Goal: Task Accomplishment & Management: Complete application form

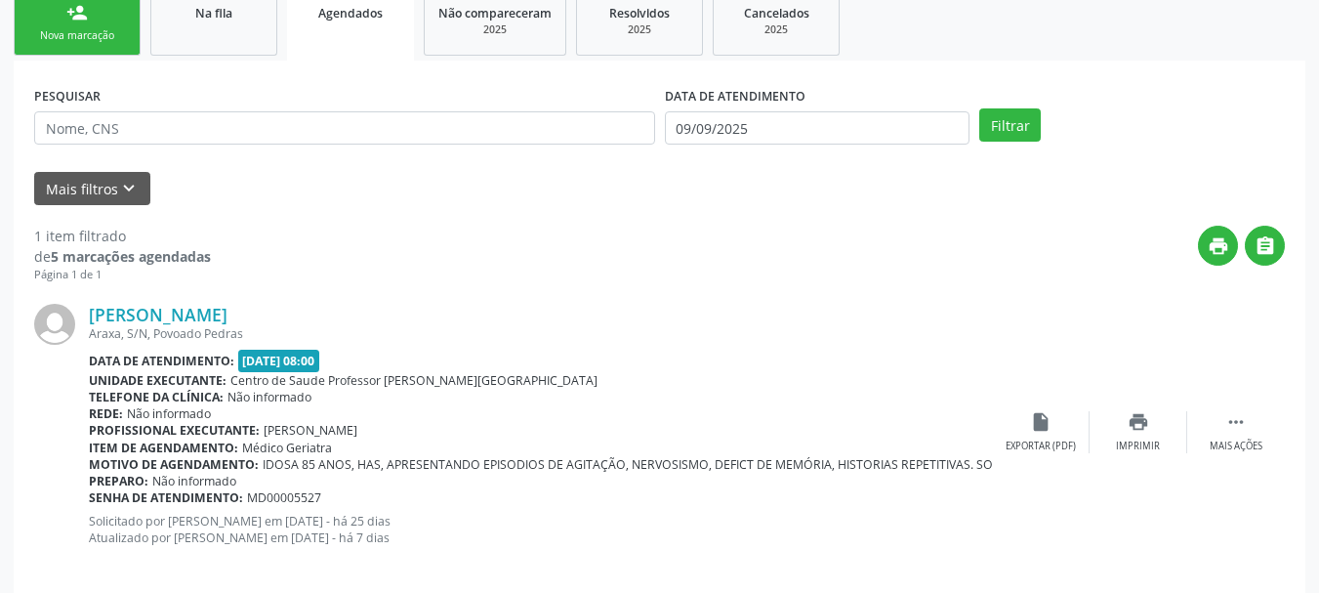
scroll to position [351, 0]
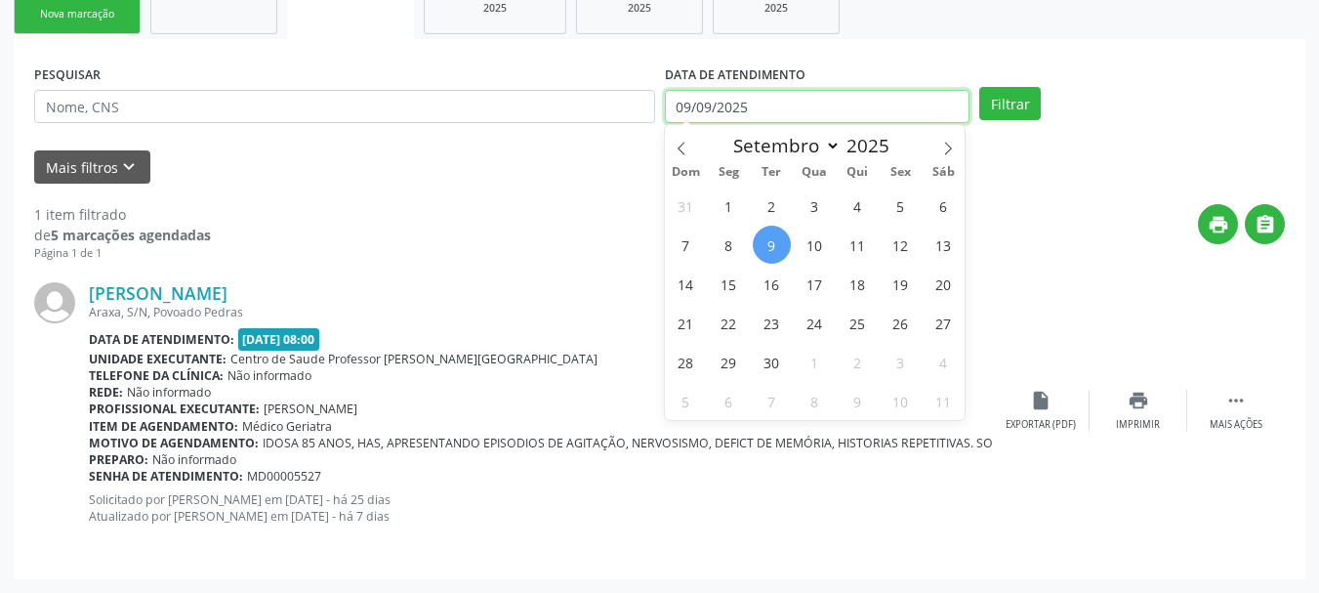
click at [721, 209] on span "1" at bounding box center [729, 206] width 38 height 38
type input "0[DATE]"
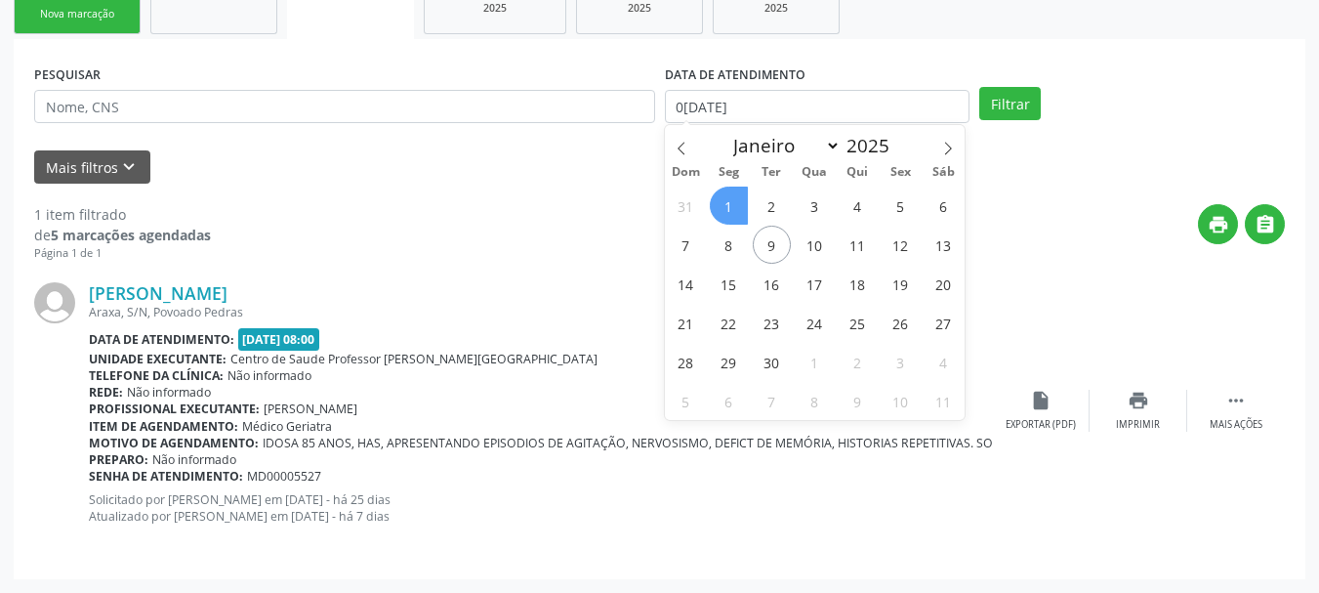
click at [721, 209] on span "1" at bounding box center [729, 206] width 38 height 38
select select "8"
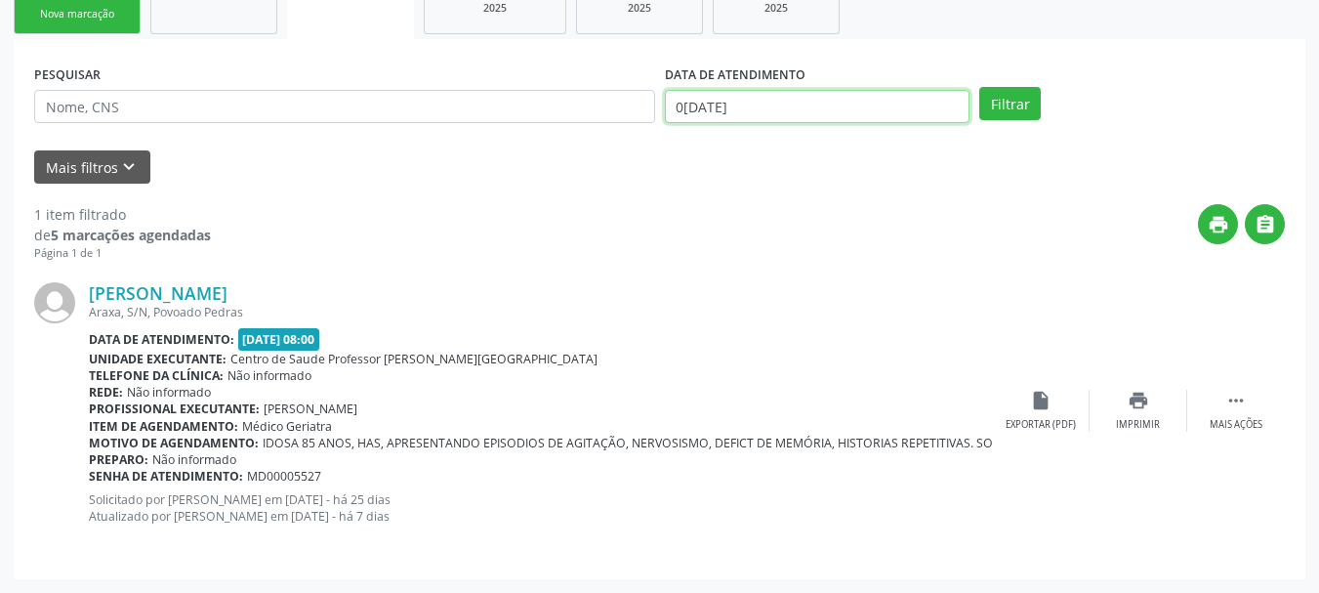
click at [776, 106] on input "0[DATE]" at bounding box center [818, 106] width 306 height 33
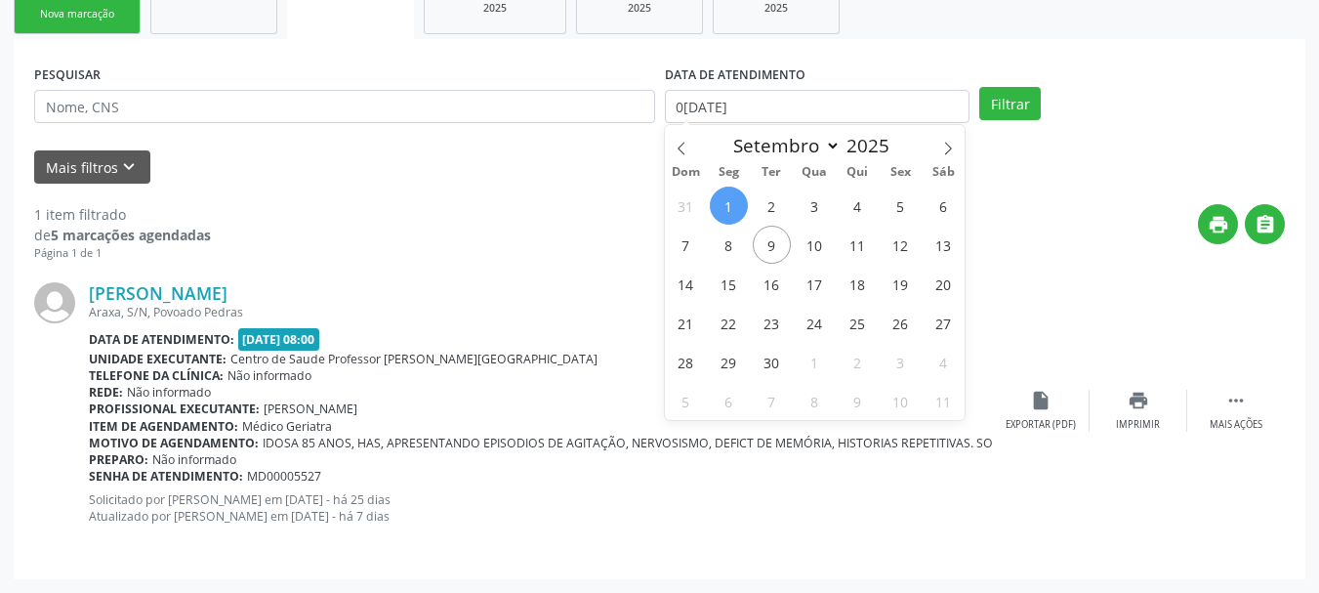
click at [731, 213] on span "1" at bounding box center [729, 206] width 38 height 38
type input "0[DATE]"
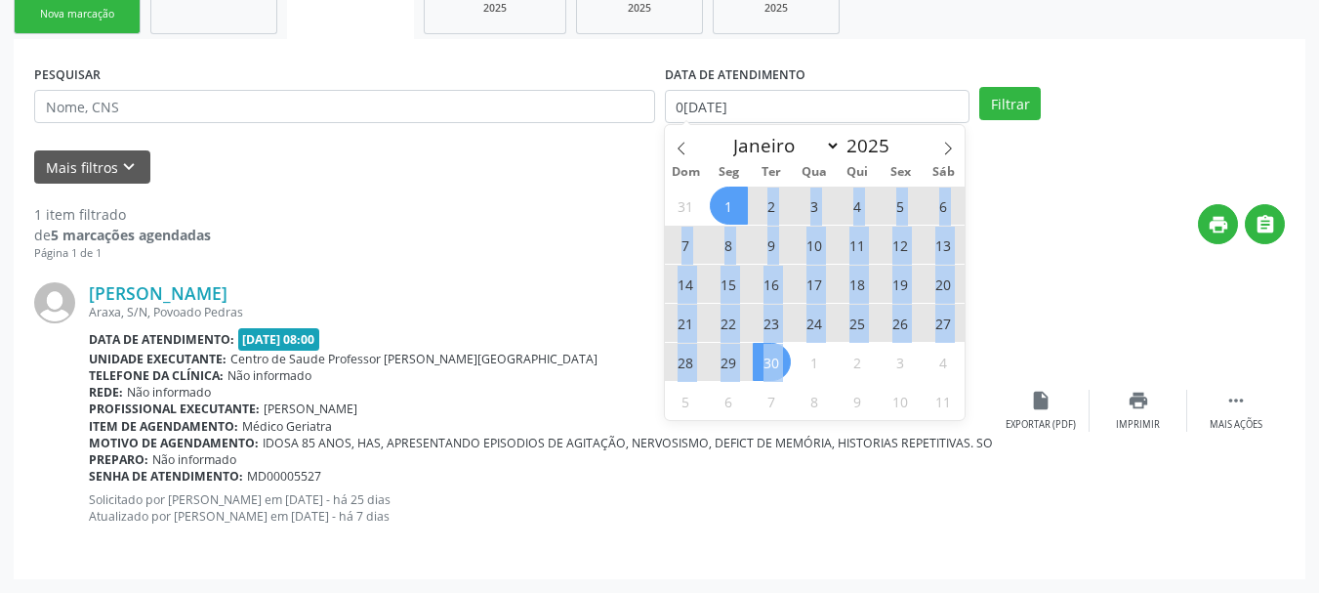
click at [776, 363] on div "31 1 2 3 4 5 6 7 8 9 10 11 12 13 14 15 16 17 18 19 20 21 22 23 24 25 26 27 28 2…" at bounding box center [815, 303] width 301 height 234
click at [776, 363] on span "30" at bounding box center [772, 362] width 38 height 38
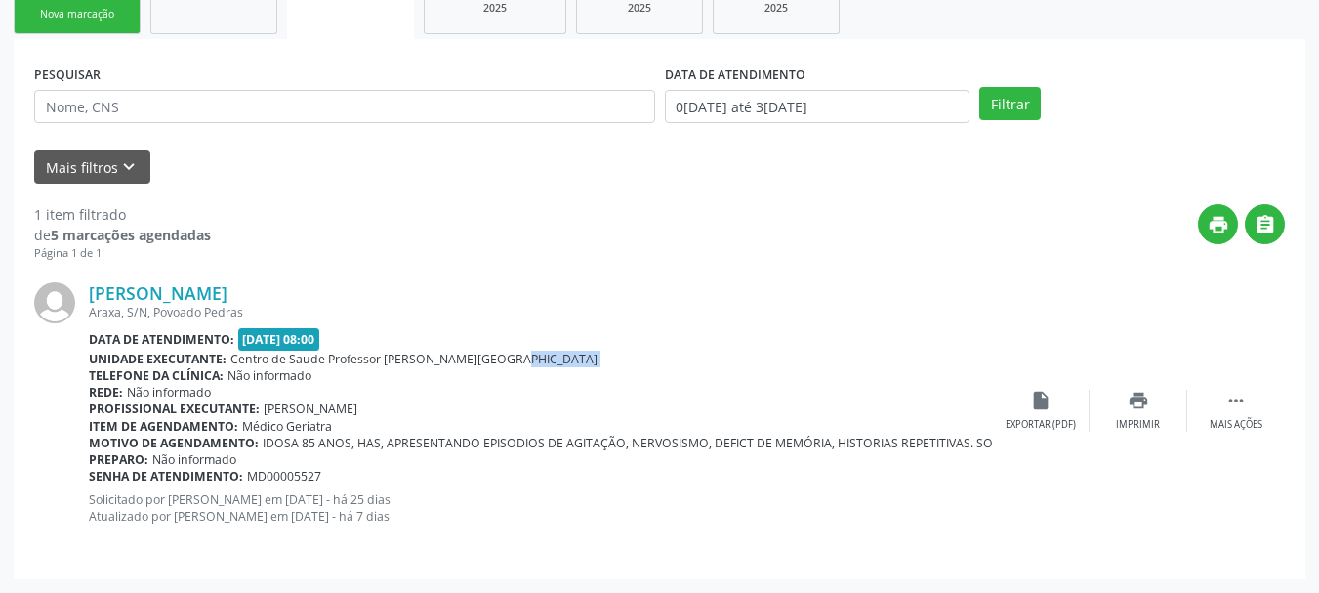
click at [776, 363] on div "Unidade executante: Centro de Saude Professor [PERSON_NAME][GEOGRAPHIC_DATA]" at bounding box center [540, 359] width 903 height 17
click at [1025, 105] on button "Filtrar" at bounding box center [1011, 103] width 62 height 33
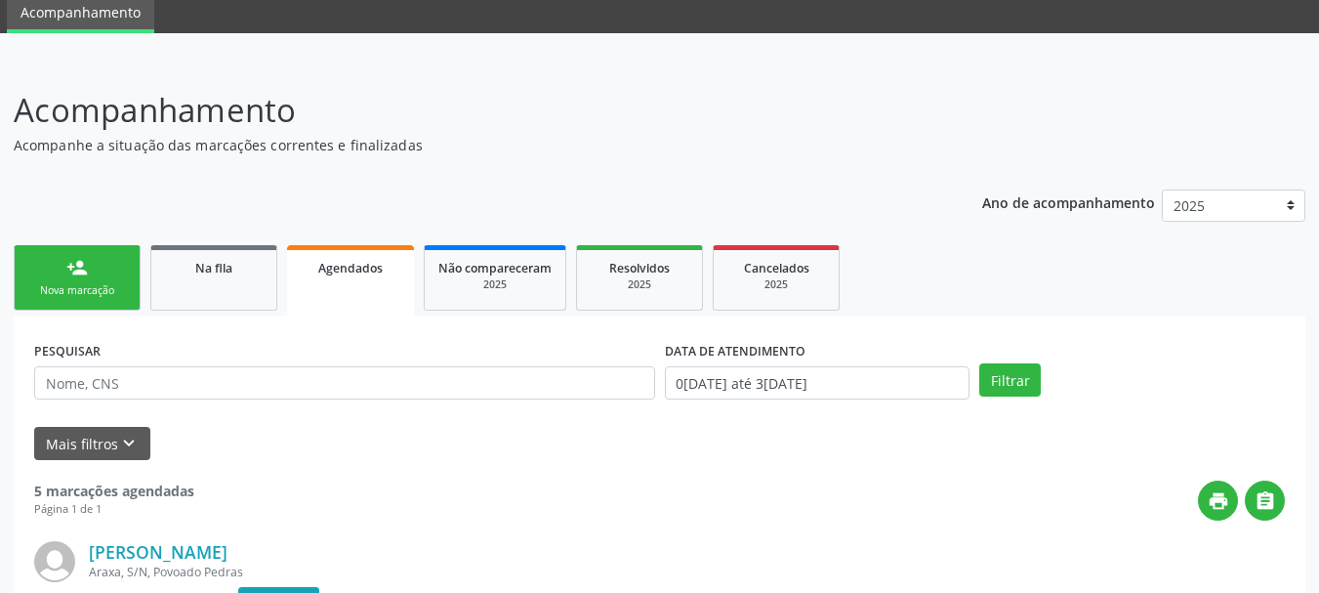
scroll to position [0, 0]
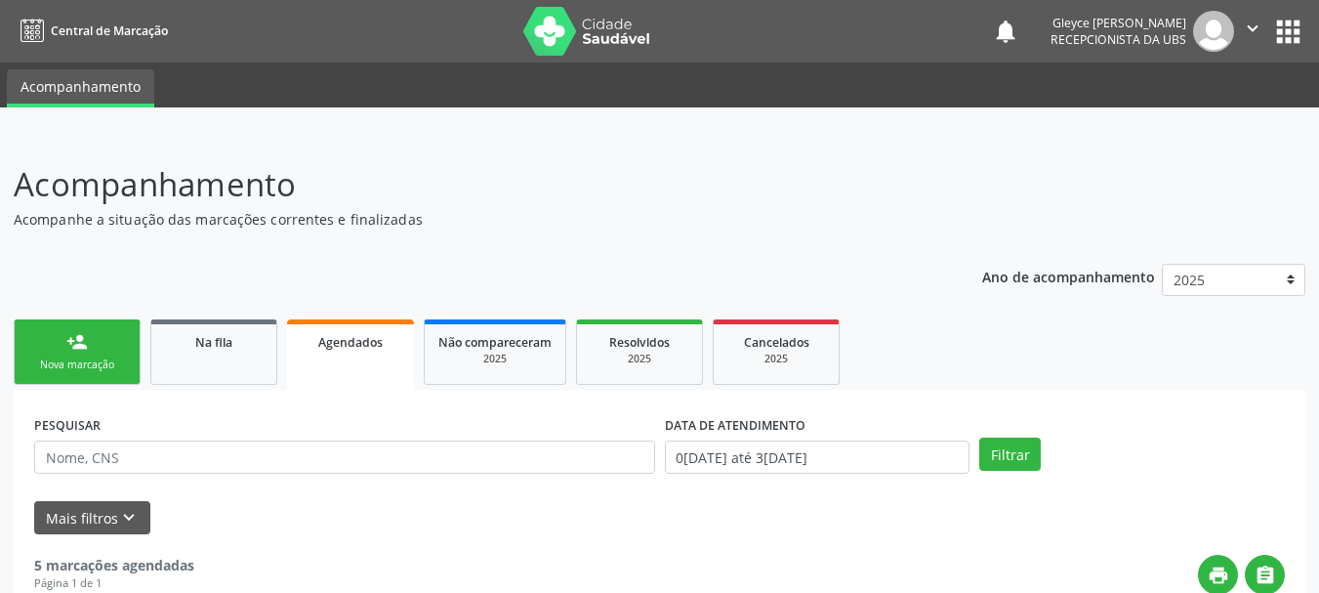
click at [63, 345] on link "person_add Nova marcação" at bounding box center [77, 351] width 127 height 65
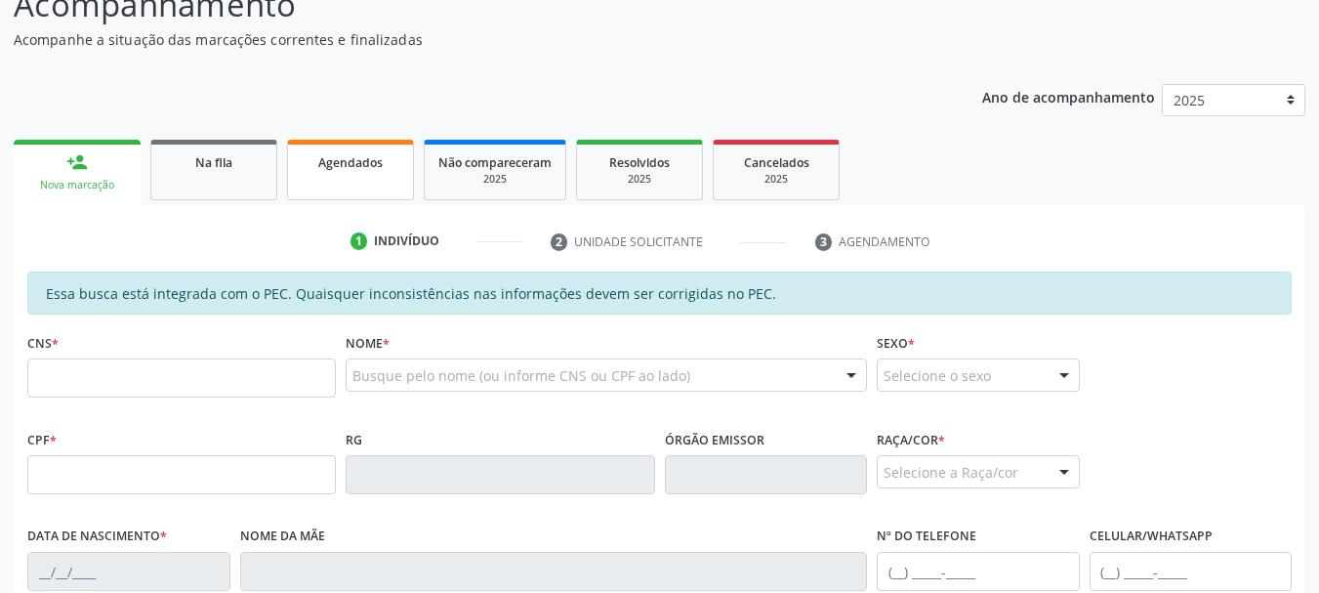
scroll to position [195, 0]
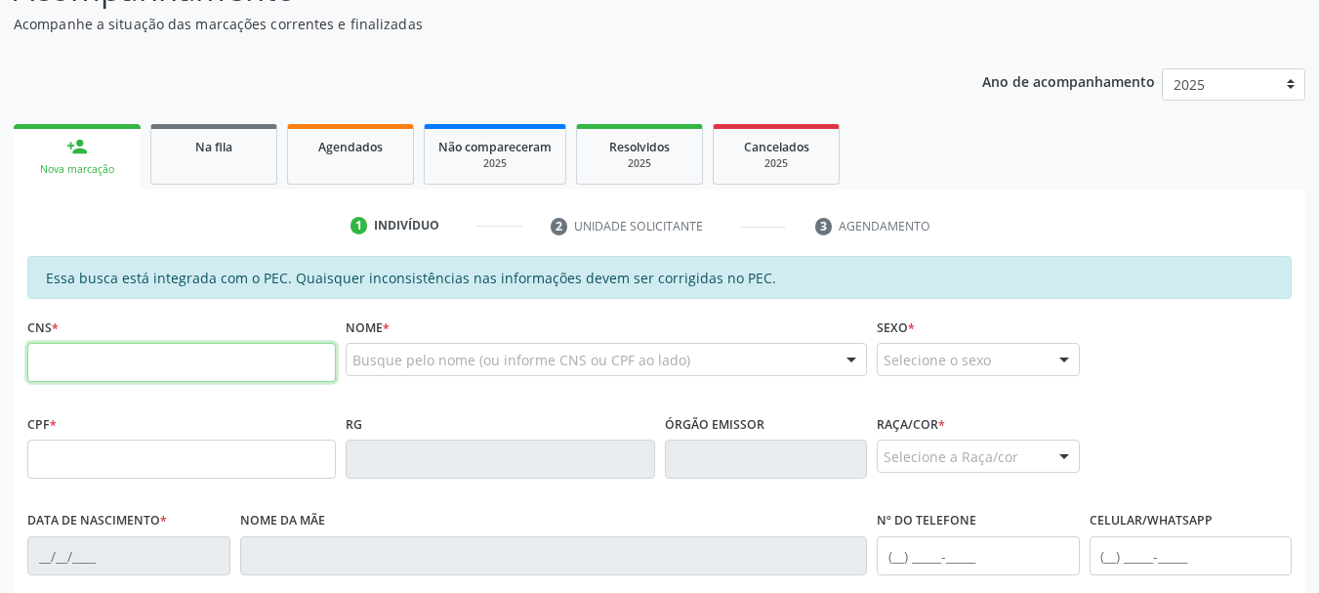
click at [91, 356] on input "text" at bounding box center [181, 362] width 309 height 39
type input "704 0033 5571 3160"
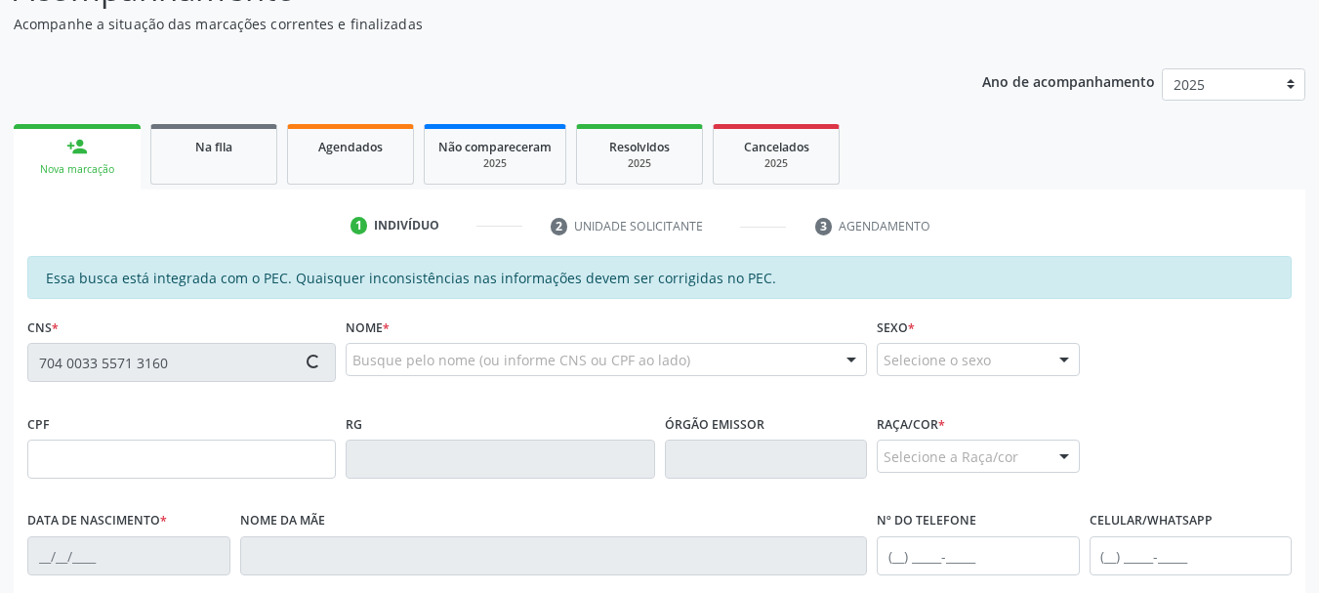
type input "049.382.144-90"
type input "0[DATE]"
type input "Quiteria Maria da Conceicao"
type input "[PHONE_NUMBER]"
type input "S/N"
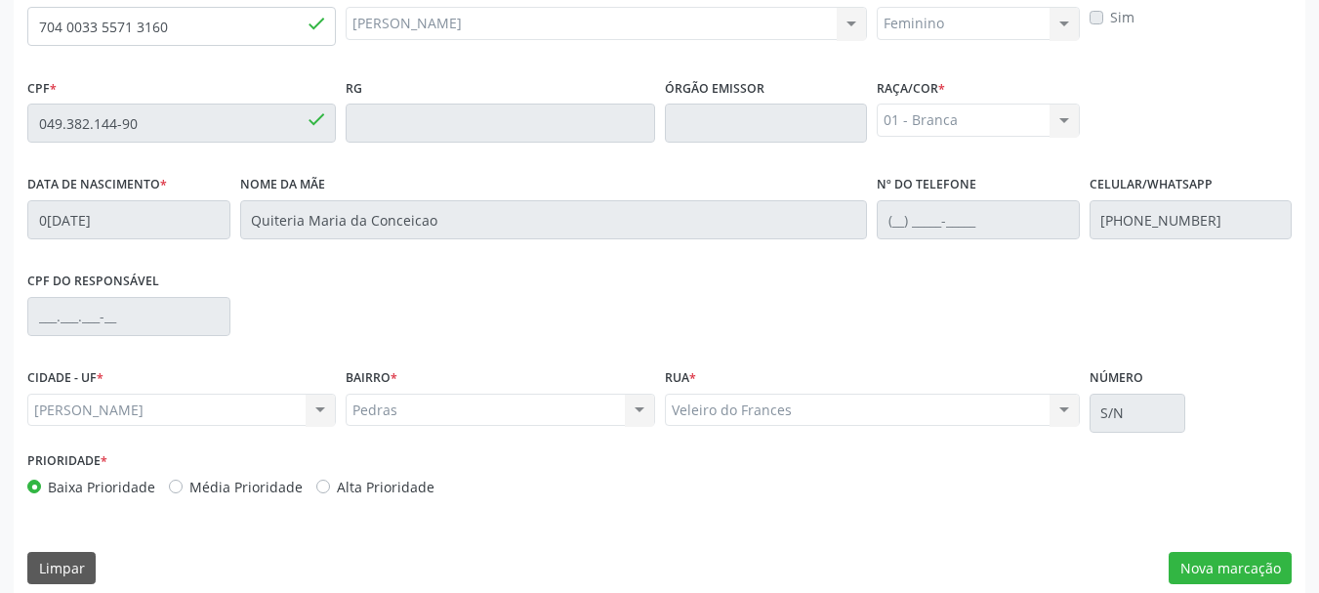
scroll to position [550, 0]
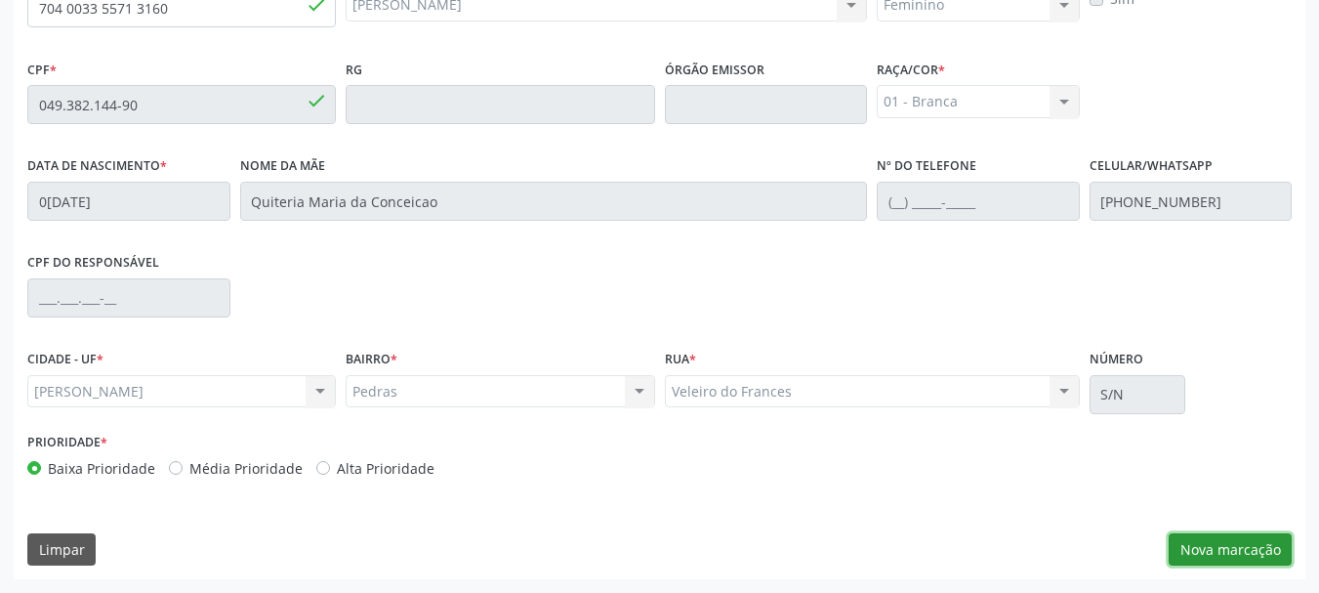
click at [1253, 544] on button "Nova marcação" at bounding box center [1230, 549] width 123 height 33
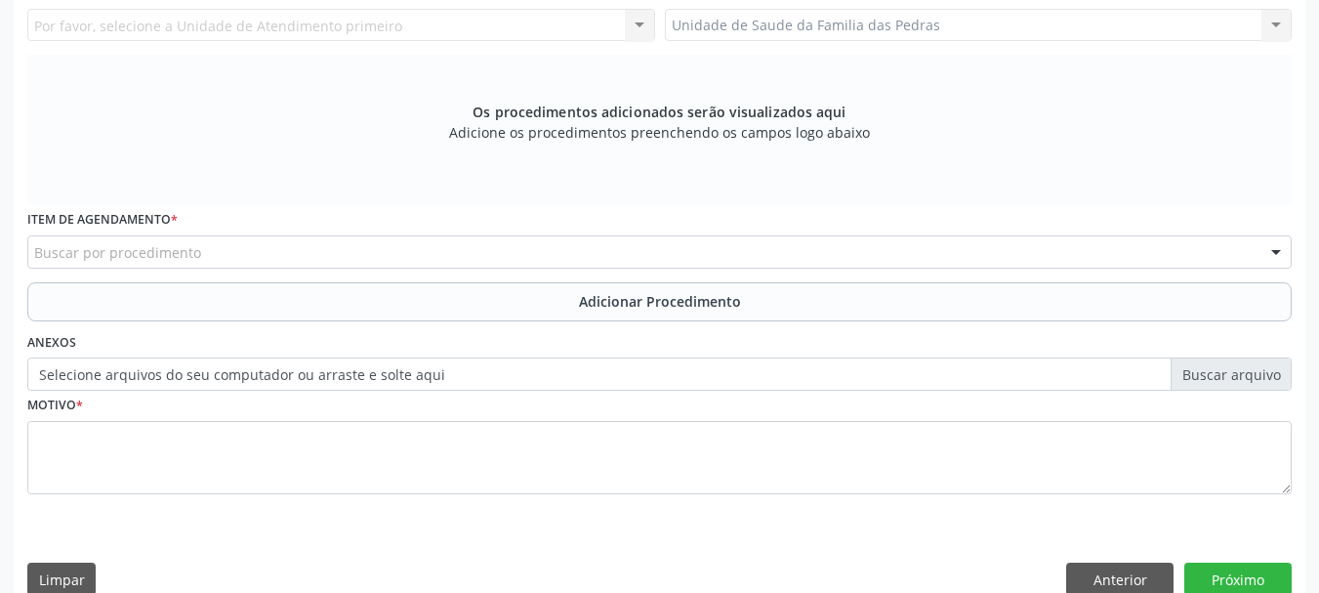
scroll to position [159, 0]
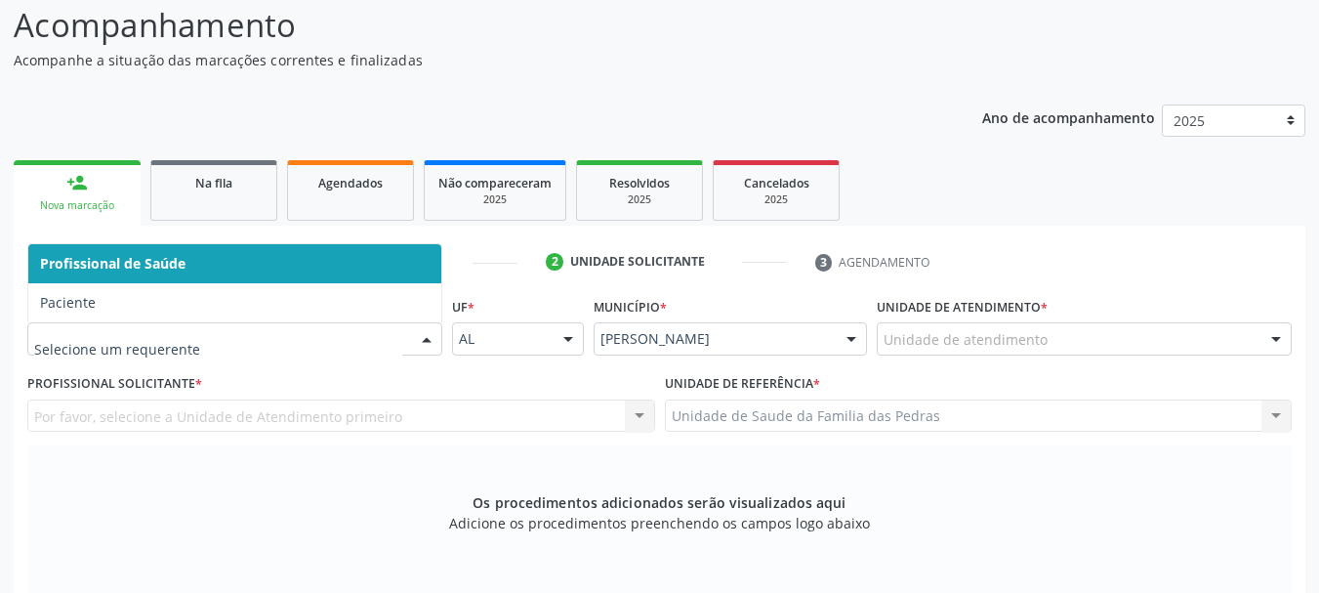
click at [272, 265] on span "Profissional de Saúde" at bounding box center [234, 263] width 413 height 39
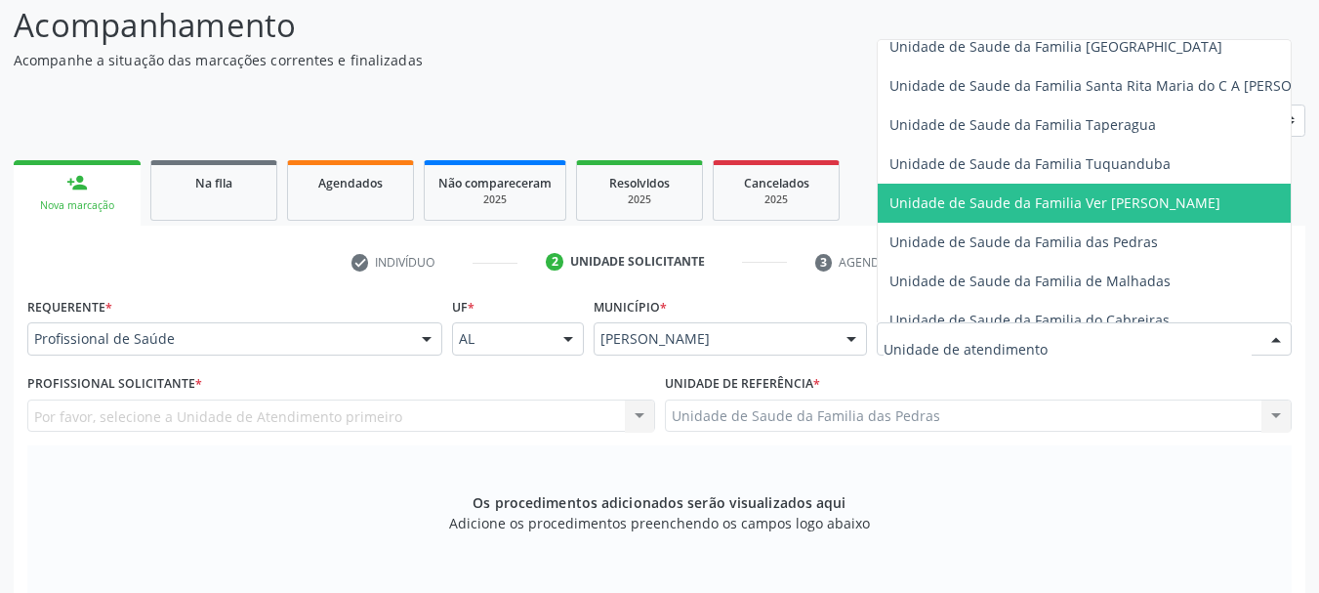
scroll to position [1367, 0]
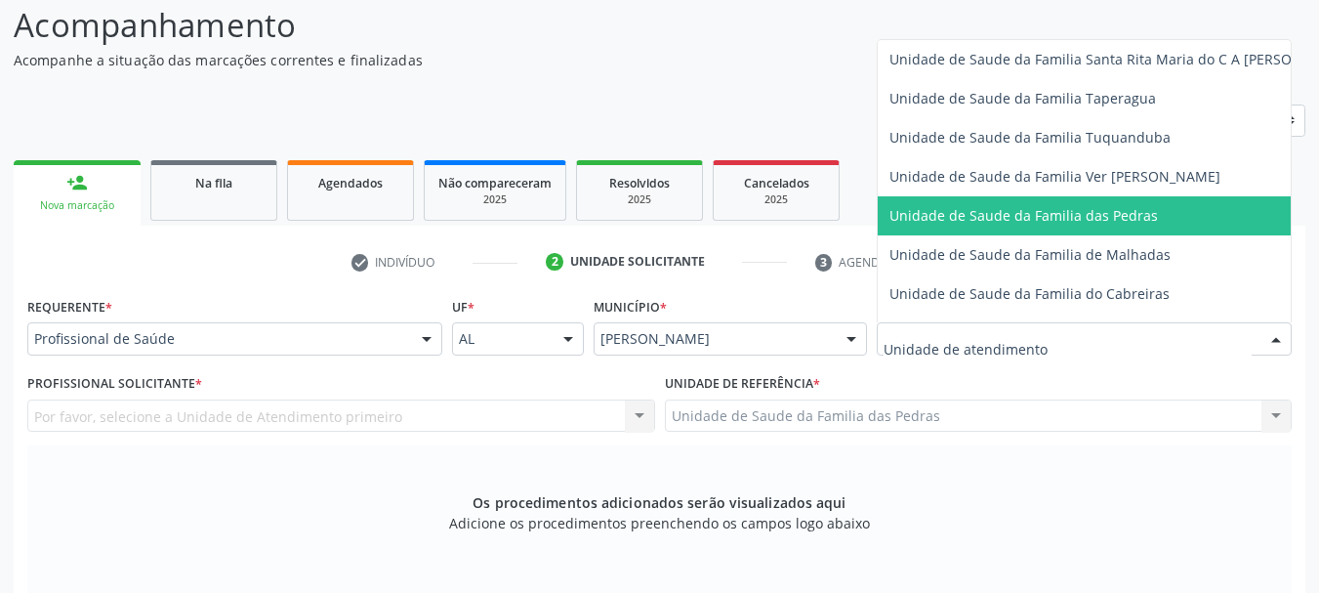
click at [973, 205] on span "Unidade de Saude da Familia das Pedras" at bounding box center [1121, 215] width 487 height 39
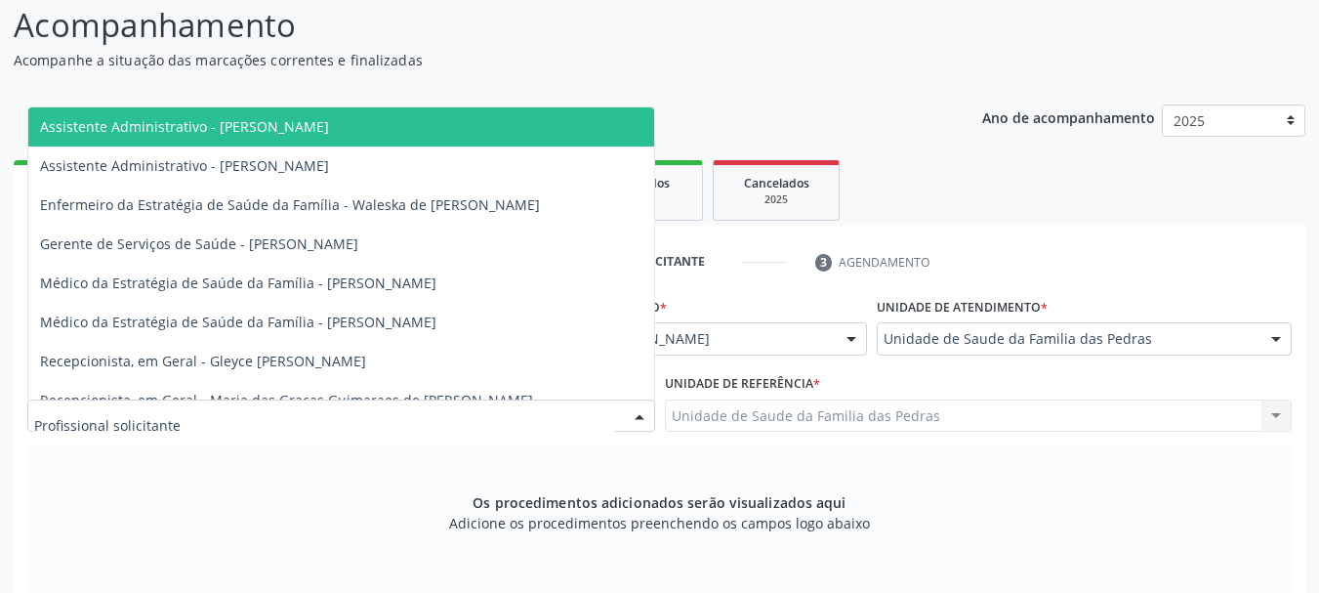
click at [372, 411] on div at bounding box center [341, 415] width 628 height 33
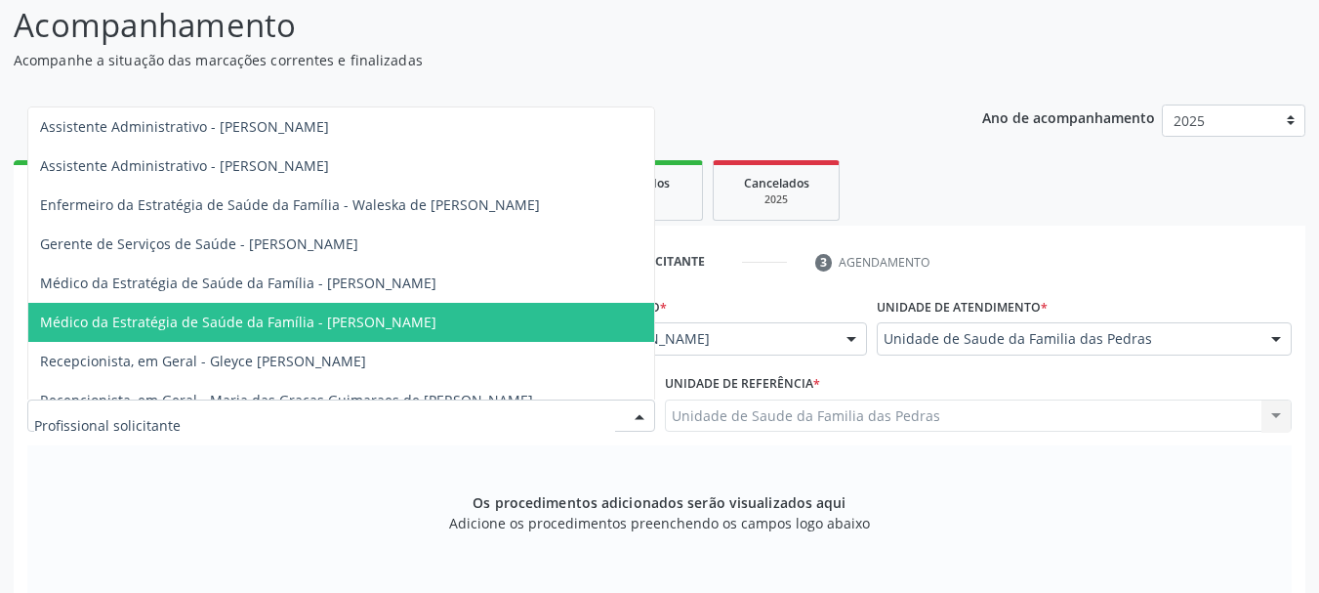
click at [336, 329] on span "Médico da Estratégia de Saúde da Família - [PERSON_NAME]" at bounding box center [238, 322] width 396 height 19
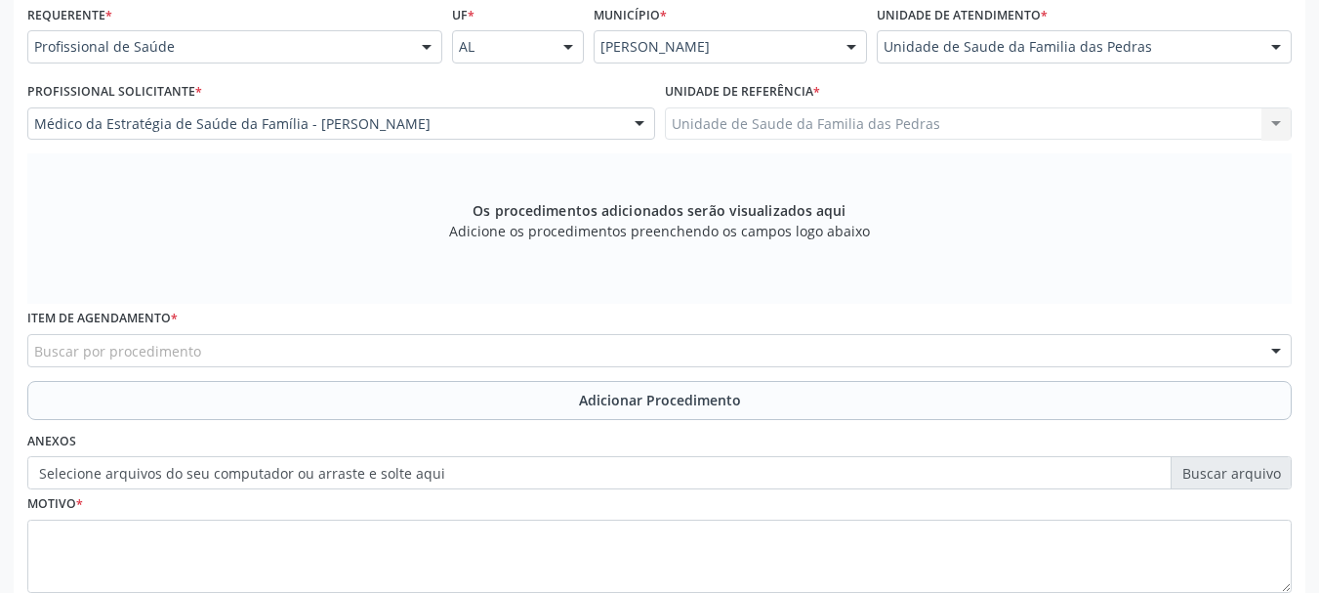
scroll to position [452, 0]
click at [325, 360] on div "Buscar por procedimento" at bounding box center [659, 349] width 1265 height 33
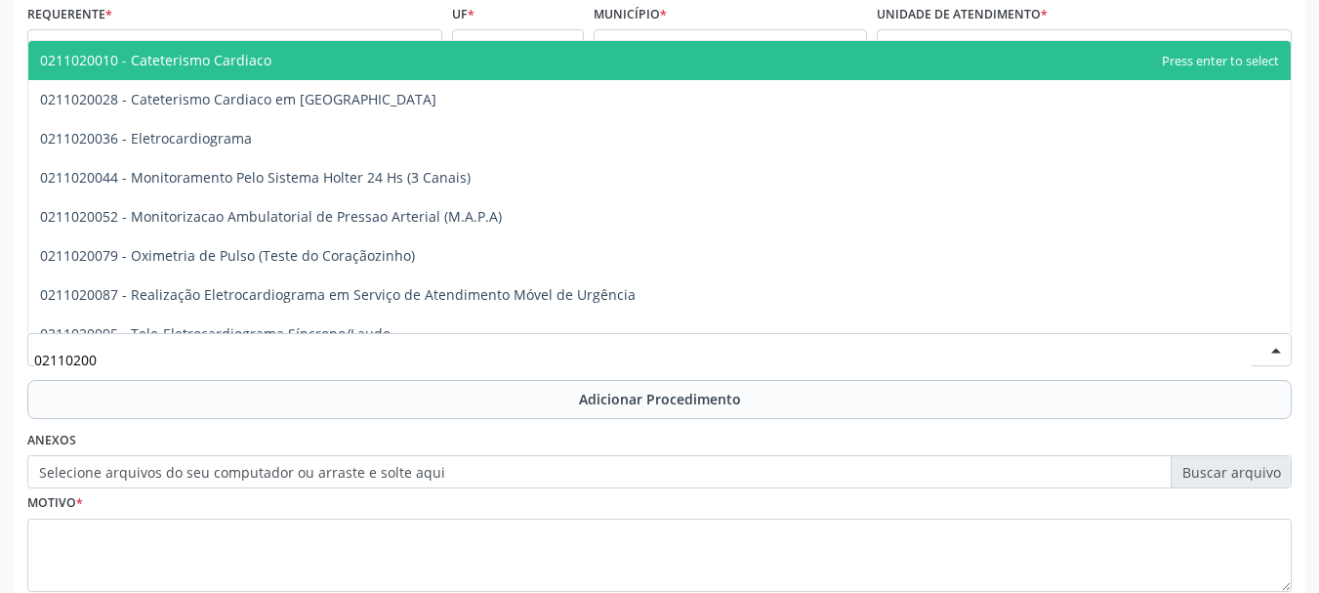
type input "021102003"
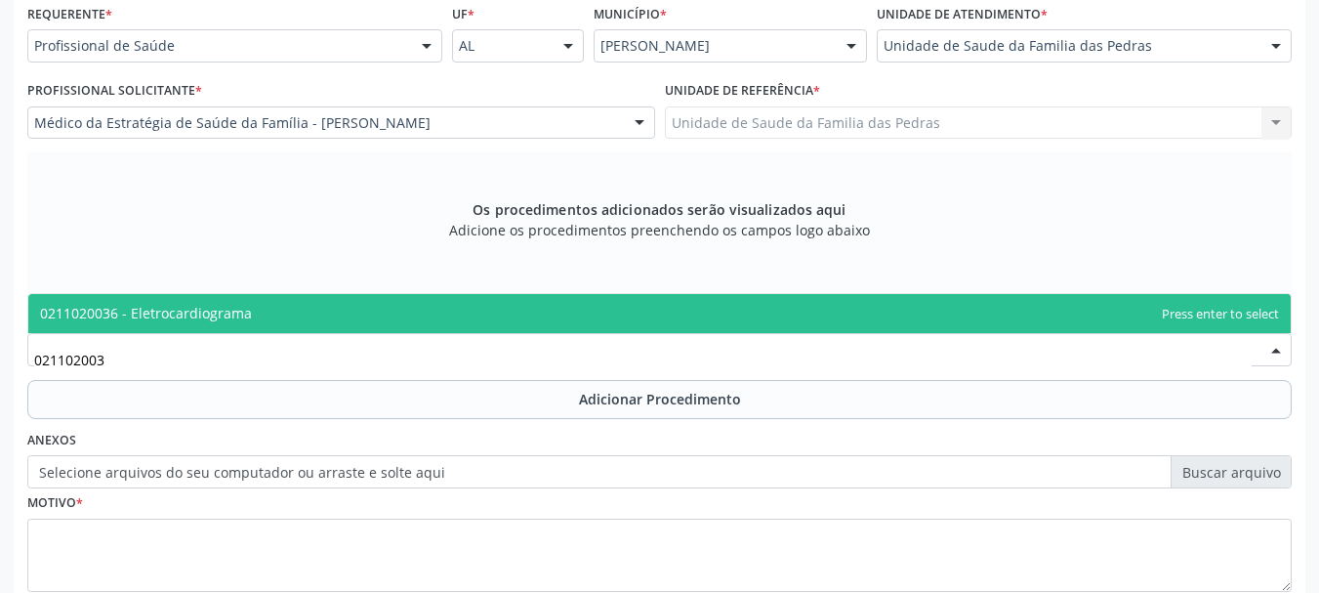
click at [349, 315] on span "0211020036 - Eletrocardiograma" at bounding box center [659, 313] width 1263 height 39
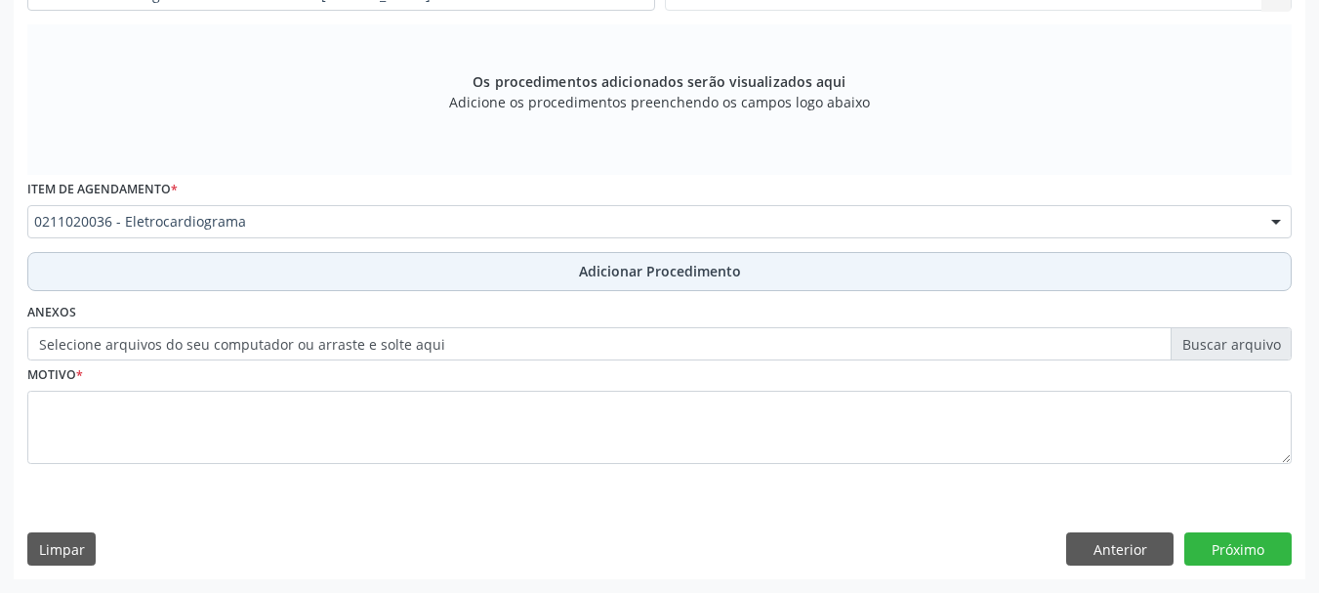
click at [344, 285] on button "Adicionar Procedimento" at bounding box center [659, 271] width 1265 height 39
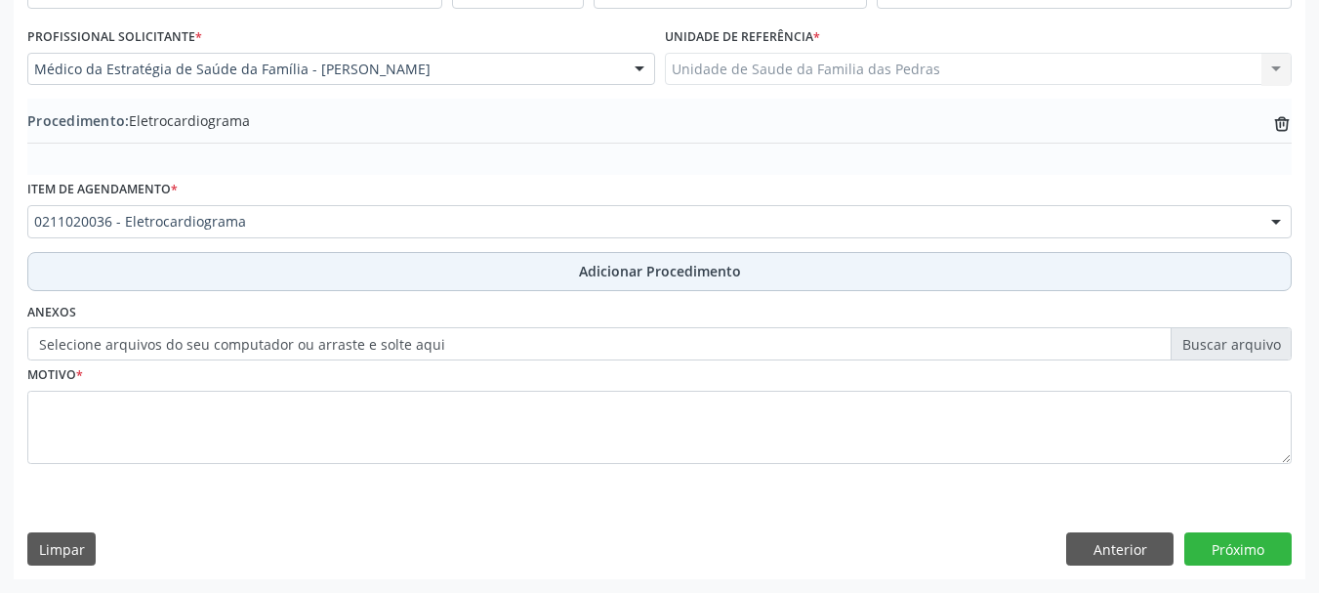
scroll to position [506, 0]
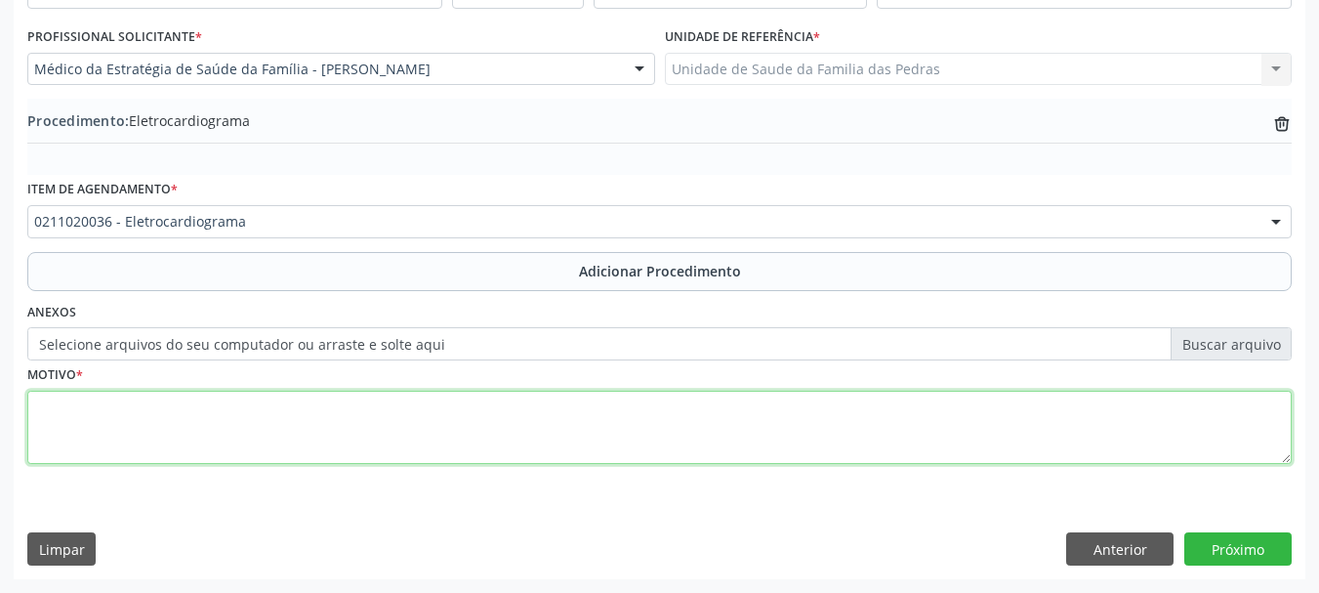
click at [229, 441] on textarea at bounding box center [659, 428] width 1265 height 74
type textarea "h"
type textarea "HIPERTENSÃO"
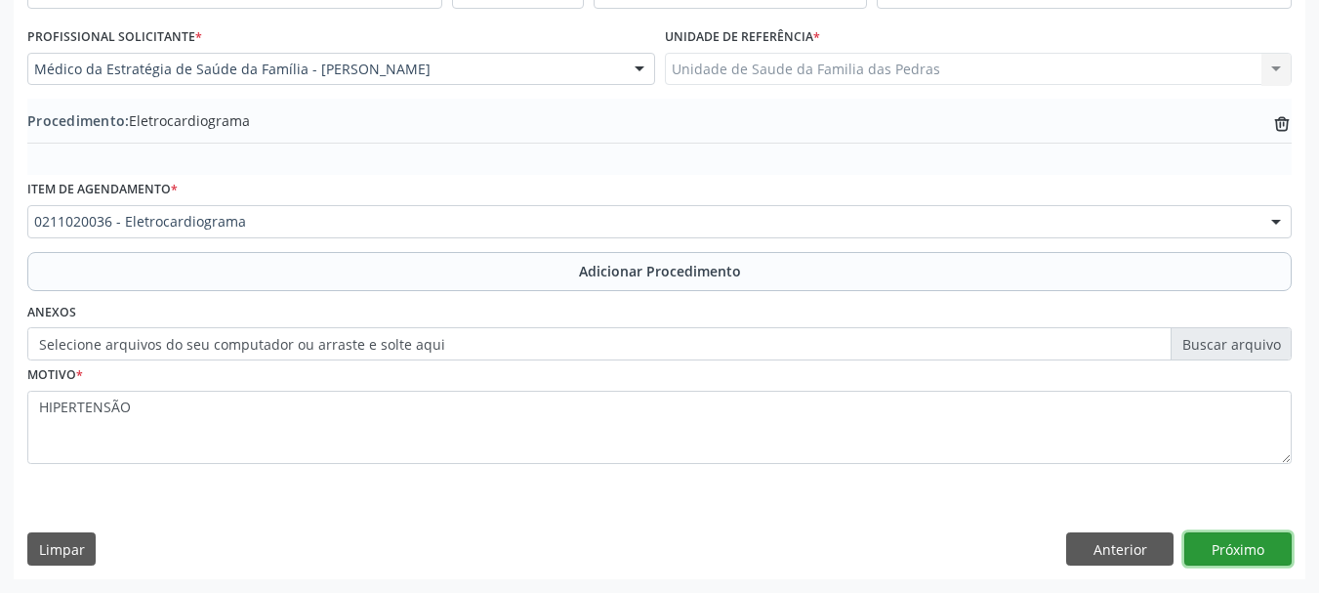
click at [1253, 548] on button "Próximo" at bounding box center [1238, 548] width 107 height 33
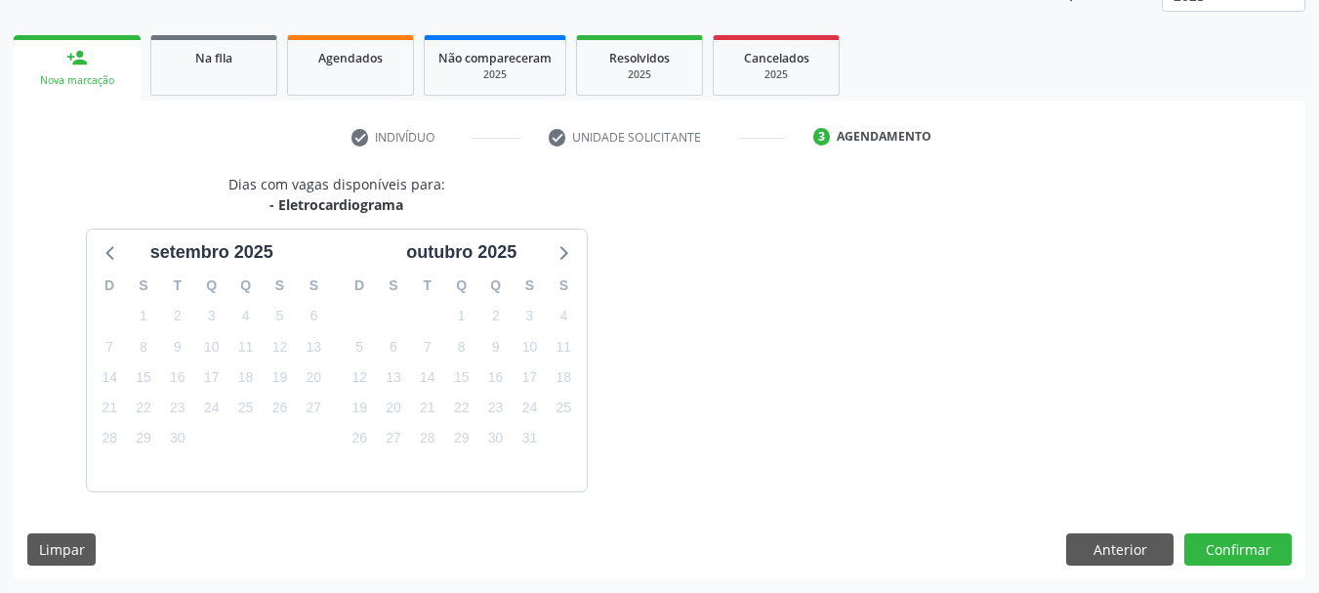
scroll to position [342, 0]
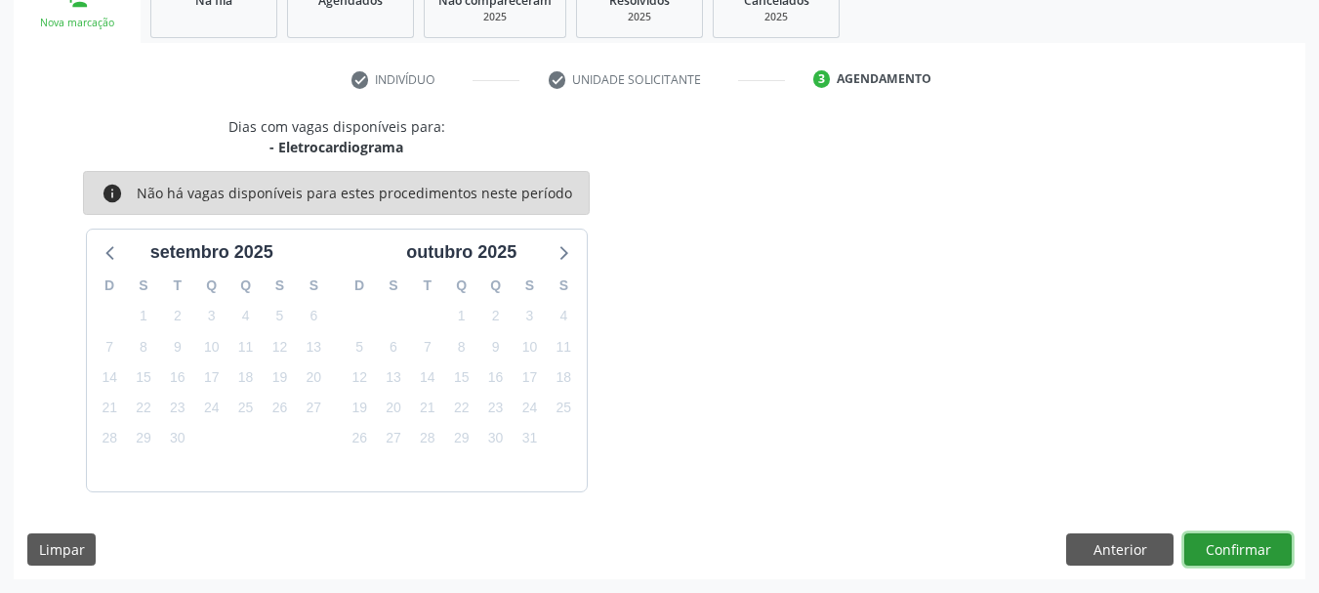
click at [1253, 548] on button "Confirmar" at bounding box center [1238, 549] width 107 height 33
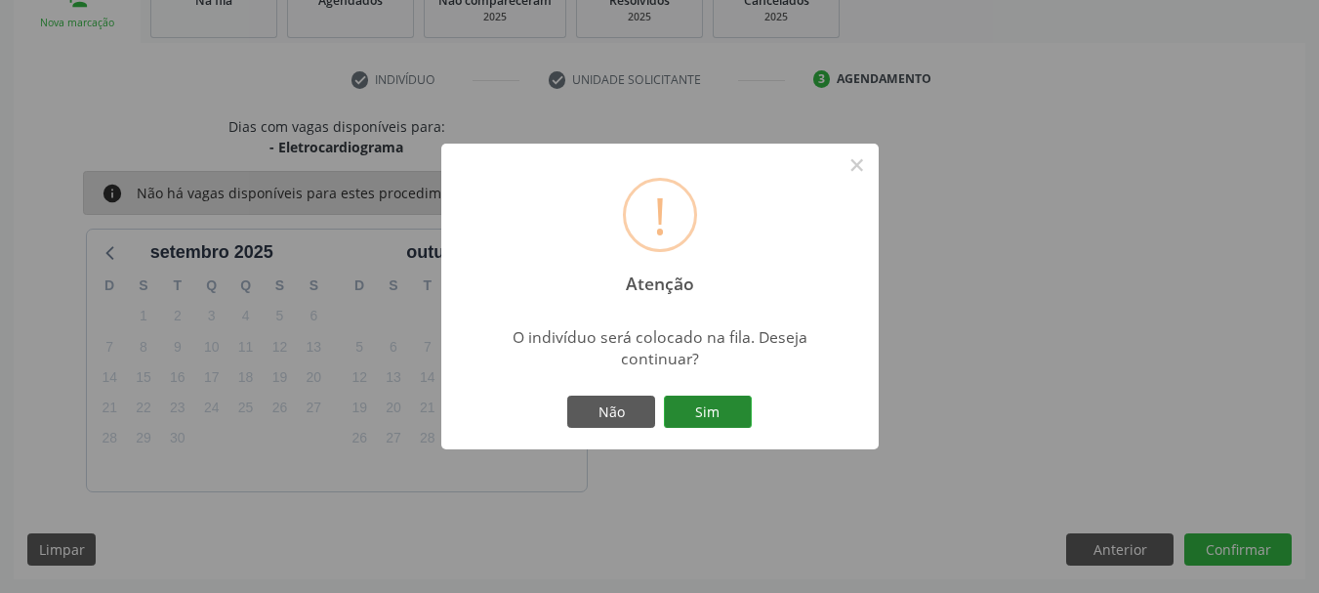
click at [706, 422] on button "Sim" at bounding box center [708, 412] width 88 height 33
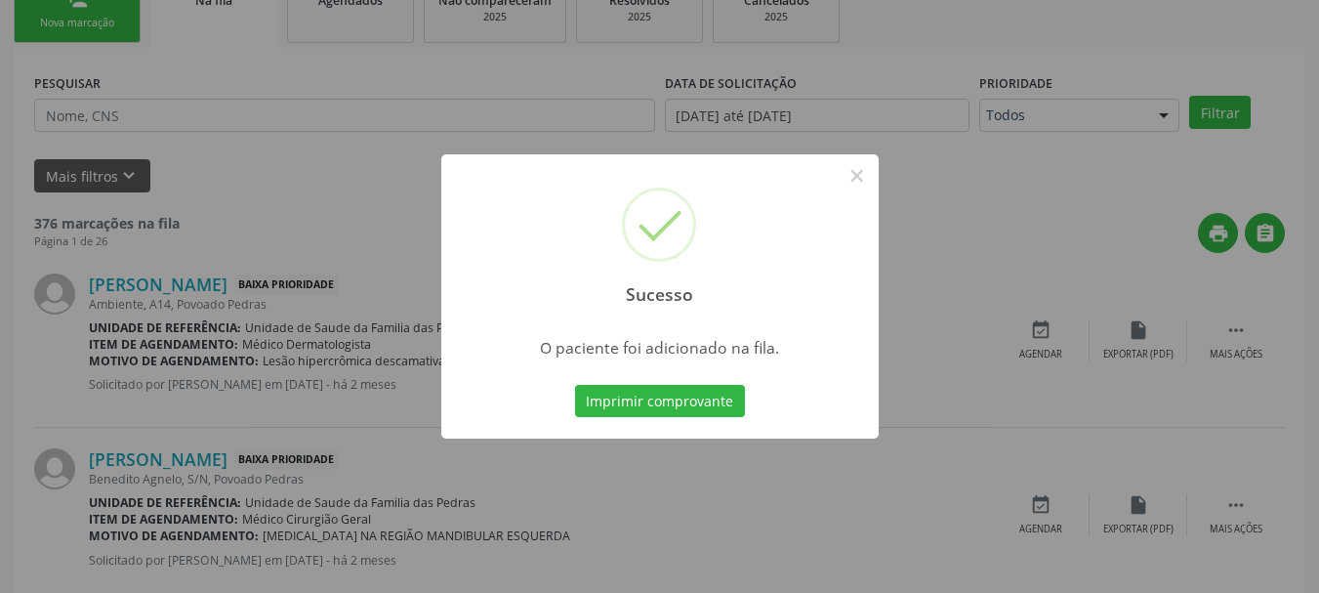
scroll to position [79, 0]
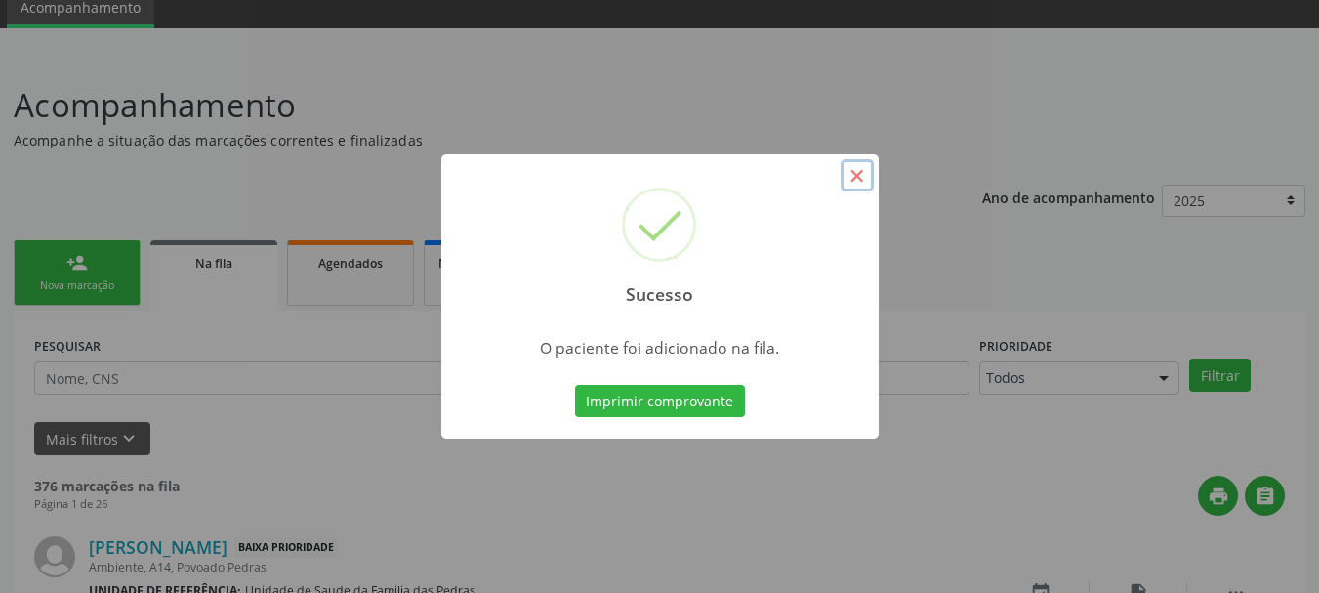
click at [855, 178] on button "×" at bounding box center [857, 175] width 33 height 33
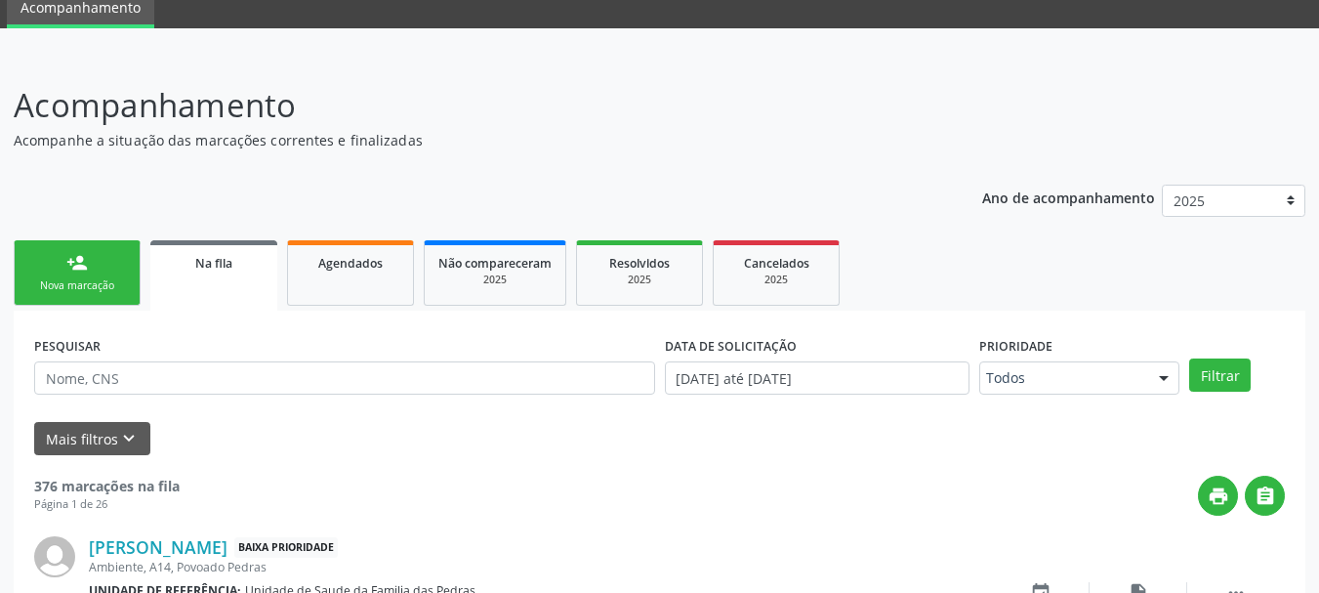
click at [112, 271] on link "person_add Nova marcação" at bounding box center [77, 272] width 127 height 65
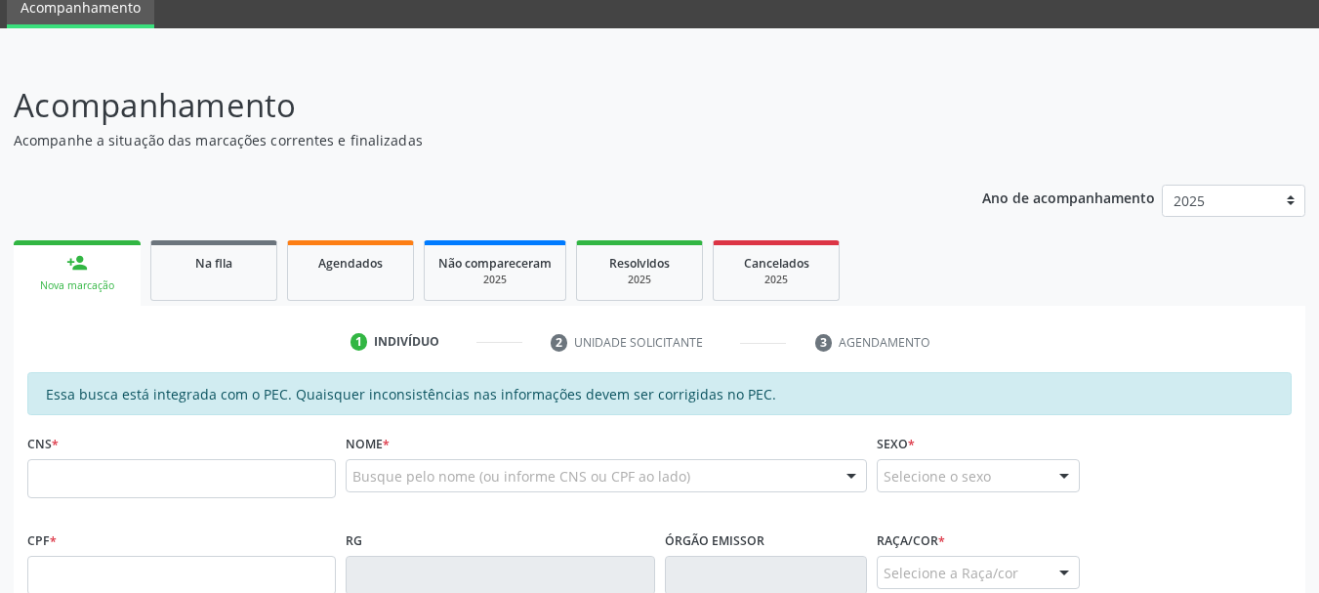
scroll to position [274, 0]
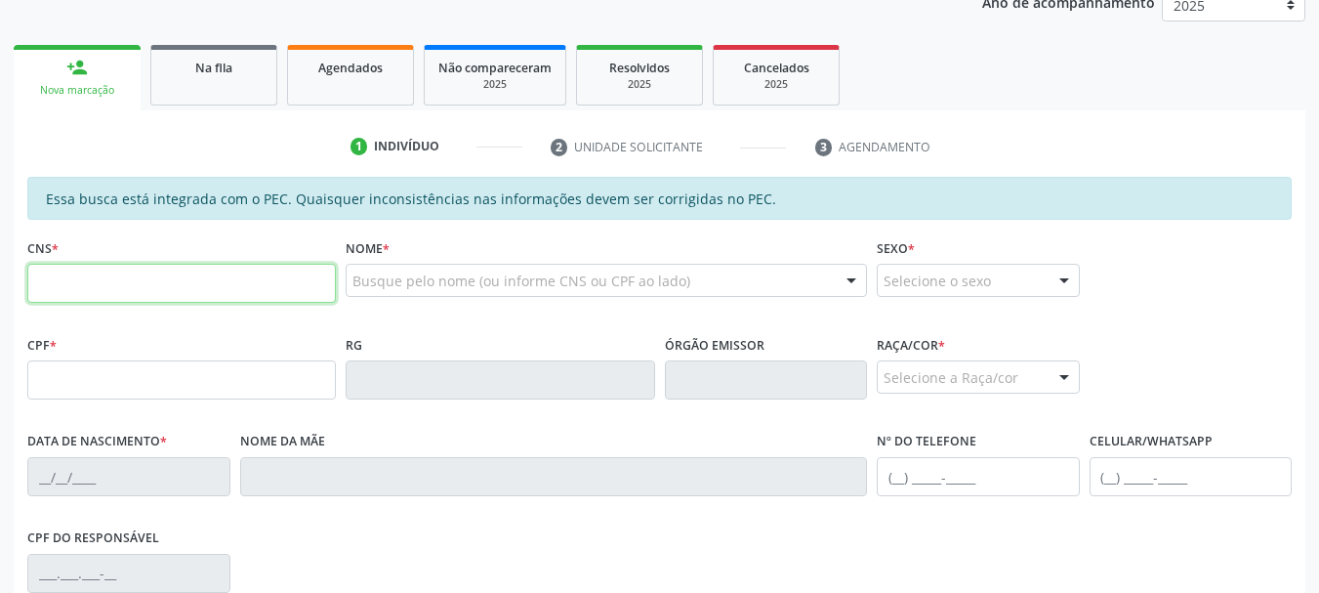
click at [157, 282] on input "text" at bounding box center [181, 283] width 309 height 39
type input "702 4020 1612 2126"
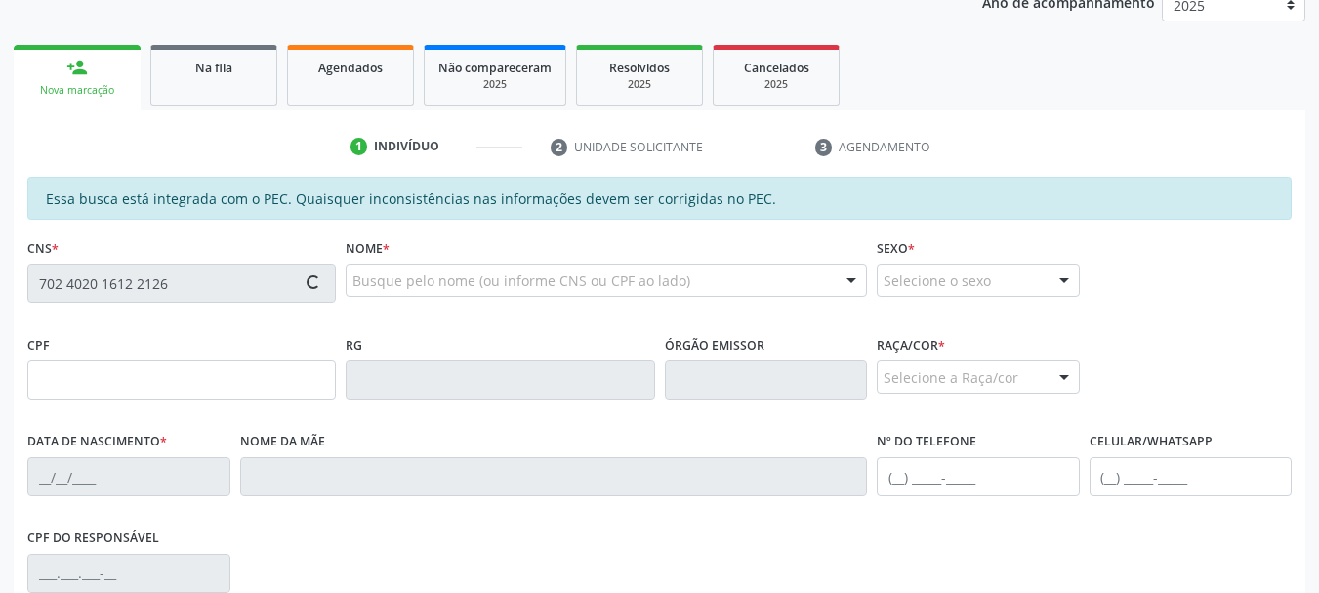
type input "647.731.244-15"
type input "[DATE]"
type input "[PERSON_NAME]"
type input "[PHONE_NUMBER]"
type input "S/N"
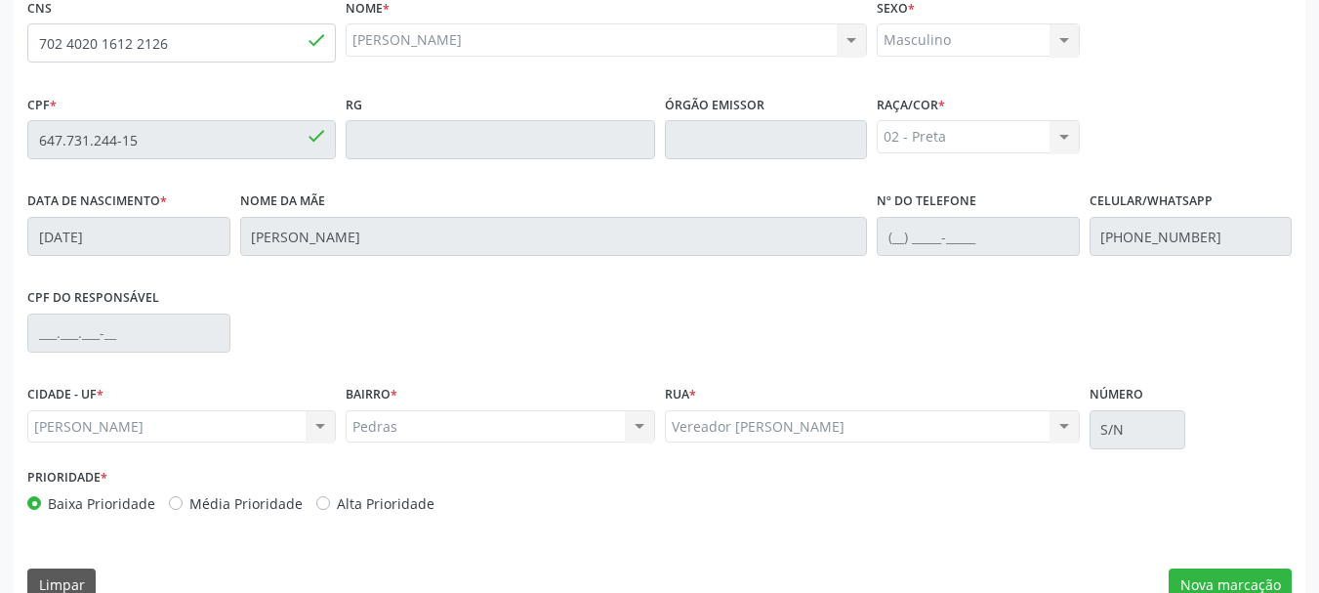
scroll to position [550, 0]
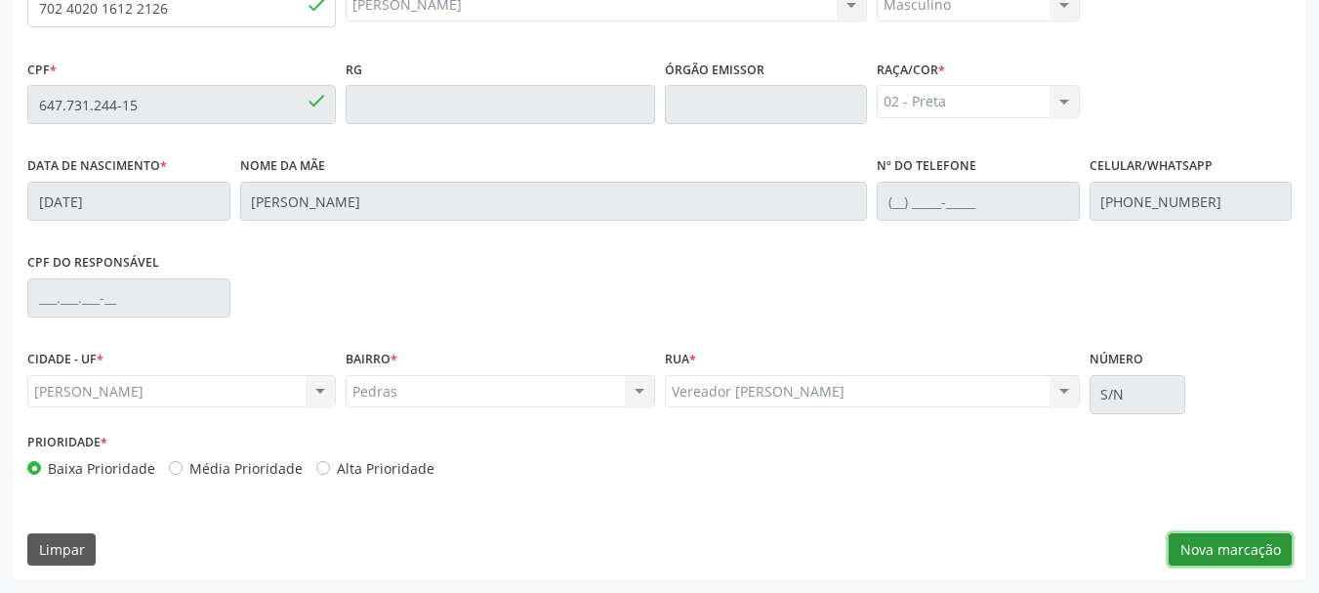
click at [1191, 543] on button "Nova marcação" at bounding box center [1230, 549] width 123 height 33
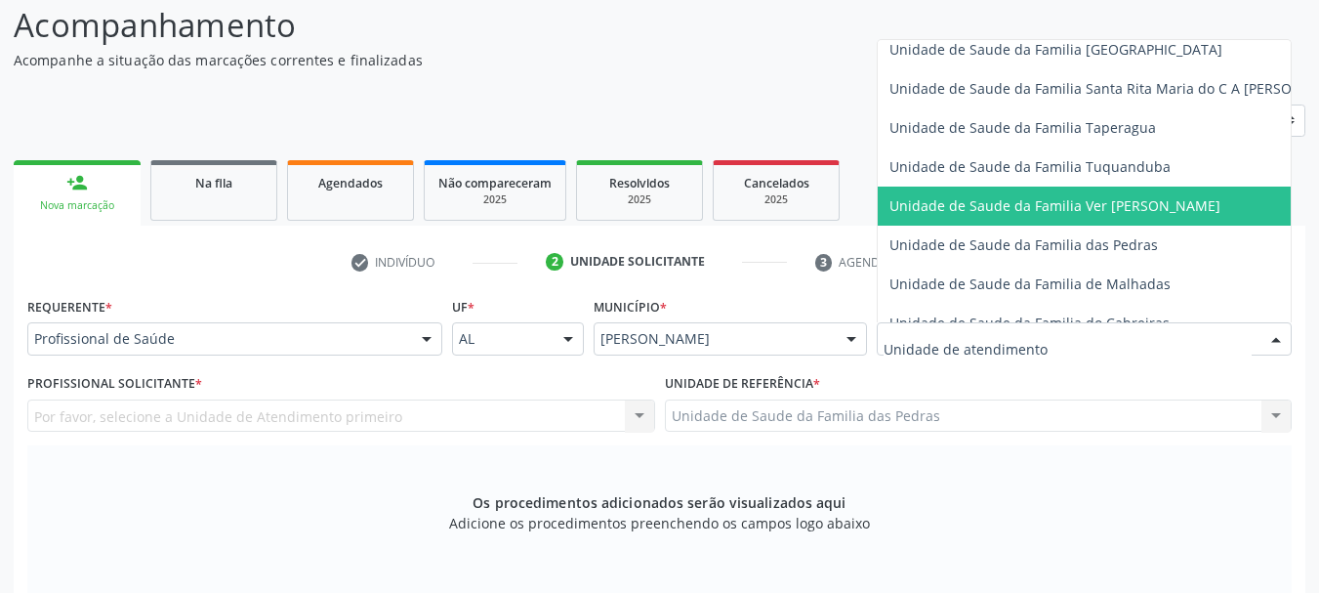
scroll to position [1367, 0]
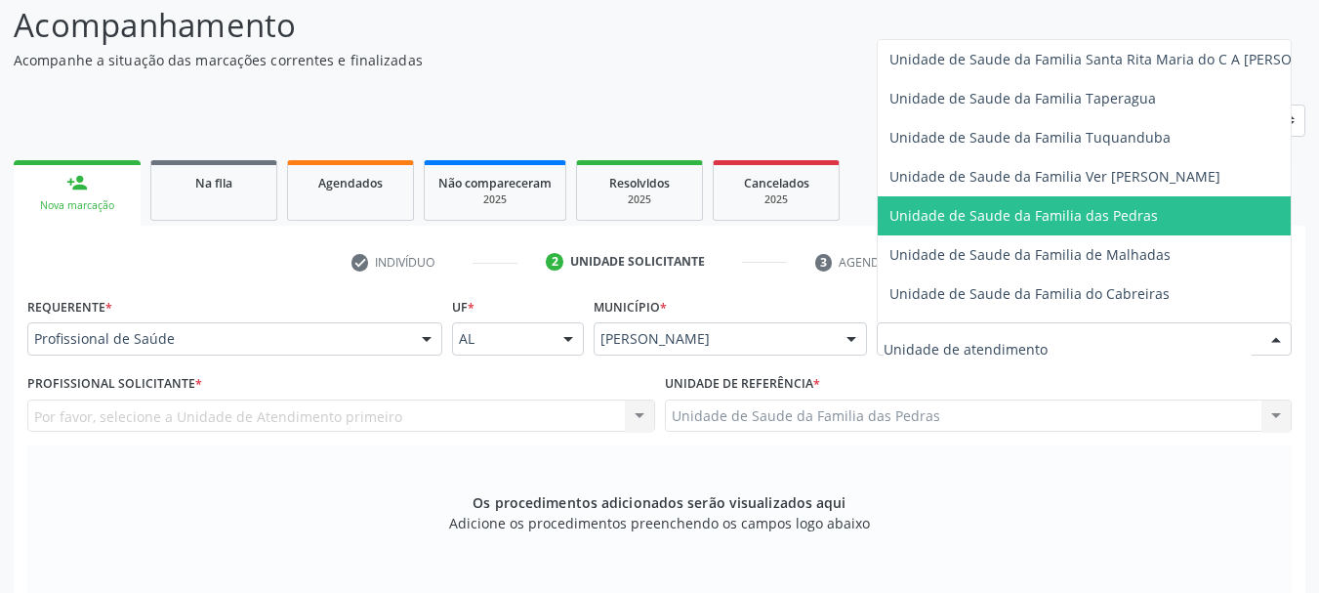
click at [1069, 206] on span "Unidade de Saude da Familia das Pedras" at bounding box center [1024, 215] width 269 height 19
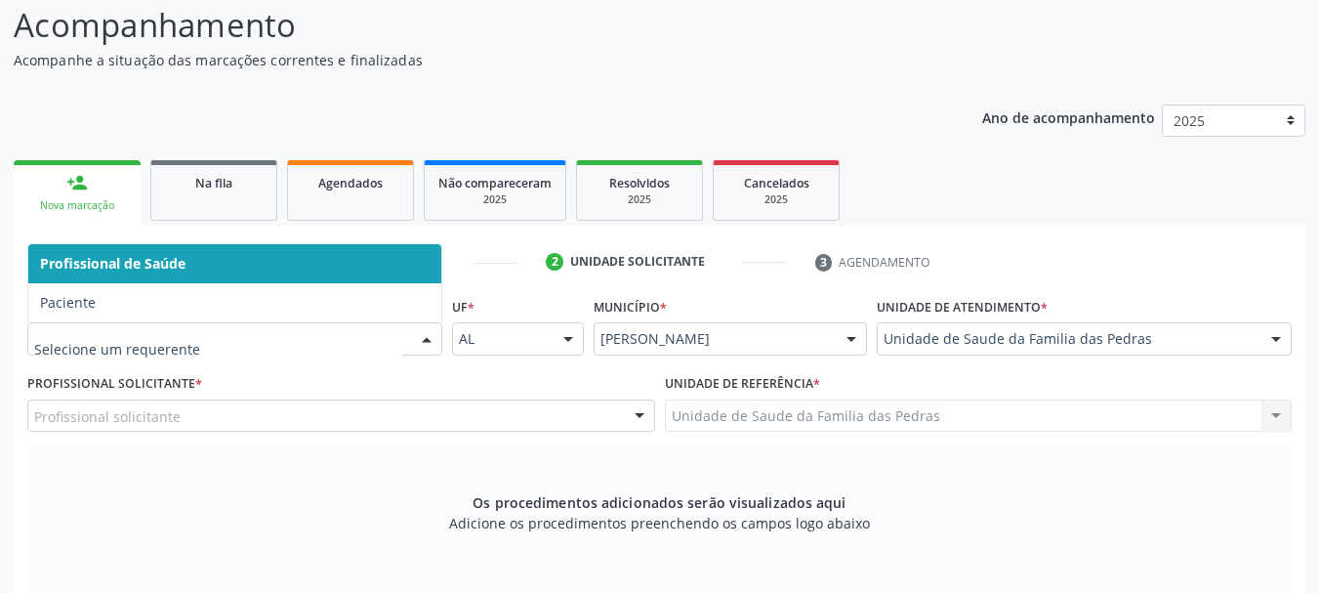
click at [404, 347] on div at bounding box center [234, 338] width 415 height 33
click at [388, 250] on span "Profissional de Saúde" at bounding box center [234, 263] width 413 height 39
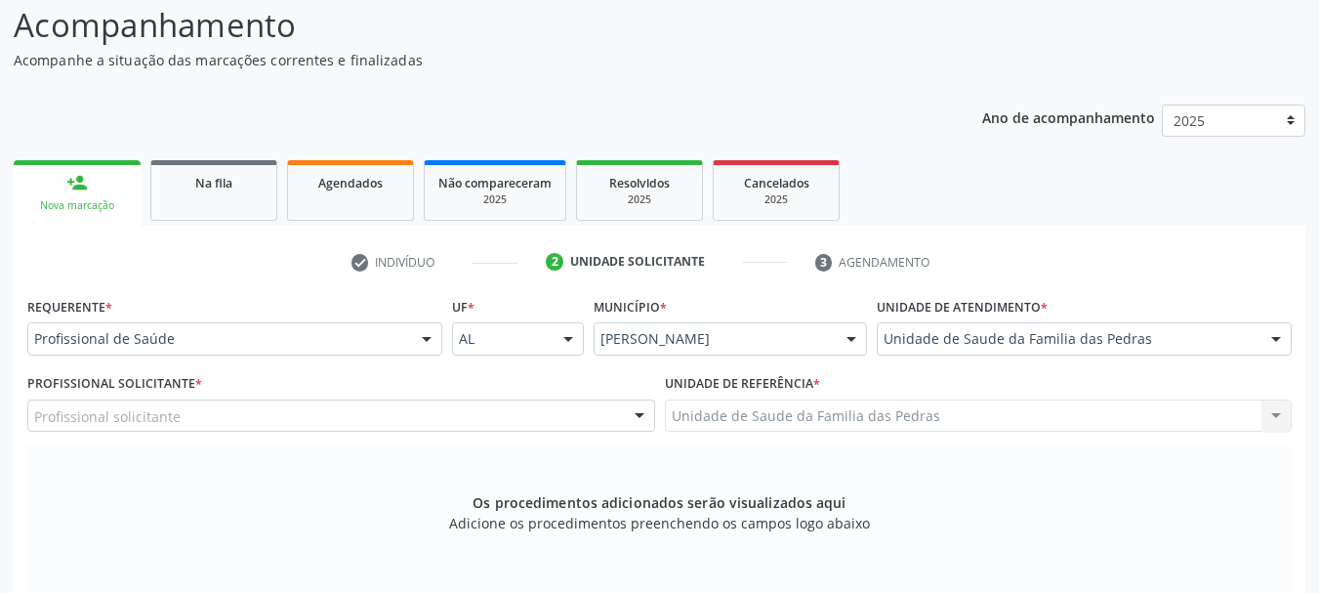
click at [316, 424] on div "Profissional solicitante" at bounding box center [341, 415] width 628 height 33
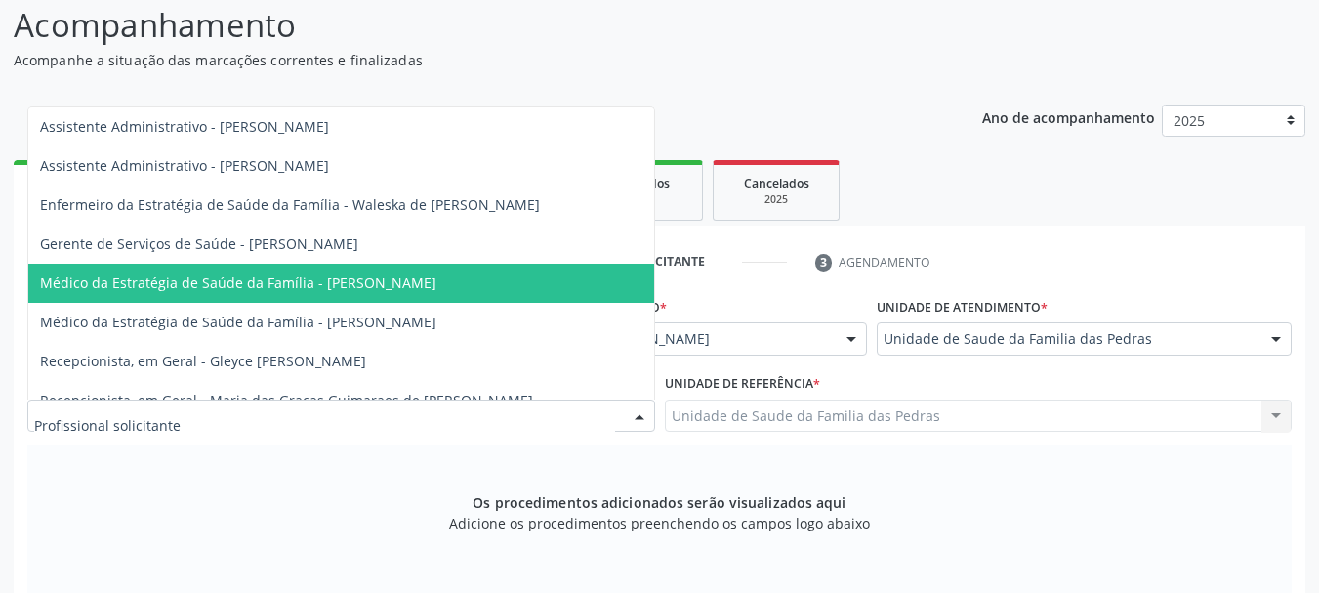
click at [319, 284] on span "Médico da Estratégia de Saúde da Família - [PERSON_NAME]" at bounding box center [238, 282] width 396 height 19
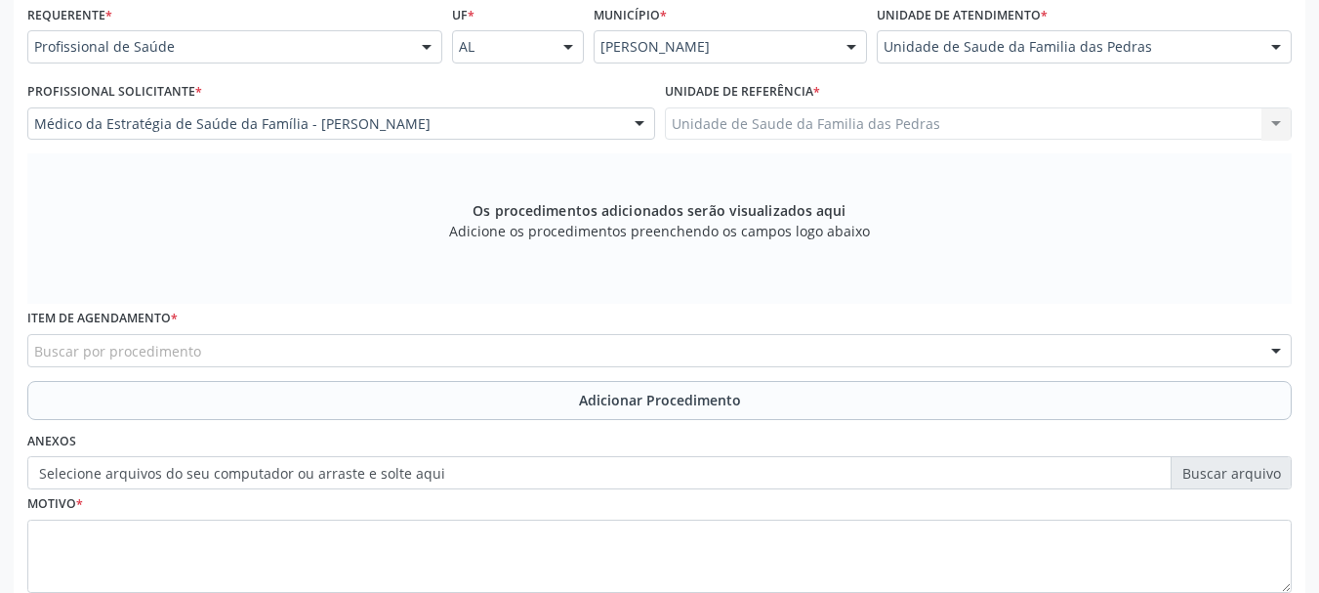
scroll to position [452, 0]
click at [431, 349] on div "Buscar por procedimento" at bounding box center [659, 349] width 1265 height 33
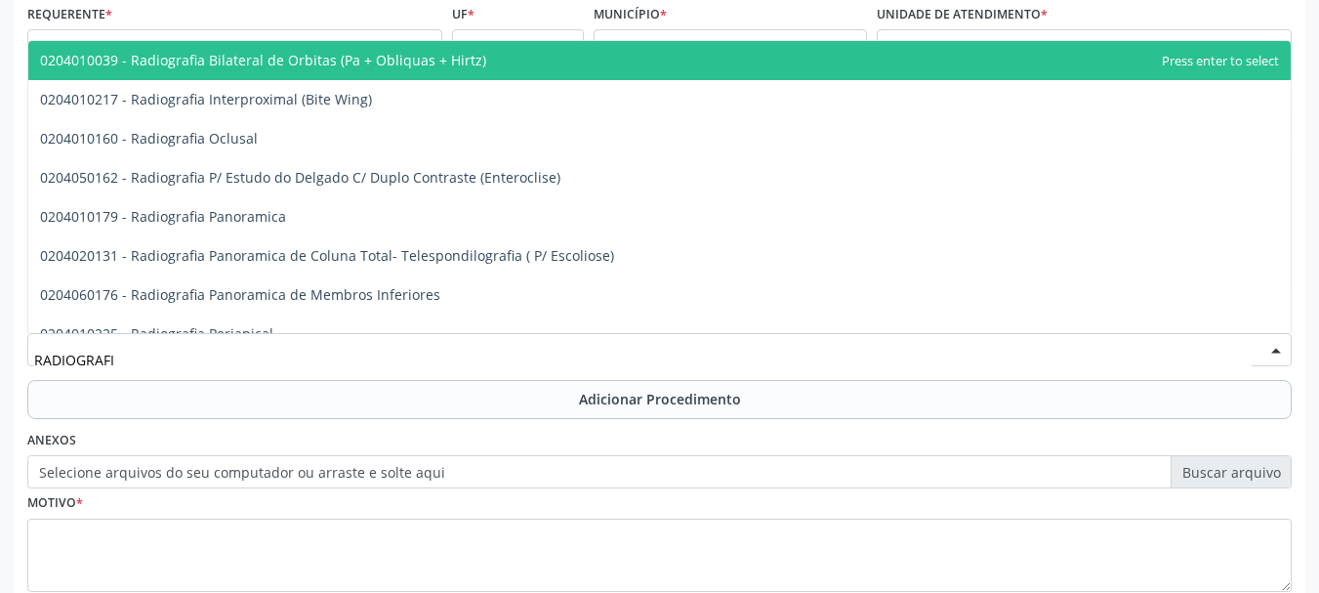
type input "RADIOGRAFIA"
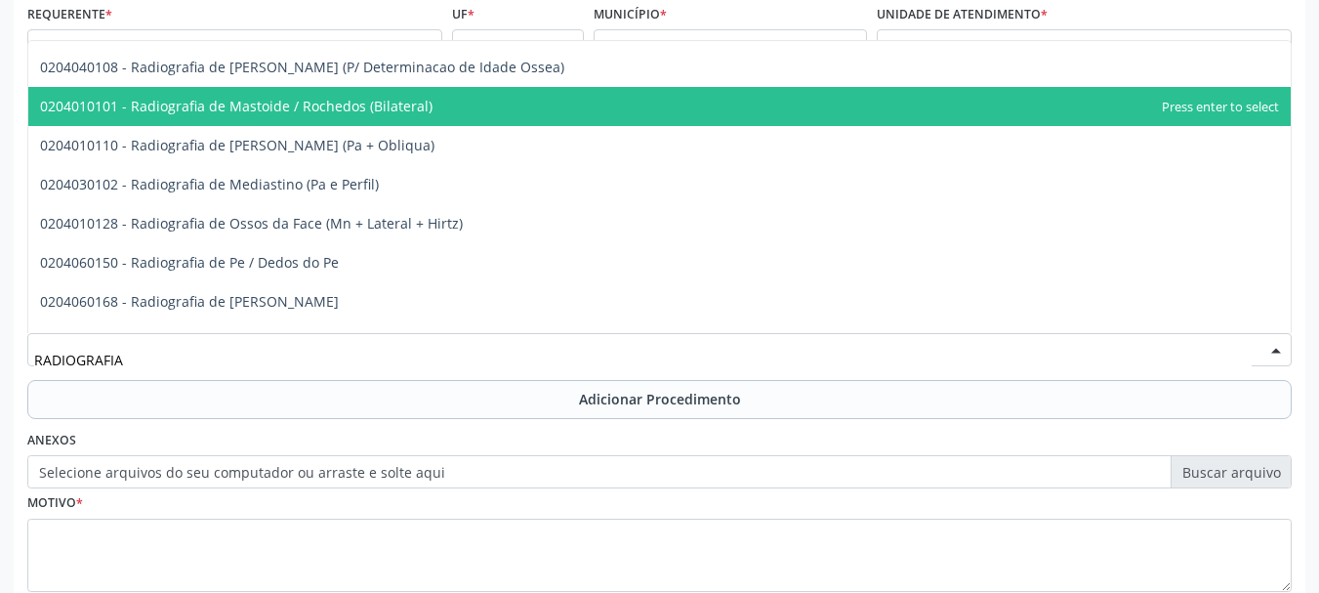
scroll to position [2051, 0]
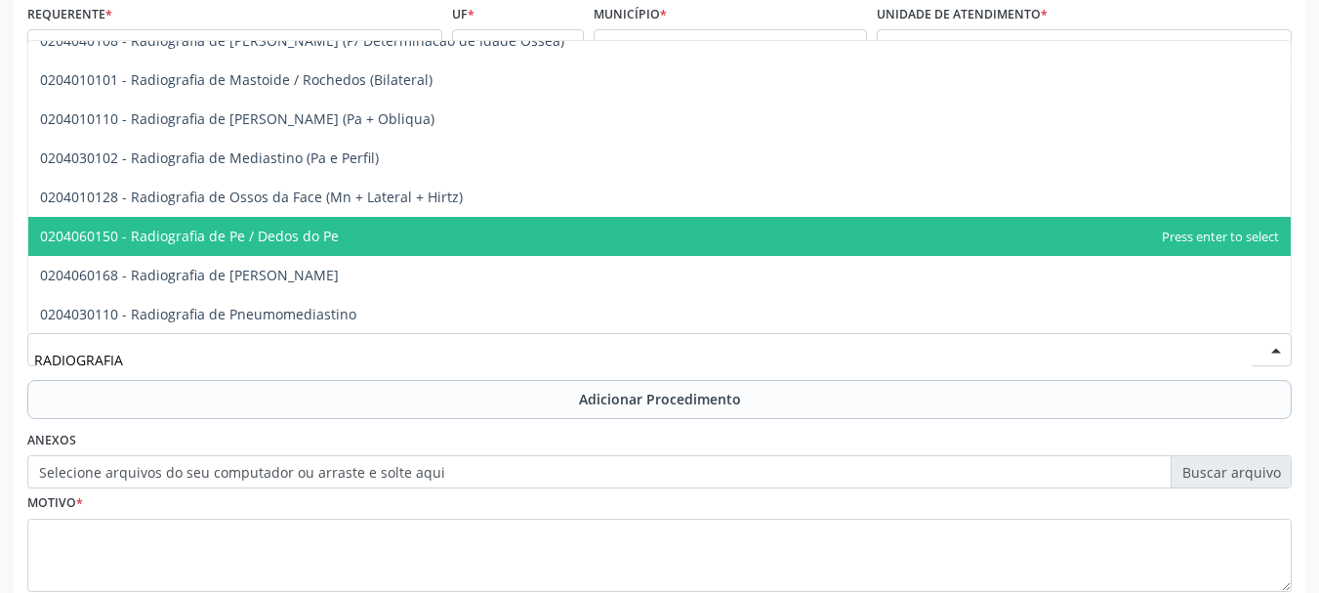
click at [369, 228] on span "0204060150 - Radiografia de Pe / Dedos do Pe" at bounding box center [659, 236] width 1263 height 39
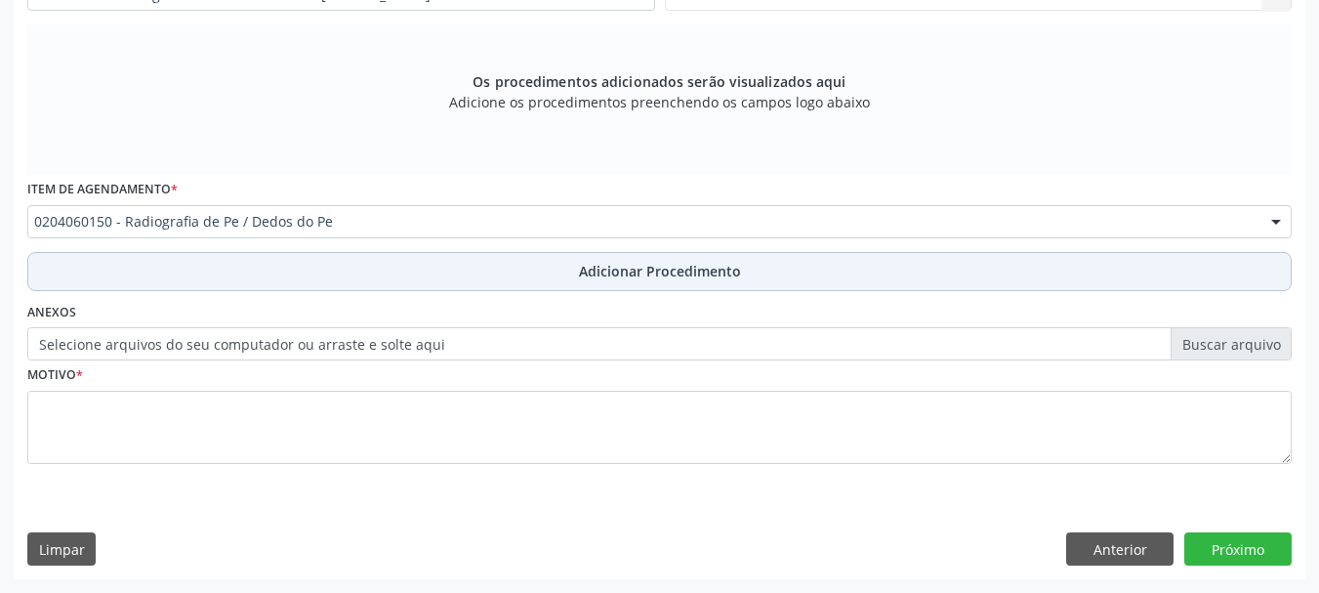
click at [357, 263] on button "Adicionar Procedimento" at bounding box center [659, 271] width 1265 height 39
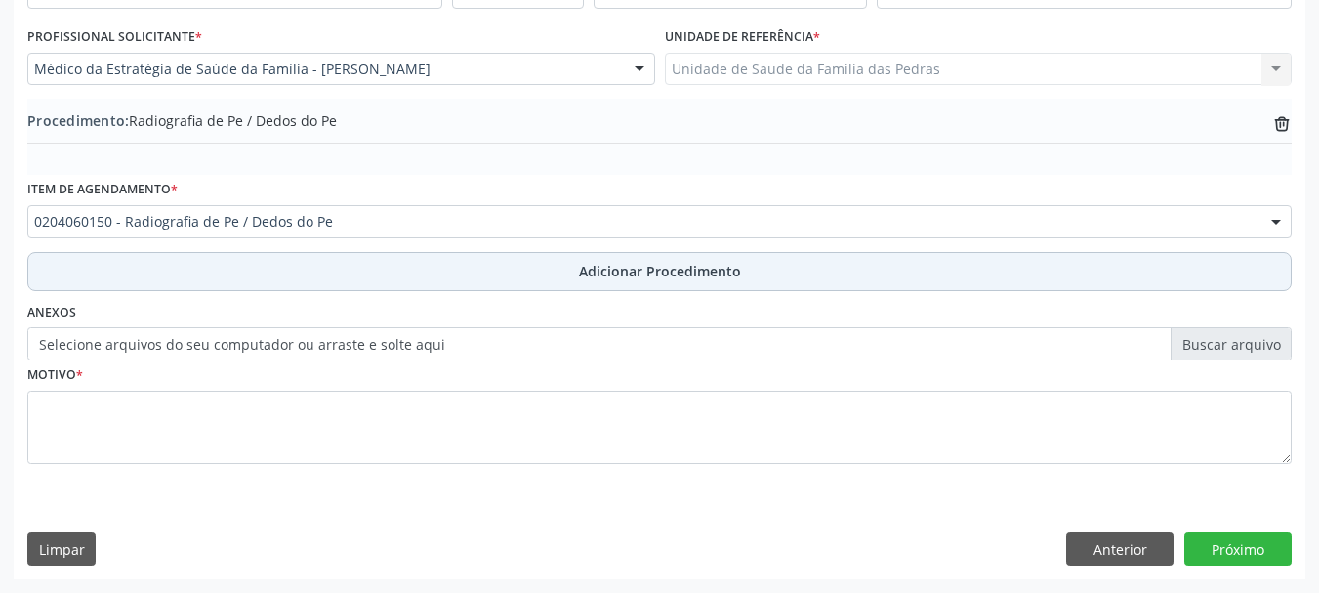
scroll to position [506, 0]
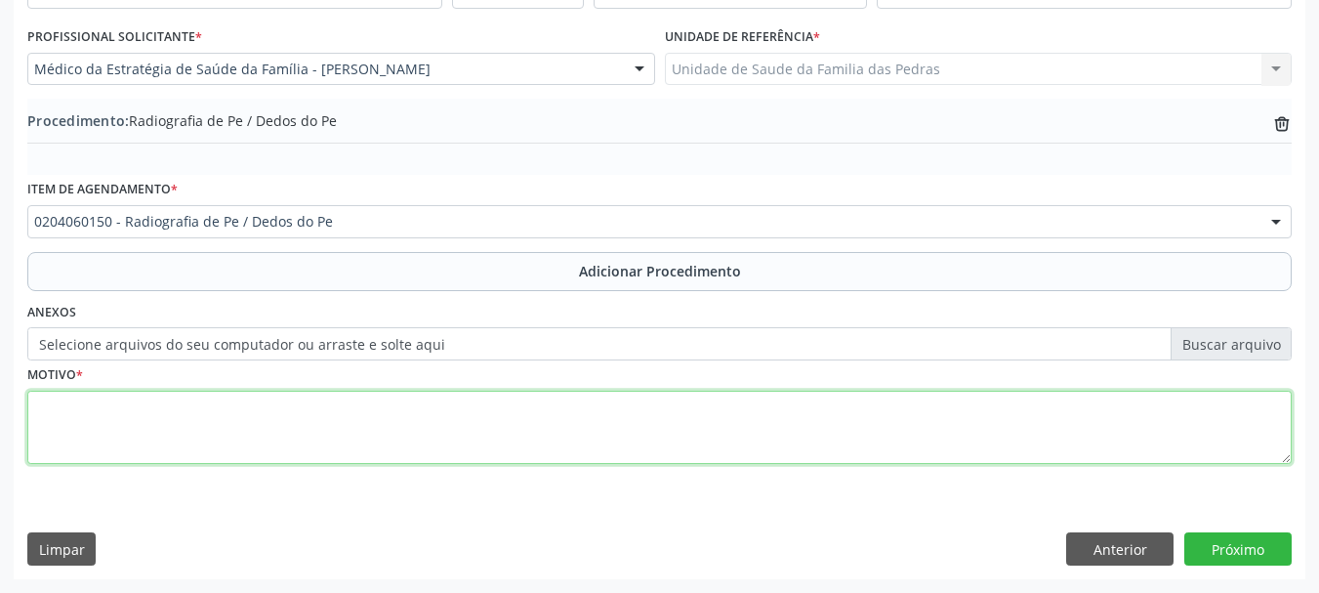
click at [232, 421] on textarea at bounding box center [659, 428] width 1265 height 74
type textarea "ESPORÃO DO CALCÂNEO"
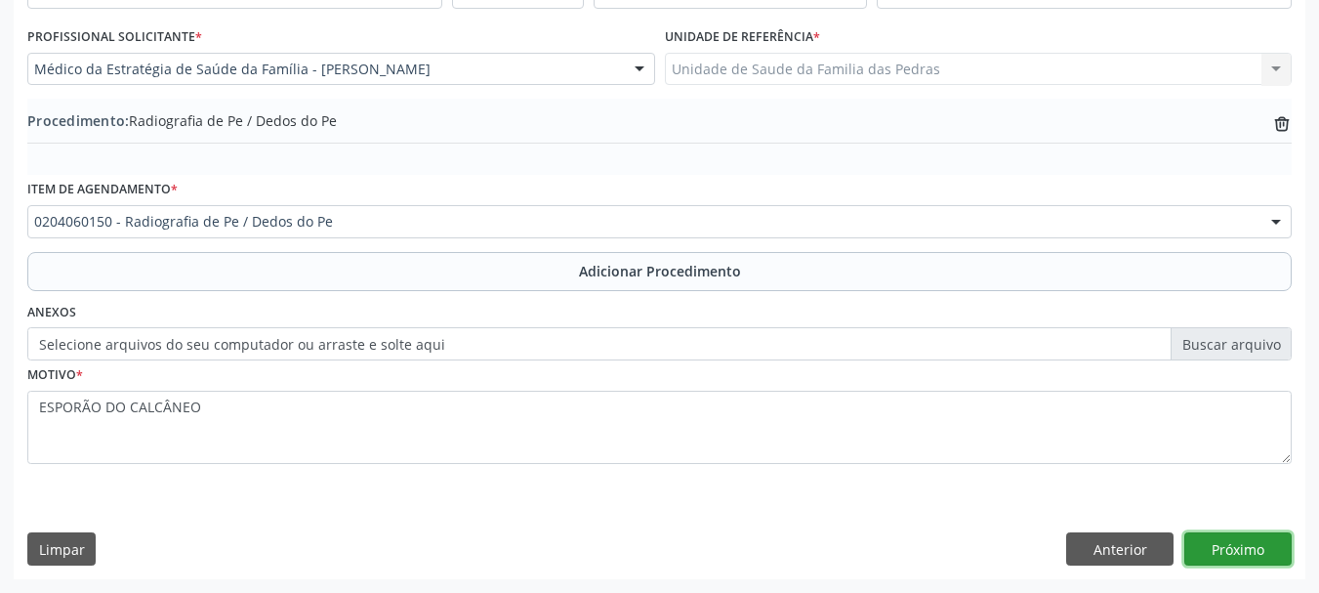
click at [1205, 544] on button "Próximo" at bounding box center [1238, 548] width 107 height 33
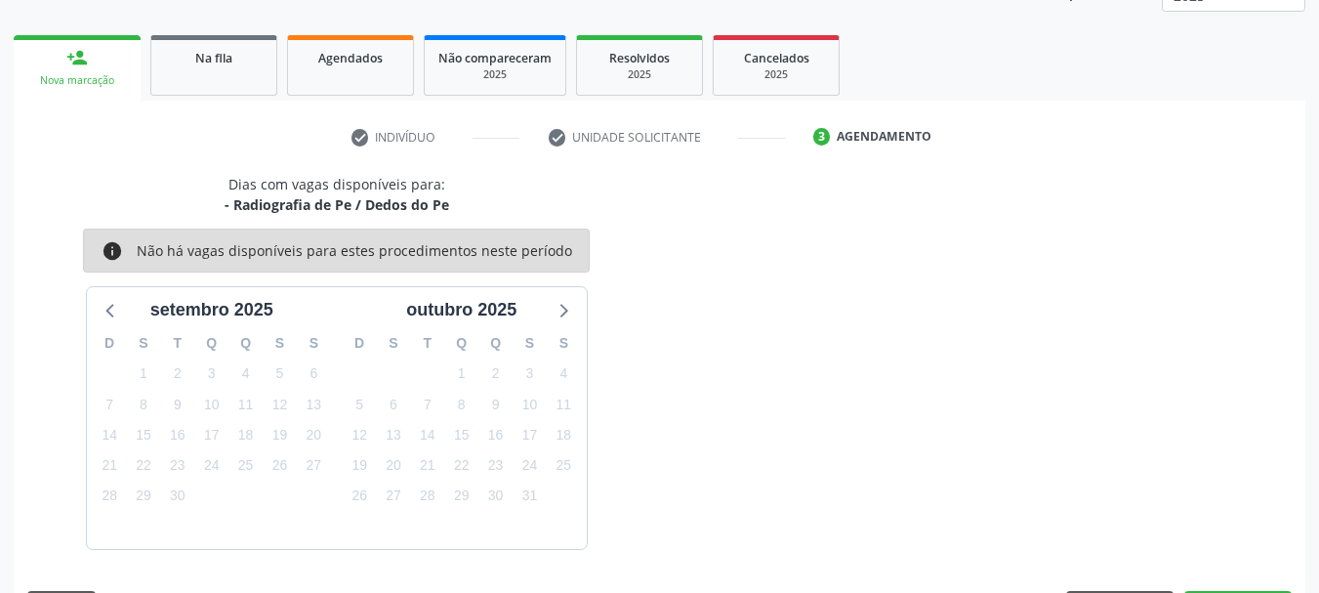
scroll to position [342, 0]
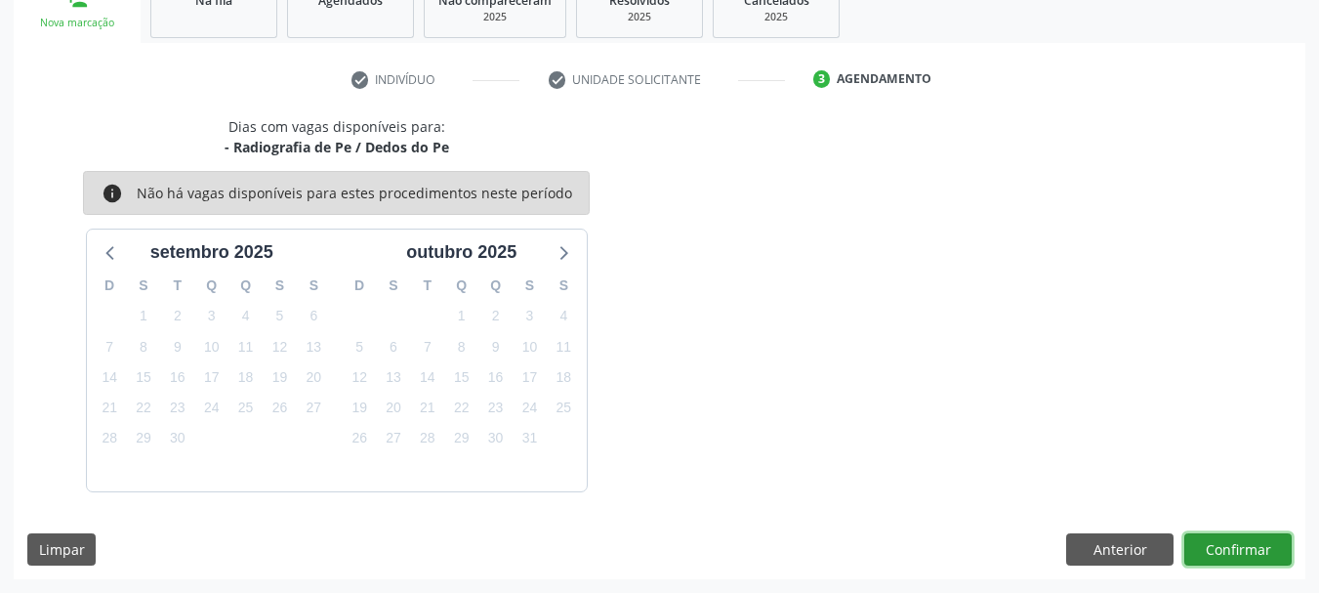
click at [1205, 544] on button "Confirmar" at bounding box center [1238, 549] width 107 height 33
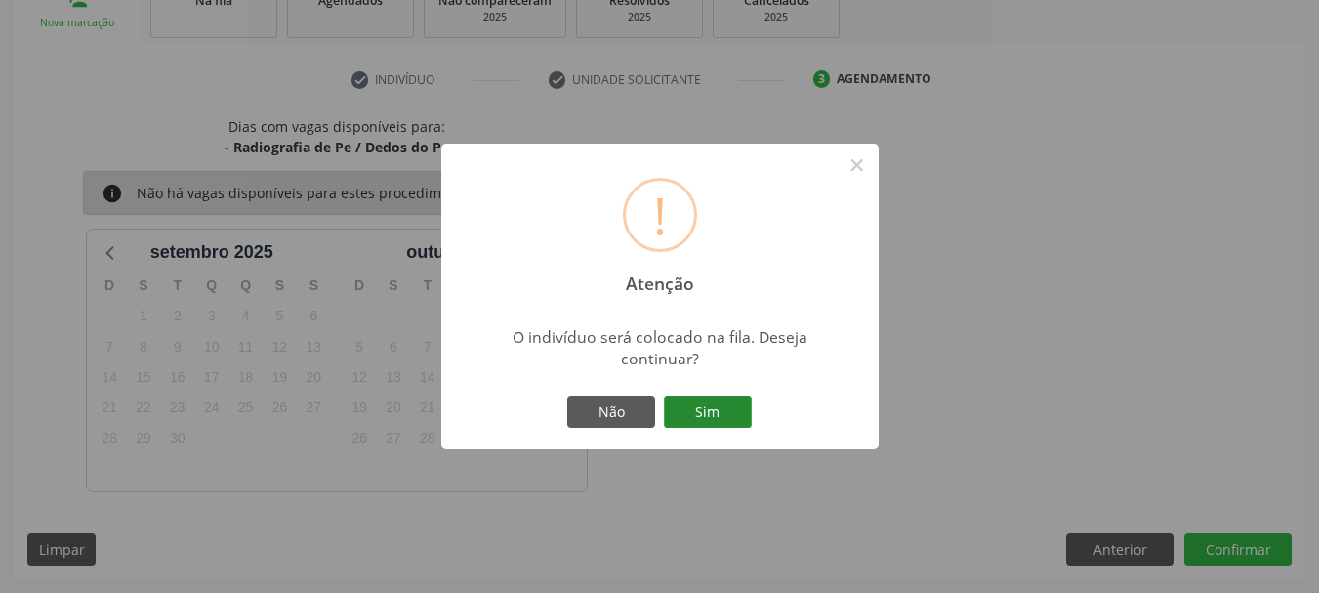
click at [689, 400] on button "Sim" at bounding box center [708, 412] width 88 height 33
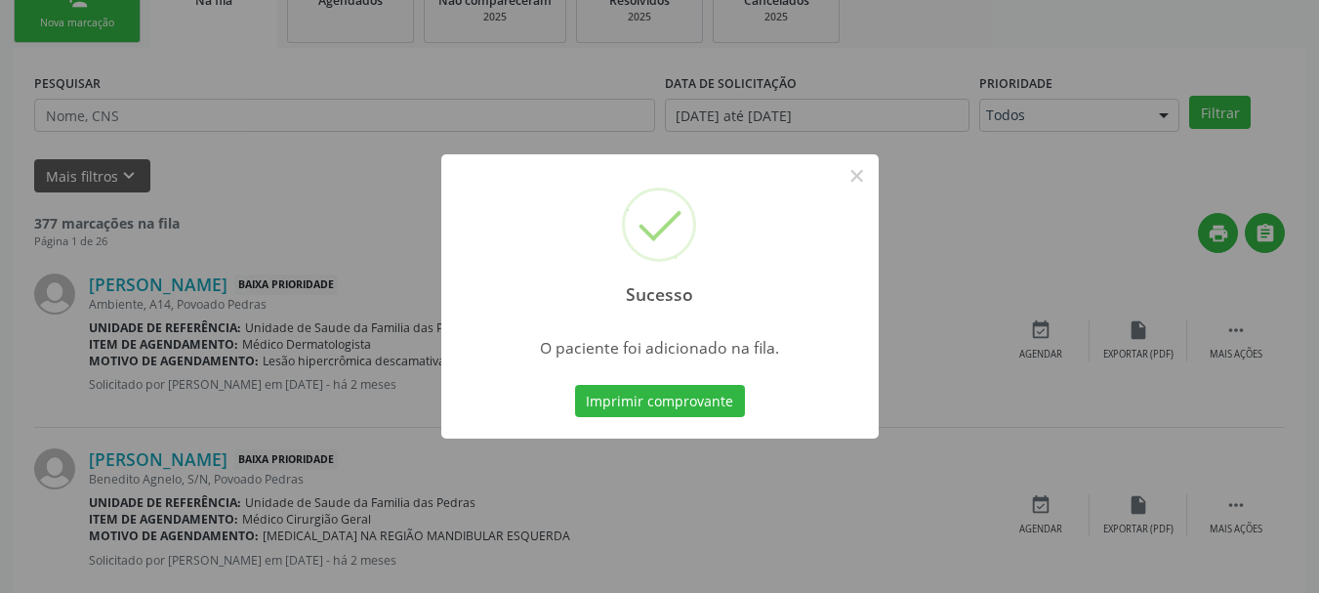
scroll to position [79, 0]
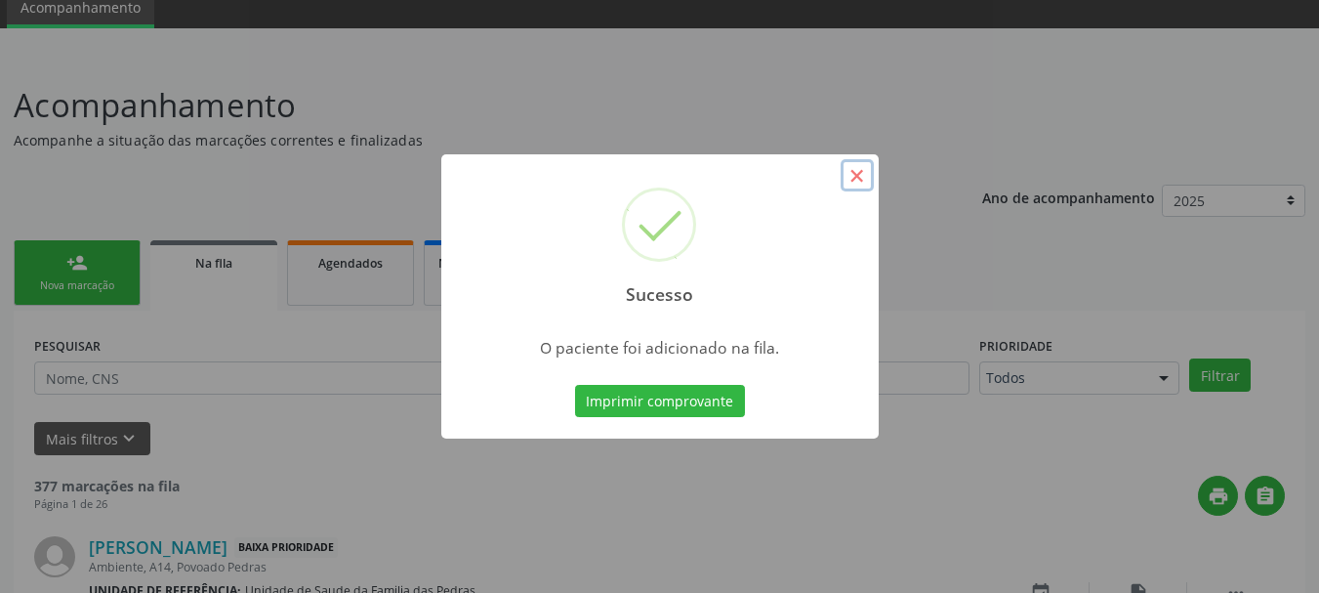
click at [860, 170] on button "×" at bounding box center [857, 175] width 33 height 33
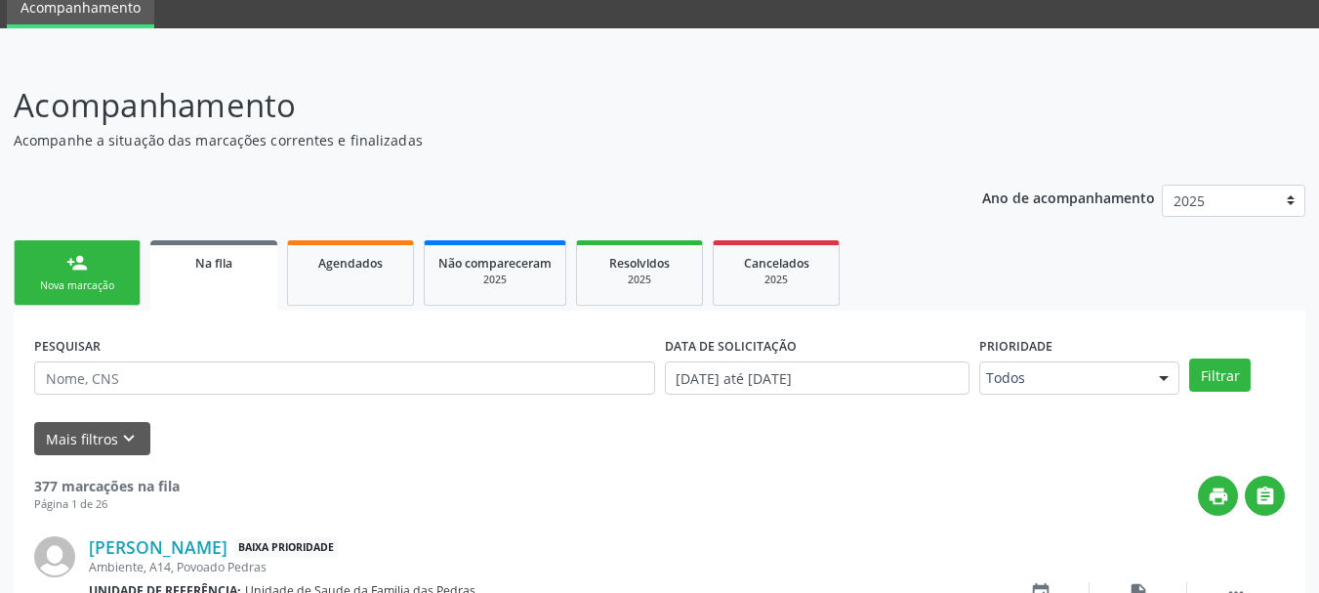
click at [38, 258] on link "person_add Nova marcação" at bounding box center [77, 272] width 127 height 65
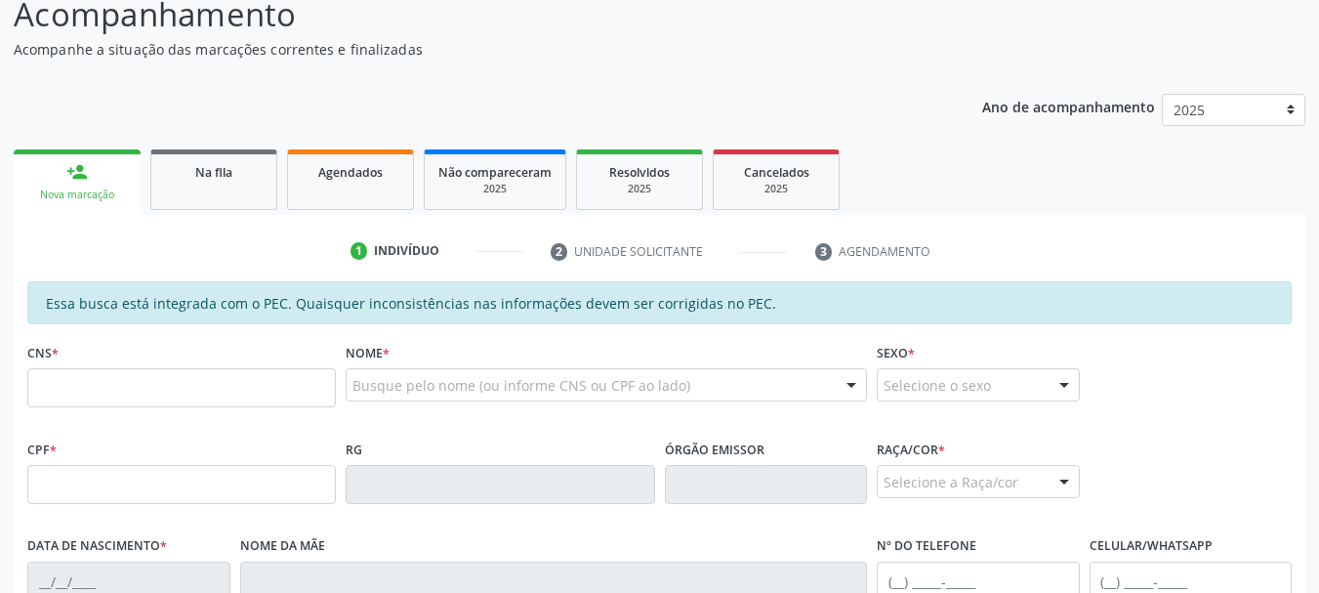
scroll to position [274, 0]
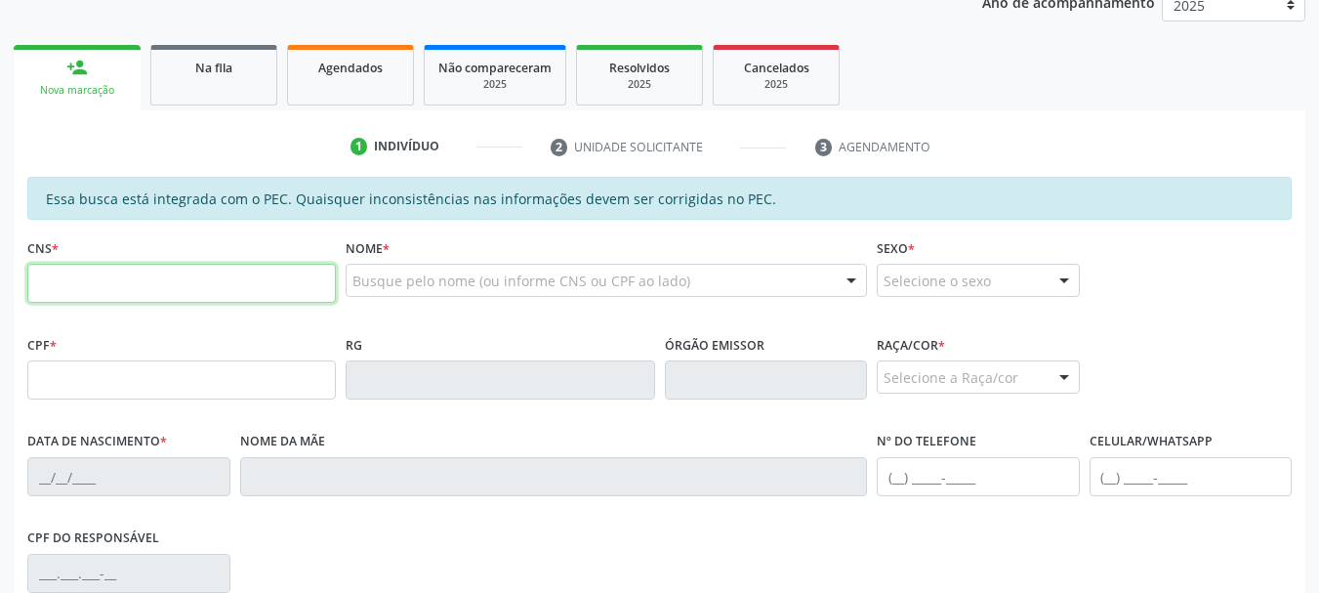
click at [248, 288] on input "text" at bounding box center [181, 283] width 309 height 39
type input "702 4020 1612 2126"
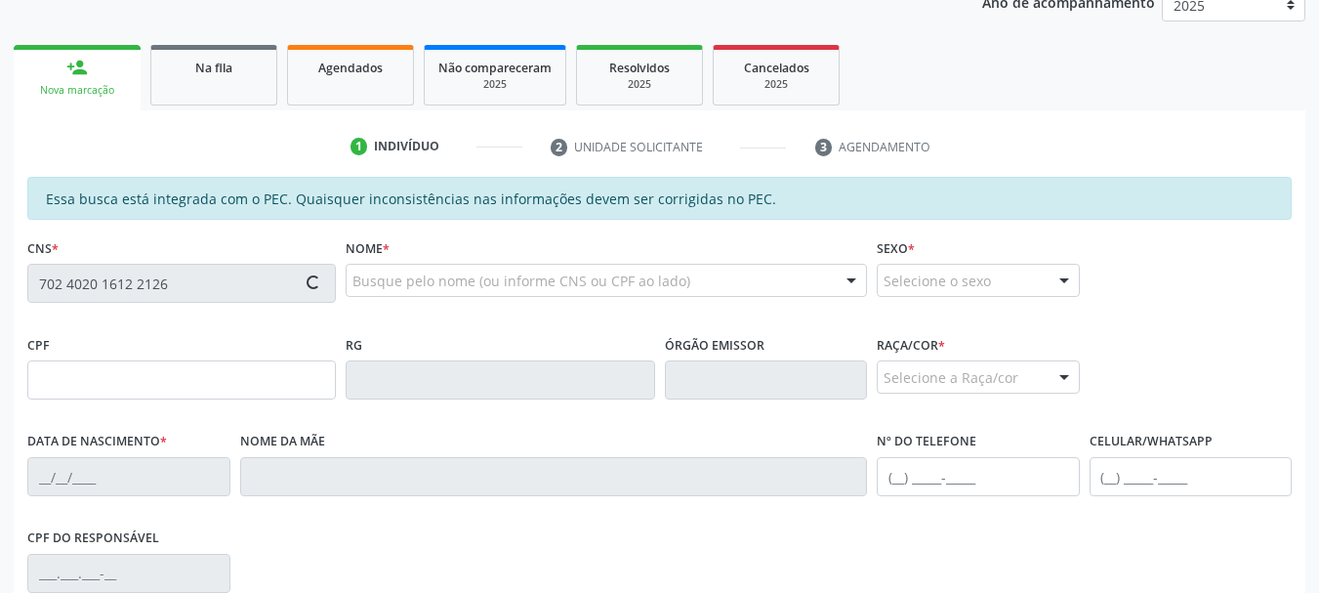
type input "647.731.244-15"
type input "[DATE]"
type input "[PERSON_NAME]"
type input "[PHONE_NUMBER]"
type input "S/N"
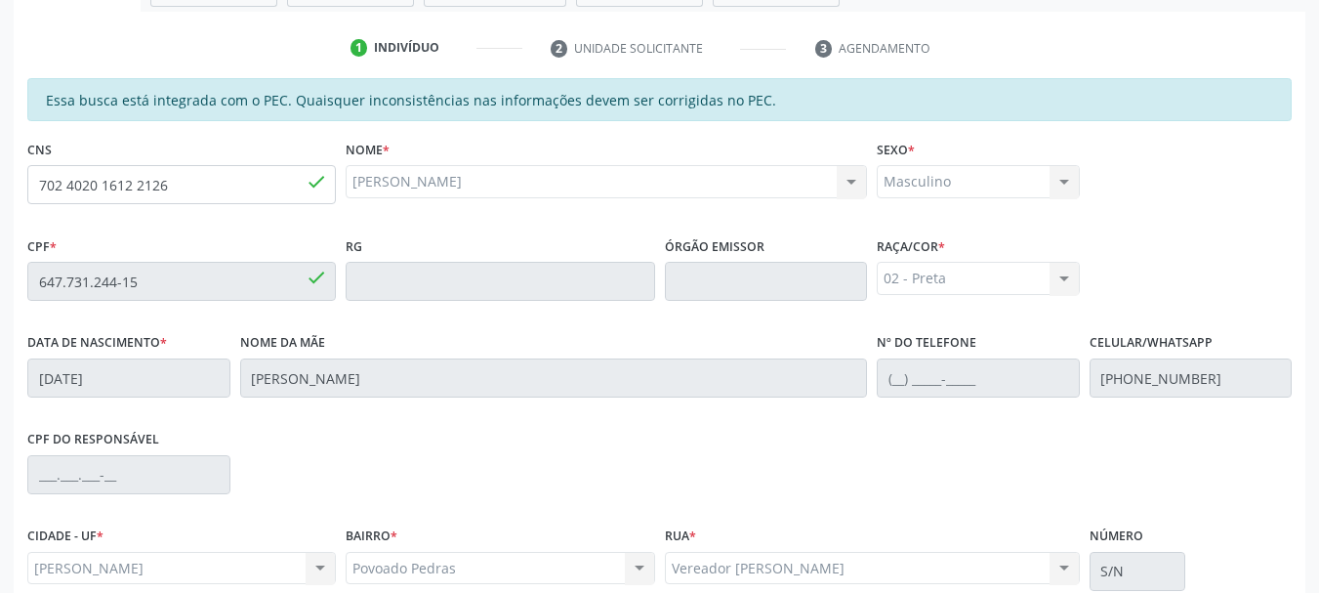
scroll to position [550, 0]
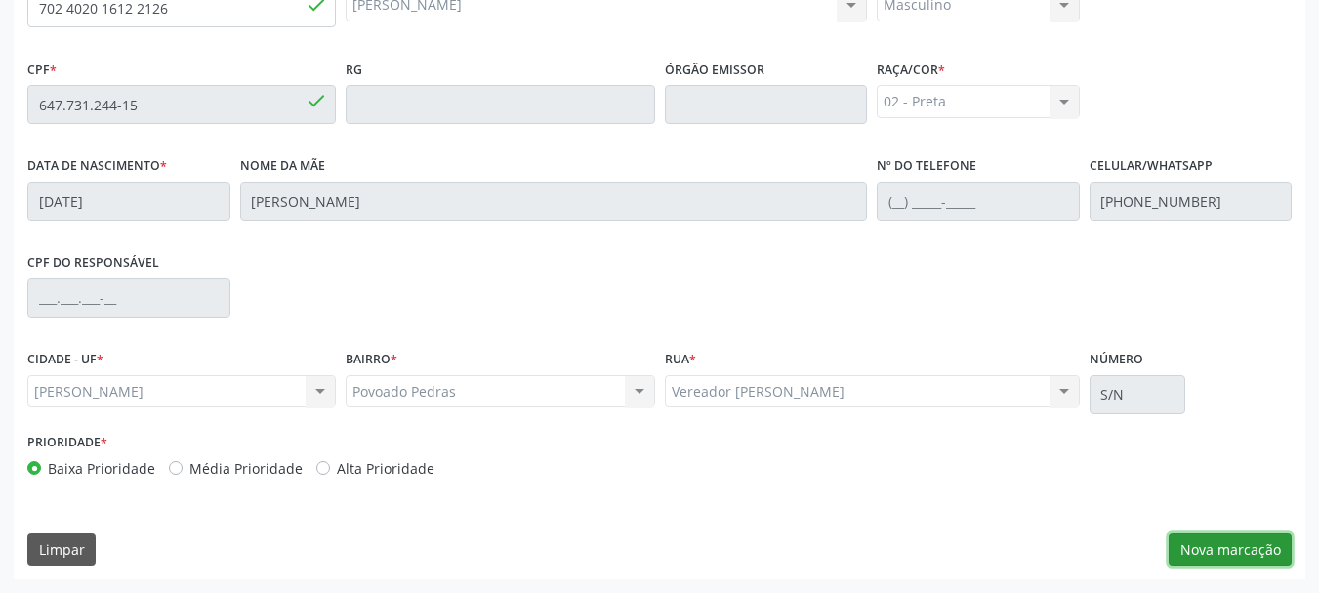
click at [1185, 554] on button "Nova marcação" at bounding box center [1230, 549] width 123 height 33
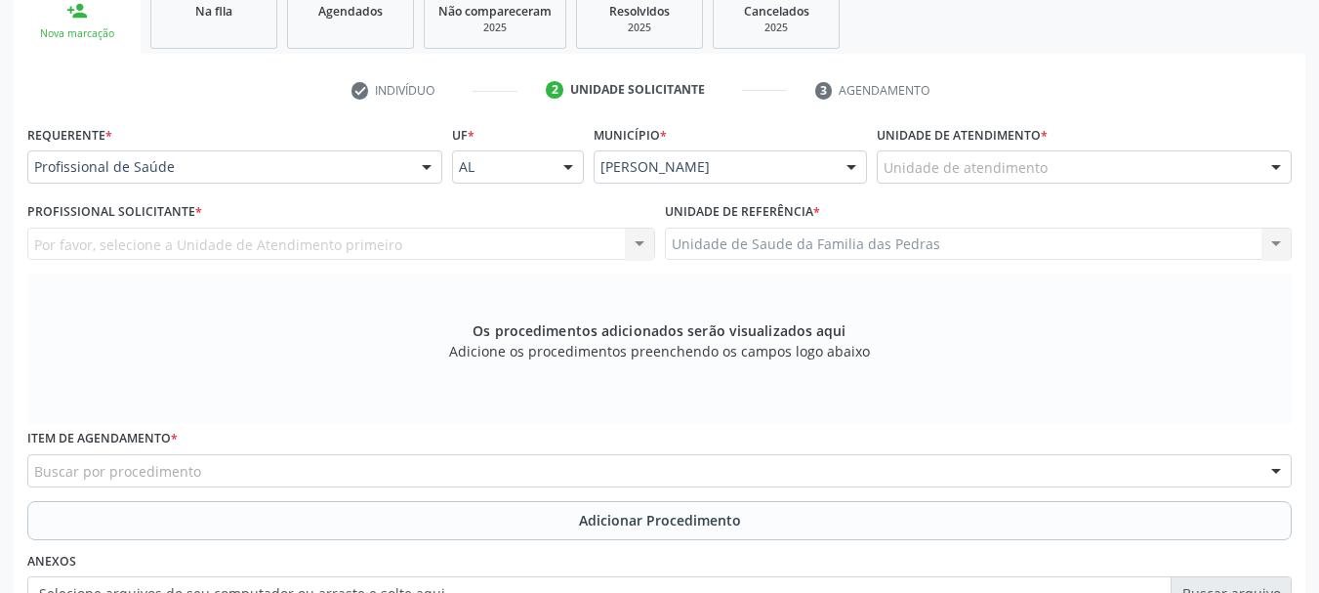
scroll to position [257, 0]
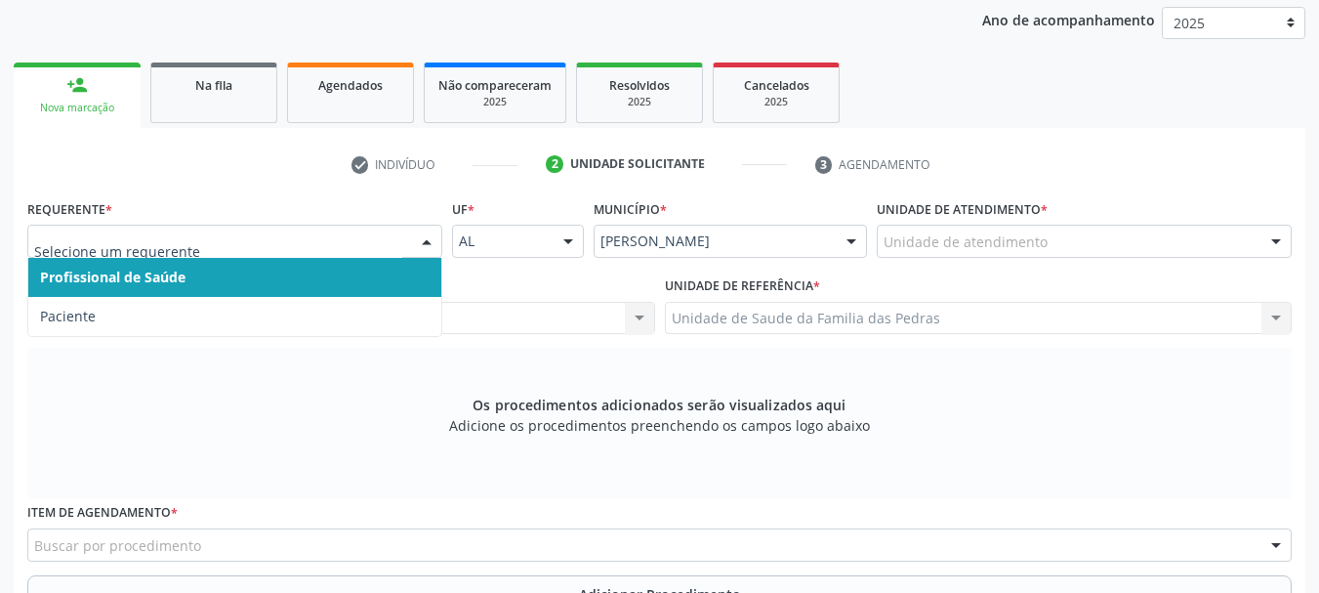
click at [178, 276] on span "Profissional de Saúde" at bounding box center [113, 277] width 146 height 19
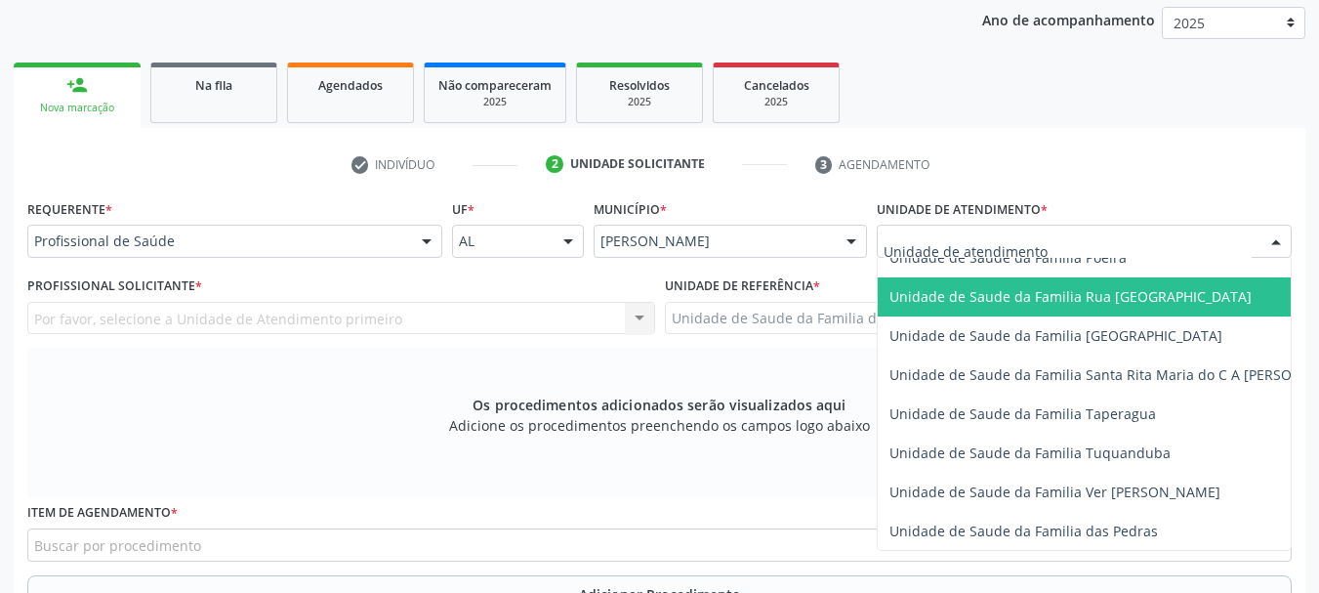
scroll to position [1367, 0]
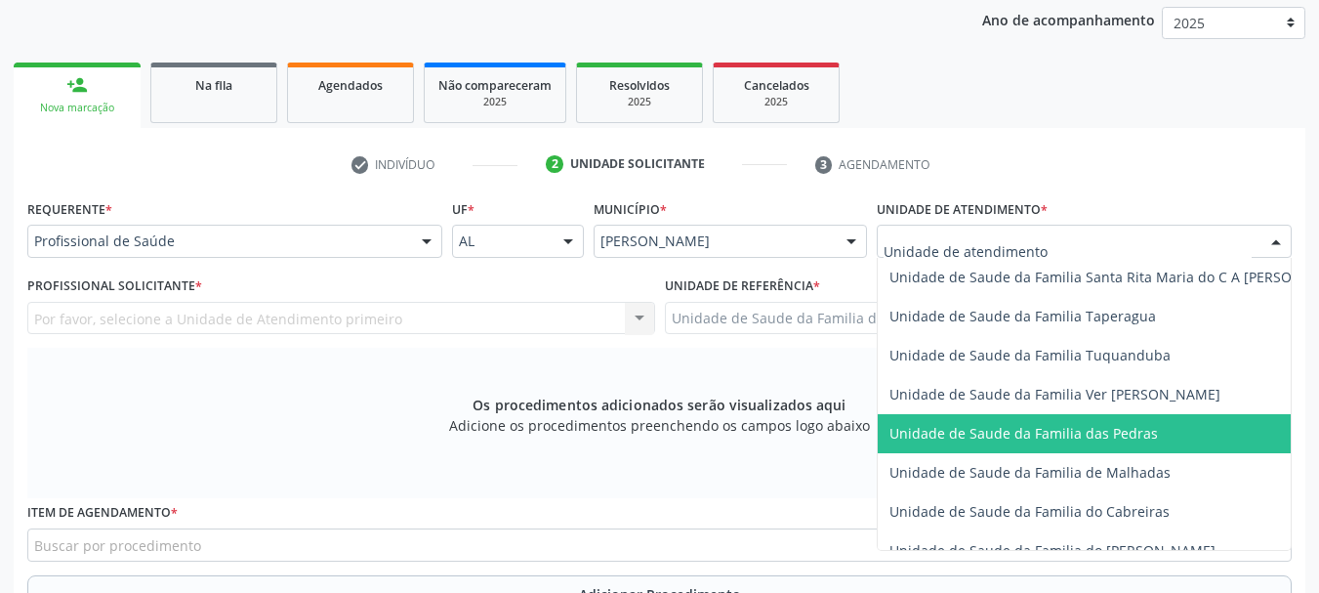
click at [1012, 427] on span "Unidade de Saude da Familia das Pedras" at bounding box center [1024, 433] width 269 height 19
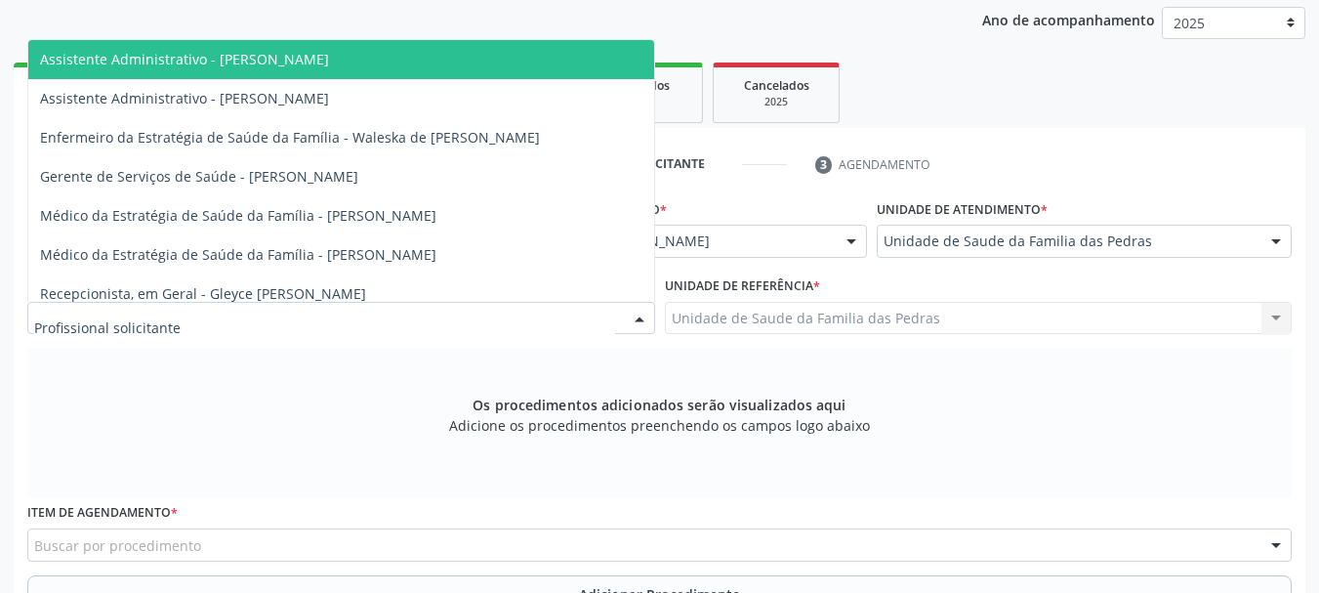
click at [614, 322] on div at bounding box center [341, 318] width 628 height 33
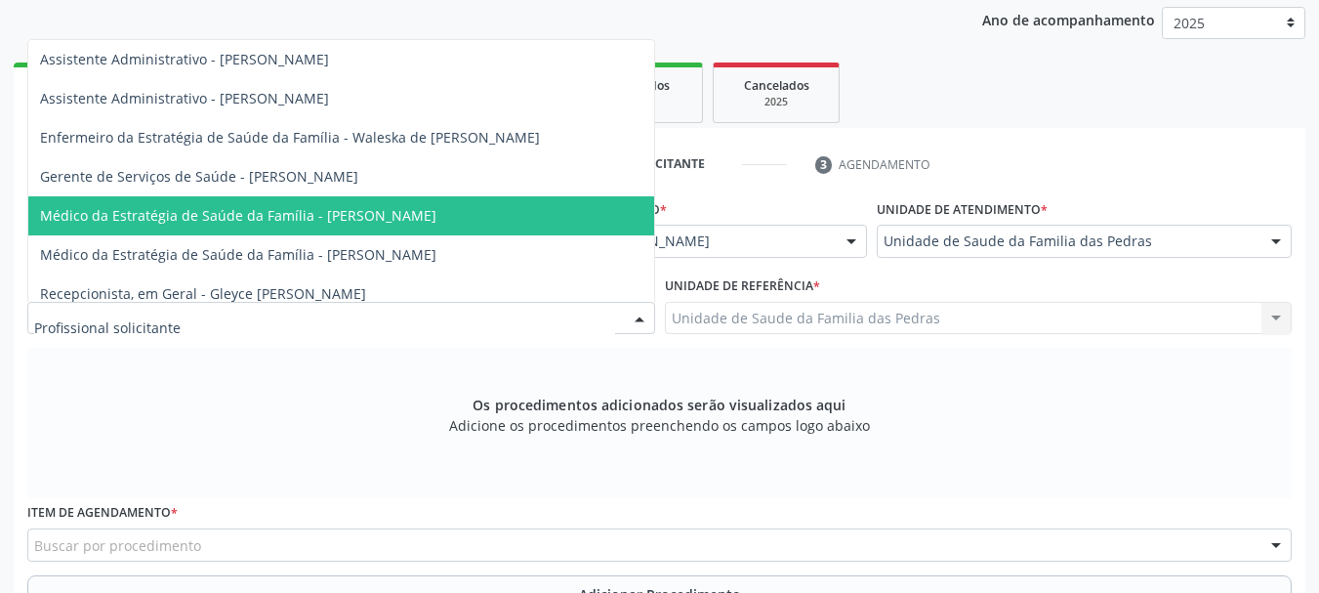
click at [437, 214] on span "Médico da Estratégia de Saúde da Família - [PERSON_NAME]" at bounding box center [238, 215] width 396 height 19
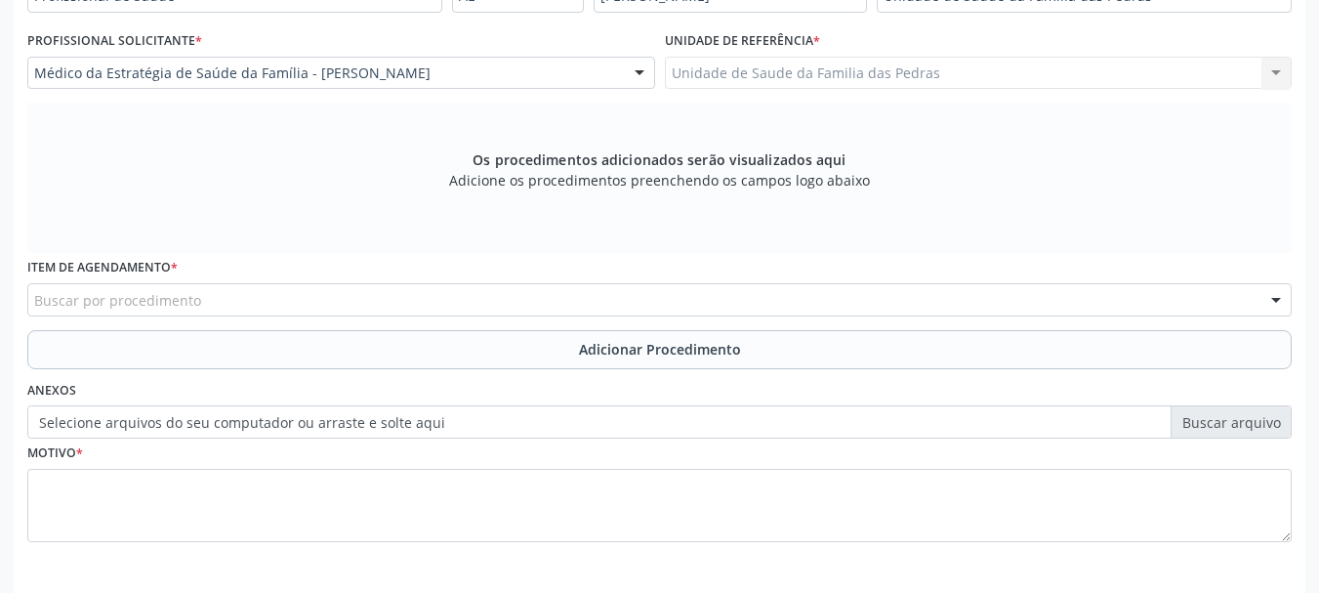
scroll to position [550, 0]
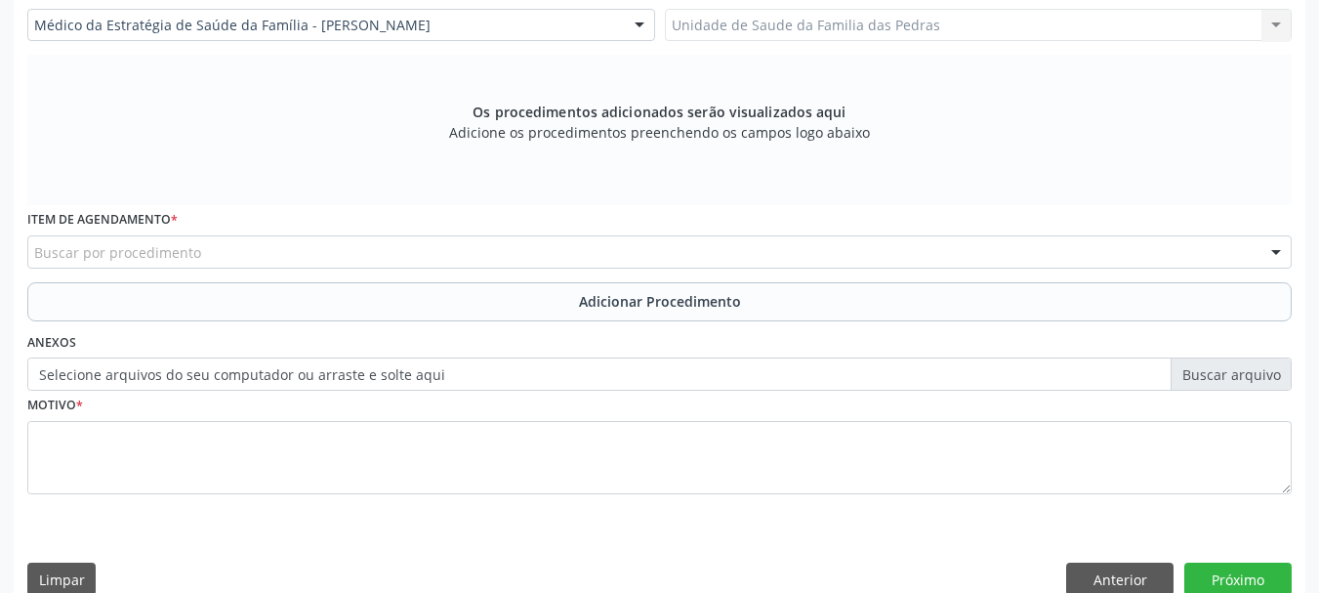
click at [558, 253] on div "Buscar por procedimento" at bounding box center [659, 251] width 1265 height 33
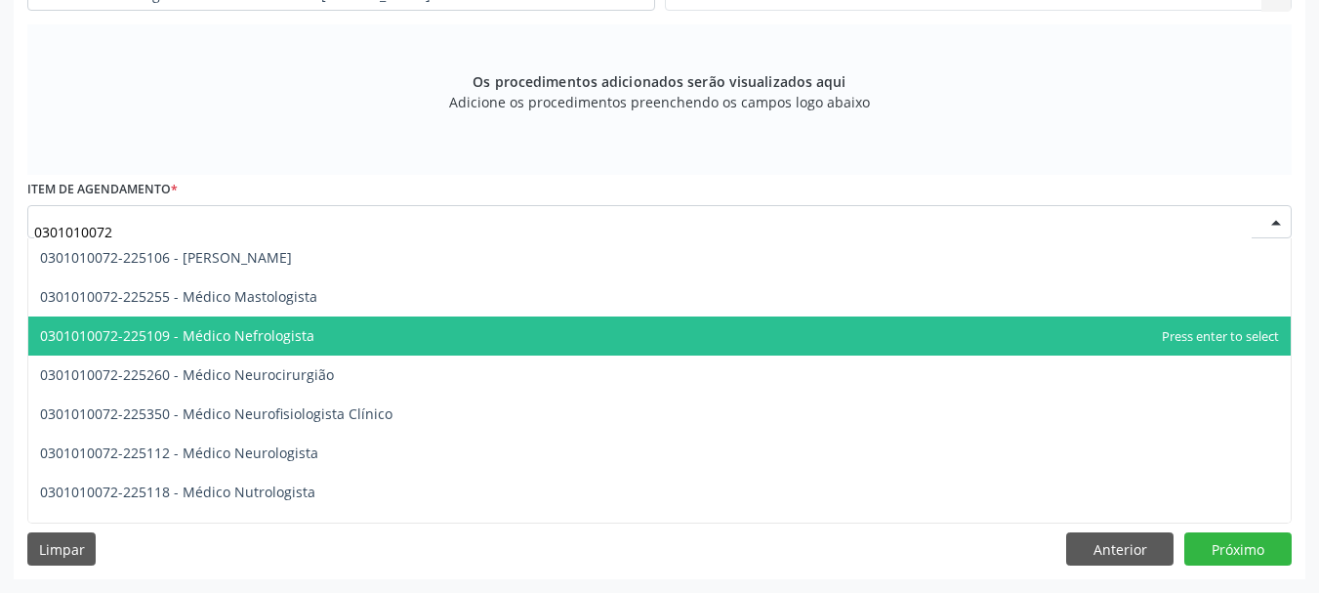
scroll to position [1465, 0]
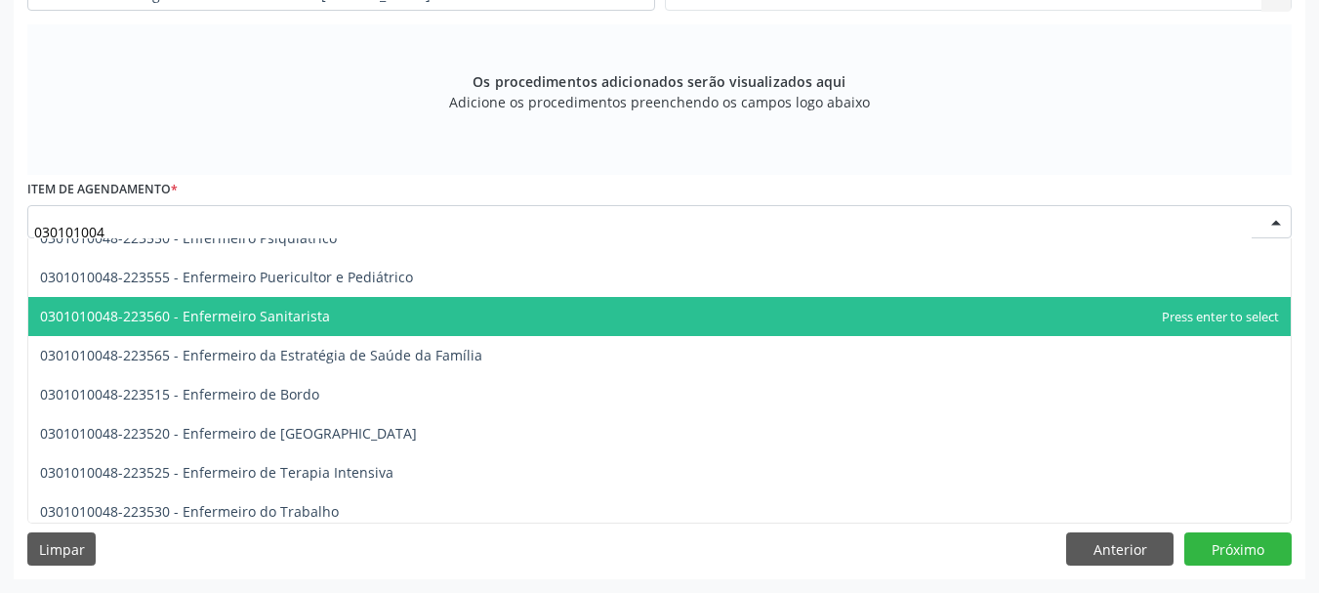
type input "0301010048"
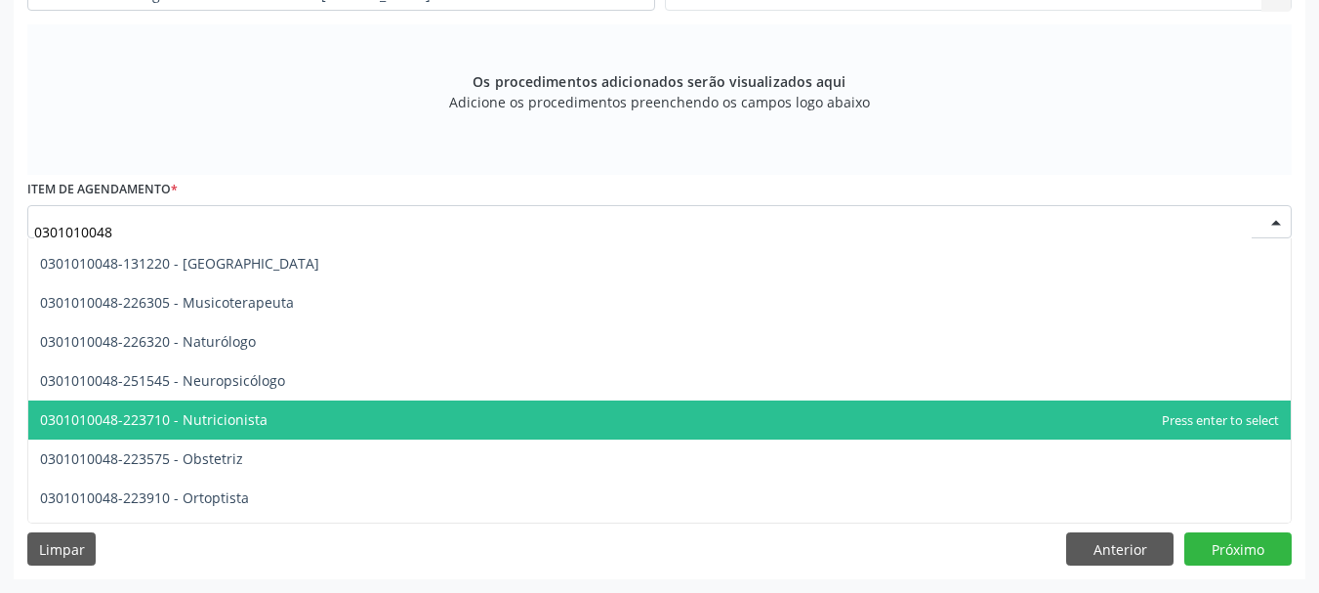
scroll to position [2734, 0]
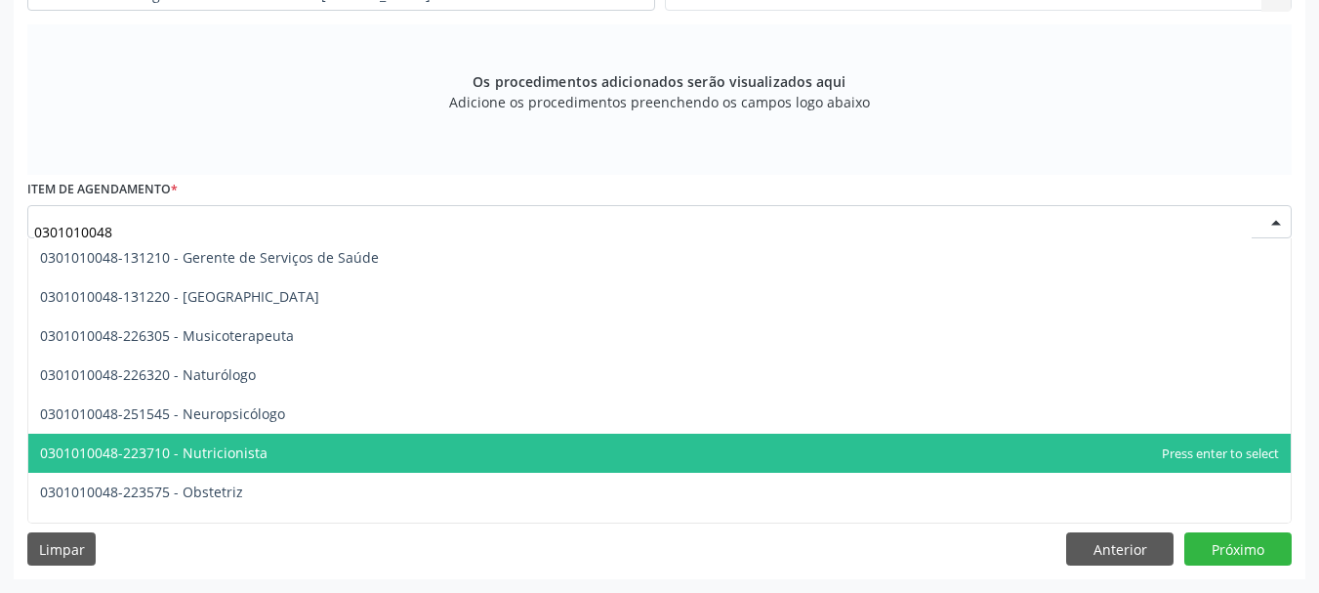
click at [405, 457] on span "0301010048-223710 - Nutricionista" at bounding box center [659, 453] width 1263 height 39
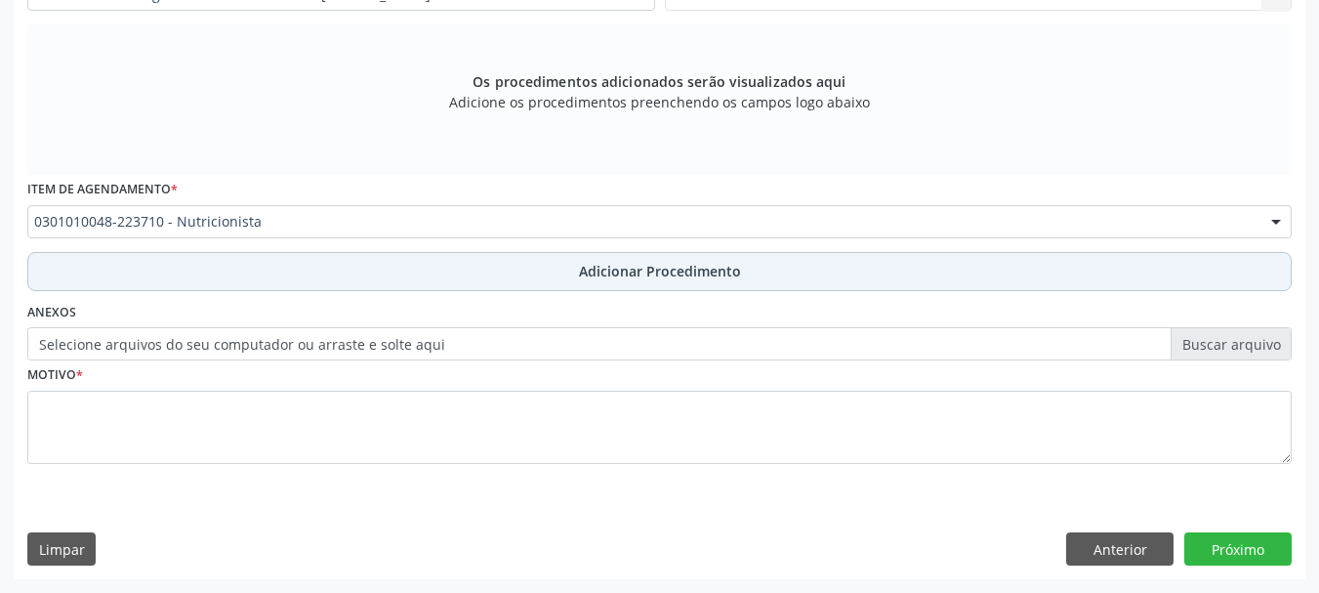
click at [513, 276] on button "Adicionar Procedimento" at bounding box center [659, 271] width 1265 height 39
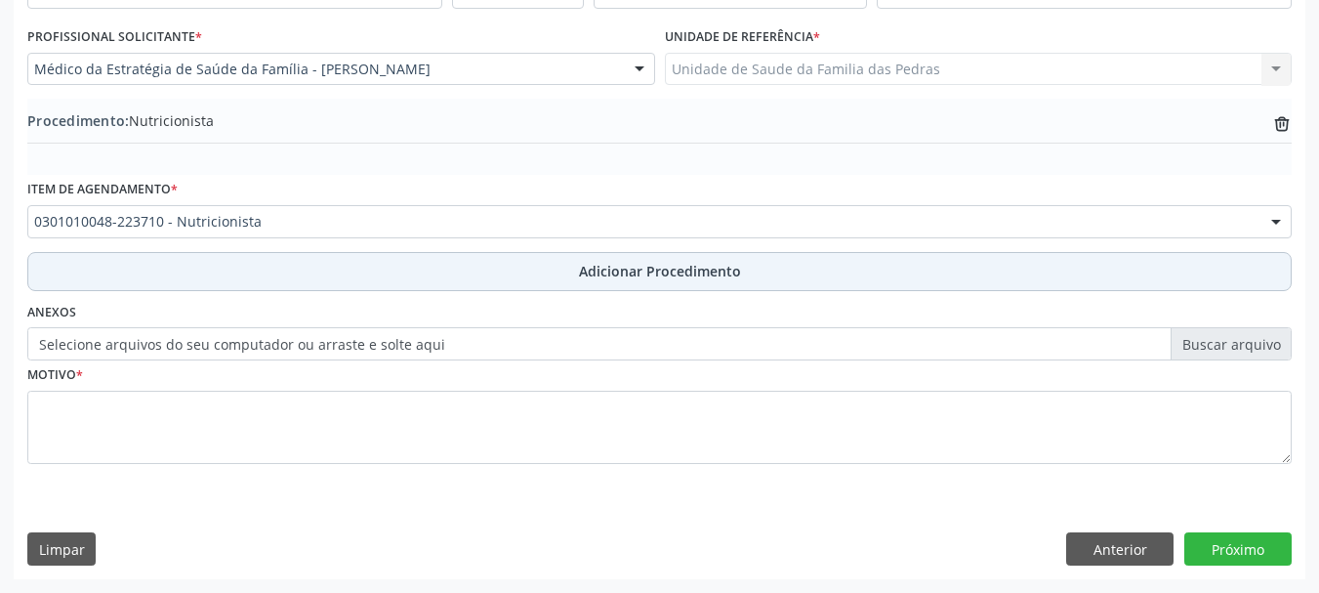
scroll to position [506, 0]
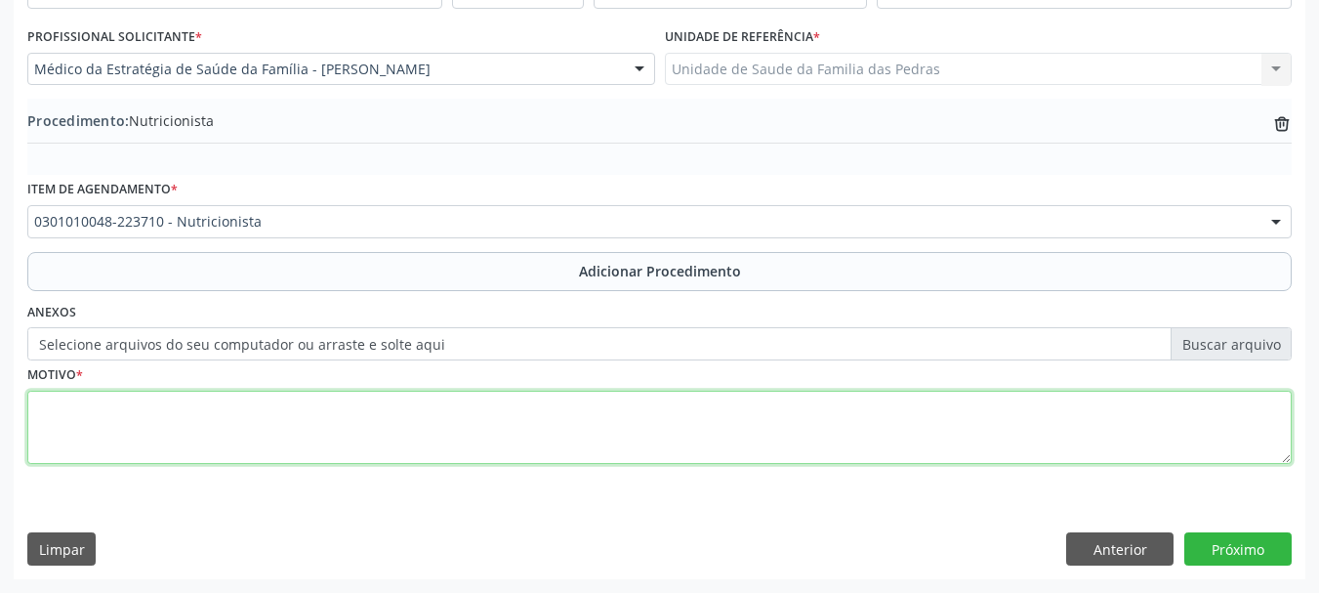
click at [422, 430] on textarea at bounding box center [659, 428] width 1265 height 74
type textarea "PACIENTE DM APRESENTANDO OBESIDADE + DISLIPIDEMIA."
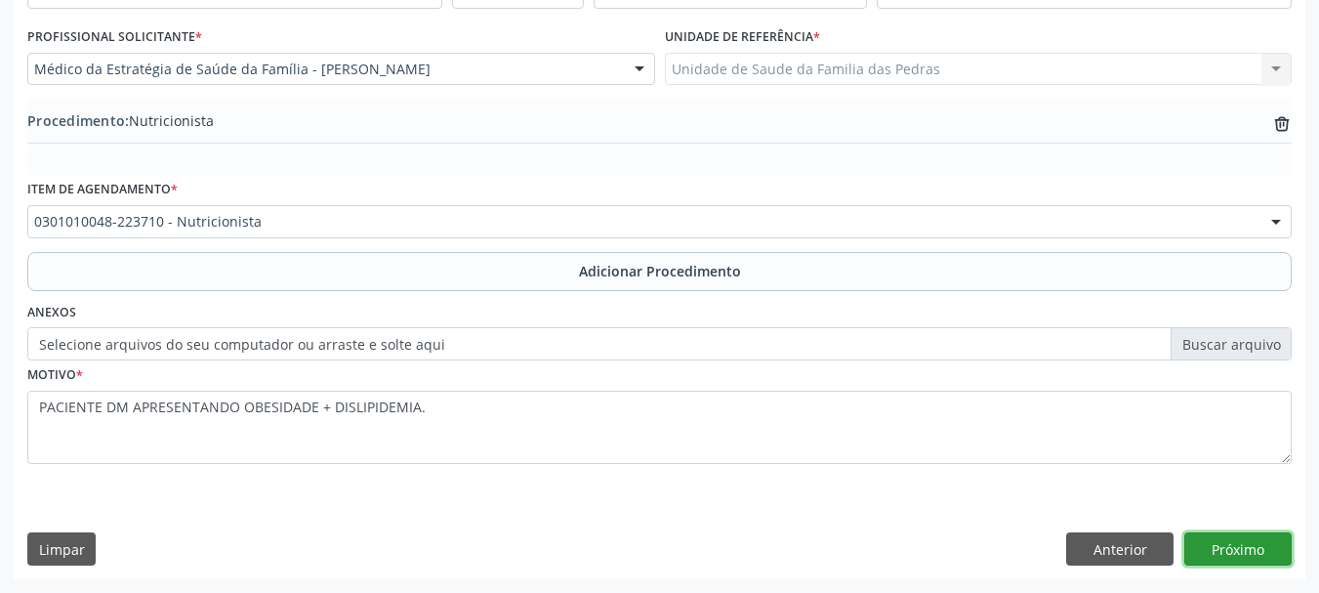
click at [1233, 535] on button "Próximo" at bounding box center [1238, 548] width 107 height 33
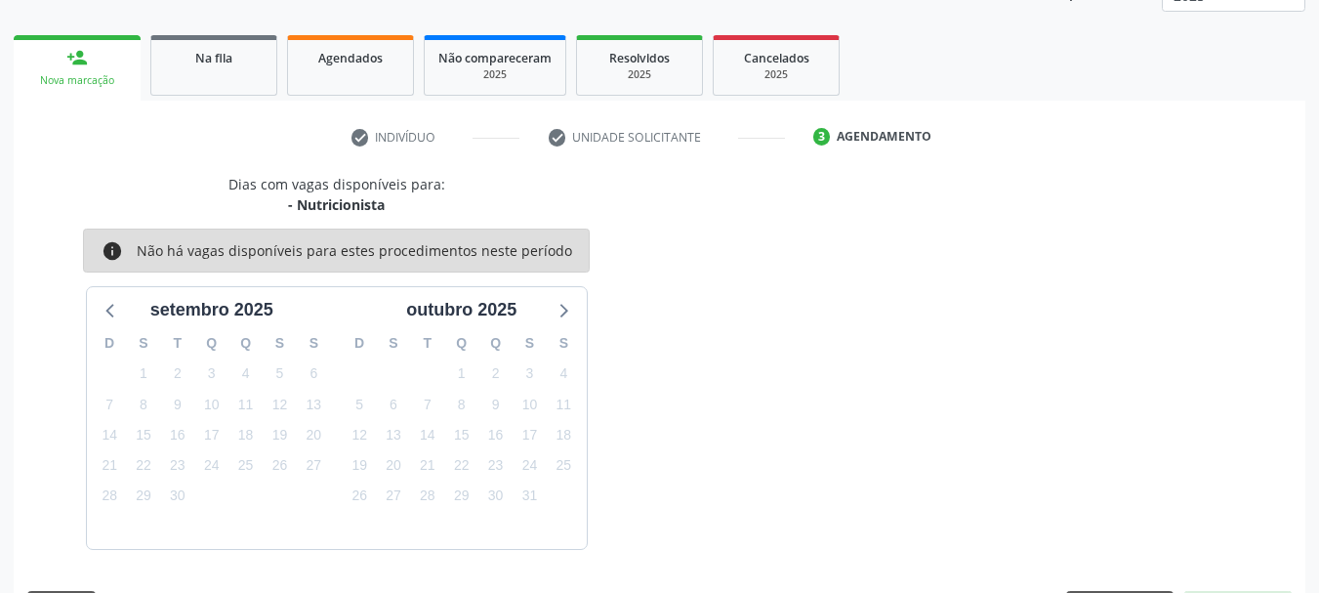
scroll to position [342, 0]
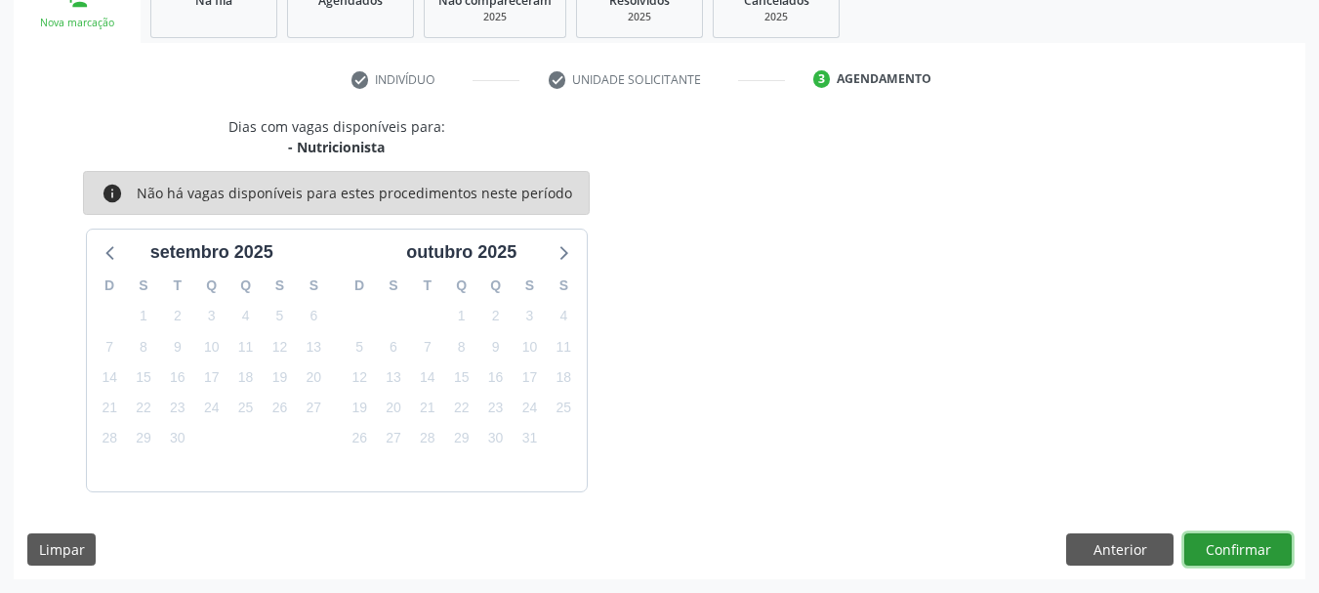
click at [1234, 540] on button "Confirmar" at bounding box center [1238, 549] width 107 height 33
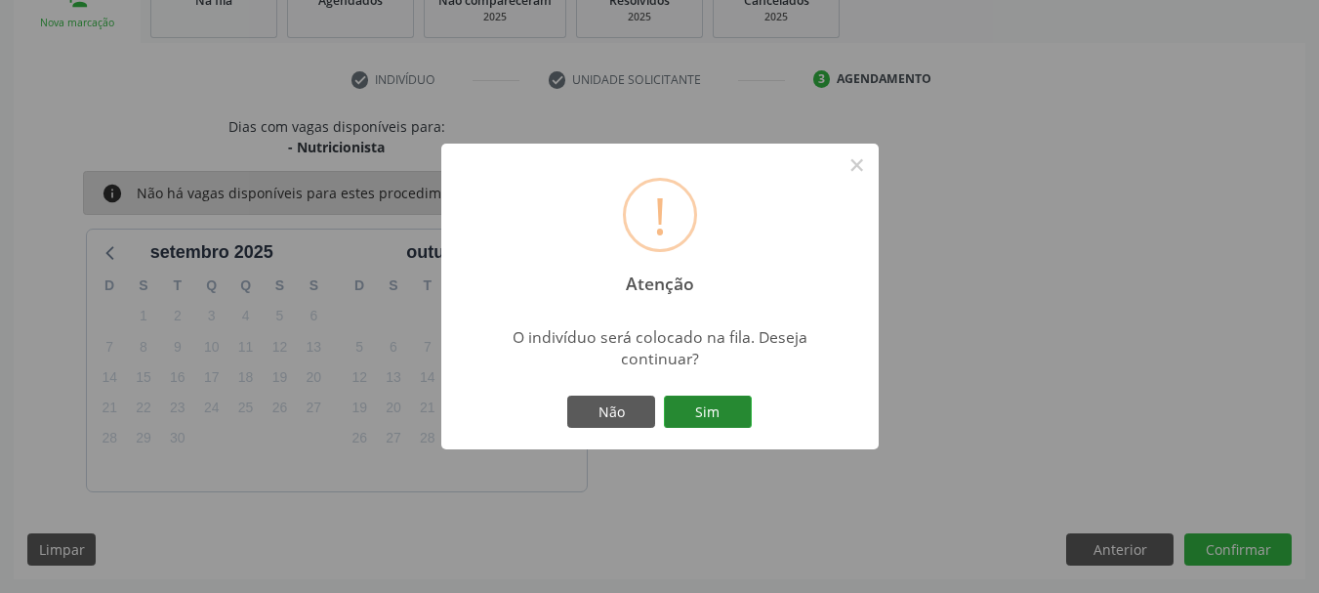
click at [699, 404] on button "Sim" at bounding box center [708, 412] width 88 height 33
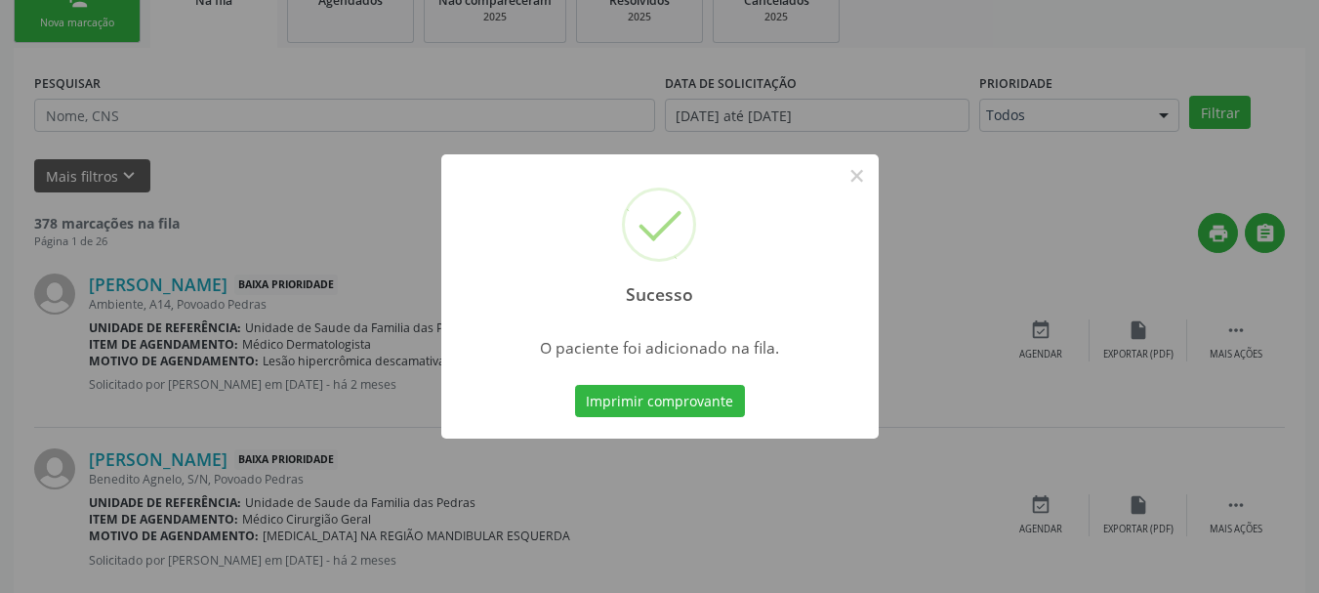
scroll to position [79, 0]
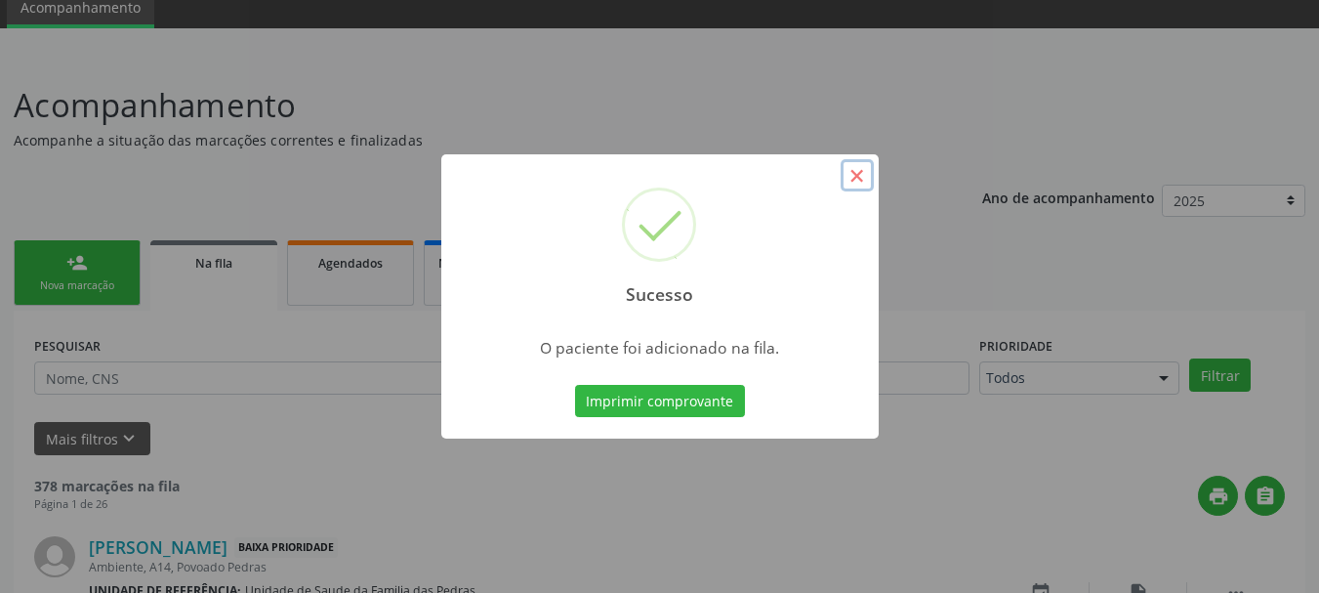
click at [860, 171] on button "×" at bounding box center [857, 175] width 33 height 33
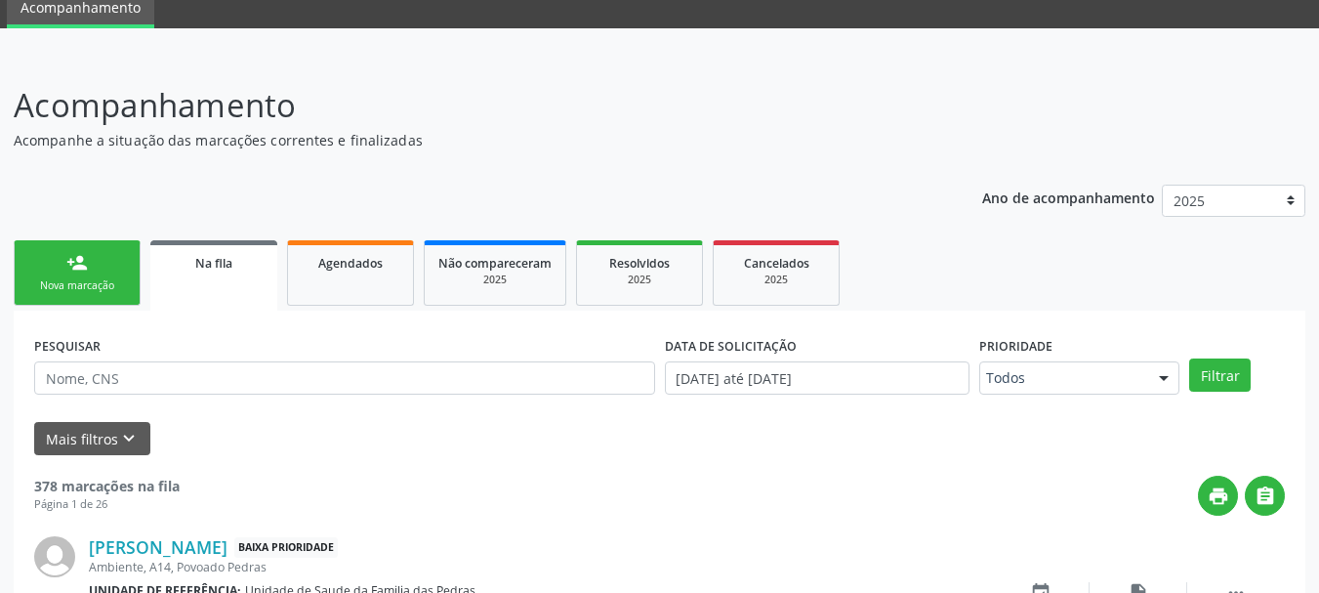
click at [113, 284] on div "Nova marcação" at bounding box center [77, 285] width 98 height 15
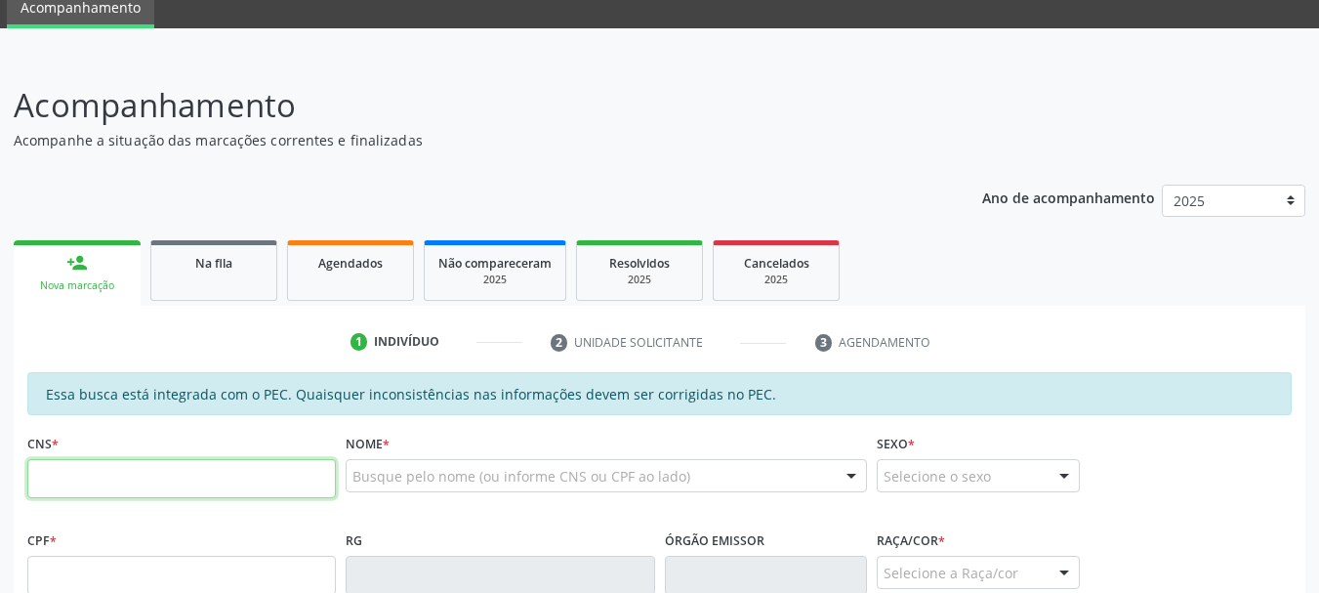
click at [59, 475] on input "text" at bounding box center [181, 478] width 309 height 39
type input "704 0063 6760 0067"
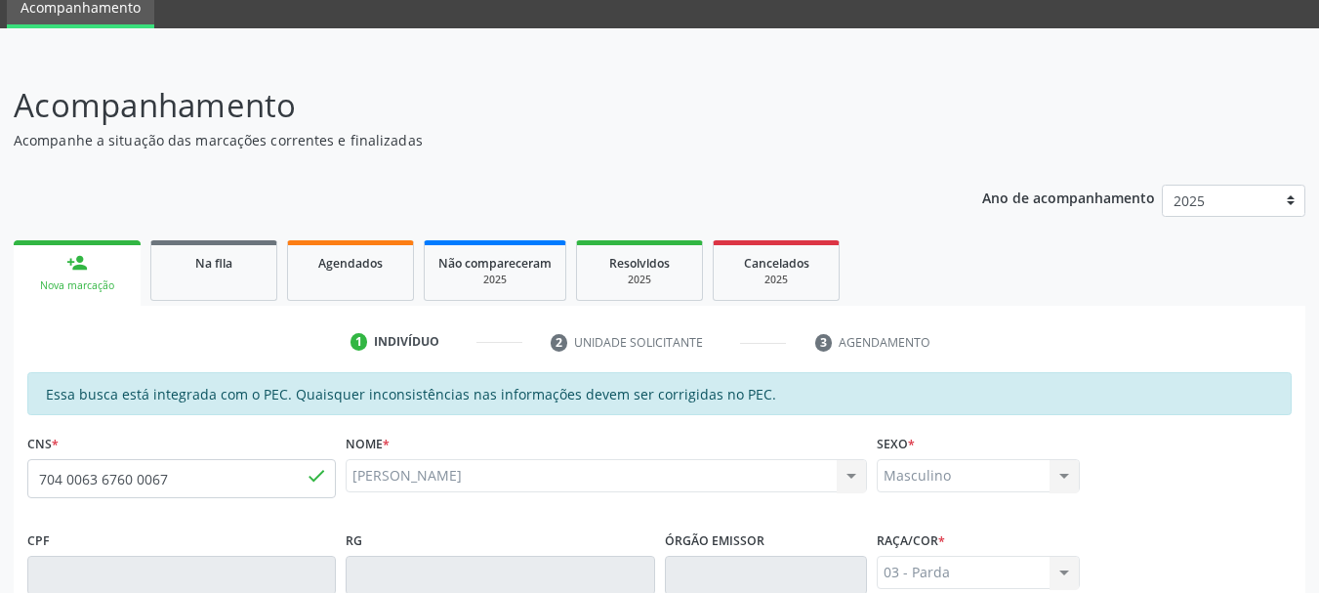
type input "[DATE]"
type input "[PERSON_NAME]"
type input "[PHONE_NUMBER]"
type input "S/N"
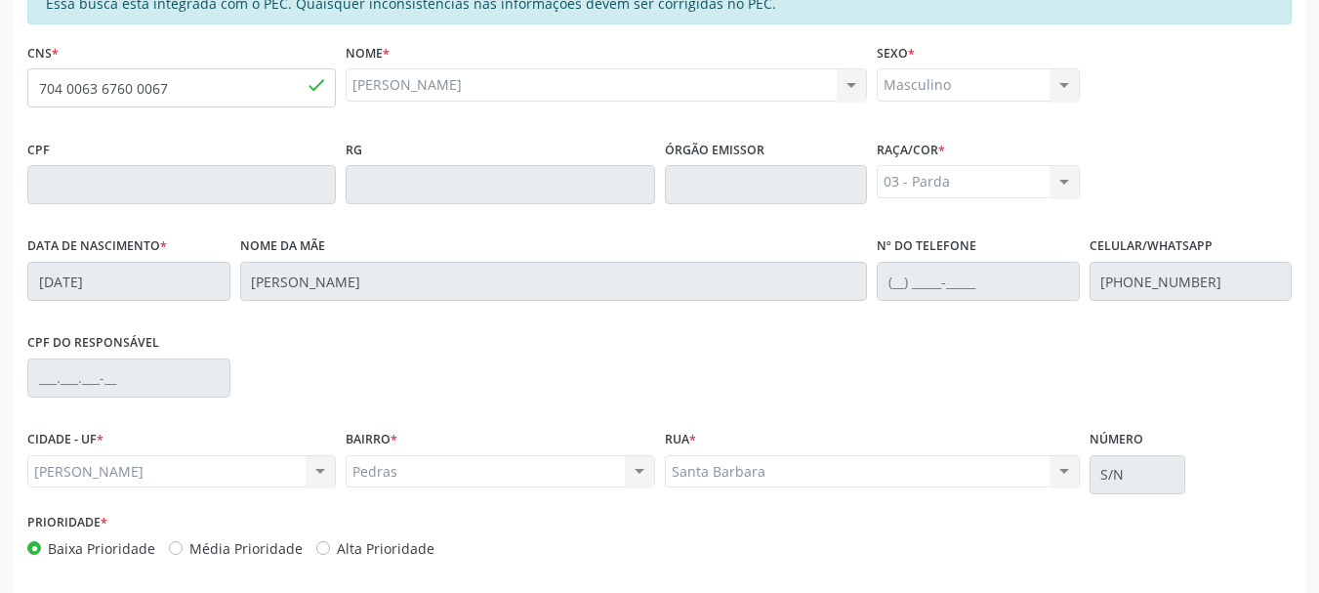
scroll to position [550, 0]
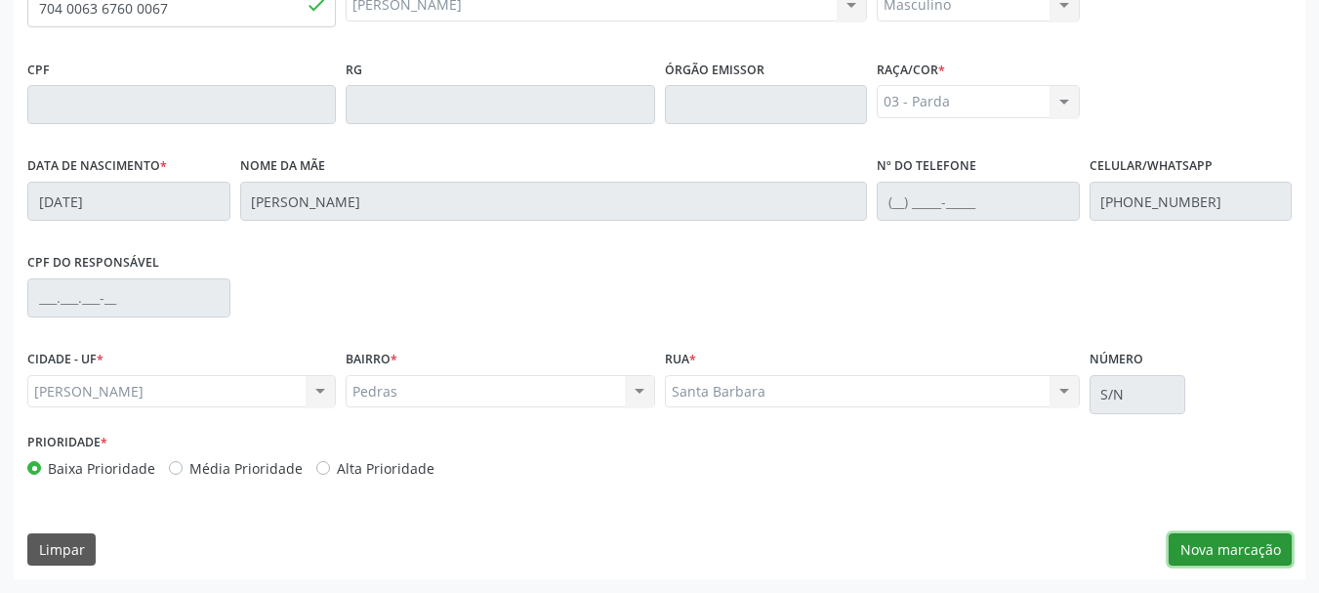
click at [1193, 542] on button "Nova marcação" at bounding box center [1230, 549] width 123 height 33
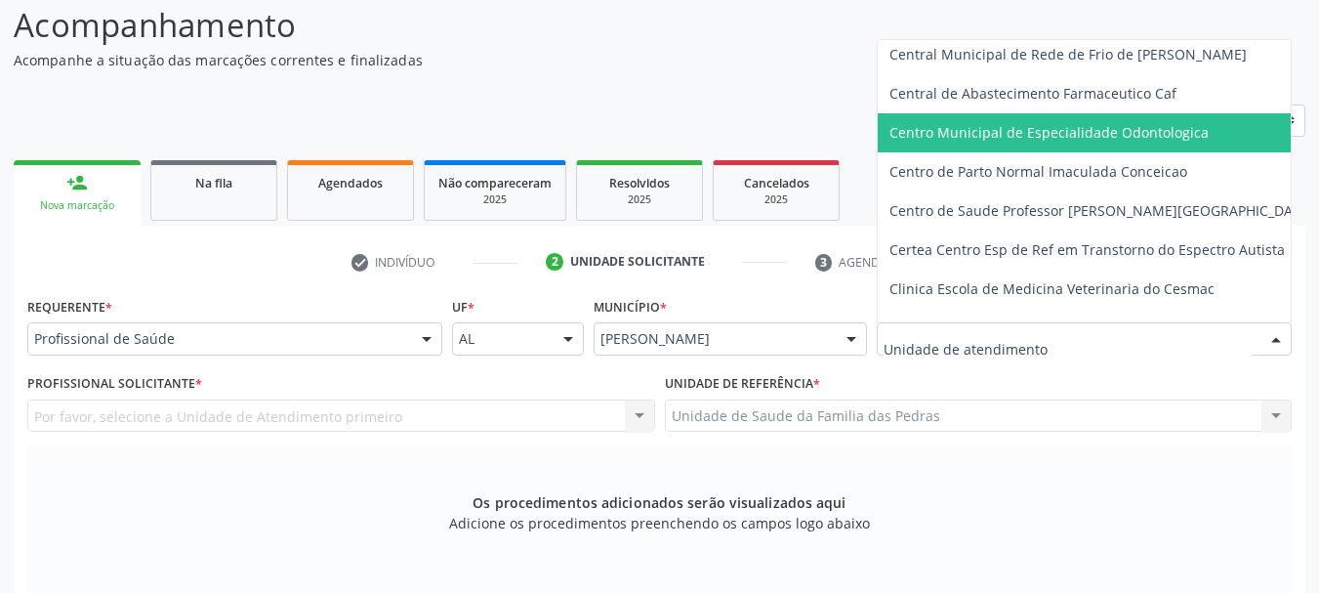
scroll to position [195, 0]
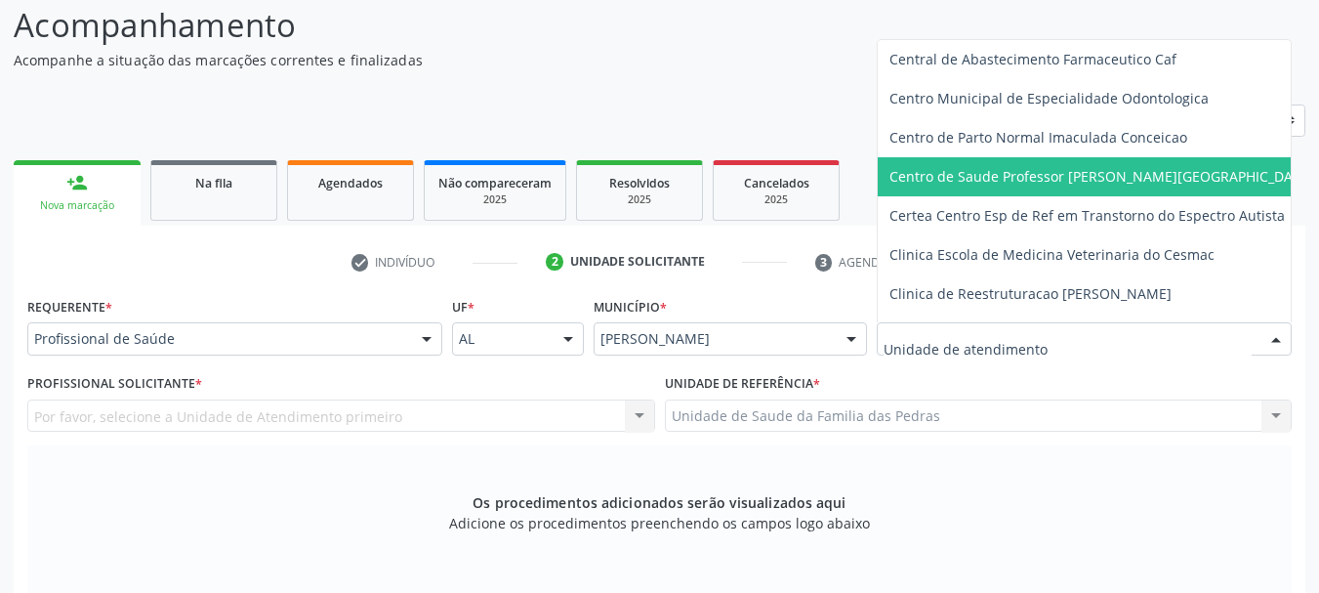
click at [1018, 177] on span "Centro de Saude Professor [PERSON_NAME][GEOGRAPHIC_DATA]" at bounding box center [1102, 176] width 425 height 19
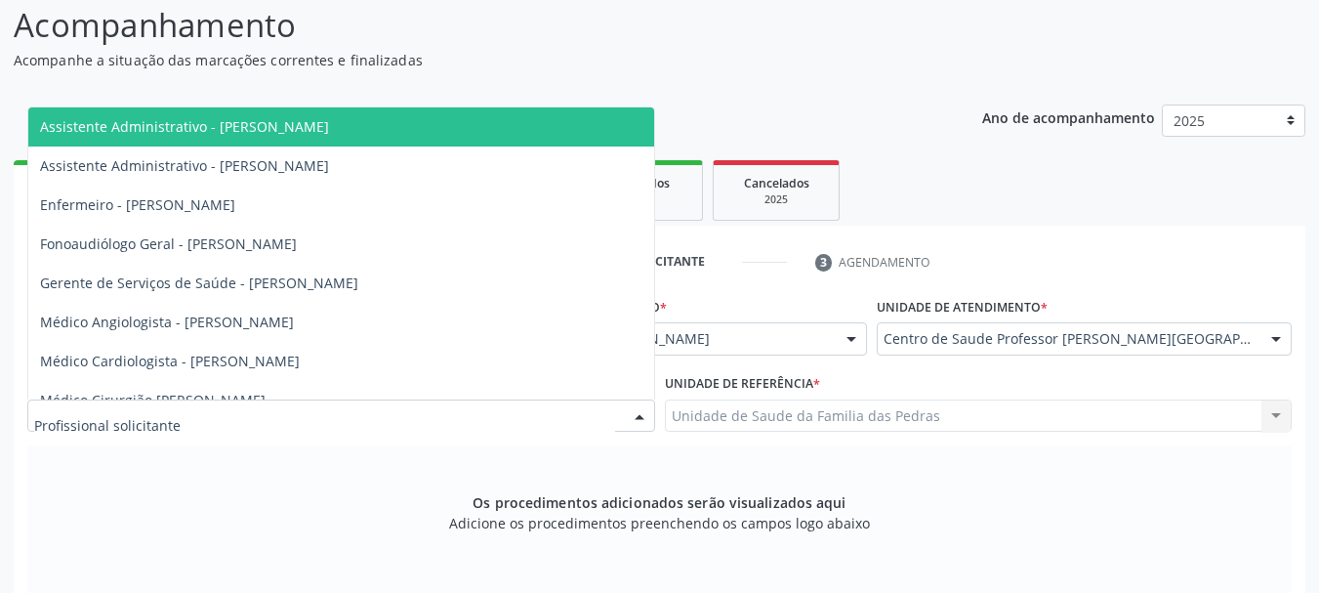
click at [639, 412] on div at bounding box center [639, 416] width 29 height 33
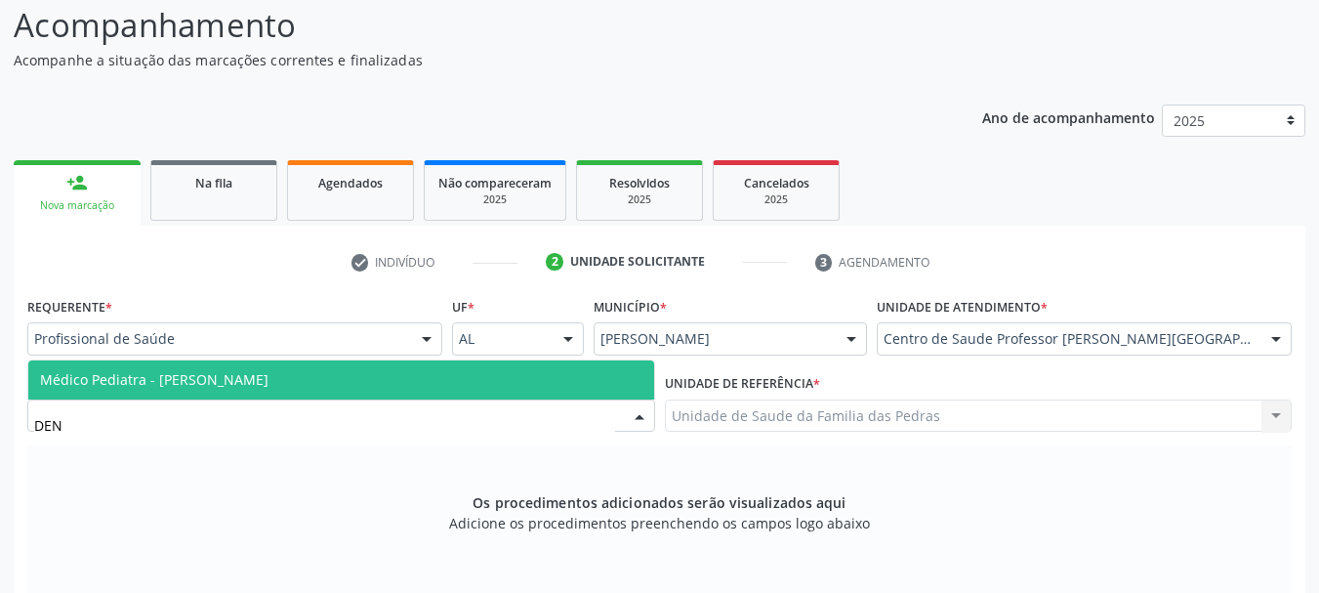
type input "DENI"
click at [358, 391] on span "Médico Pediatra - [PERSON_NAME]" at bounding box center [341, 379] width 626 height 39
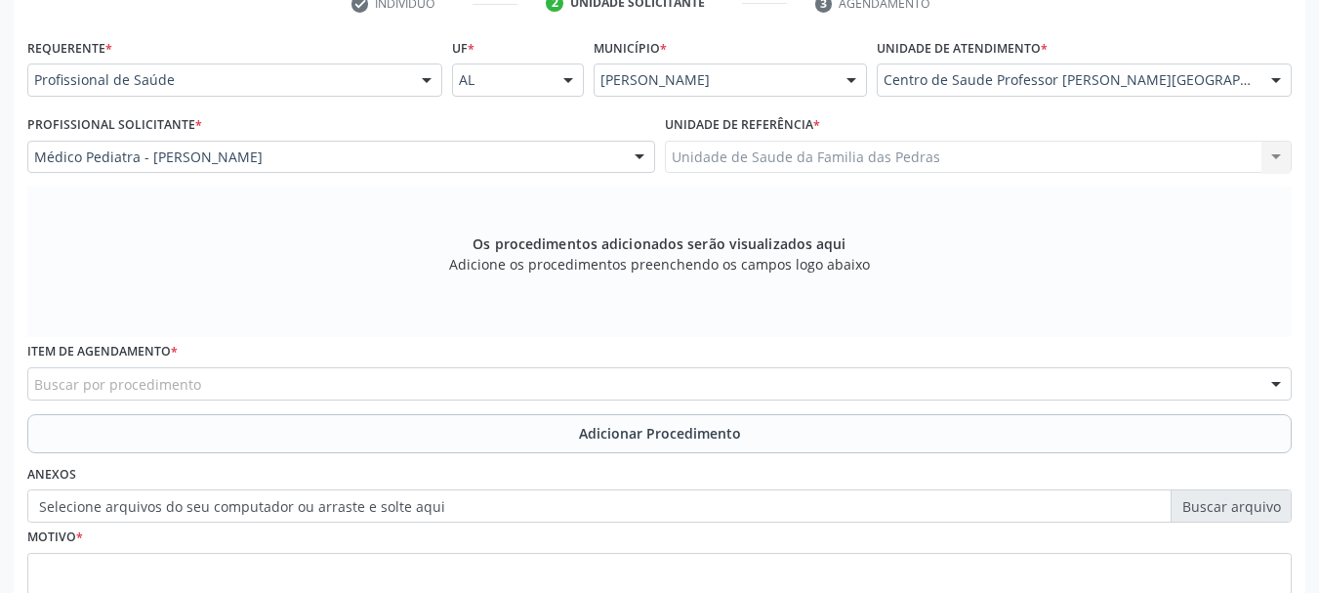
scroll to position [452, 0]
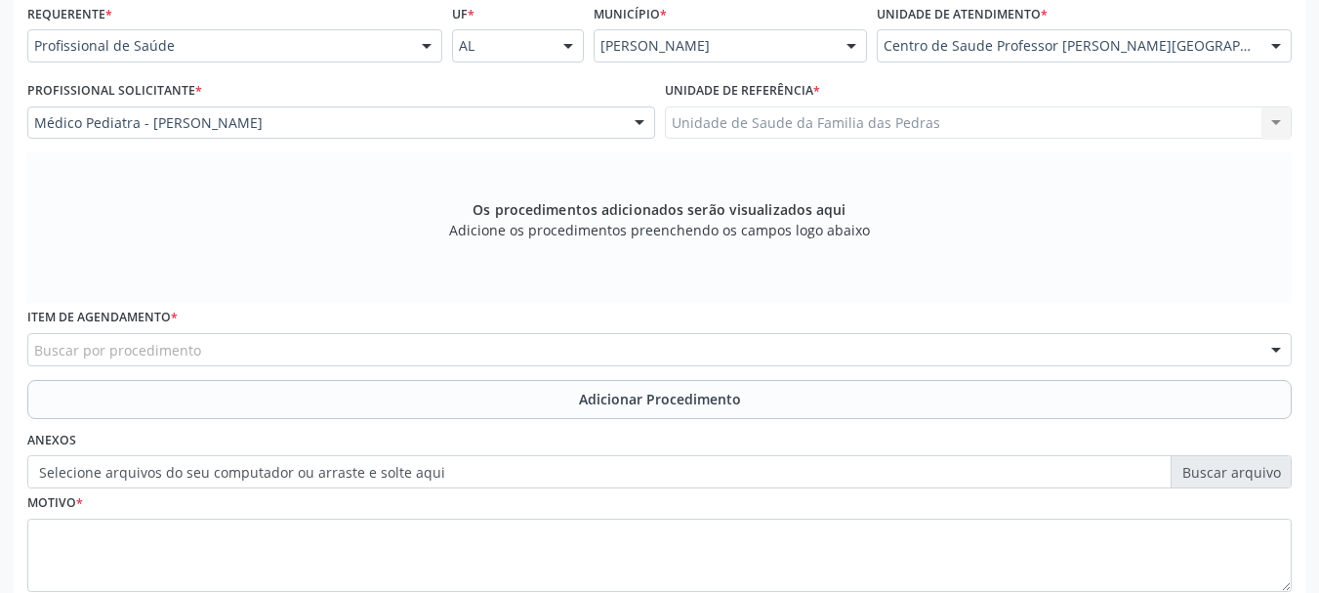
click at [367, 355] on div "Buscar por procedimento" at bounding box center [659, 349] width 1265 height 33
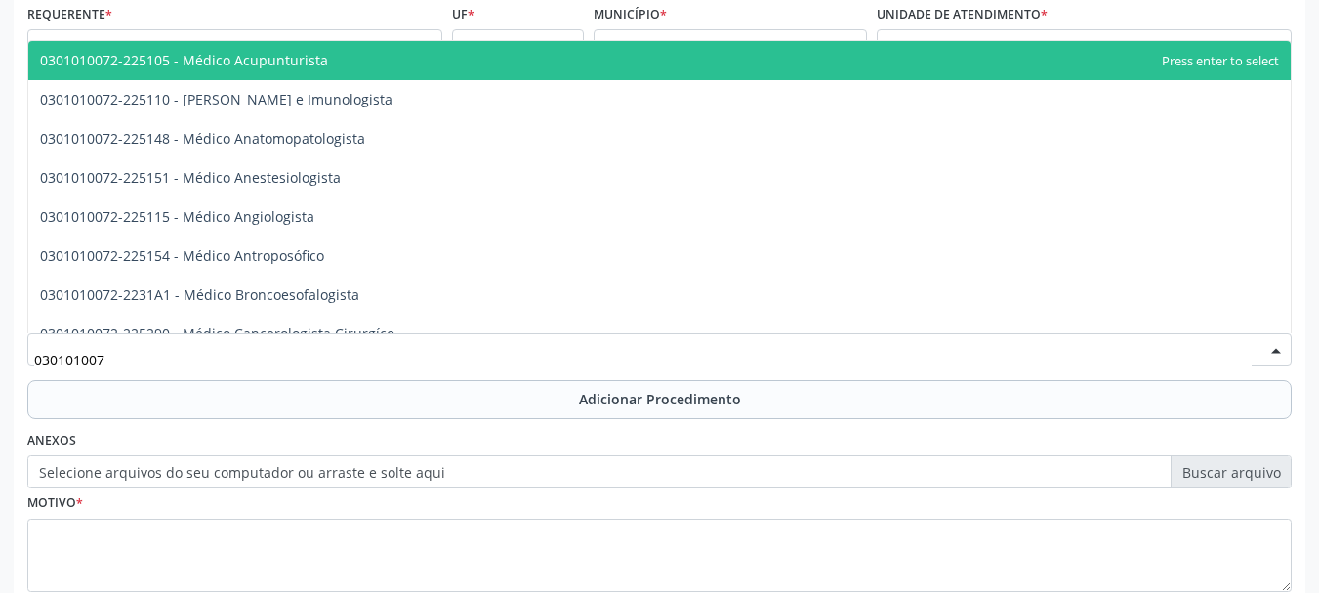
type input "0301010072"
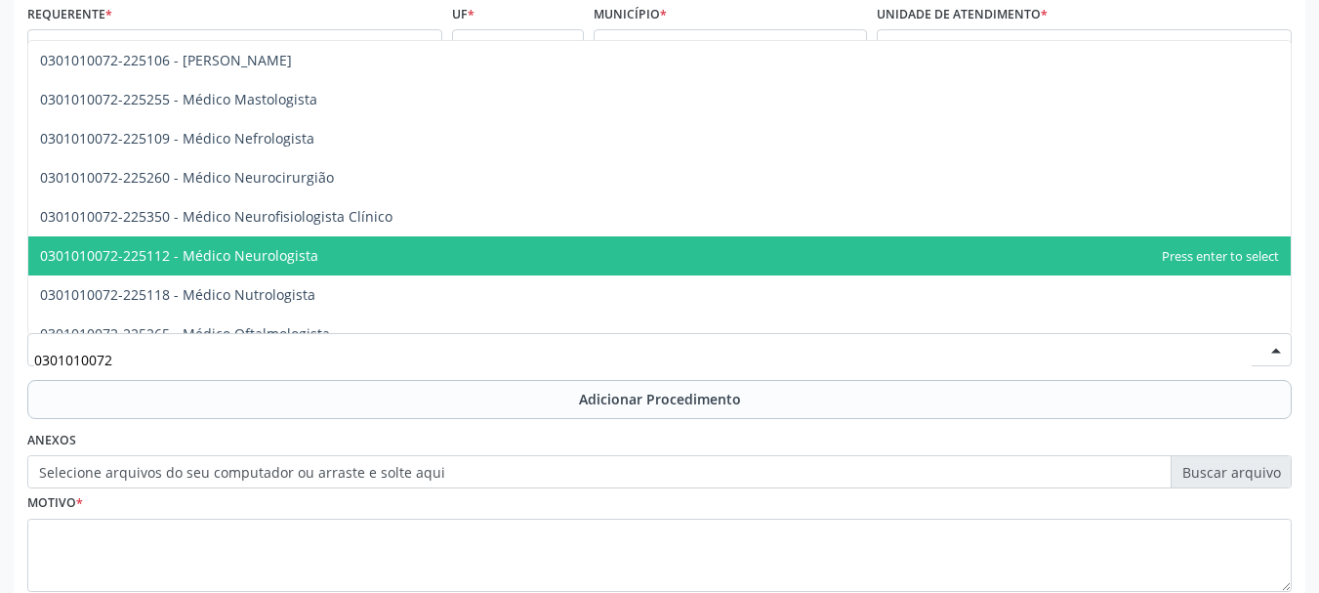
scroll to position [1465, 0]
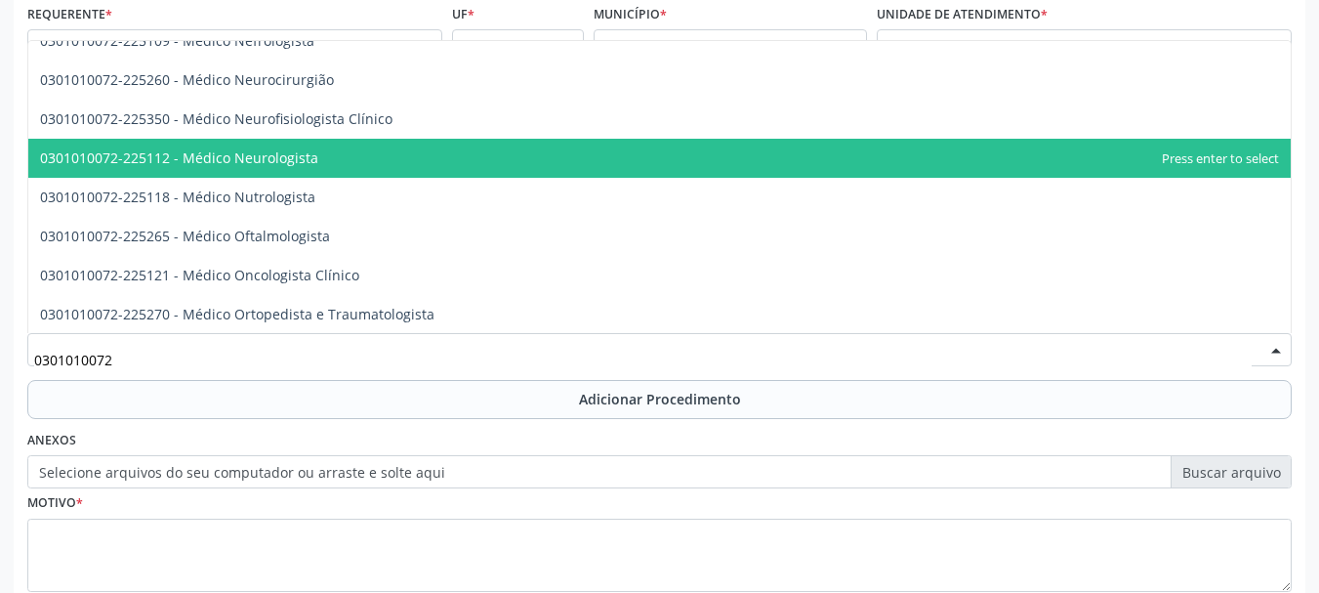
click at [331, 161] on span "0301010072-225112 - Médico Neurologista" at bounding box center [659, 158] width 1263 height 39
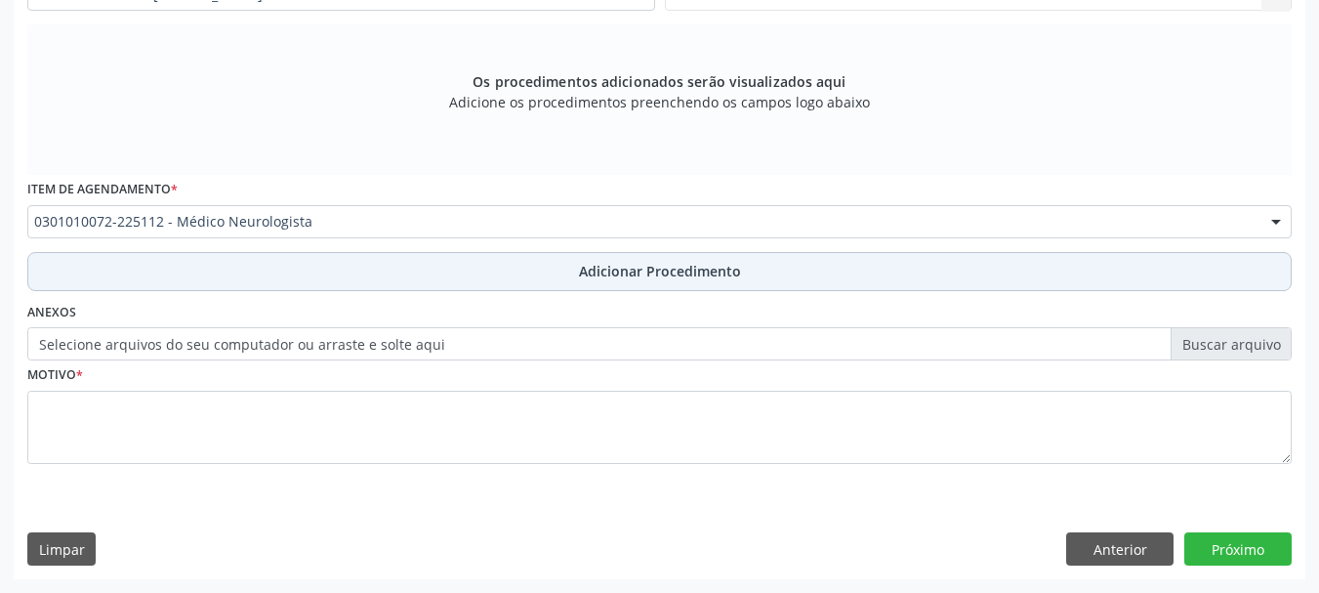
click at [314, 285] on button "Adicionar Procedimento" at bounding box center [659, 271] width 1265 height 39
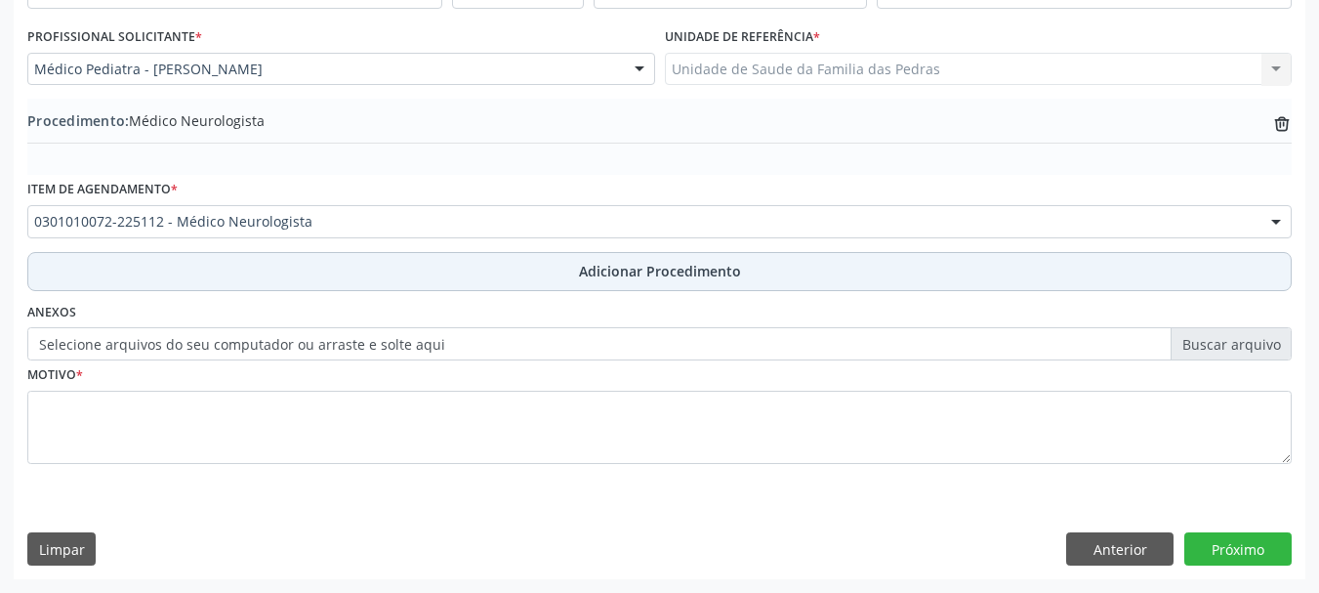
scroll to position [506, 0]
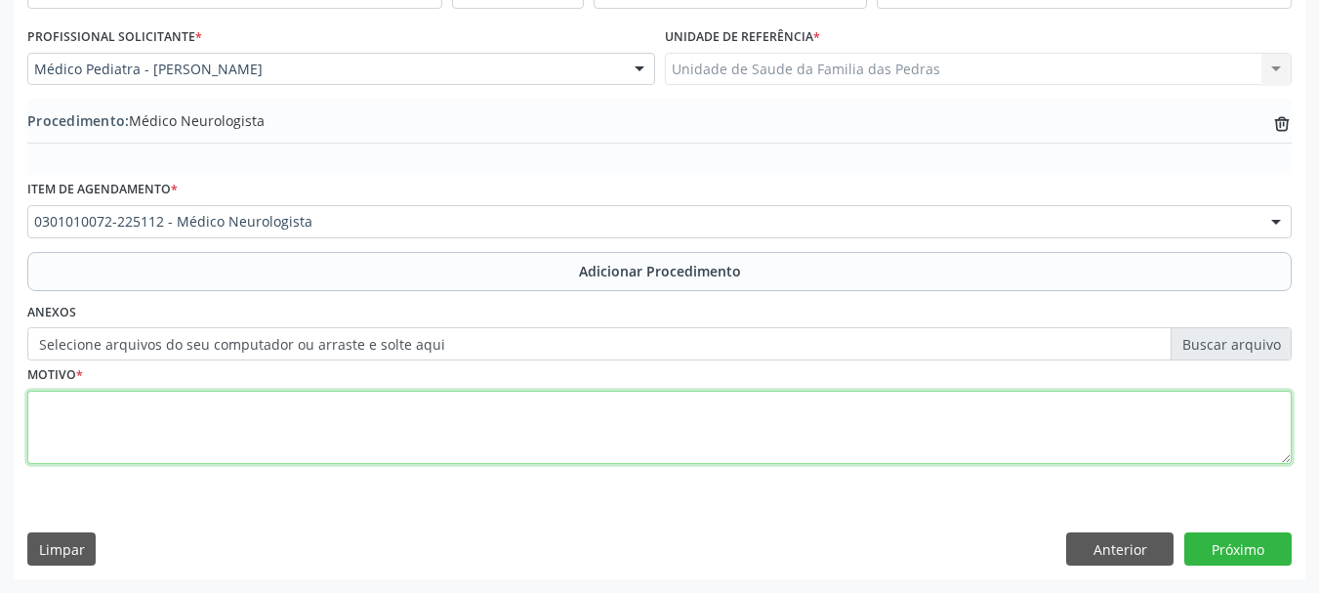
click at [276, 409] on textarea at bounding box center [659, 428] width 1265 height 74
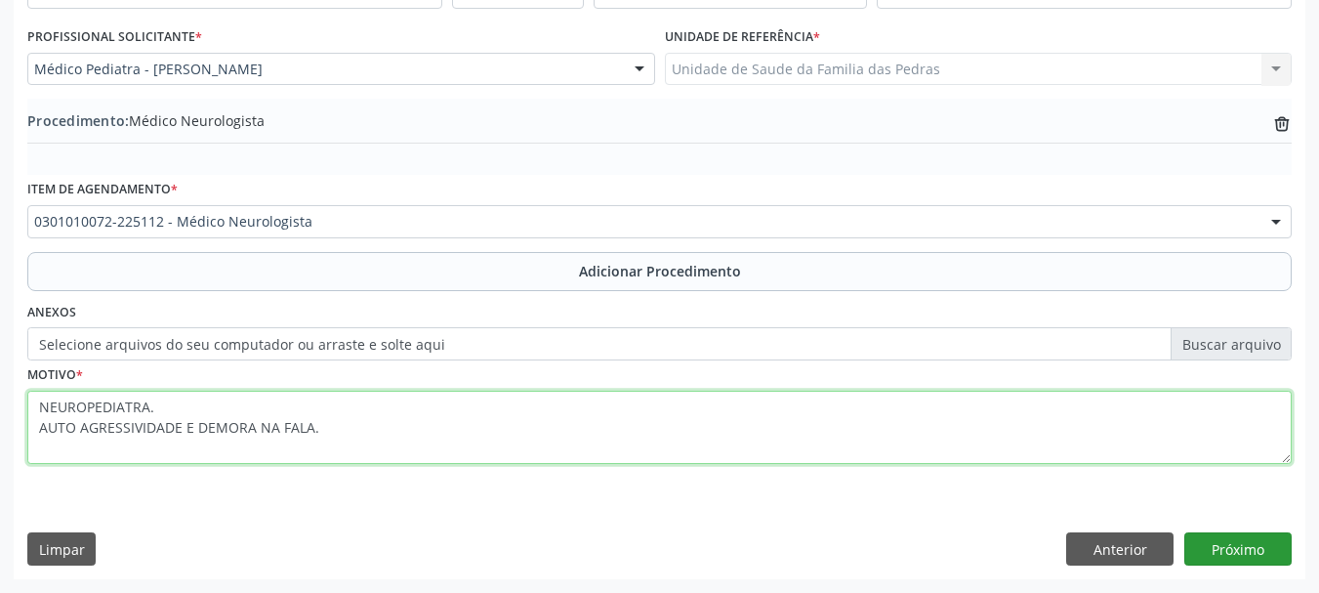
type textarea "NEUROPEDIATRA. AUTO AGRESSIVIDADE E DEMORA NA FALA."
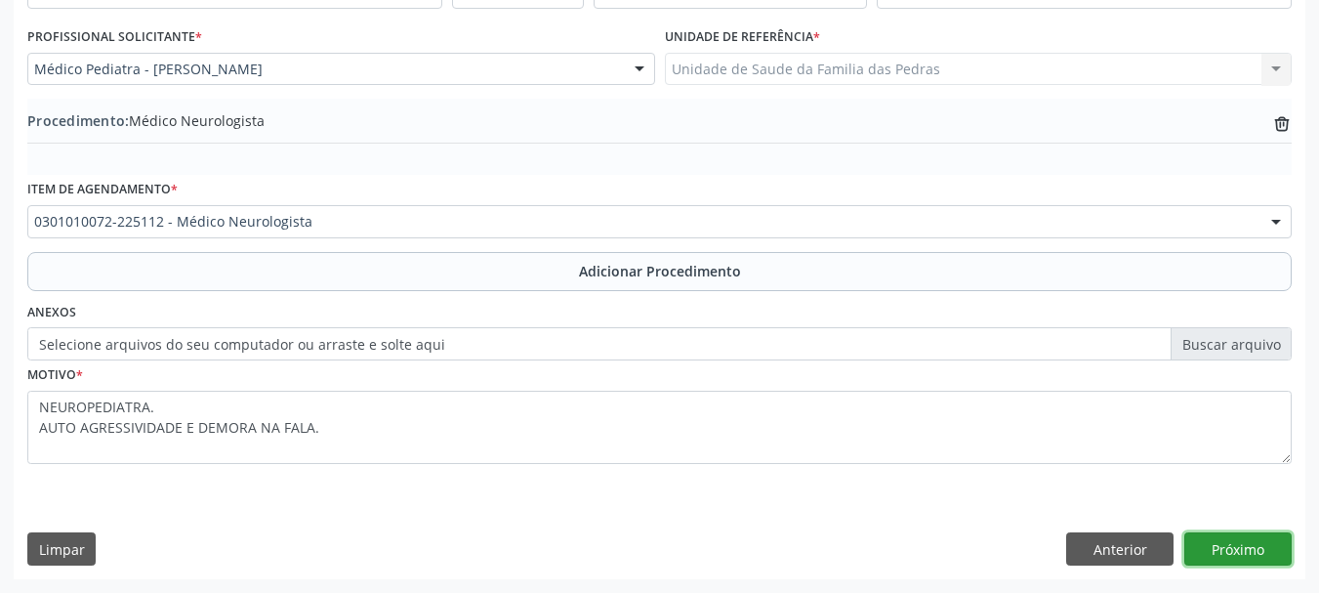
click at [1264, 546] on button "Próximo" at bounding box center [1238, 548] width 107 height 33
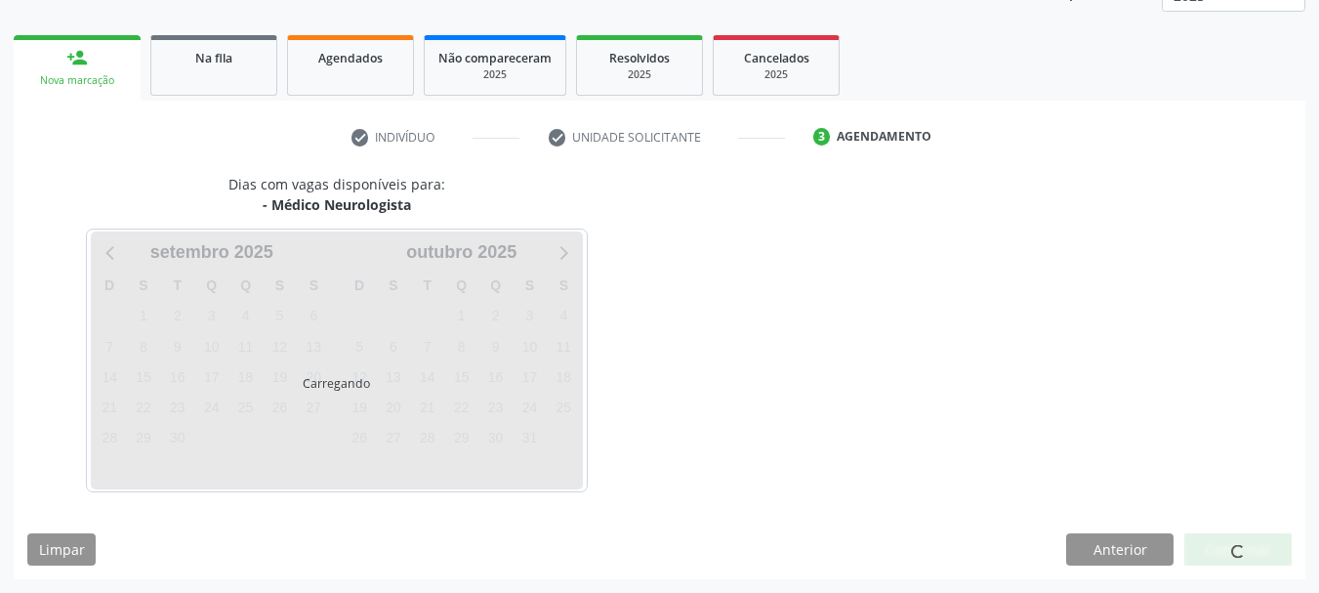
scroll to position [342, 0]
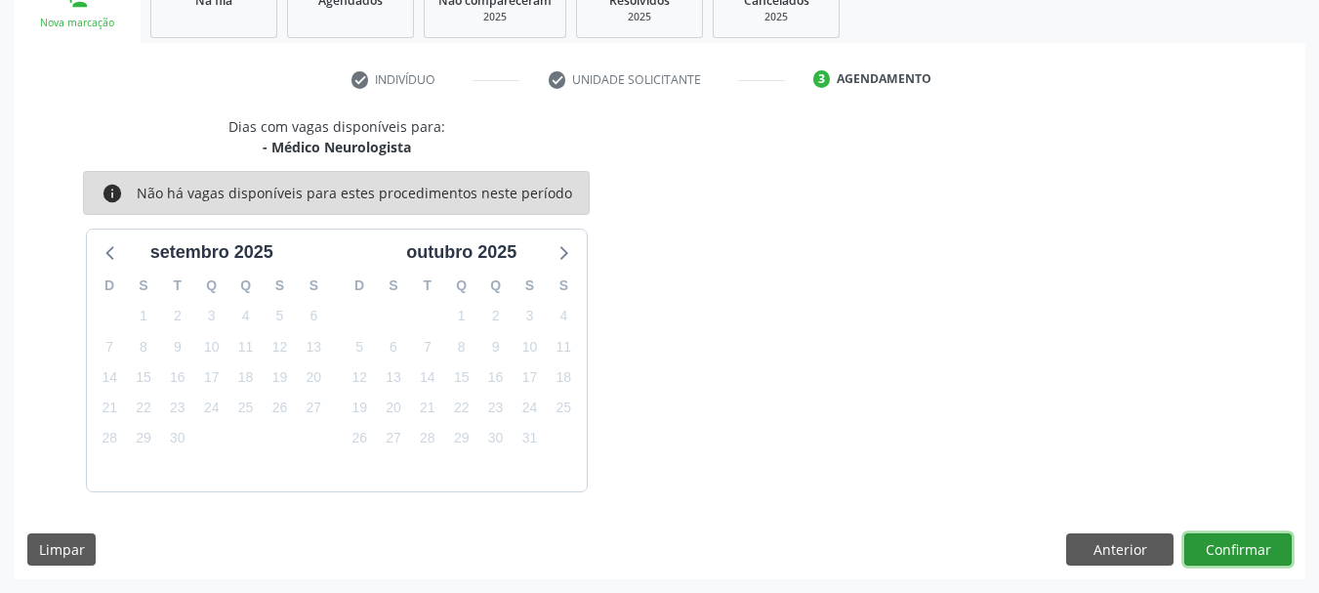
click at [1264, 546] on button "Confirmar" at bounding box center [1238, 549] width 107 height 33
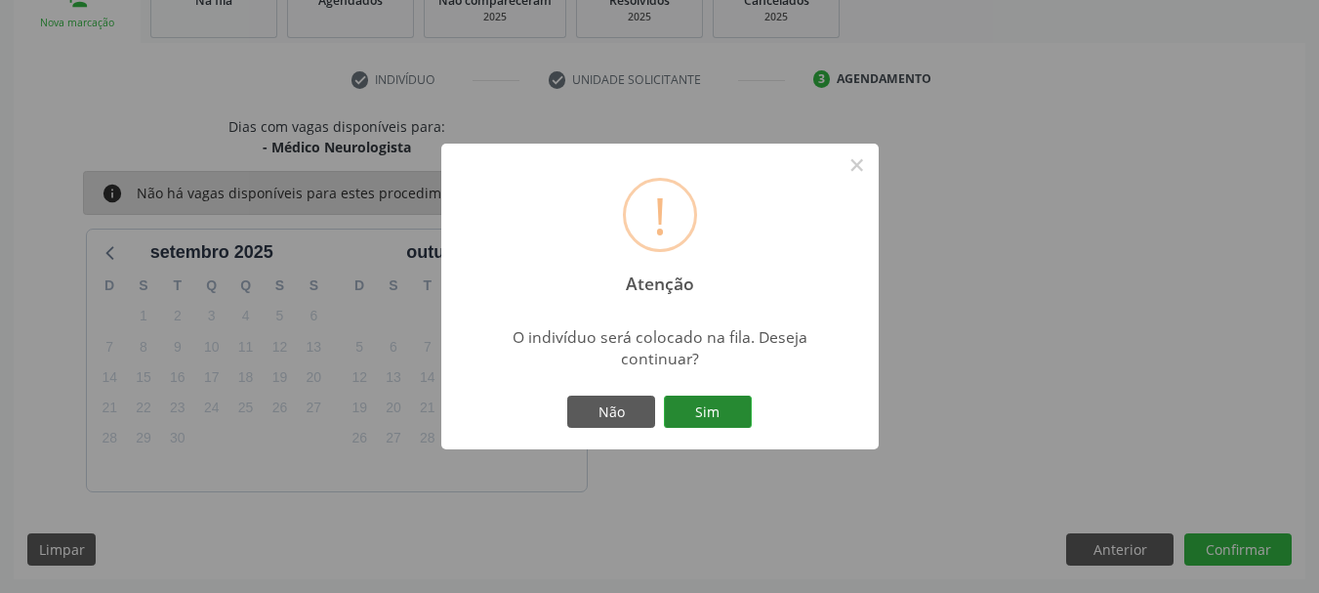
click at [718, 417] on button "Sim" at bounding box center [708, 412] width 88 height 33
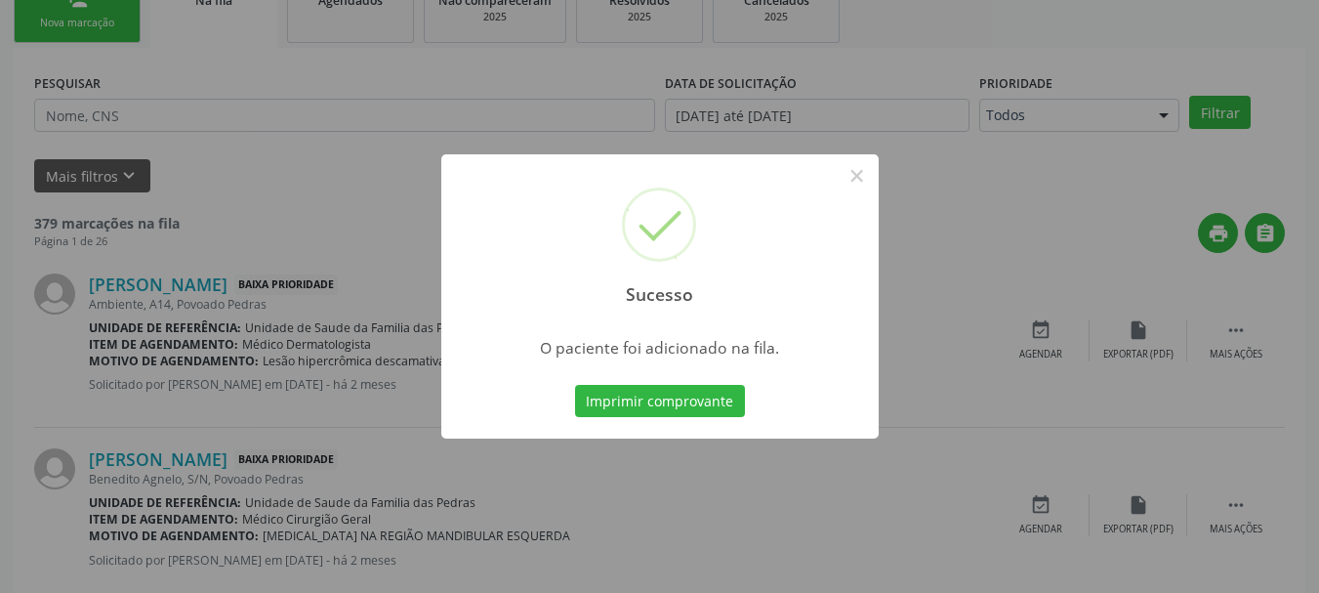
scroll to position [79, 0]
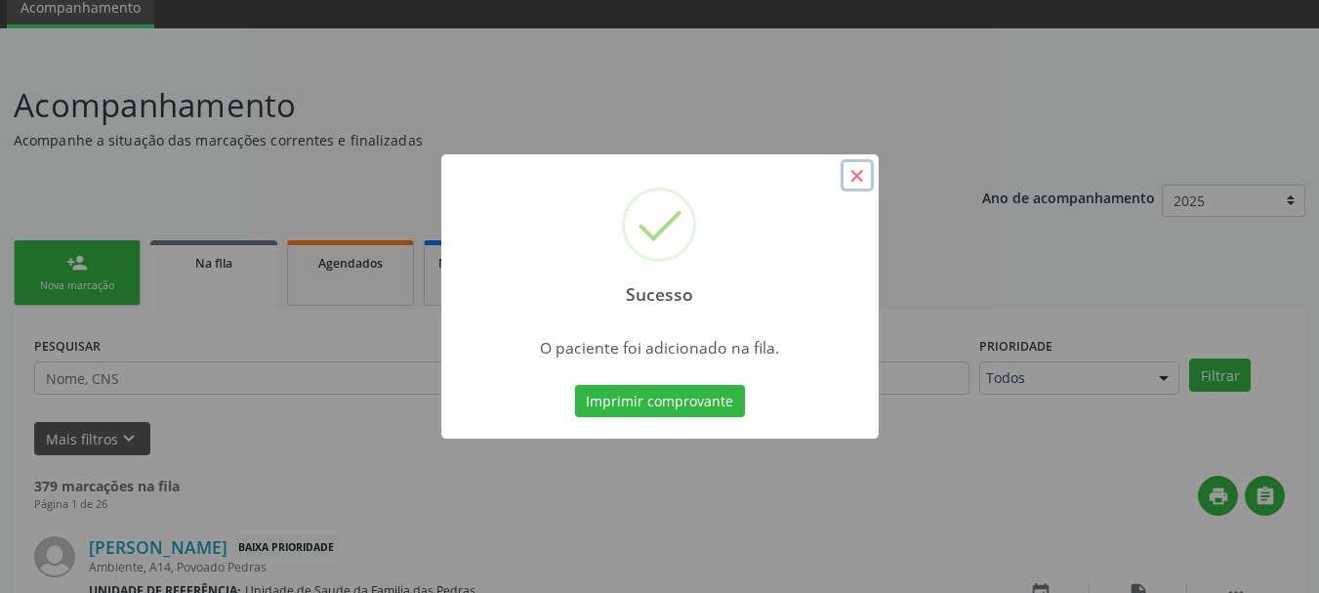
click at [855, 175] on button "×" at bounding box center [857, 175] width 33 height 33
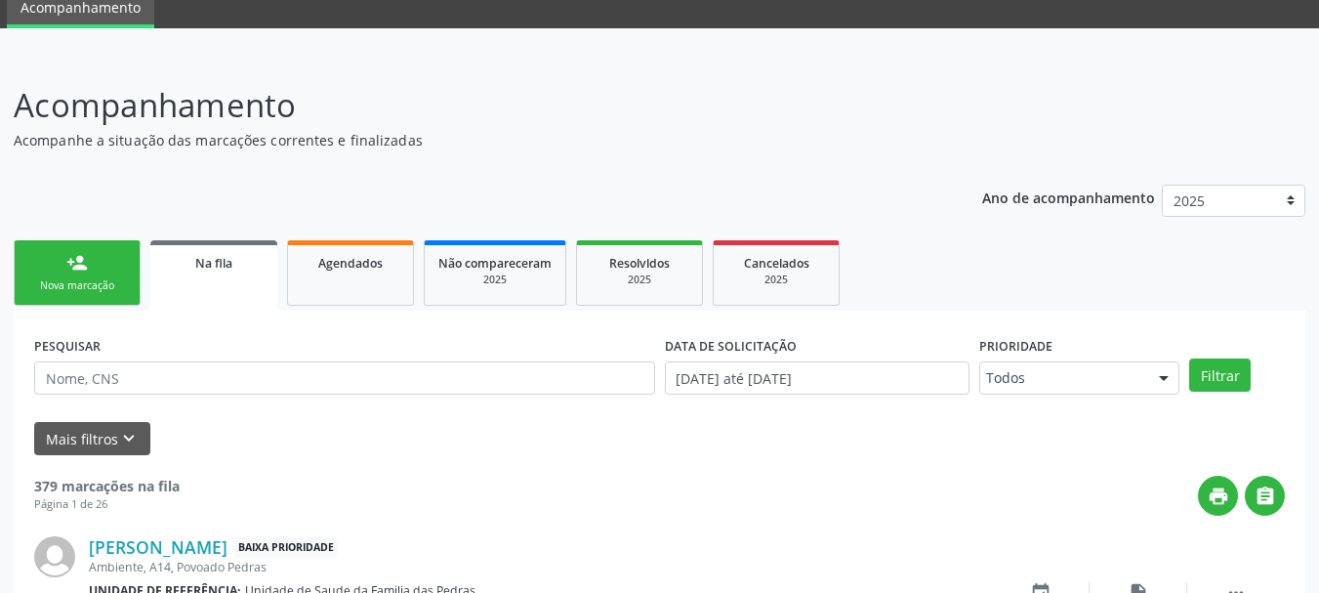
click at [97, 281] on div "Nova marcação" at bounding box center [77, 285] width 98 height 15
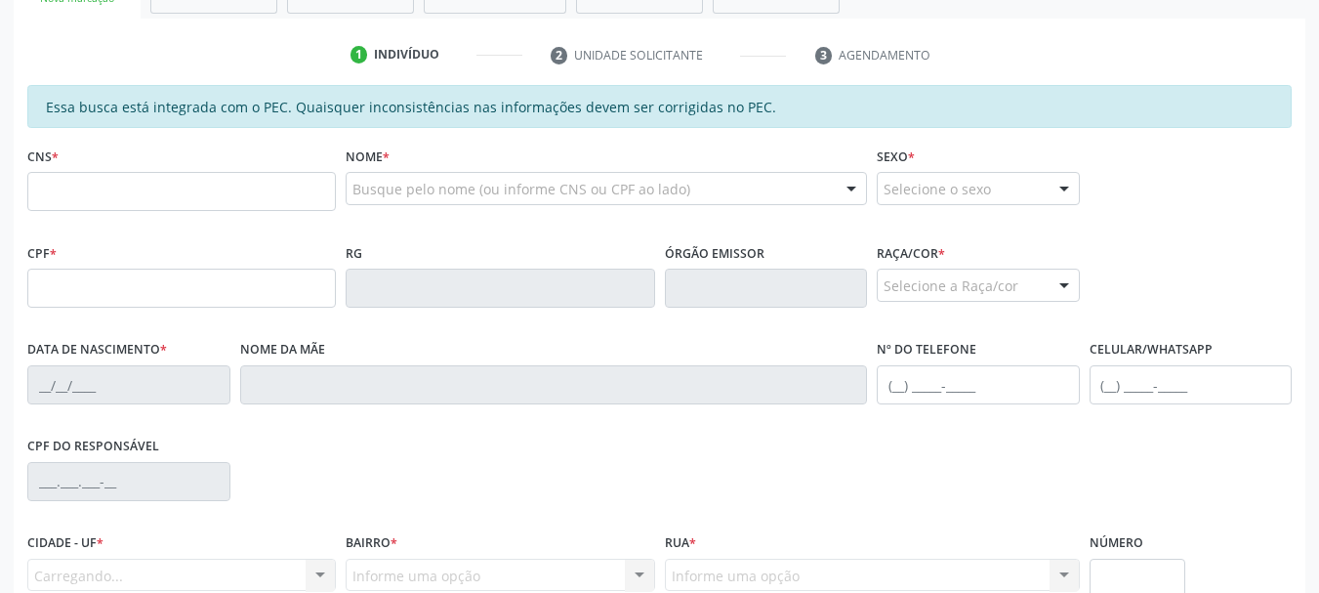
scroll to position [372, 0]
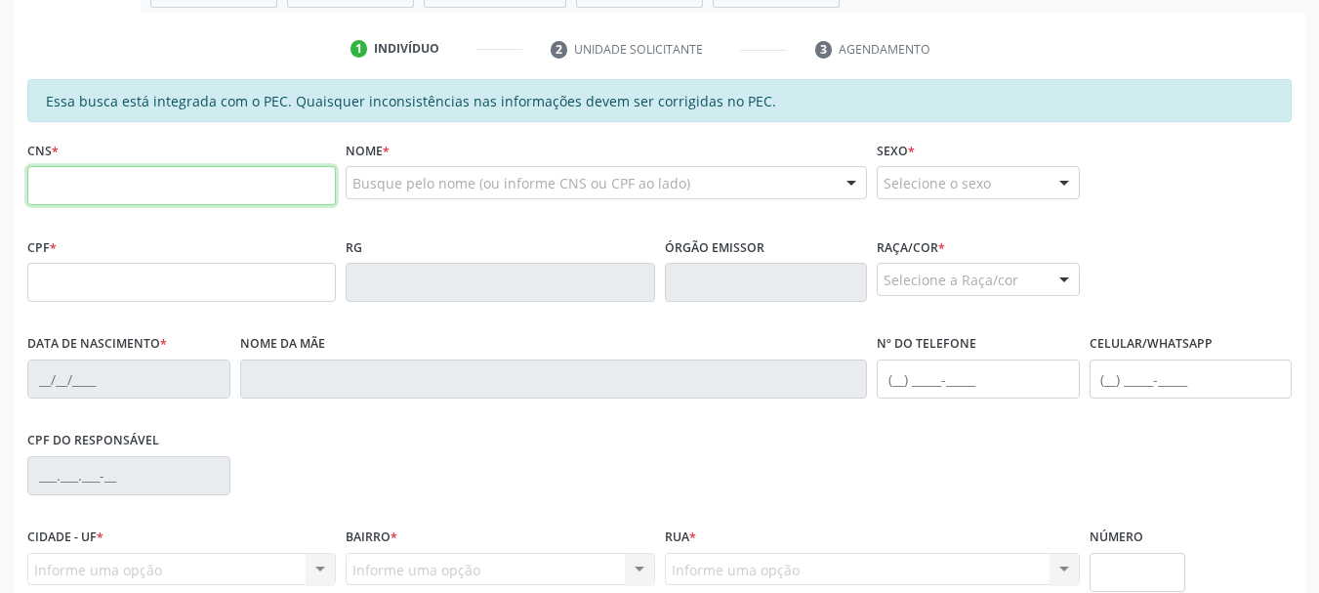
click at [100, 192] on input "text" at bounding box center [181, 185] width 309 height 39
type input "705 8014 7711 8231"
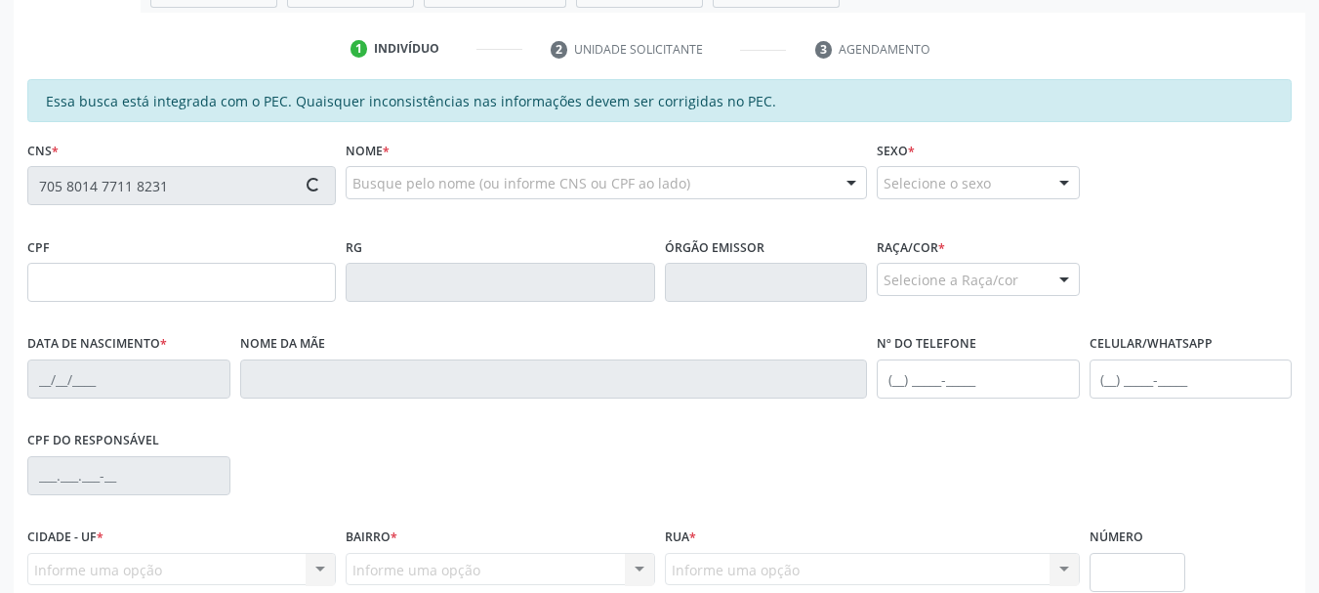
type input "123.981.834-32"
type input "[DATE]"
type input "[PERSON_NAME]"
type input "[PHONE_NUMBER]"
type input "S/N"
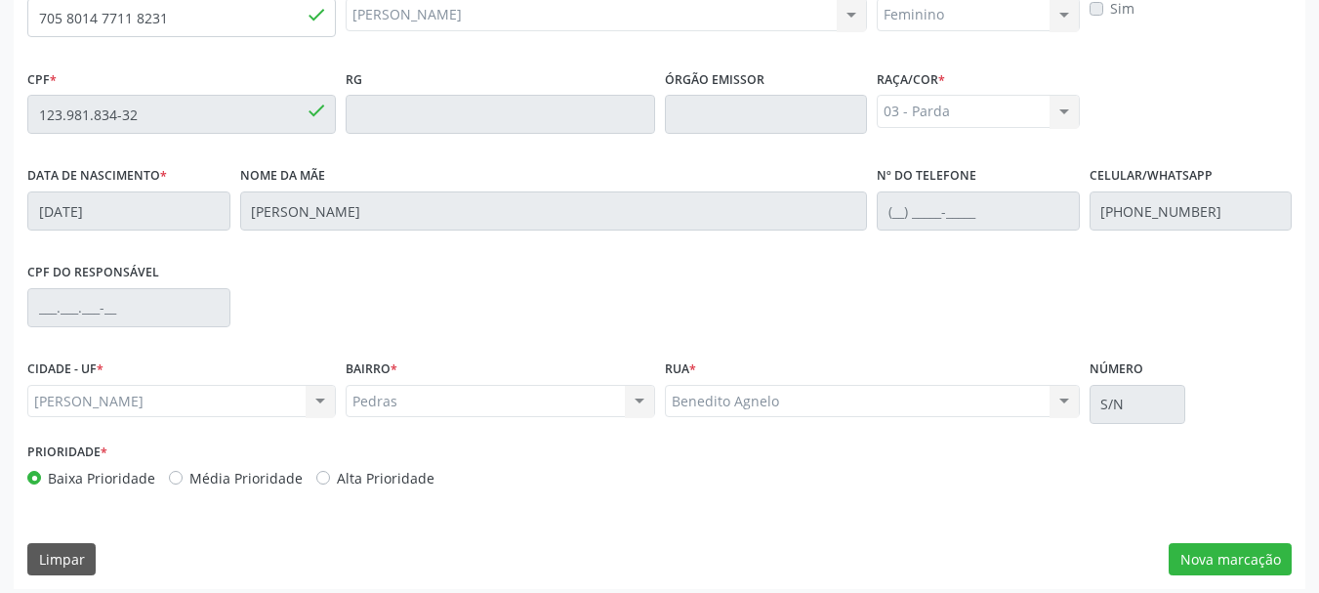
scroll to position [550, 0]
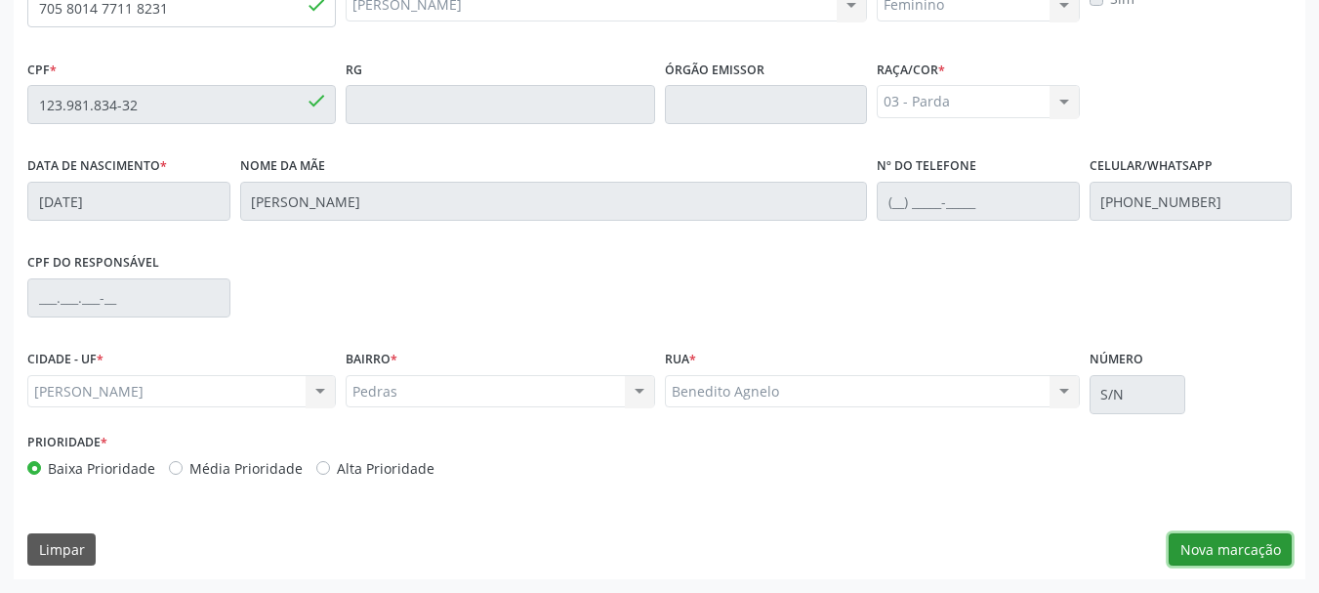
click at [1182, 549] on button "Nova marcação" at bounding box center [1230, 549] width 123 height 33
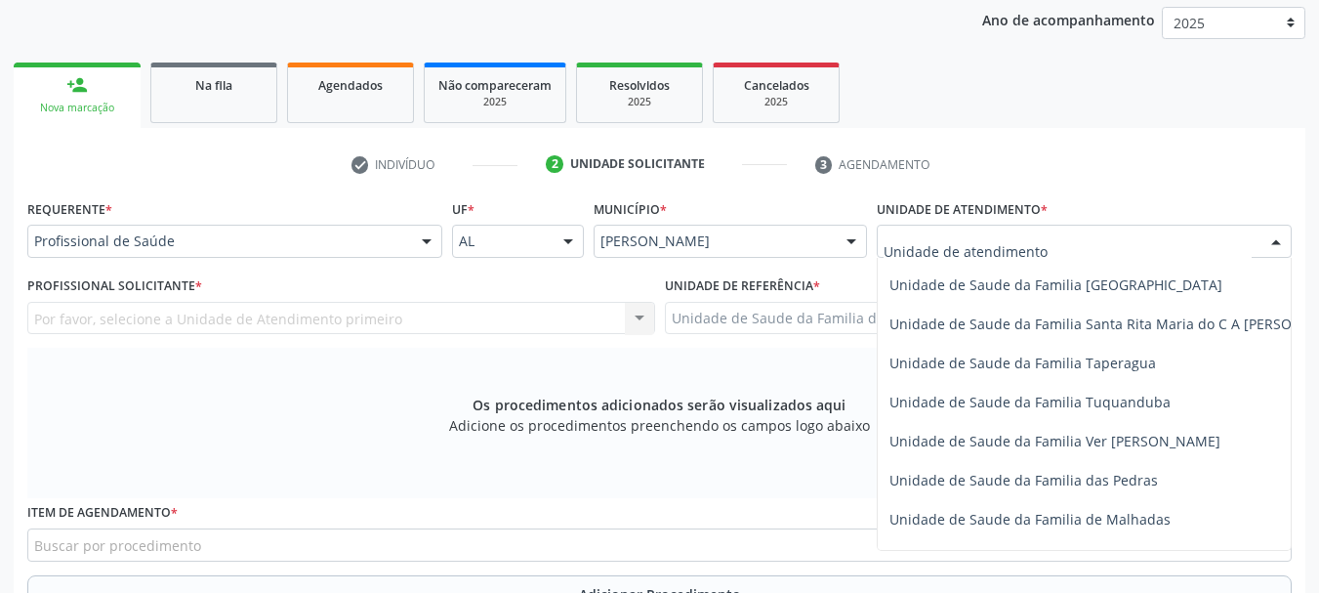
scroll to position [1367, 0]
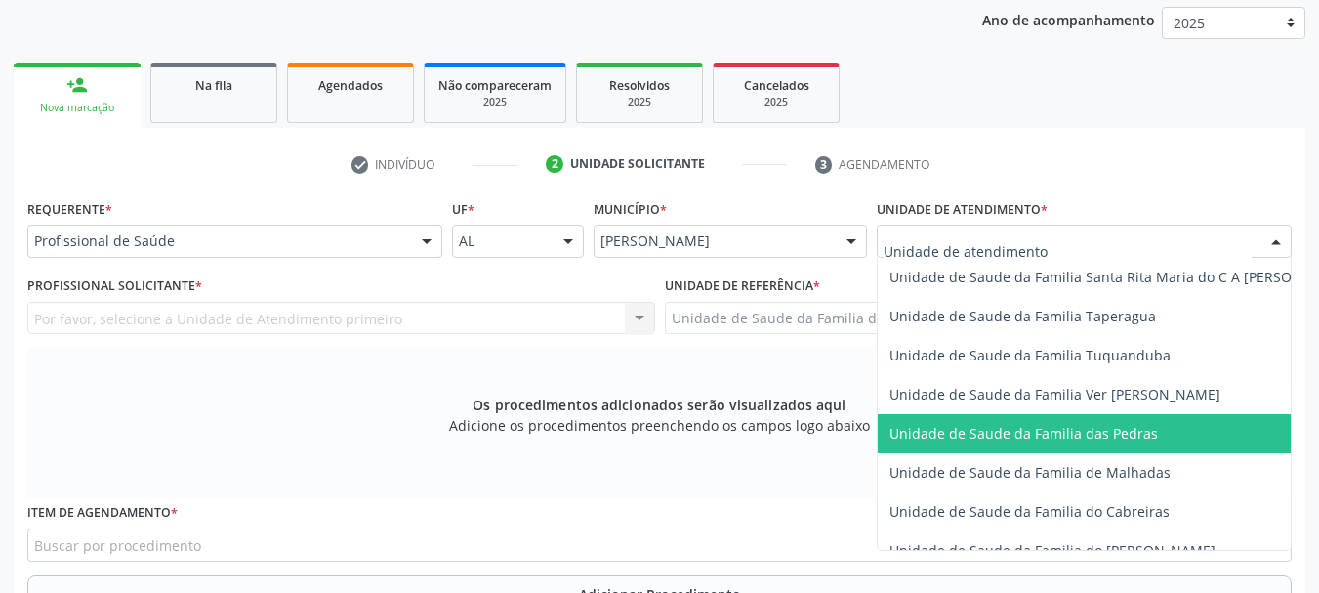
click at [969, 438] on span "Unidade de Saude da Familia das Pedras" at bounding box center [1024, 433] width 269 height 19
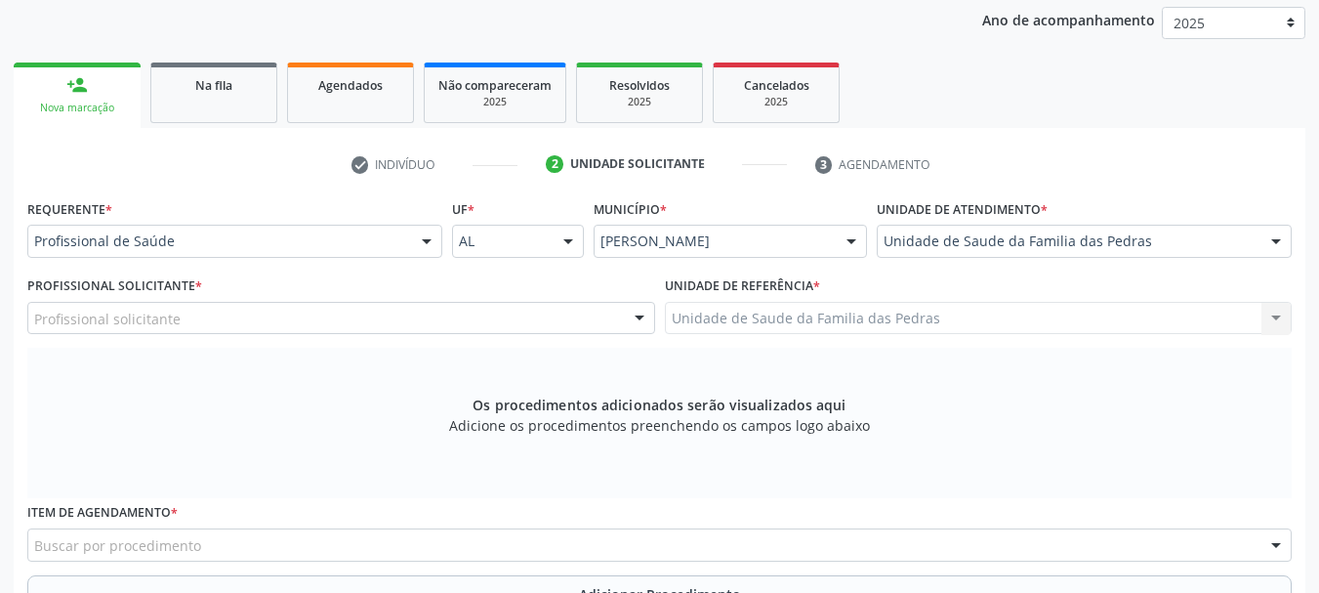
click at [645, 320] on div at bounding box center [639, 319] width 29 height 33
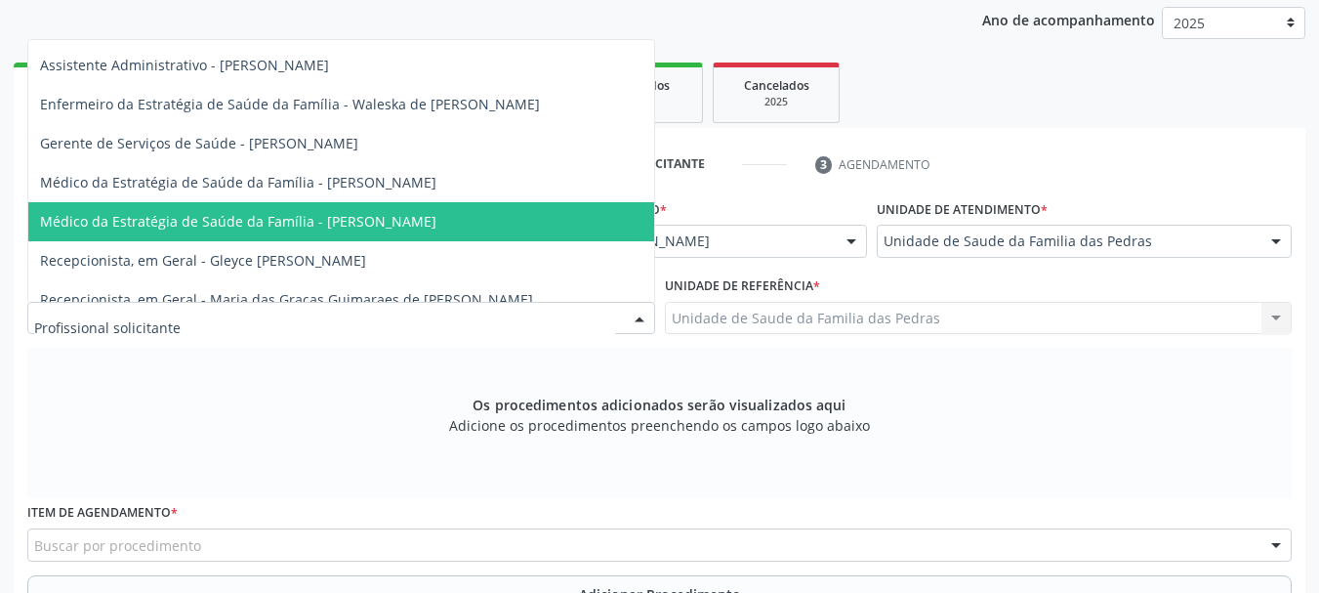
scroll to position [51, 0]
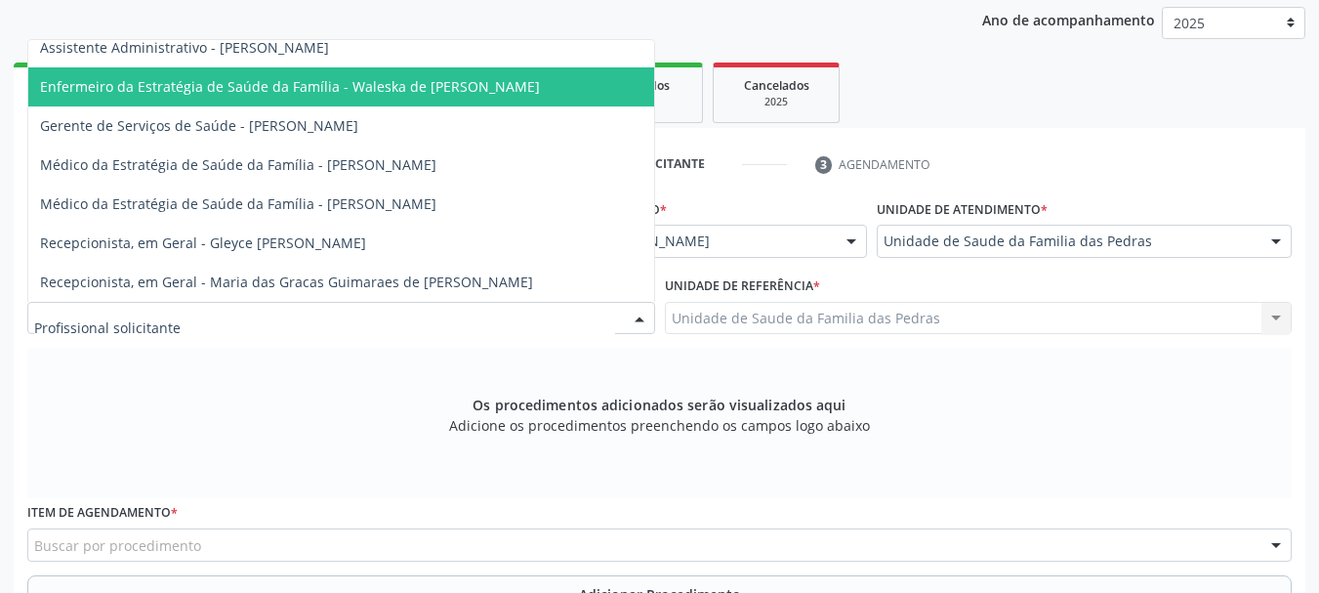
click at [461, 81] on span "Enfermeiro da Estratégia de Saúde da Família - Waleska de [PERSON_NAME]" at bounding box center [290, 86] width 500 height 19
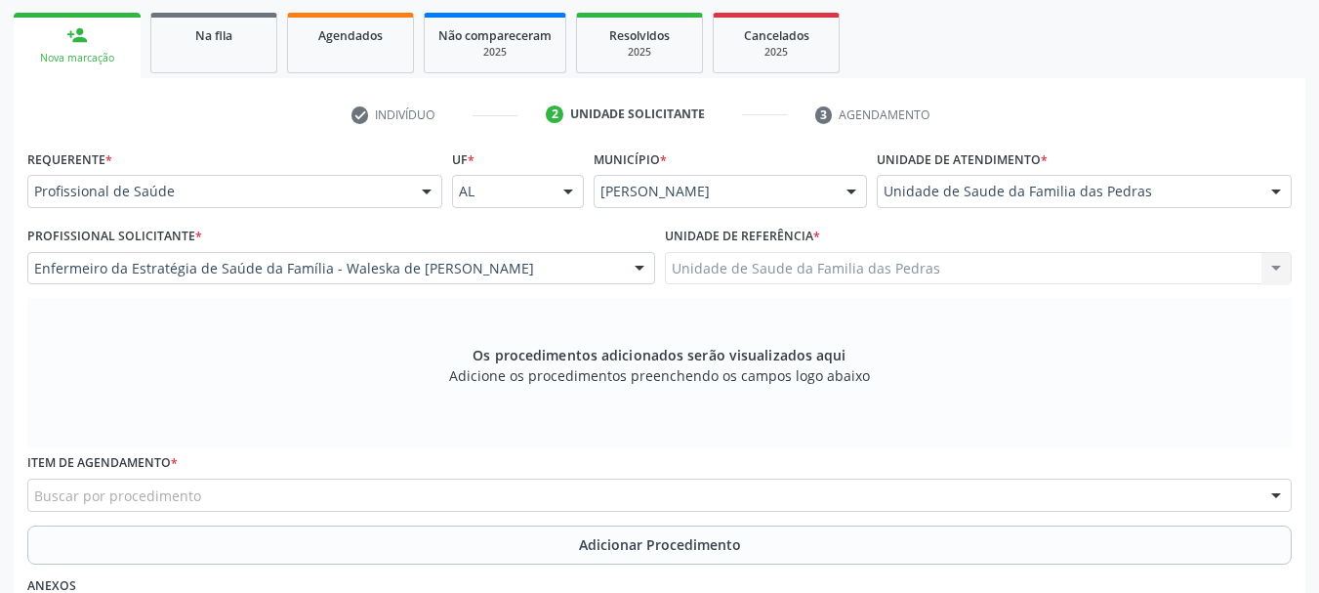
scroll to position [355, 0]
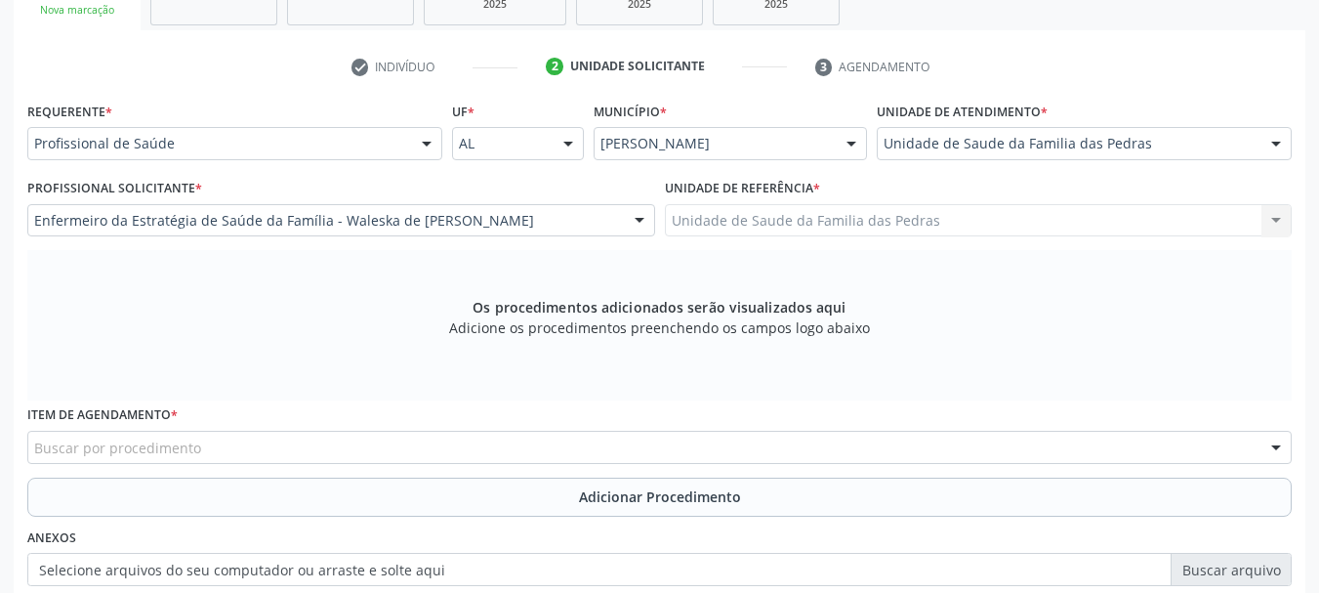
click at [453, 442] on div "Buscar por procedimento" at bounding box center [659, 447] width 1265 height 33
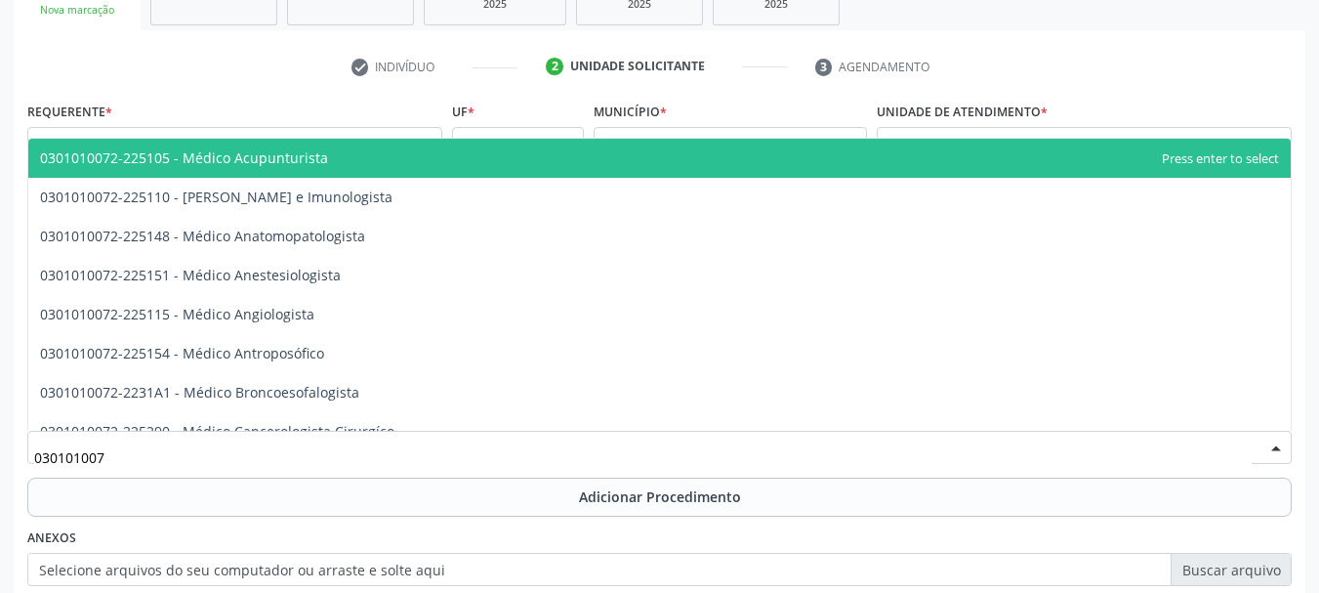
type input "0301010072"
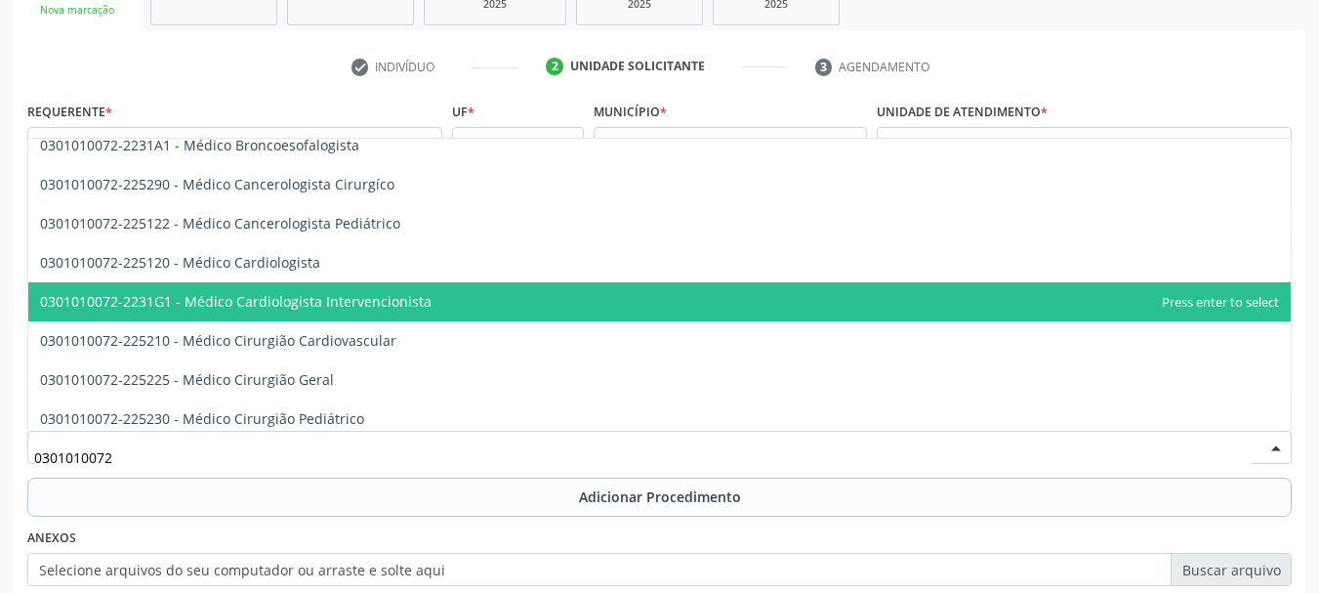
scroll to position [293, 0]
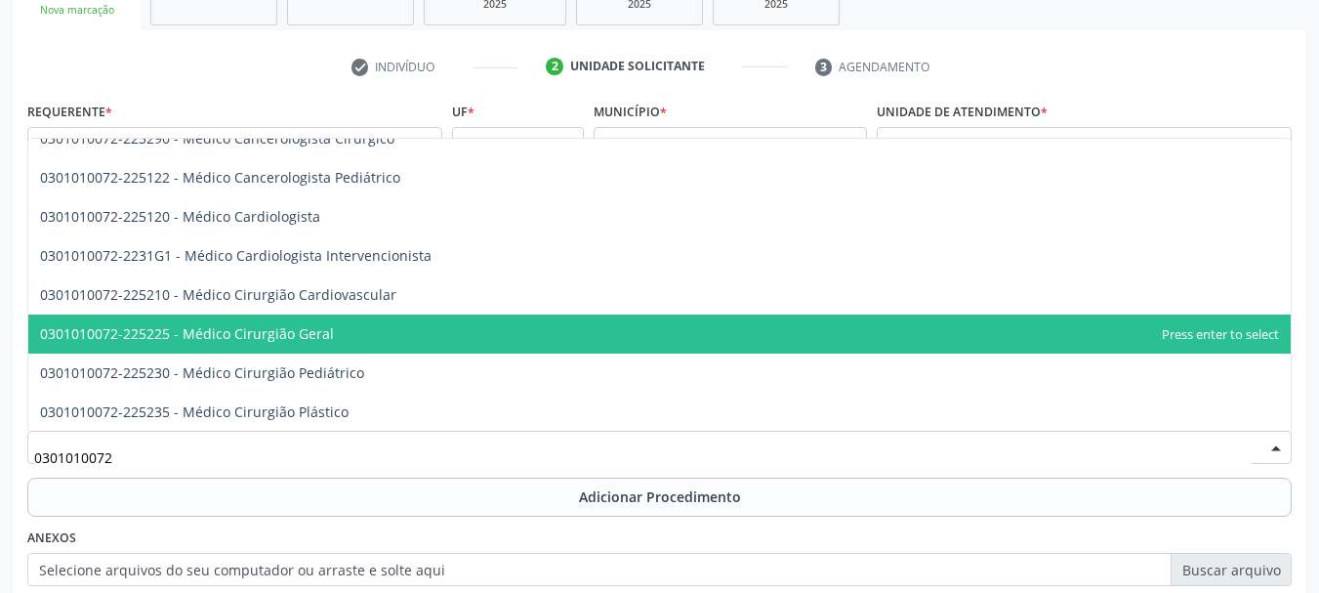
click at [392, 338] on span "0301010072-225225 - Médico Cirurgião Geral" at bounding box center [659, 333] width 1263 height 39
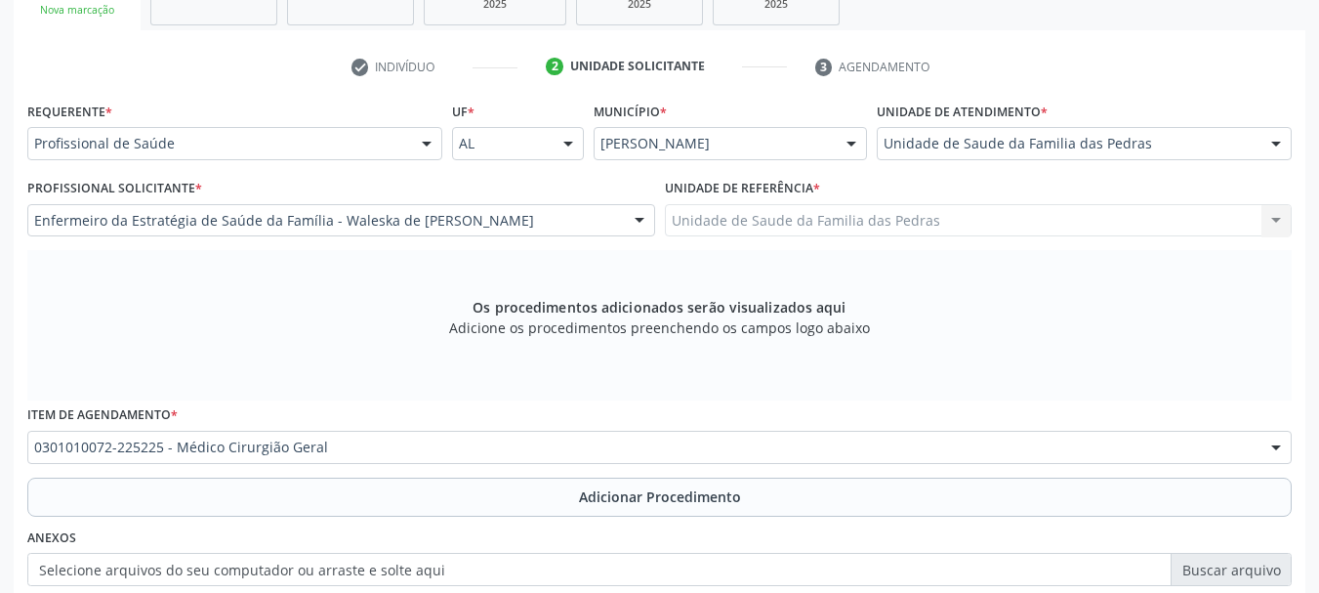
scroll to position [452, 0]
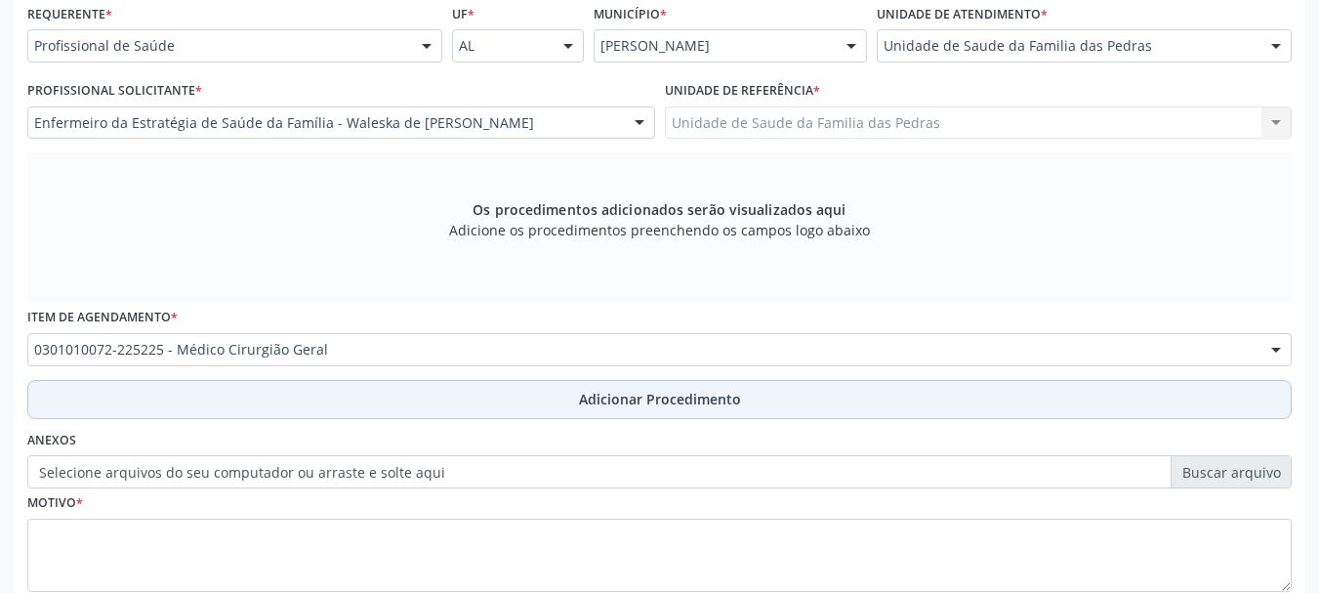
click at [385, 401] on button "Adicionar Procedimento" at bounding box center [659, 399] width 1265 height 39
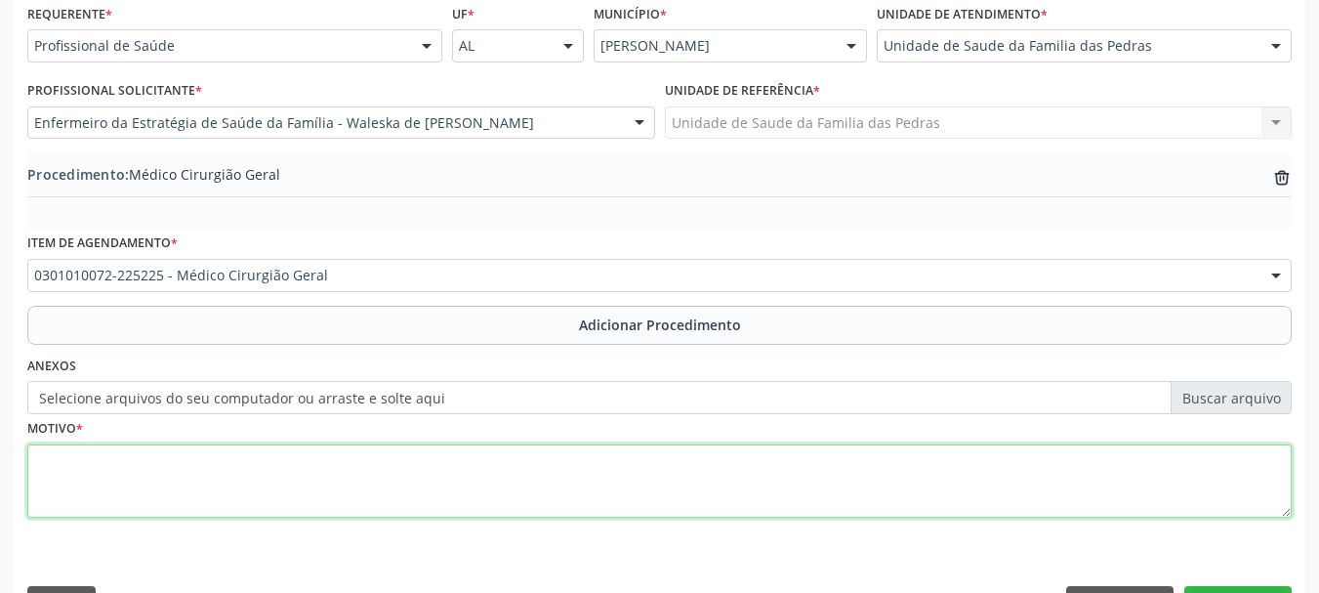
click at [284, 469] on textarea at bounding box center [659, 481] width 1265 height 74
click at [284, 469] on textarea "APRESENTANDO [MEDICAL_DATA]??? NO MIE COM DOR LOCAL. COM RESULTADO DE USG" at bounding box center [659, 481] width 1265 height 74
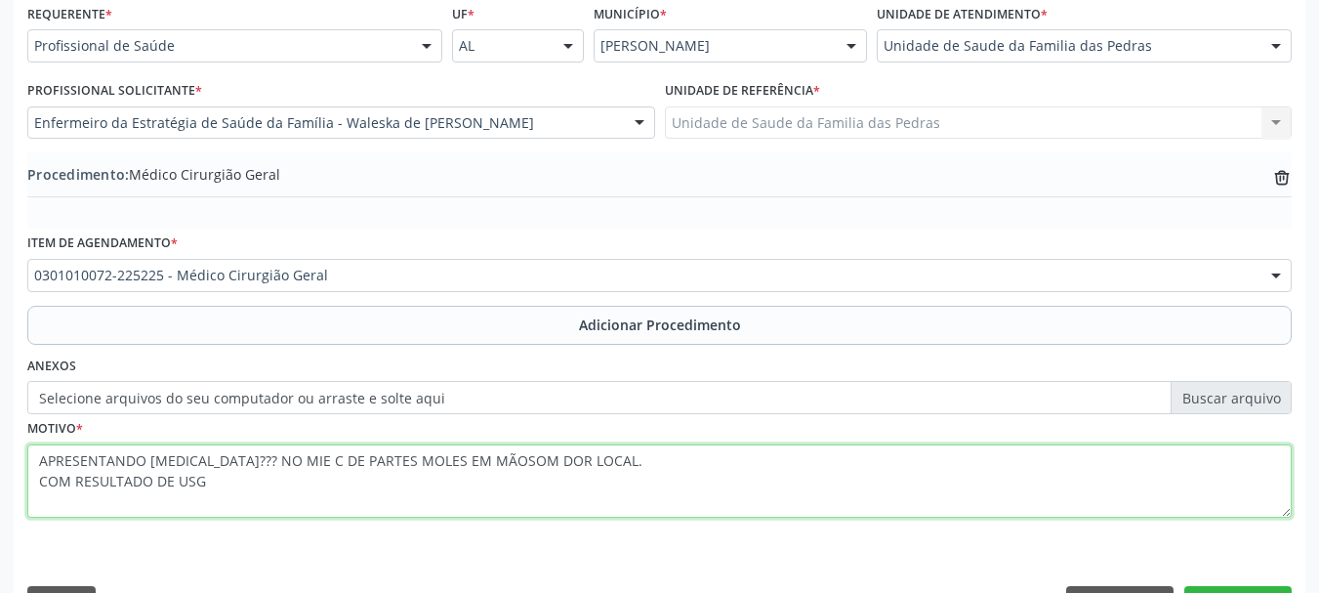
drag, startPoint x: 465, startPoint y: 460, endPoint x: 282, endPoint y: 465, distance: 182.7
click at [282, 465] on textarea "APRESENTANDO [MEDICAL_DATA]??? NO MIE C DE PARTES MOLES EM MÃOSOM DOR LOCAL. CO…" at bounding box center [659, 481] width 1265 height 74
click at [214, 482] on textarea "APRESENTANDO [MEDICAL_DATA]??? NO MIE C OM DOR LOCAL. COM RESULTADO DE USG" at bounding box center [659, 481] width 1265 height 74
paste textarea "DE PARTES MOLES EM MÃOS"
click at [284, 460] on textarea "APRESENTANDO [MEDICAL_DATA]??? NO MIE C OM DOR LOCAL. COM RESULTADO DE USG DE P…" at bounding box center [659, 481] width 1265 height 74
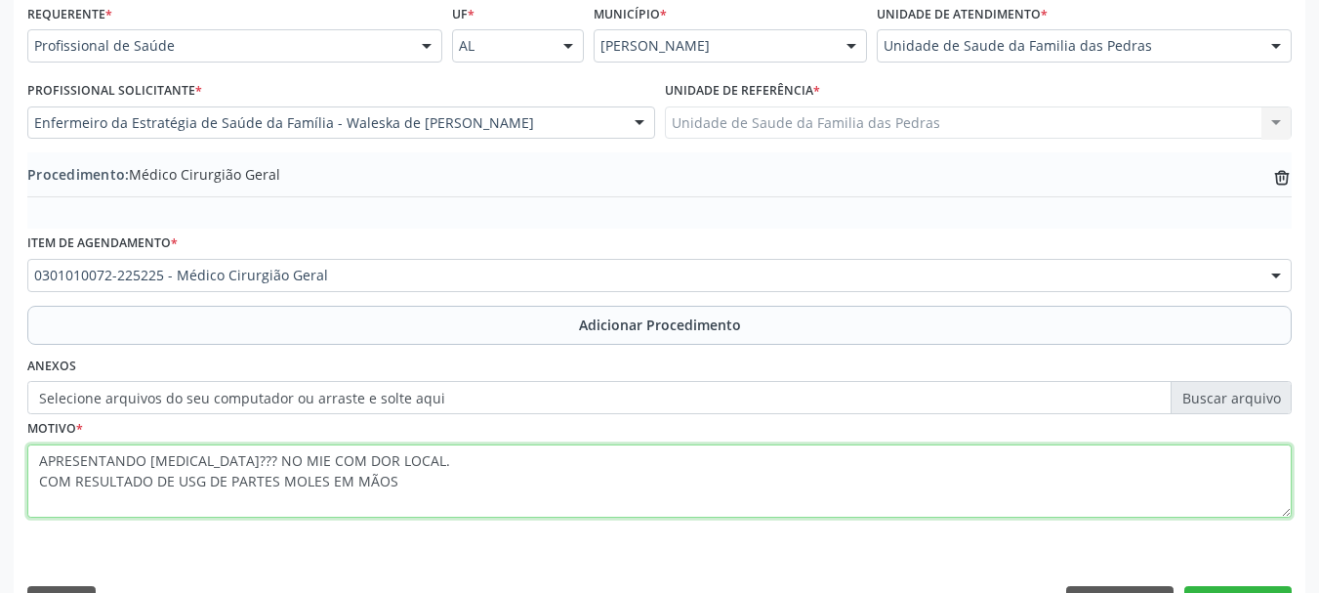
click at [391, 483] on textarea "APRESENTANDO [MEDICAL_DATA]??? NO MIE COM DOR LOCAL. COM RESULTADO DE USG DE PA…" at bounding box center [659, 481] width 1265 height 74
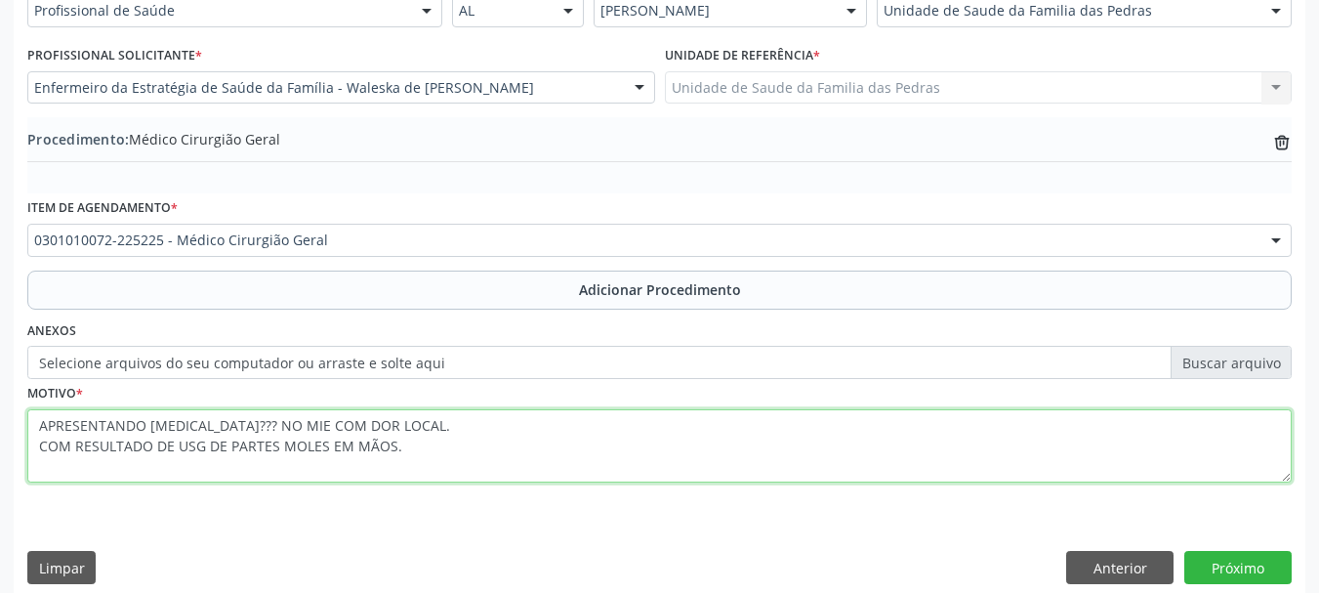
scroll to position [506, 0]
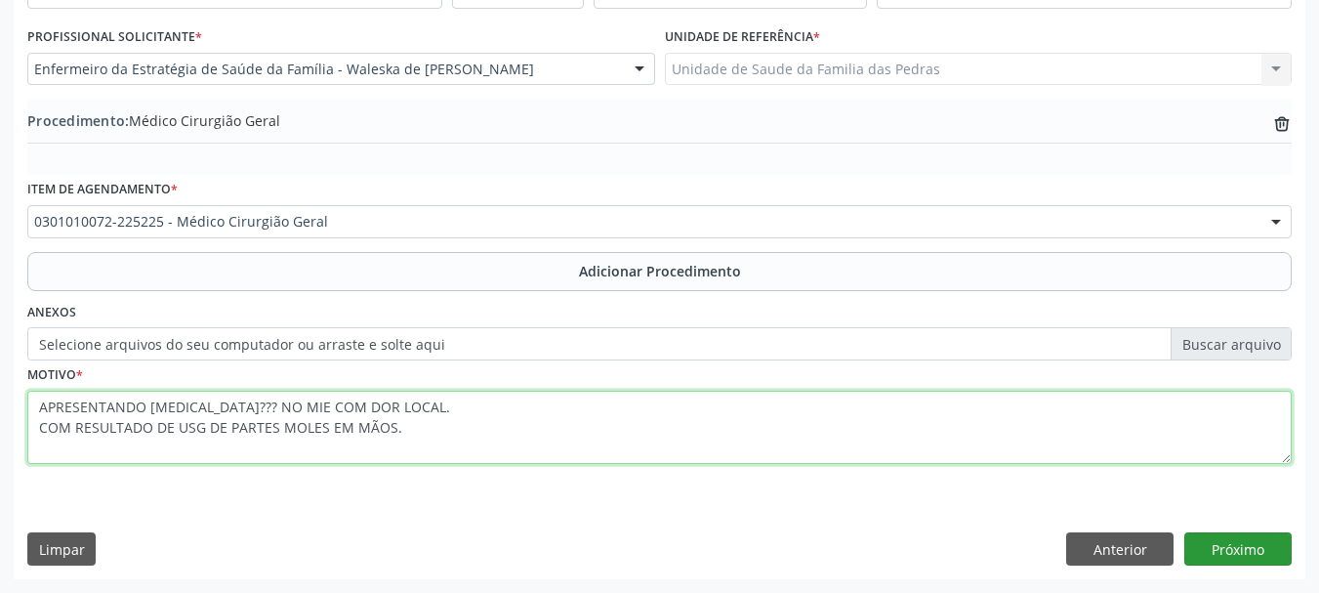
type textarea "APRESENTANDO [MEDICAL_DATA]??? NO MIE COM DOR LOCAL. COM RESULTADO DE USG DE PA…"
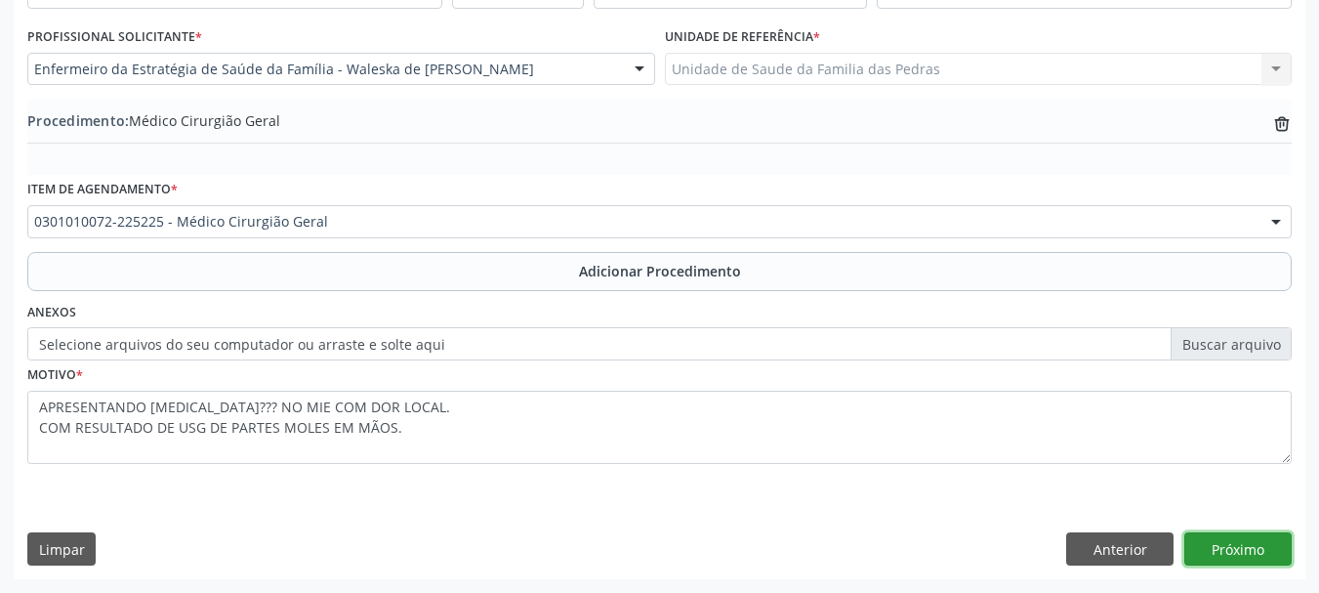
click at [1234, 551] on button "Próximo" at bounding box center [1238, 548] width 107 height 33
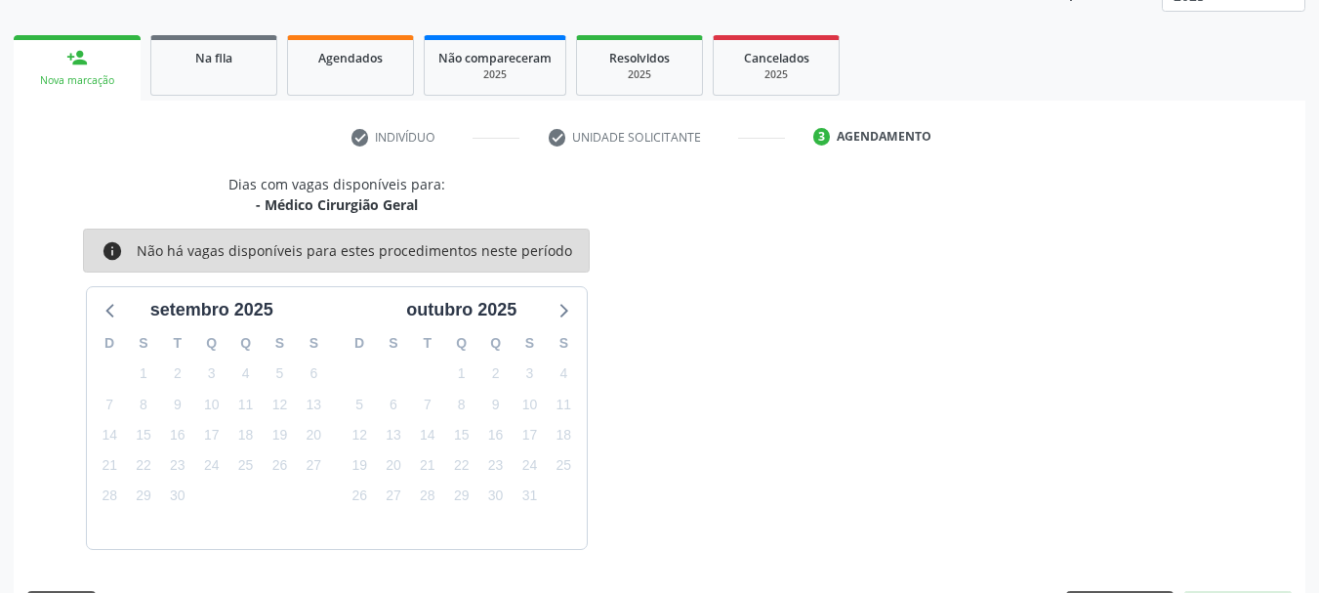
scroll to position [342, 0]
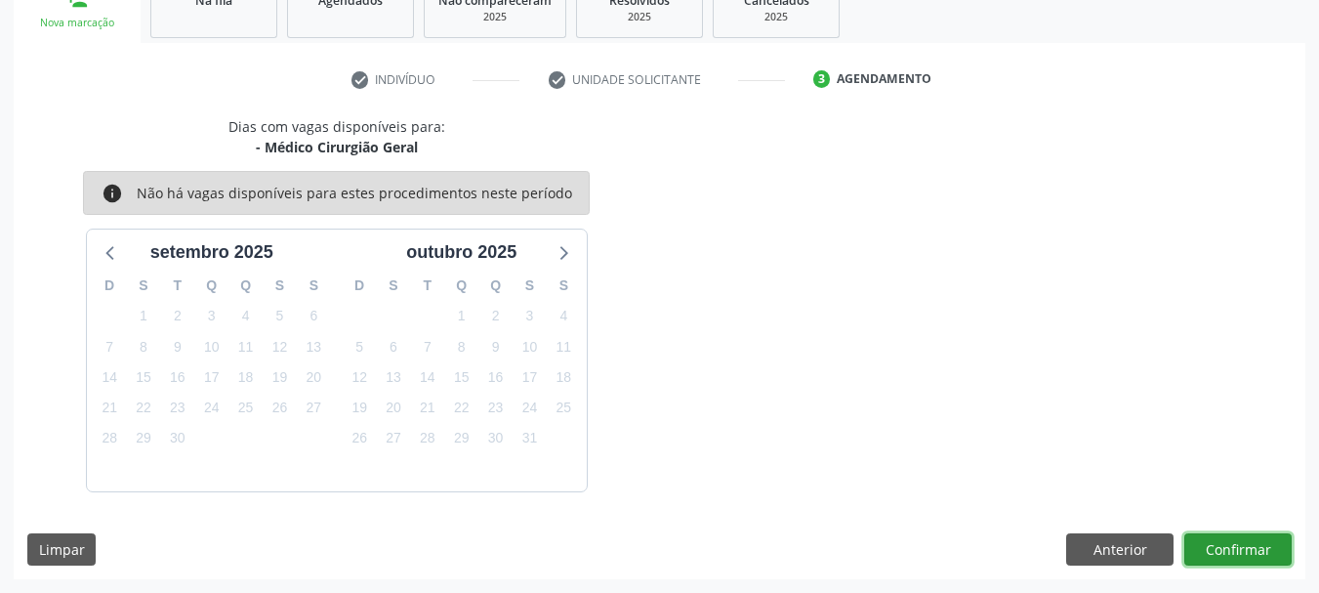
click at [1234, 551] on button "Confirmar" at bounding box center [1238, 549] width 107 height 33
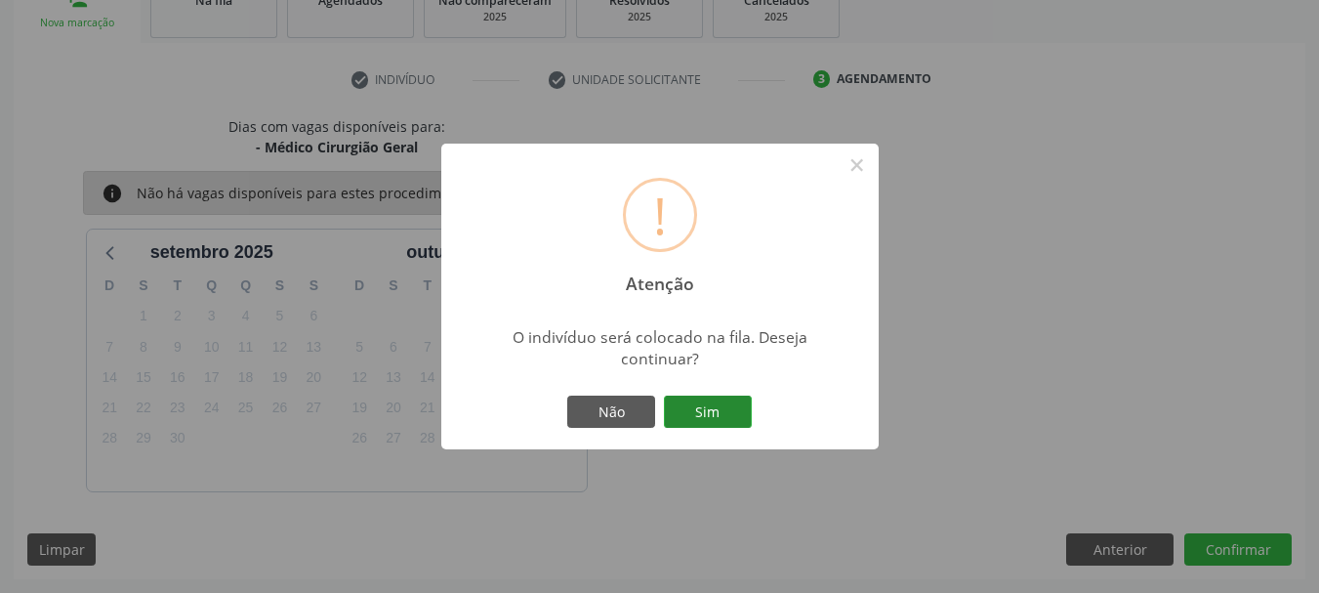
click at [700, 420] on button "Sim" at bounding box center [708, 412] width 88 height 33
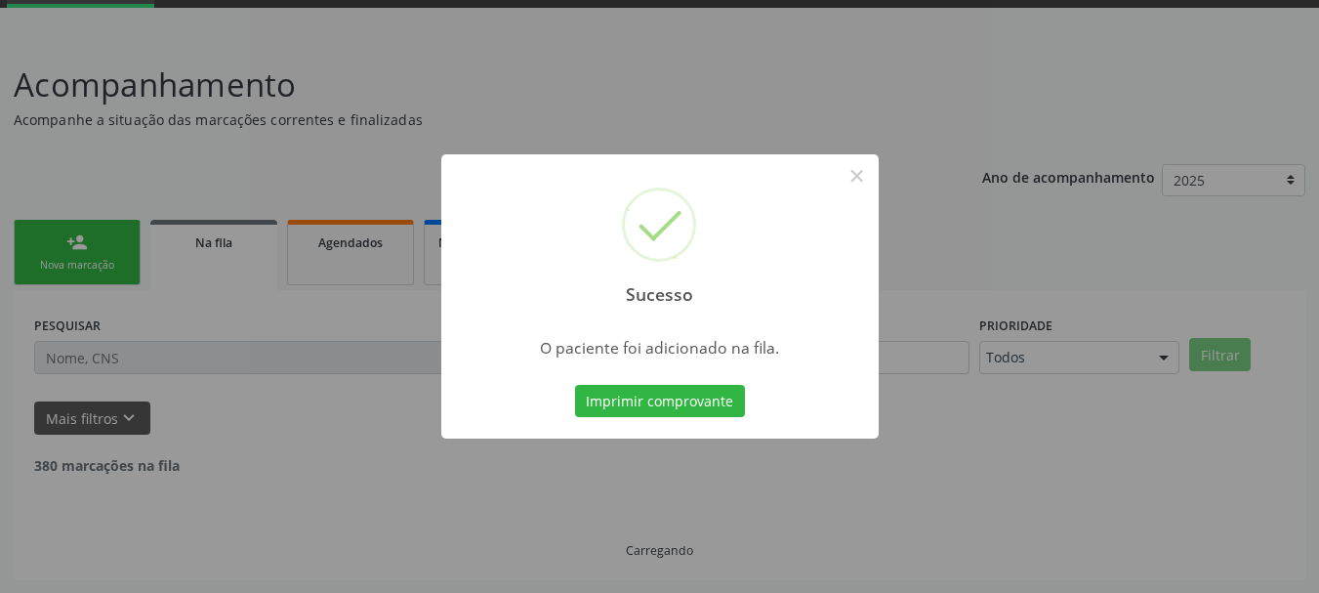
scroll to position [79, 0]
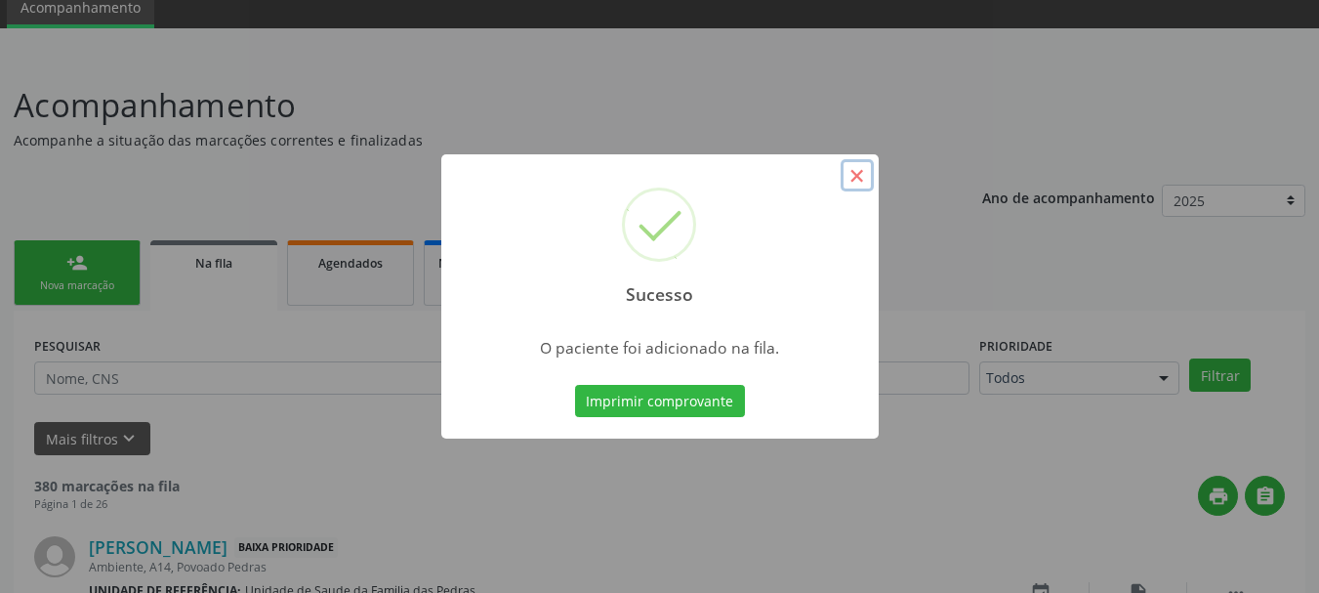
click at [856, 181] on button "×" at bounding box center [857, 175] width 33 height 33
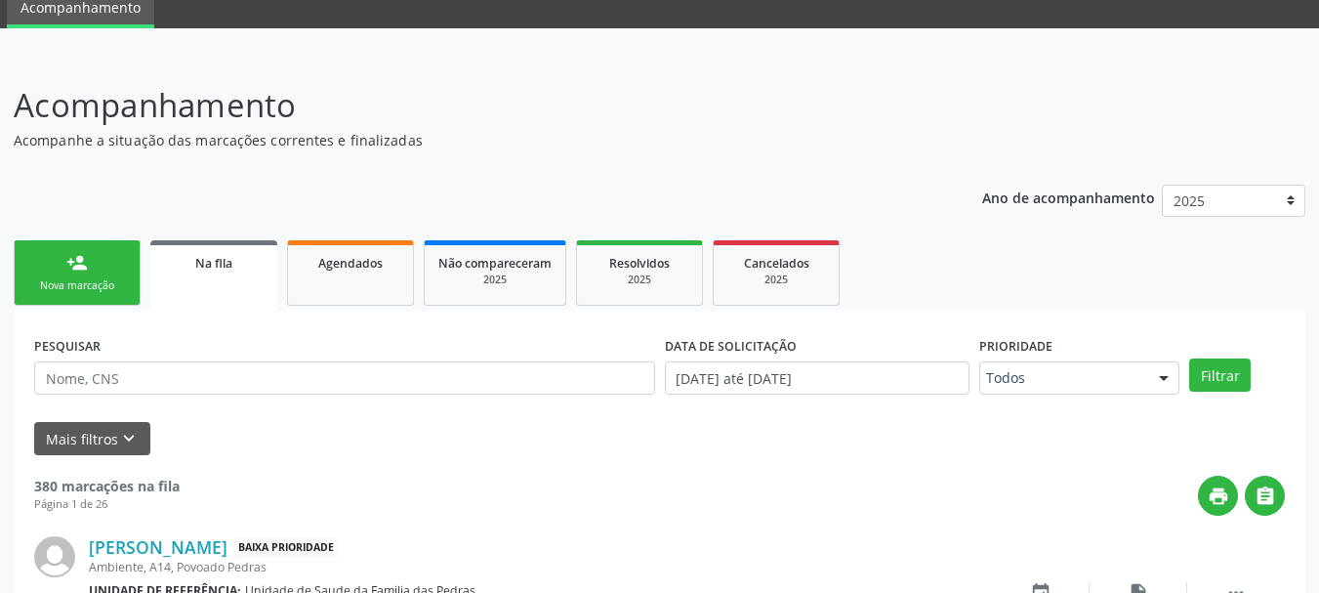
click at [86, 295] on link "person_add Nova marcação" at bounding box center [77, 272] width 127 height 65
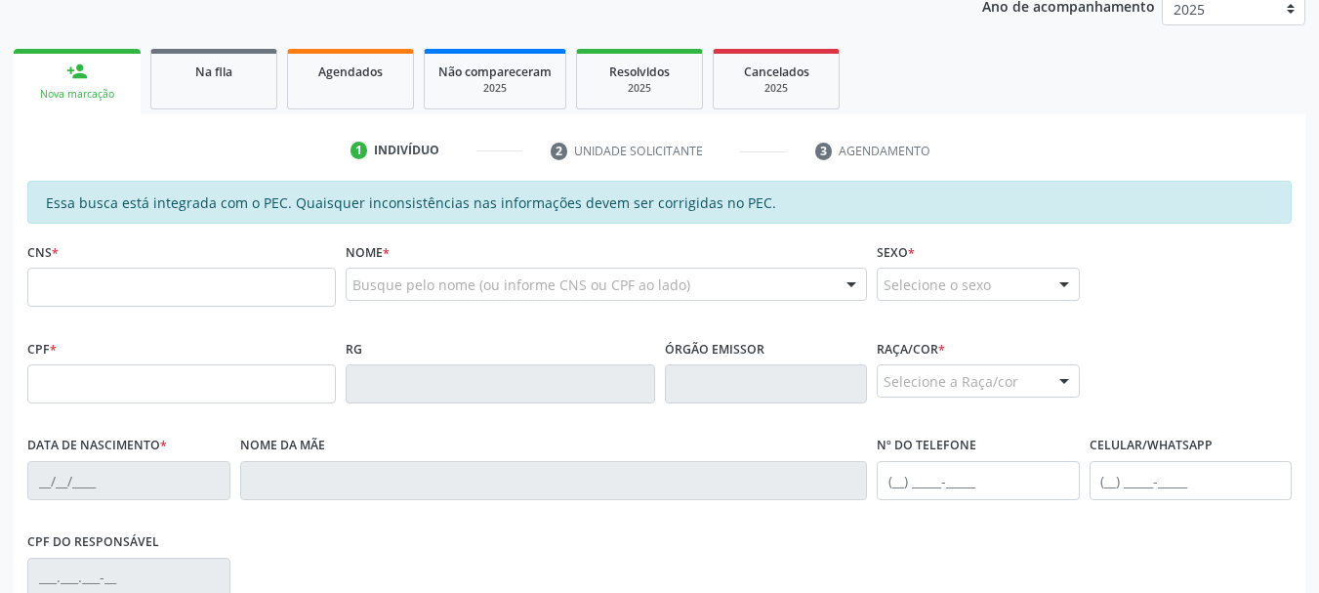
scroll to position [274, 0]
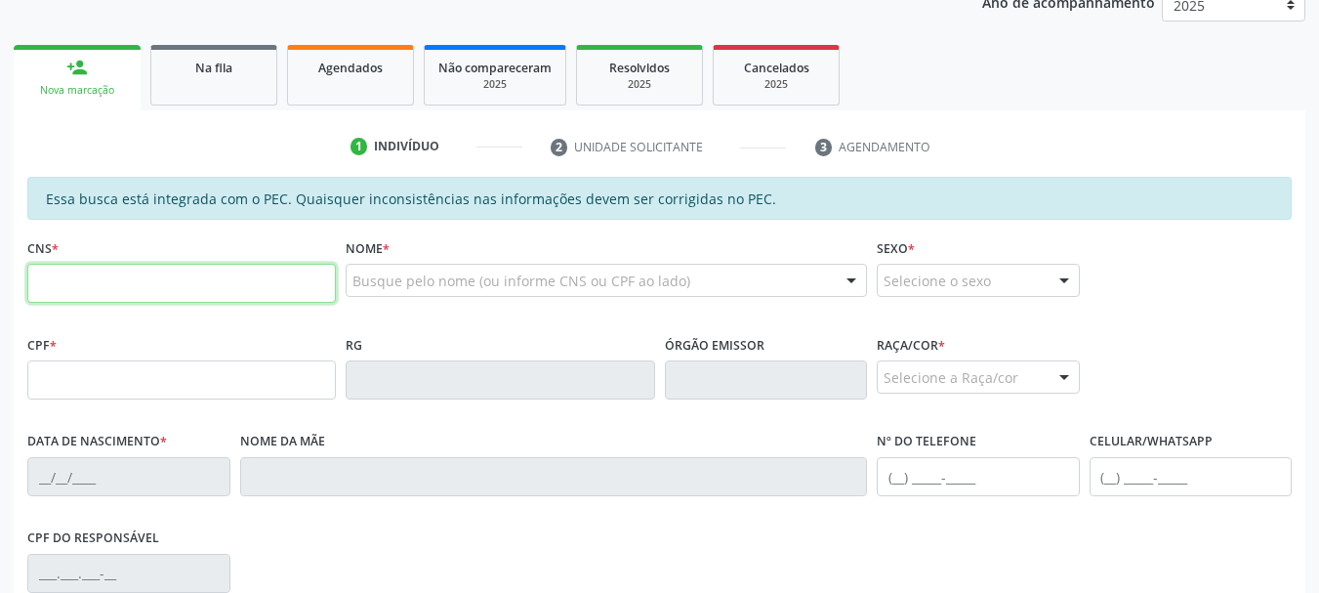
click at [136, 272] on input "text" at bounding box center [181, 283] width 309 height 39
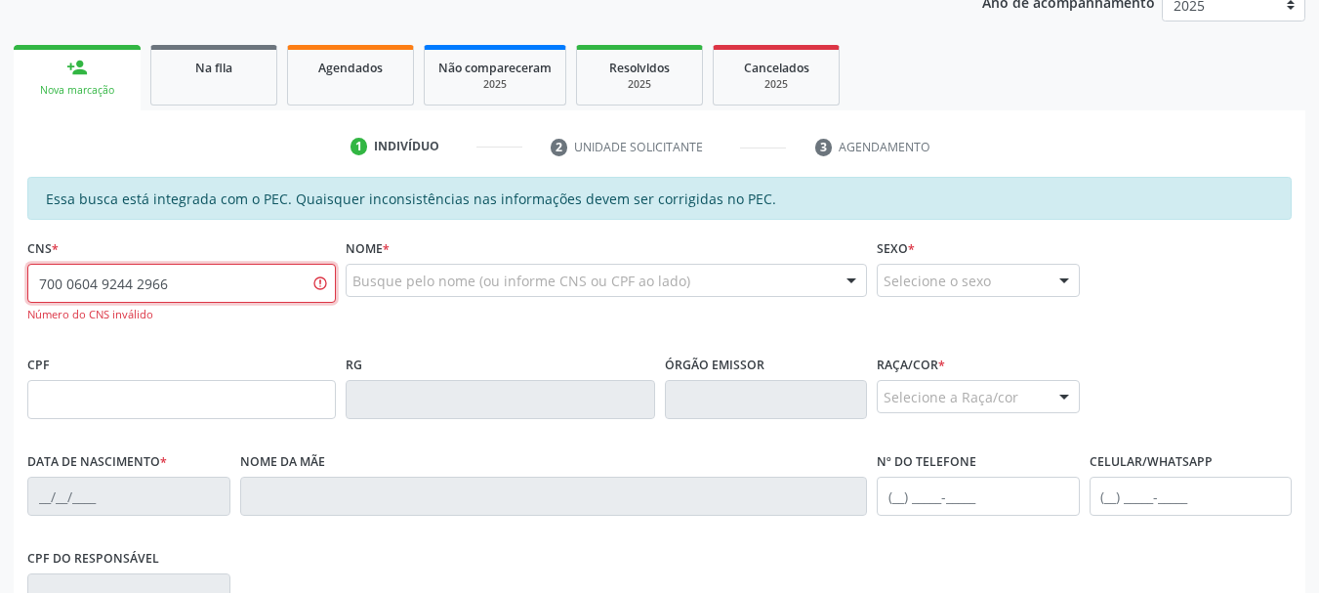
click at [72, 280] on input "700 0604 9244 2966" at bounding box center [181, 283] width 309 height 39
type input "700 6049 2442 9669"
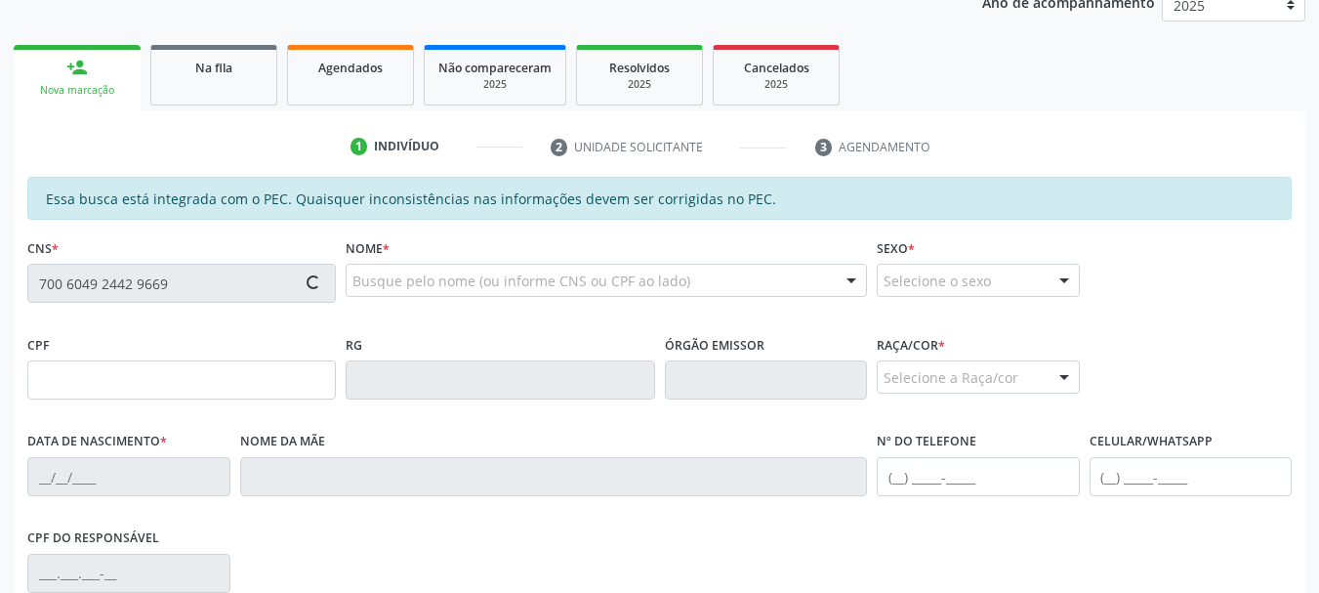
type input "161.254.214-06"
type input "[DATE]"
type input "Divaci [PERSON_NAME]"
type input "[PHONE_NUMBER]"
type input "S/N"
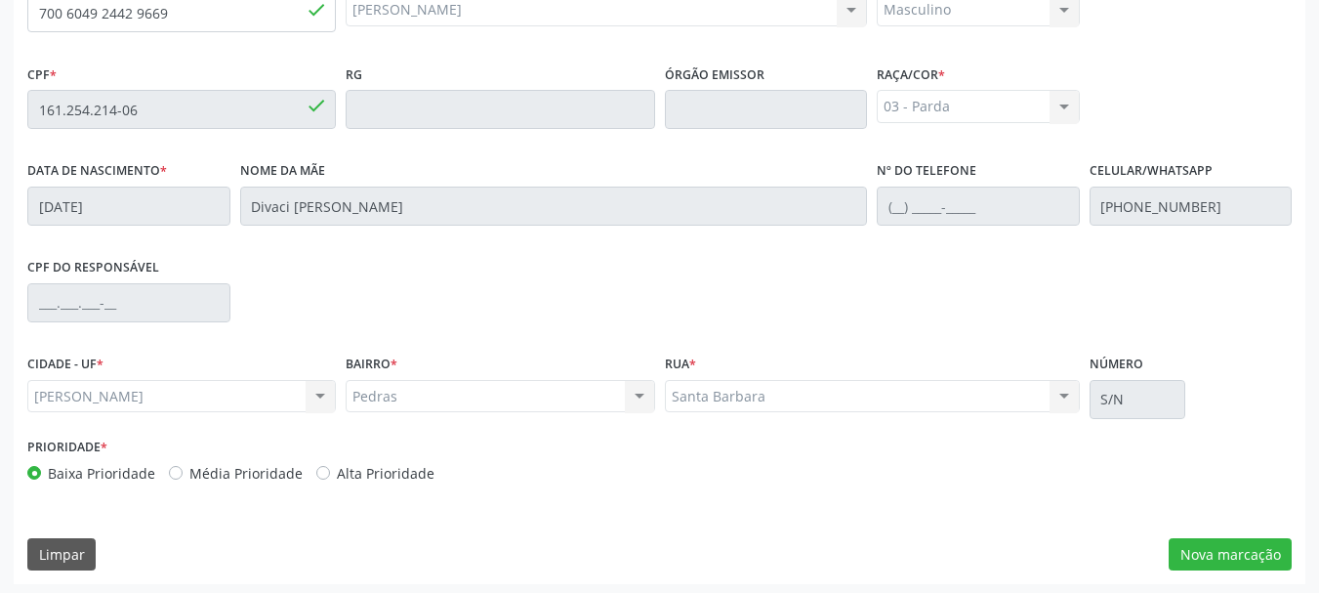
scroll to position [550, 0]
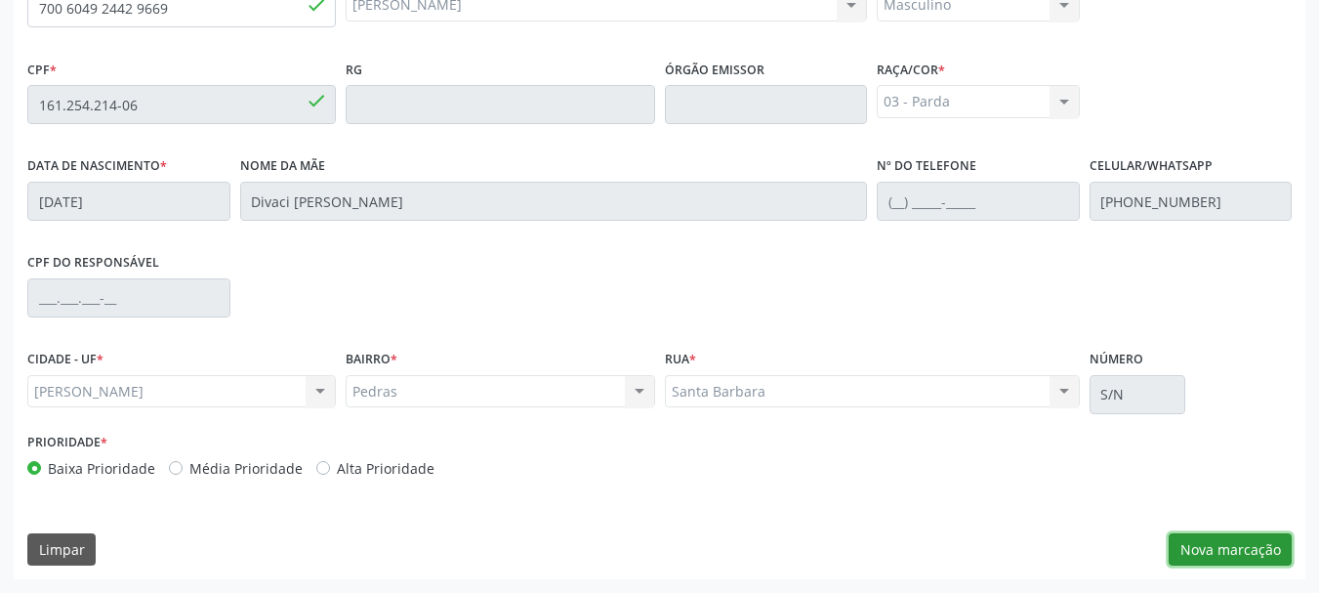
click at [1244, 541] on button "Nova marcação" at bounding box center [1230, 549] width 123 height 33
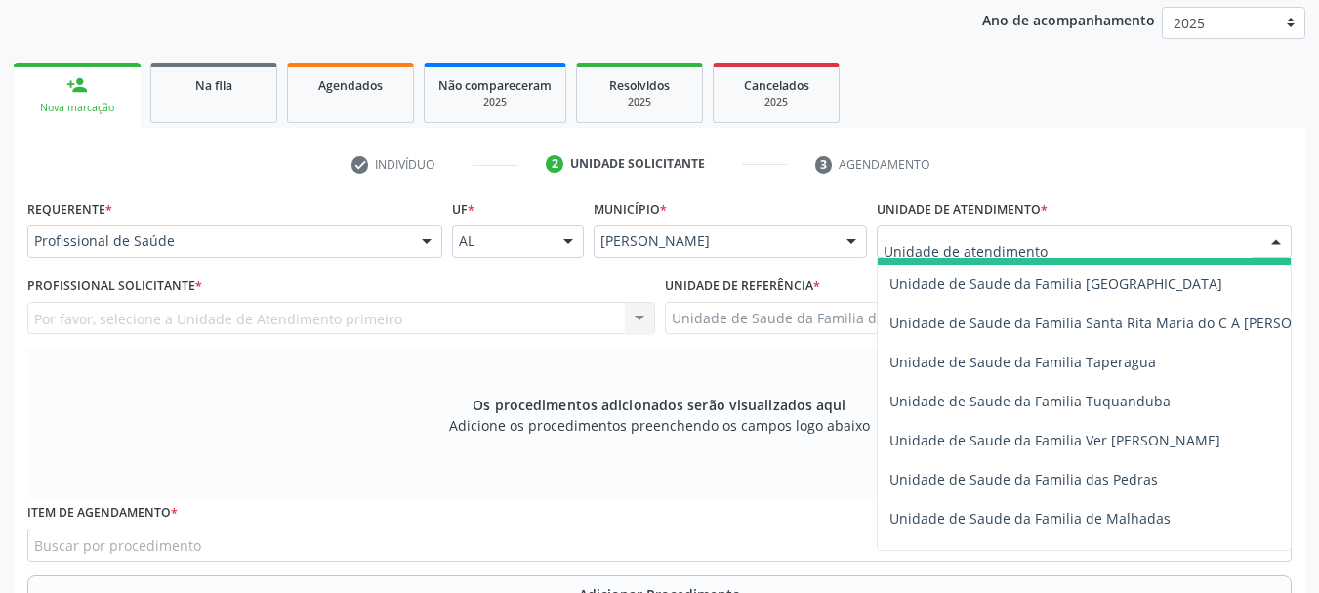
scroll to position [1367, 0]
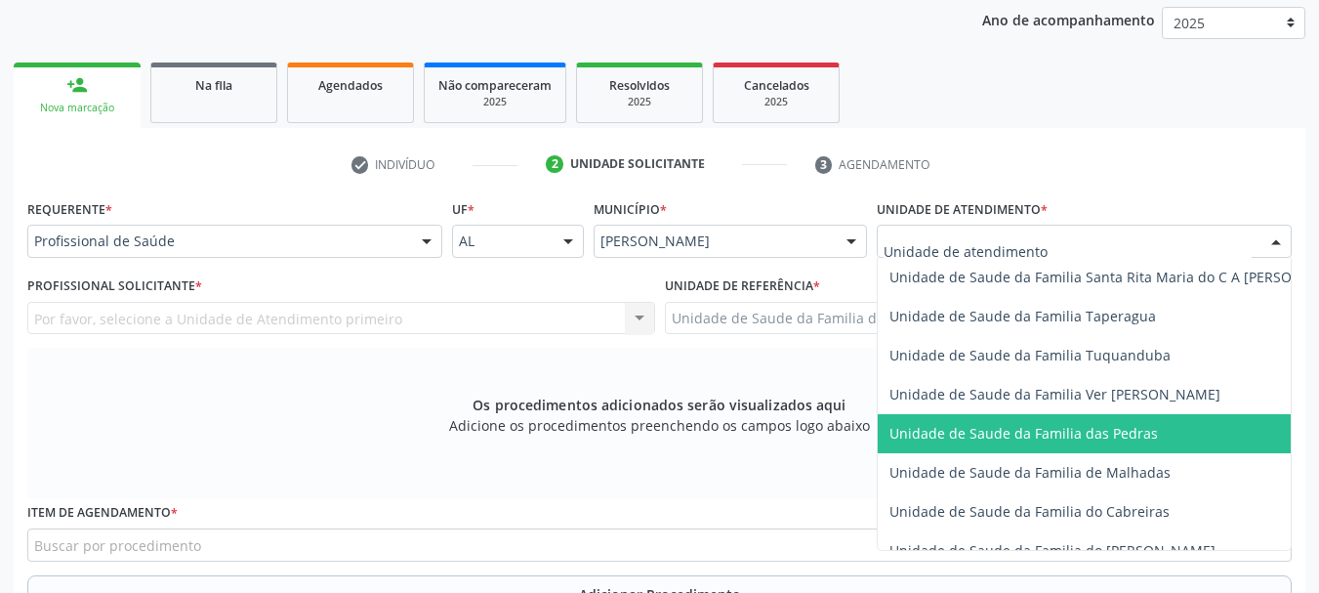
click at [939, 441] on span "Unidade de Saude da Familia das Pedras" at bounding box center [1024, 433] width 269 height 19
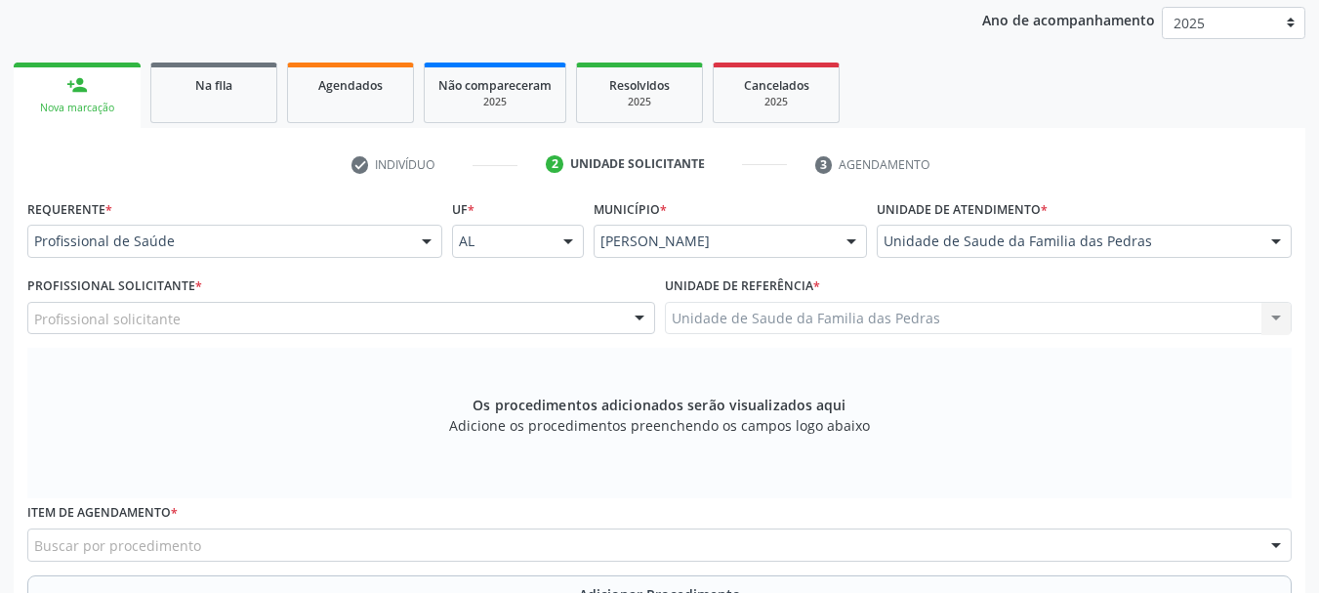
click at [530, 315] on div "Profissional solicitante" at bounding box center [341, 318] width 628 height 33
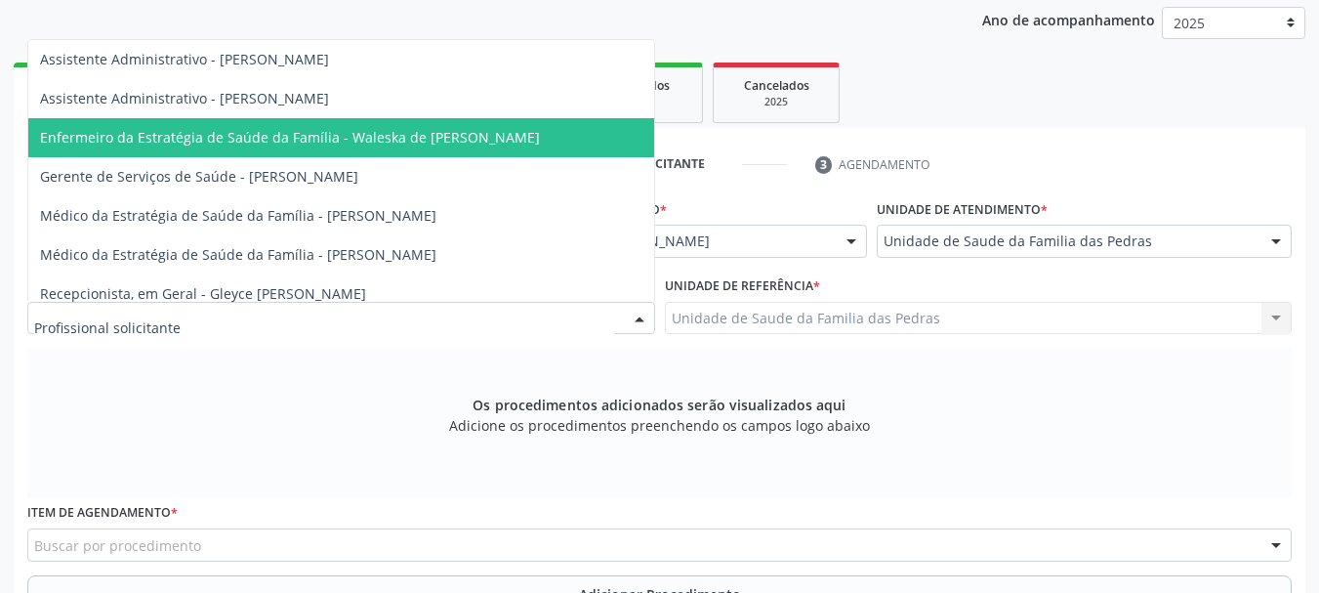
click at [504, 148] on span "Enfermeiro da Estratégia de Saúde da Família - Waleska de [PERSON_NAME]" at bounding box center [341, 137] width 626 height 39
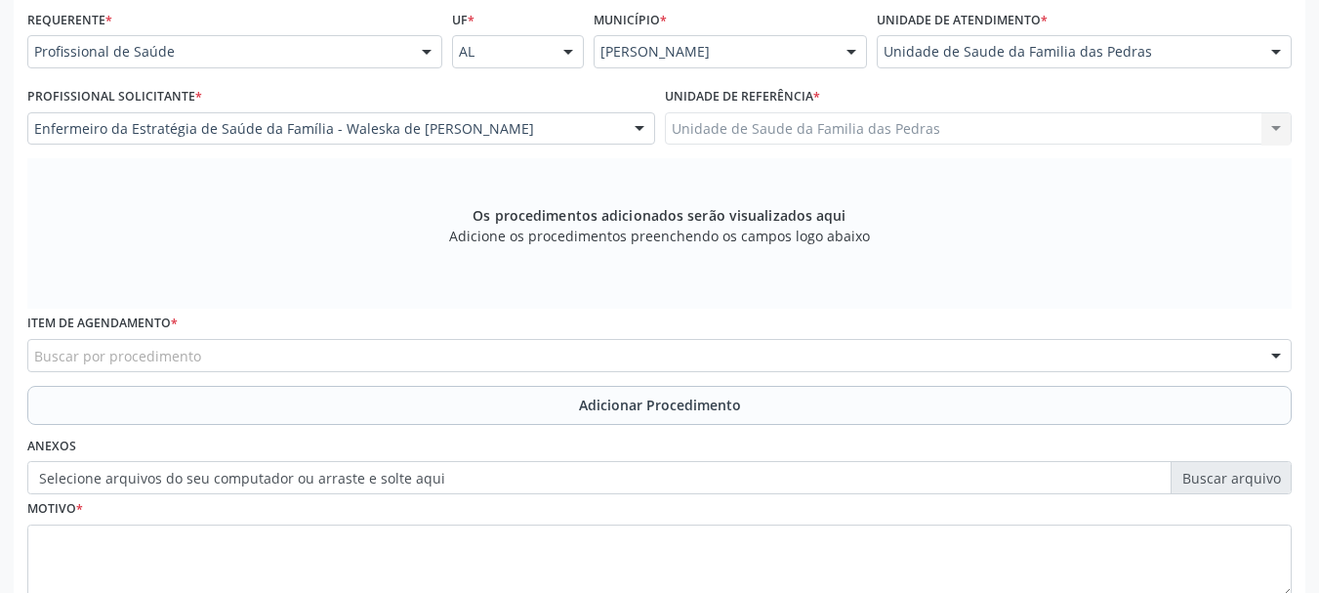
scroll to position [452, 0]
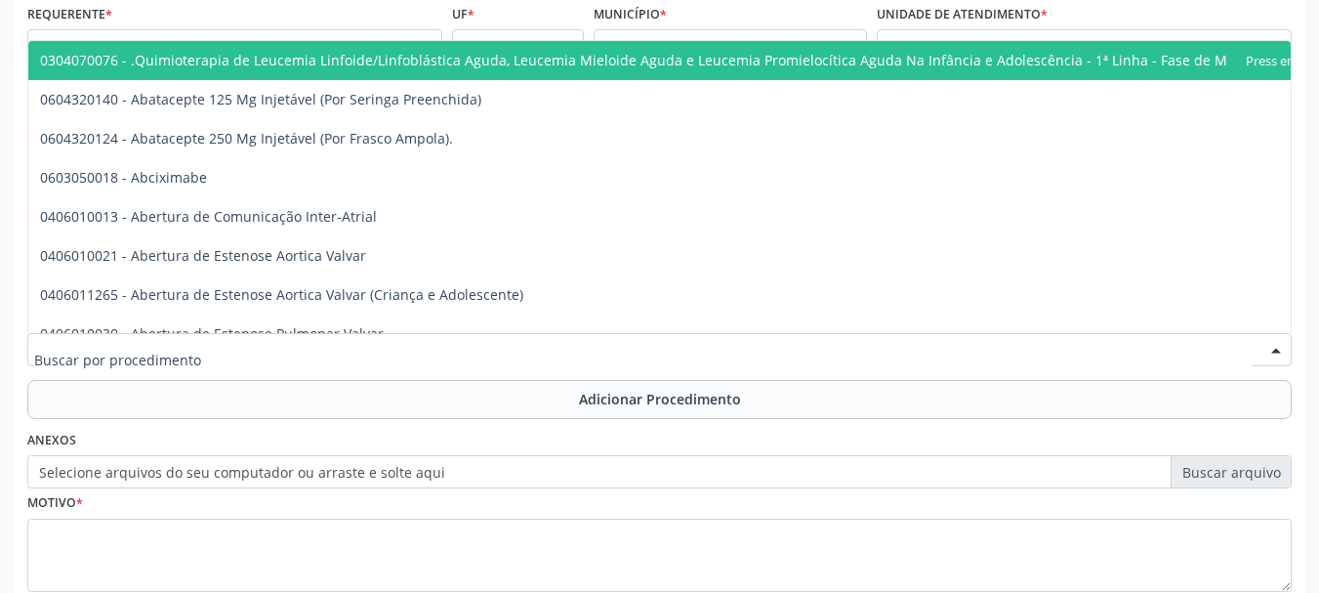
click at [476, 340] on div at bounding box center [659, 349] width 1265 height 33
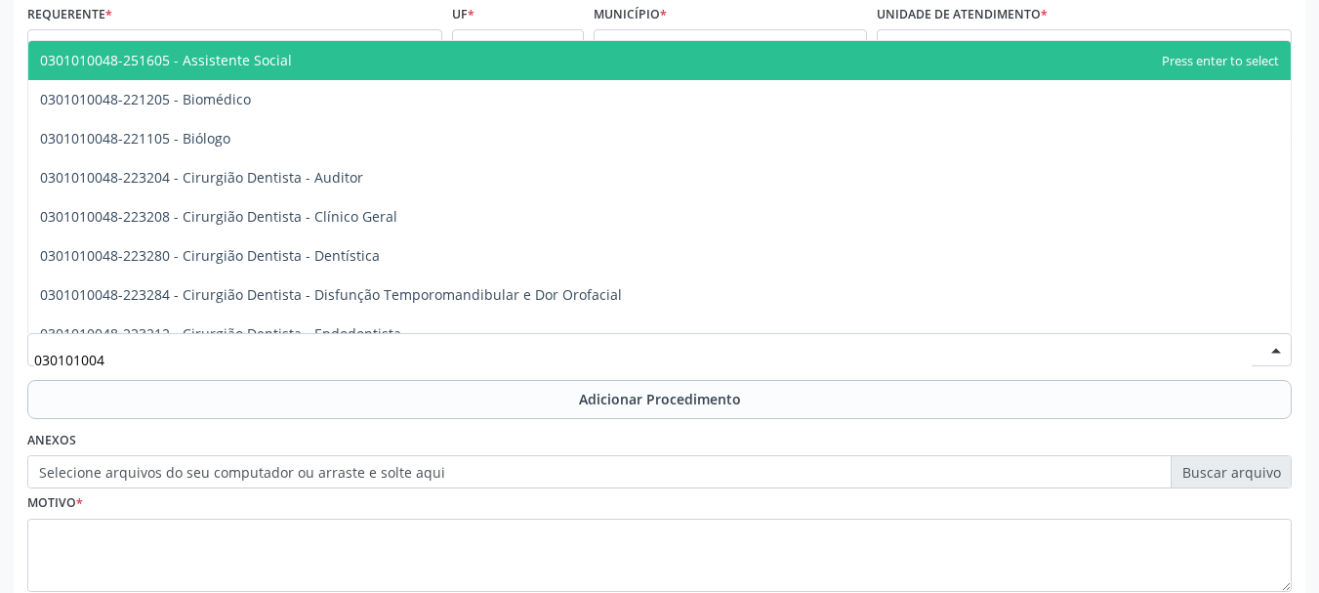
type input "0301010048"
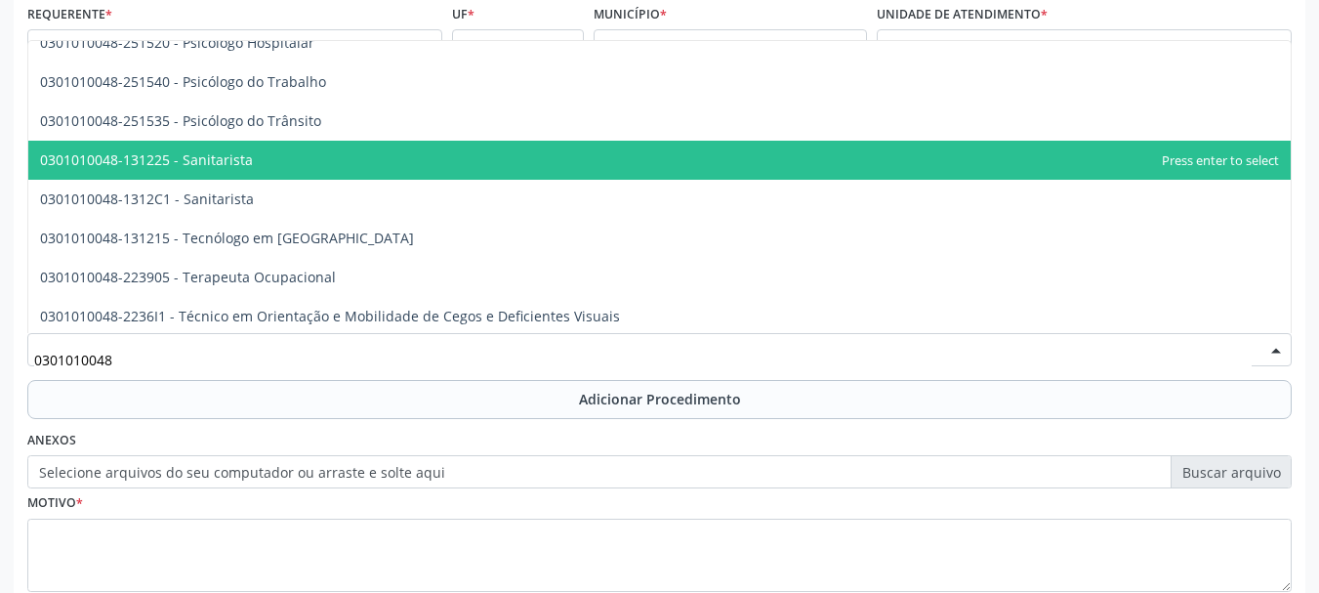
scroll to position [3302, 0]
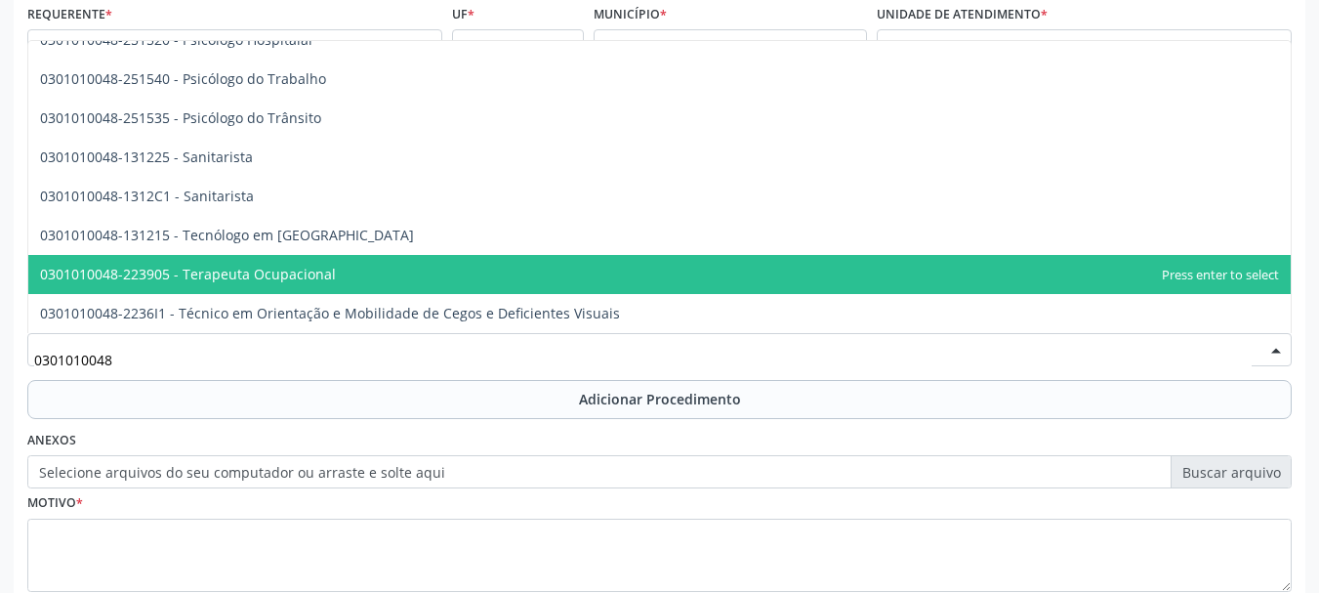
click at [486, 274] on span "0301010048-223905 - Terapeuta Ocupacional" at bounding box center [659, 274] width 1263 height 39
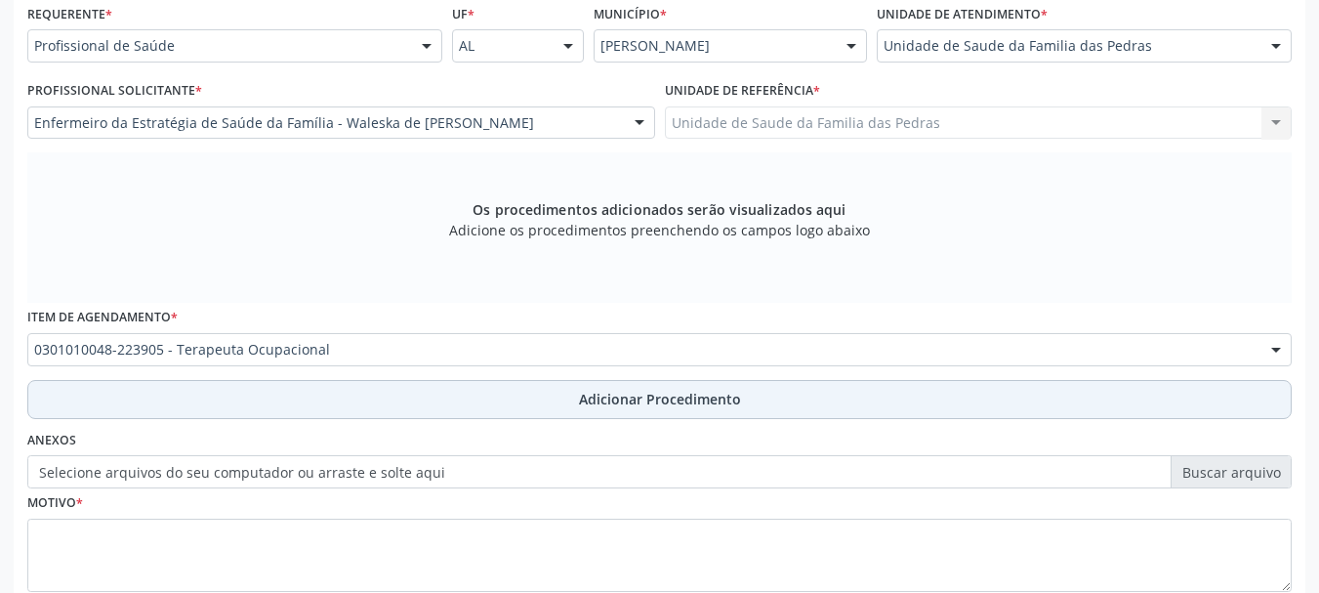
click at [481, 413] on button "Adicionar Procedimento" at bounding box center [659, 399] width 1265 height 39
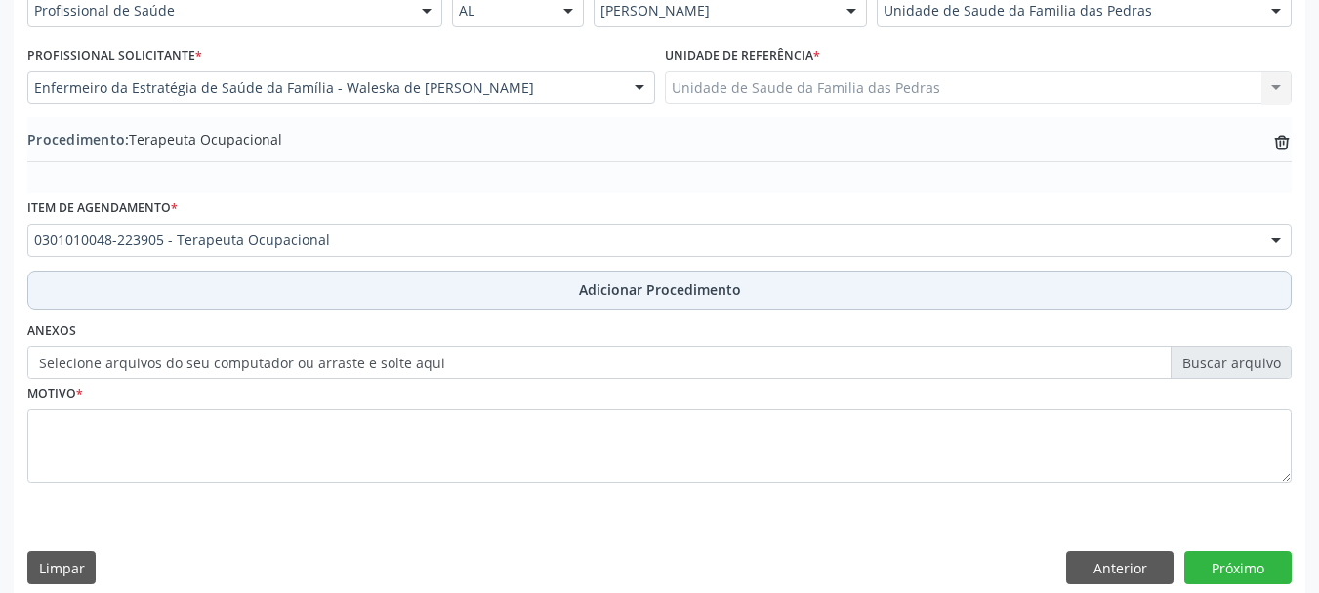
scroll to position [506, 0]
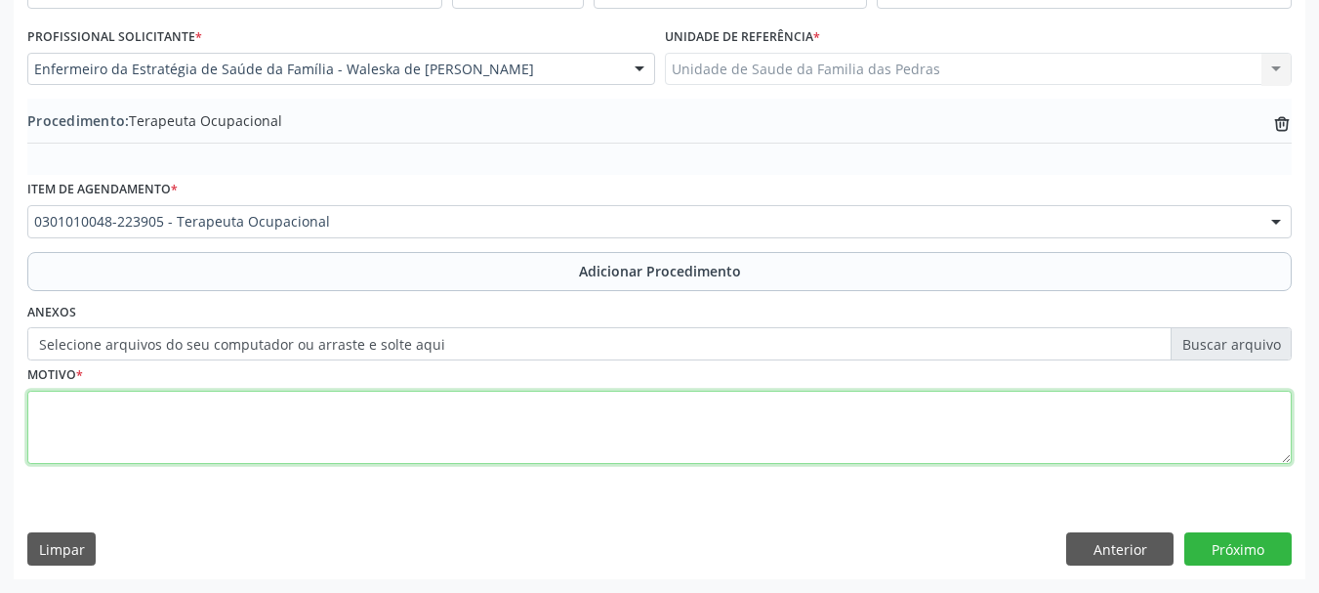
click at [467, 433] on textarea at bounding box center [659, 428] width 1265 height 74
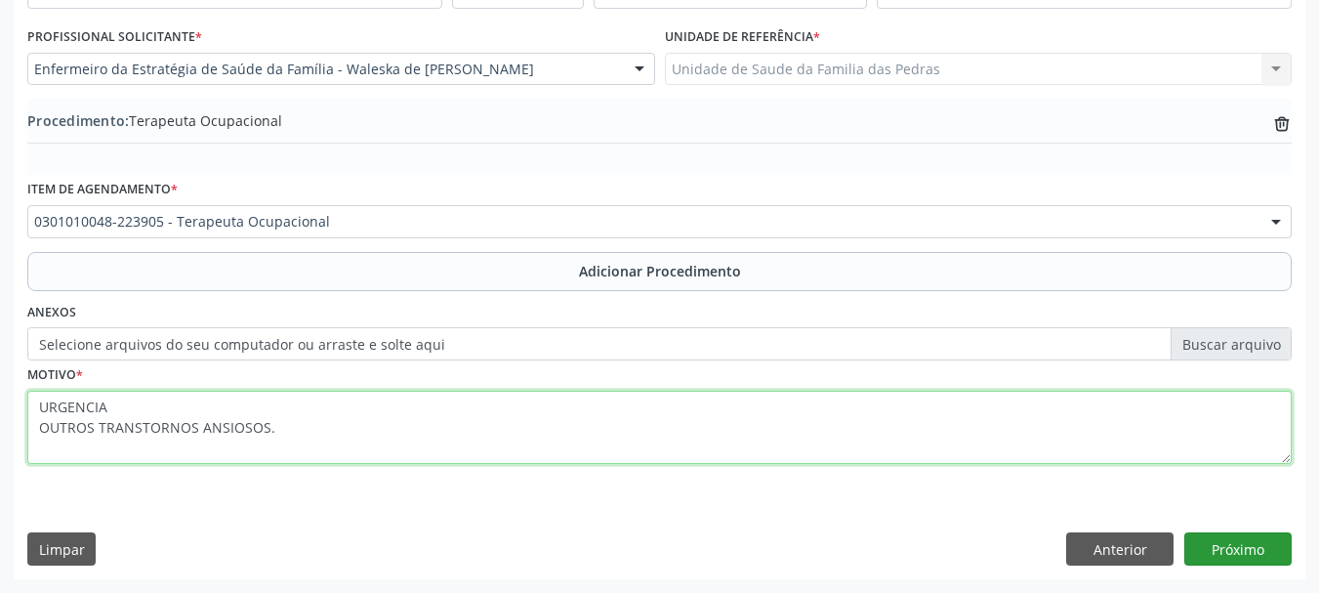
type textarea "URGENCIA OUTROS TRANSTORNOS ANSIOSOS."
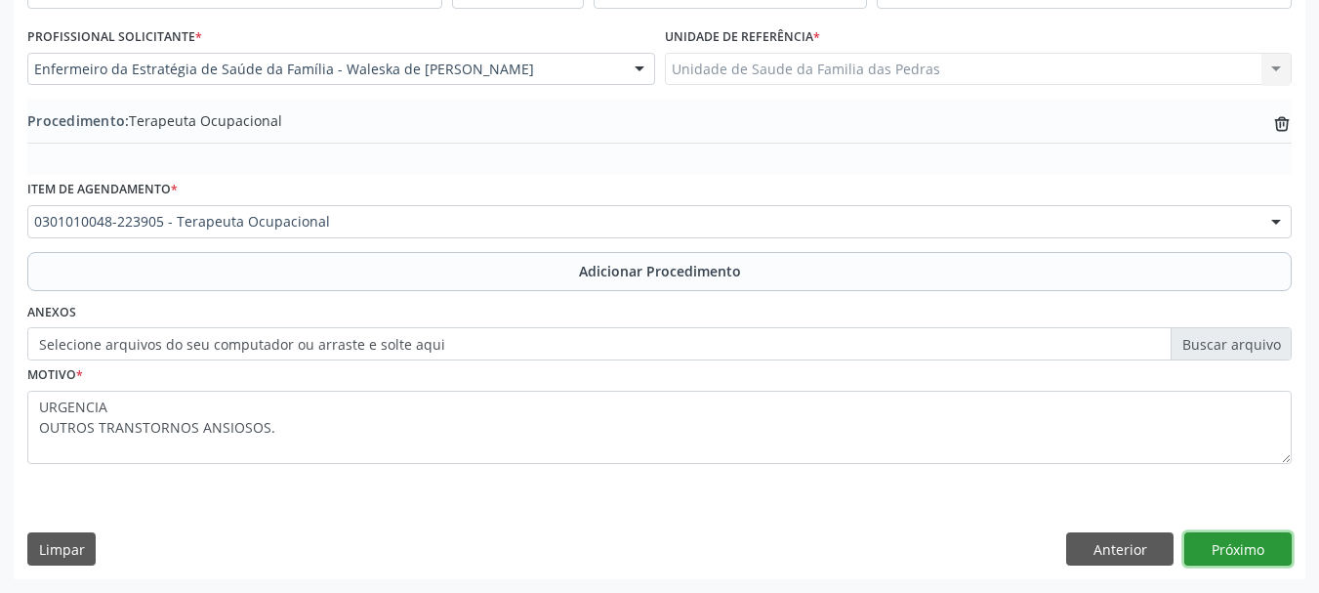
click at [1202, 549] on button "Próximo" at bounding box center [1238, 548] width 107 height 33
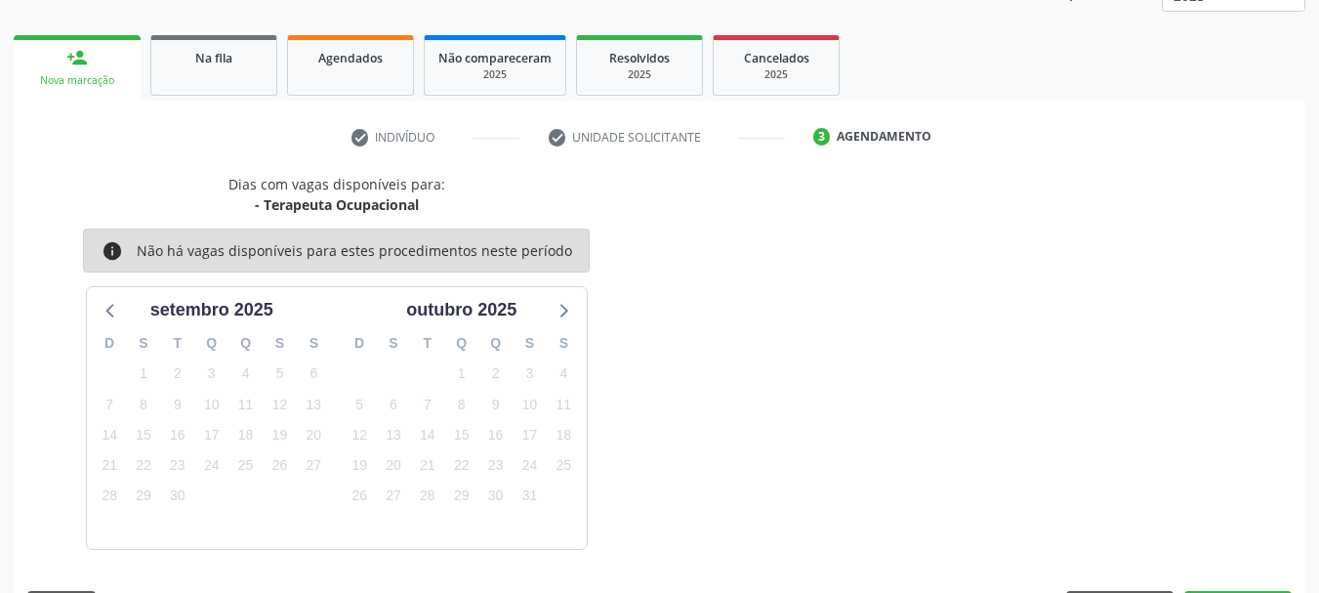
scroll to position [342, 0]
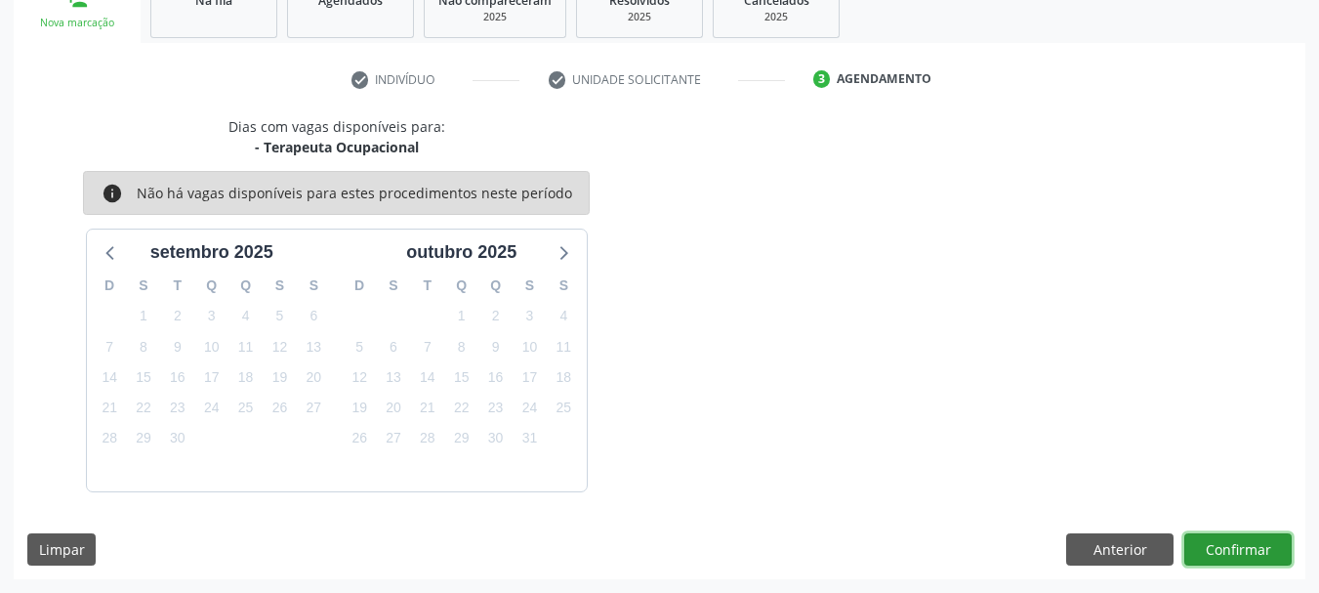
click at [1202, 549] on button "Confirmar" at bounding box center [1238, 549] width 107 height 33
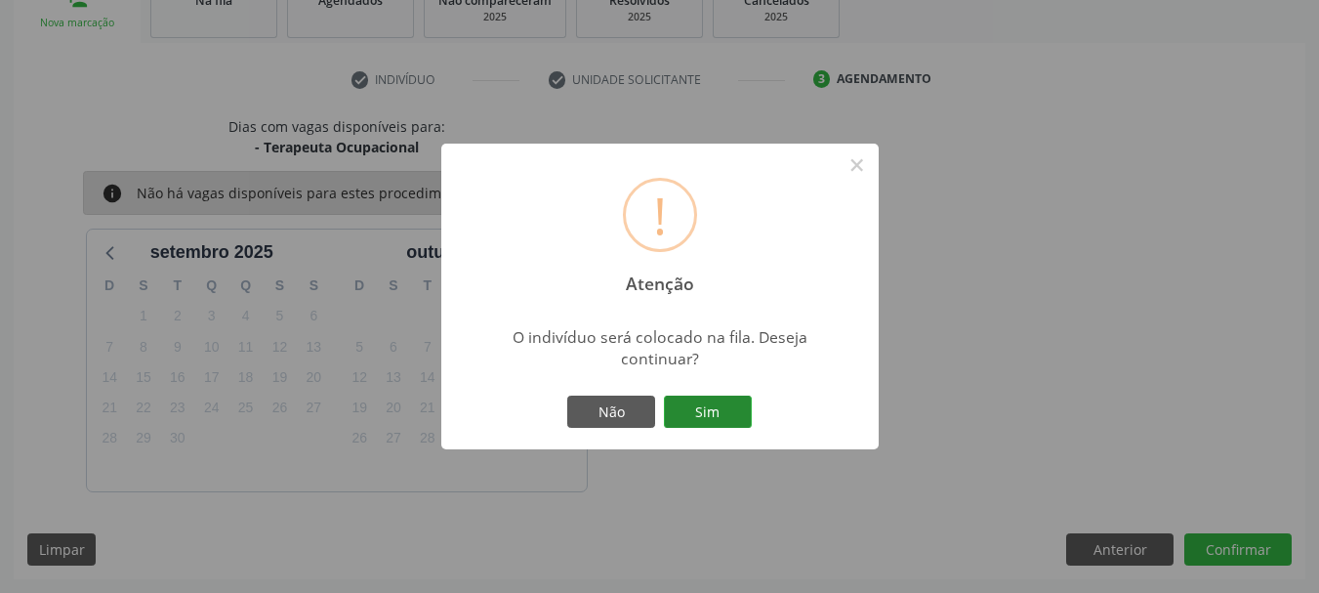
click at [689, 406] on button "Sim" at bounding box center [708, 412] width 88 height 33
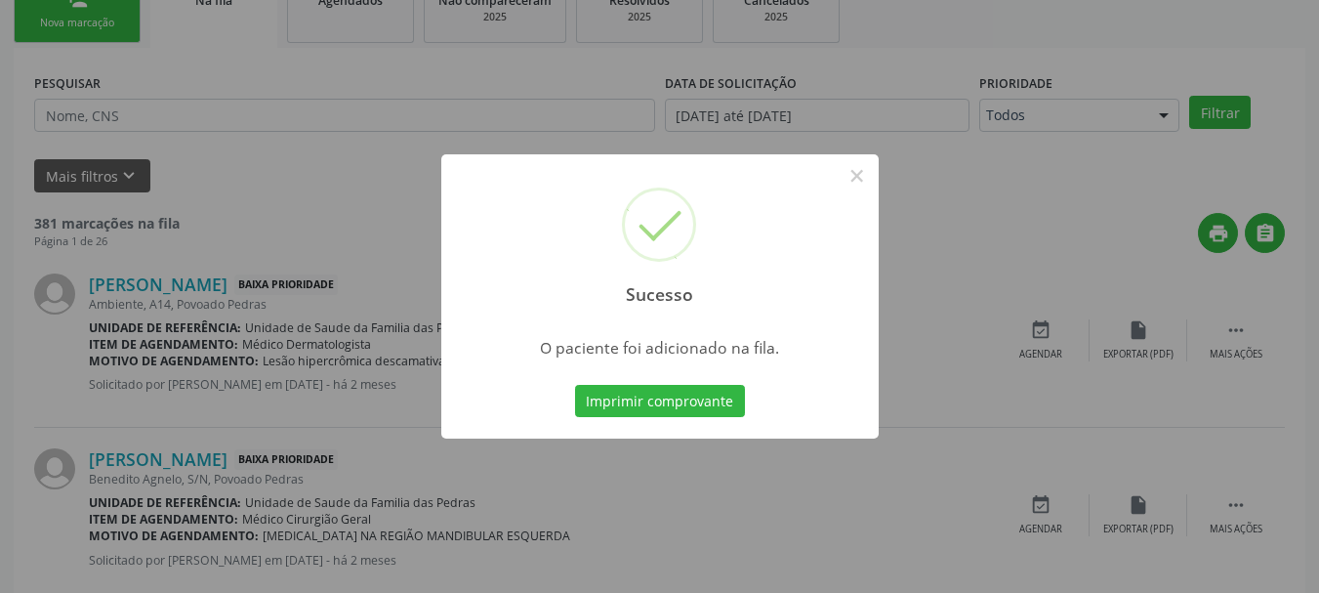
scroll to position [79, 0]
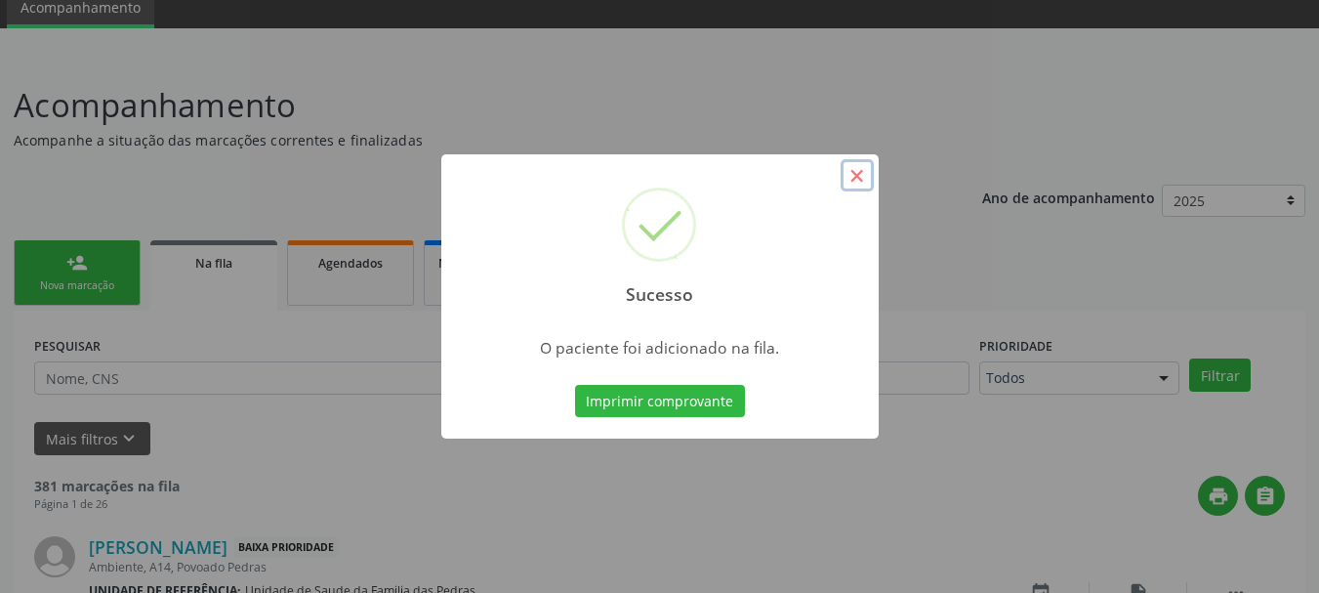
click at [861, 163] on button "×" at bounding box center [857, 175] width 33 height 33
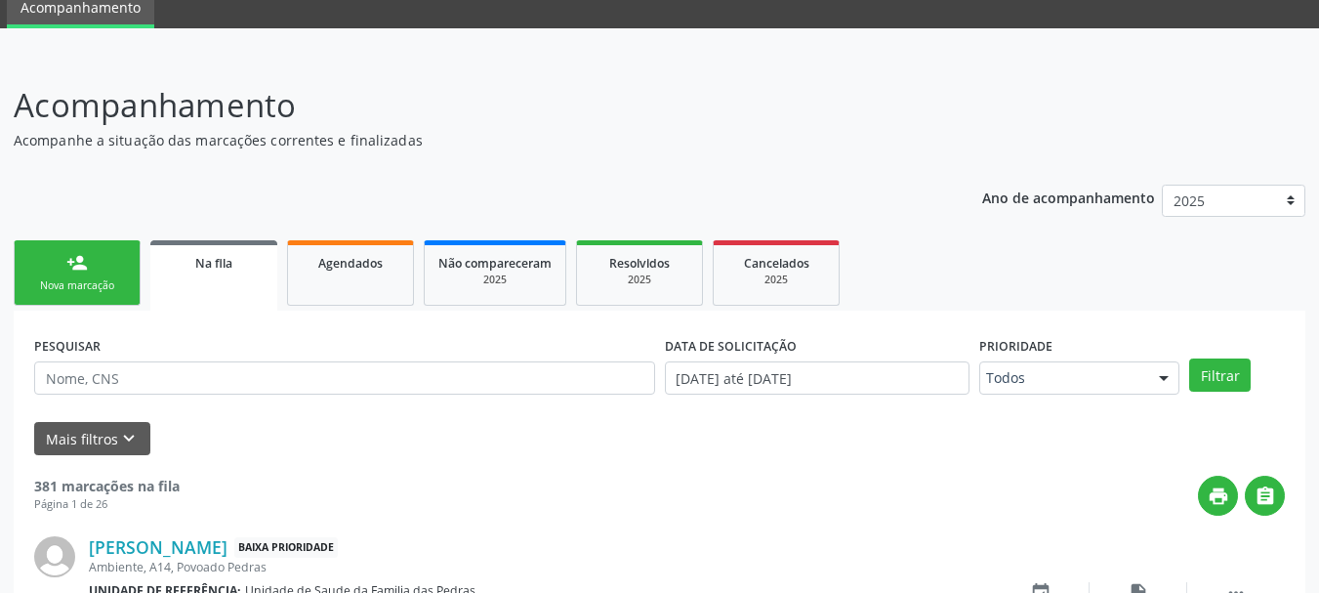
click at [101, 254] on link "person_add Nova marcação" at bounding box center [77, 272] width 127 height 65
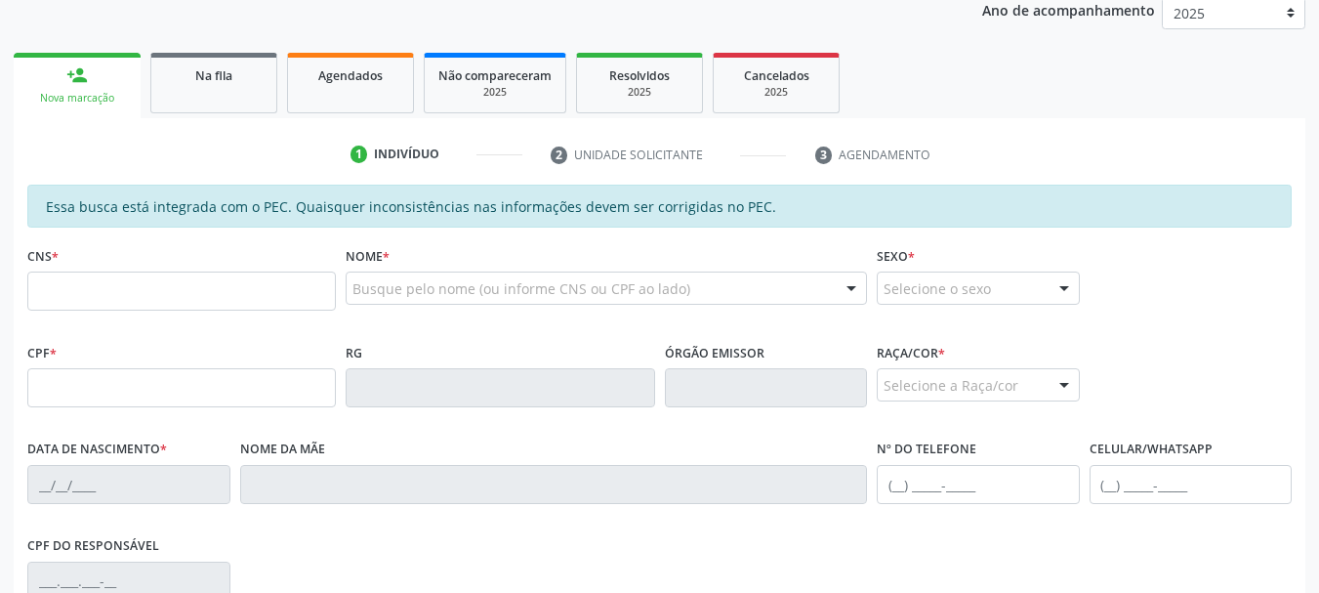
scroll to position [274, 0]
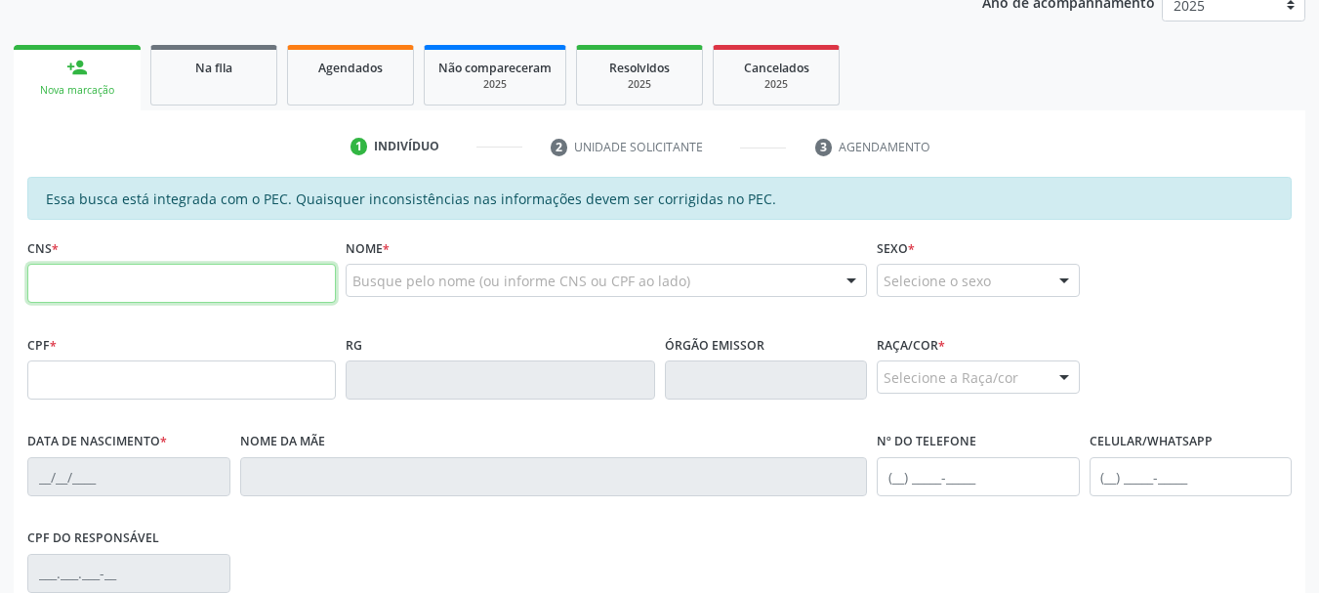
click at [41, 268] on input "text" at bounding box center [181, 283] width 309 height 39
type input "708 4057 8131 5361"
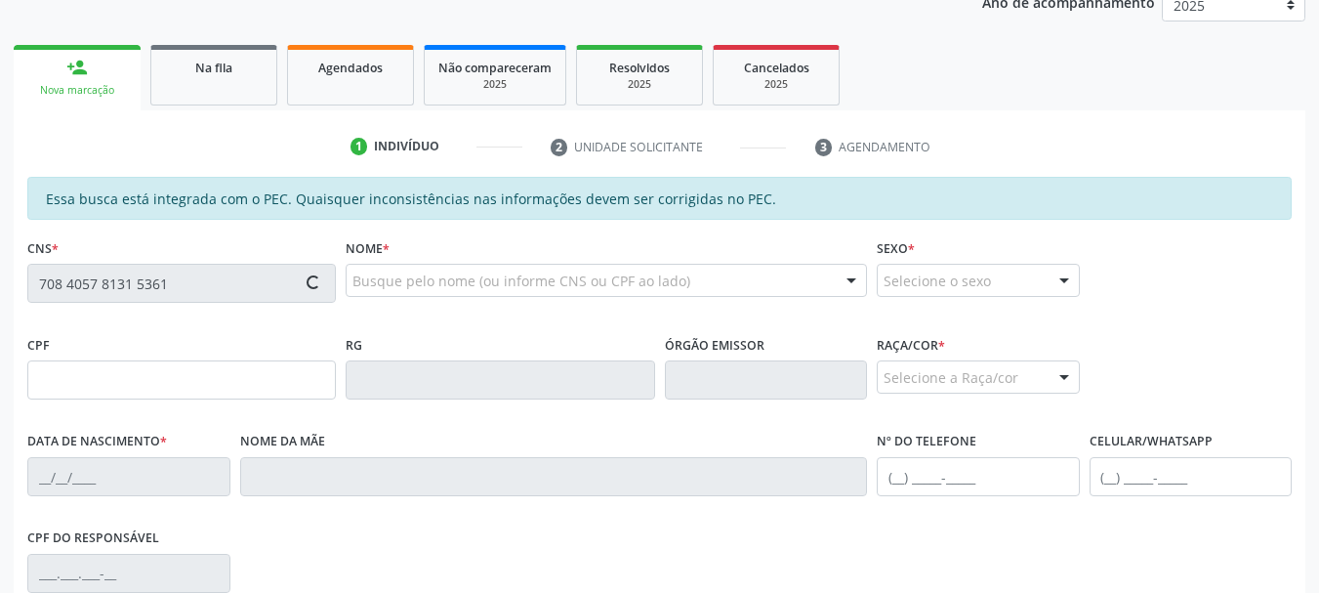
type input "063.576.964-63"
type input "[DATE]"
type input "[PERSON_NAME]"
type input "[PHONE_NUMBER]"
type input "1220"
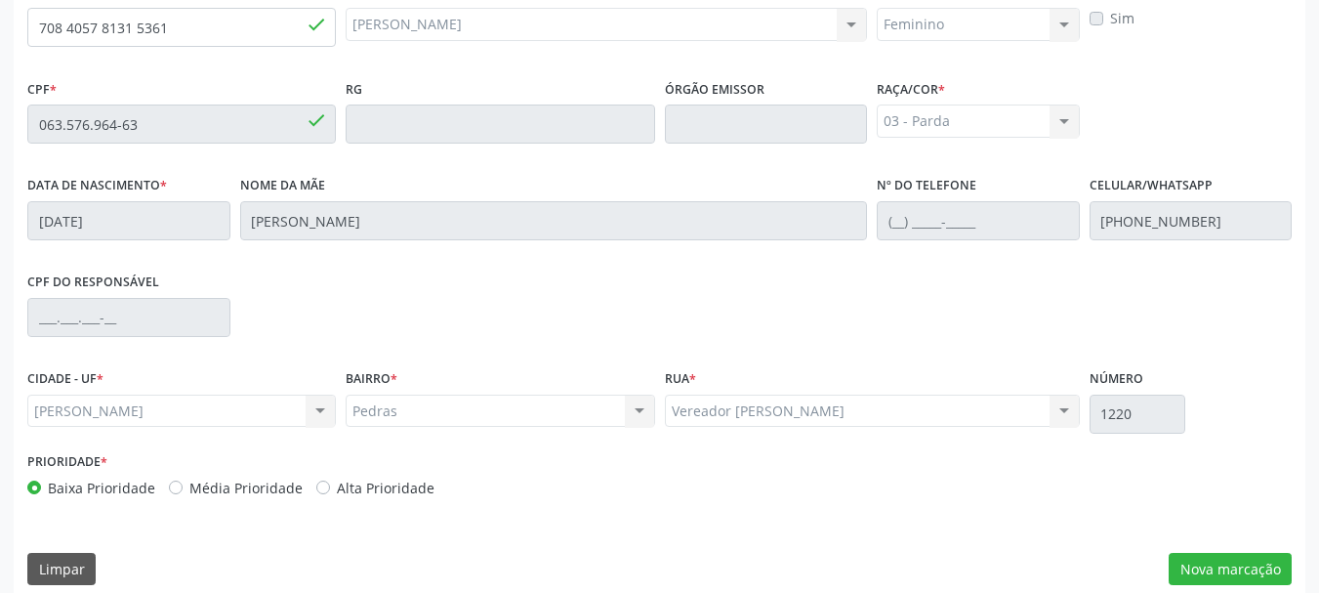
scroll to position [550, 0]
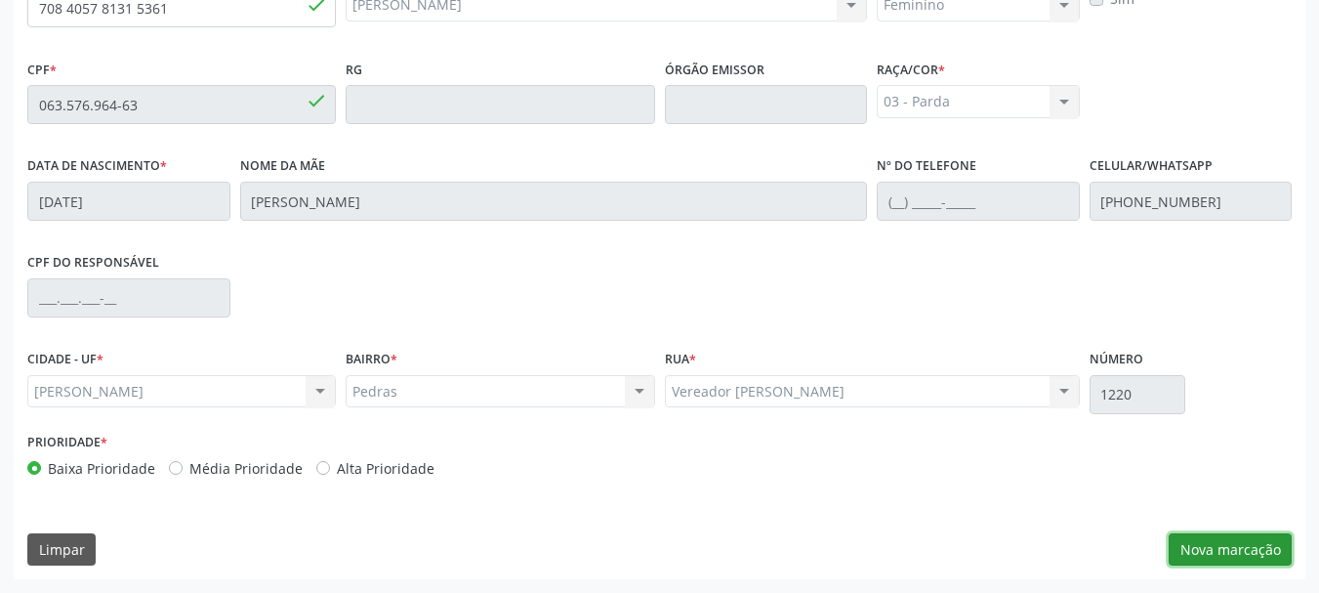
click at [1176, 551] on button "Nova marcação" at bounding box center [1230, 549] width 123 height 33
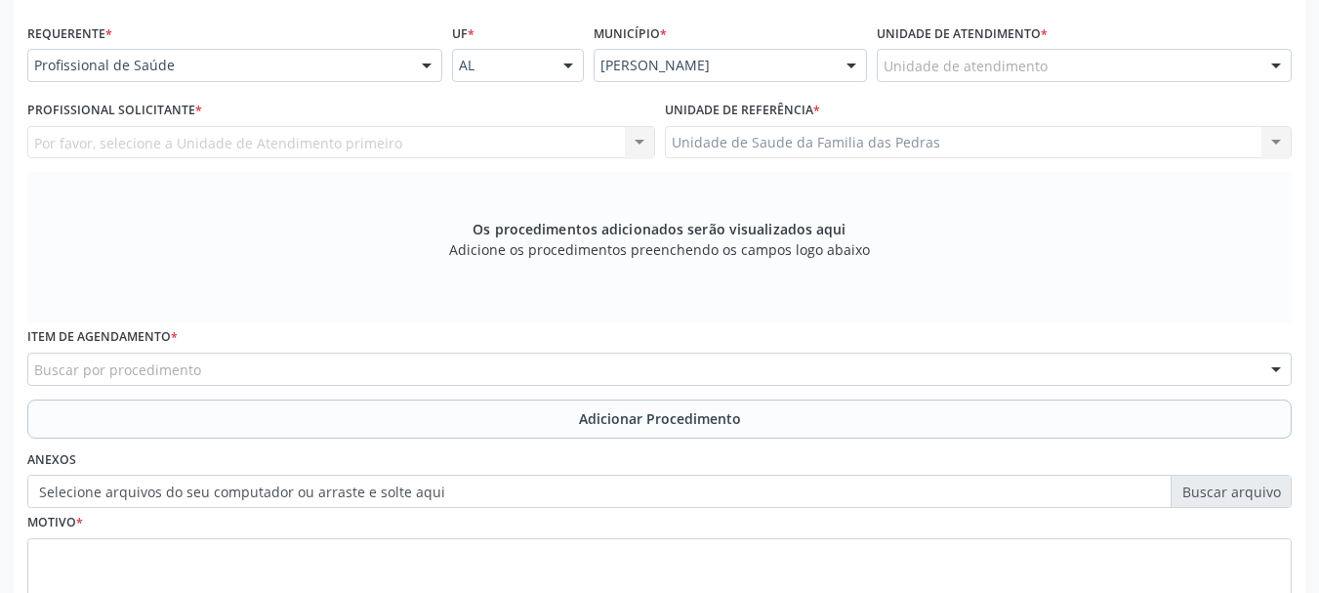
scroll to position [257, 0]
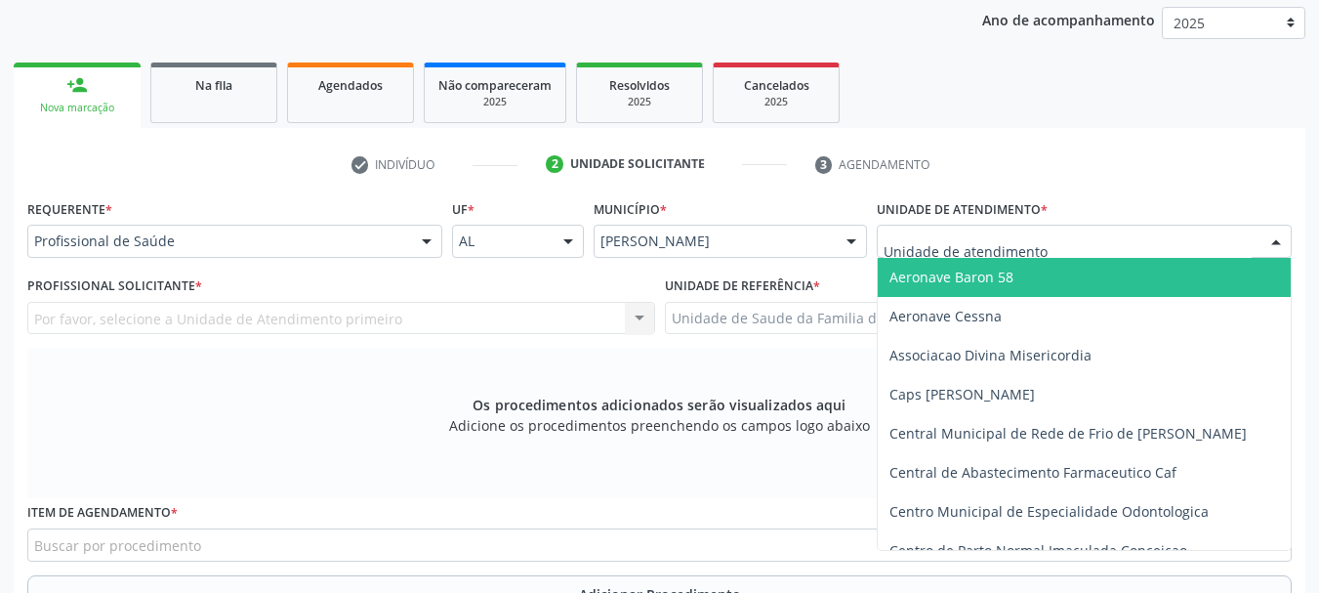
click at [1044, 243] on div at bounding box center [1084, 241] width 415 height 33
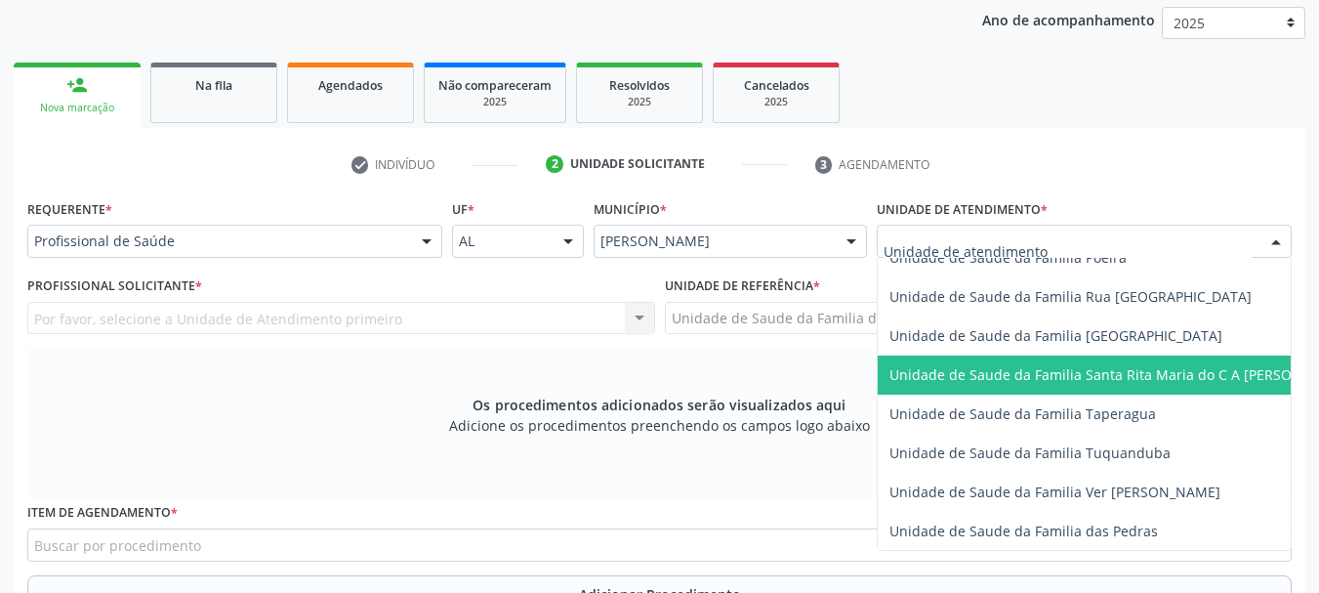
scroll to position [1367, 0]
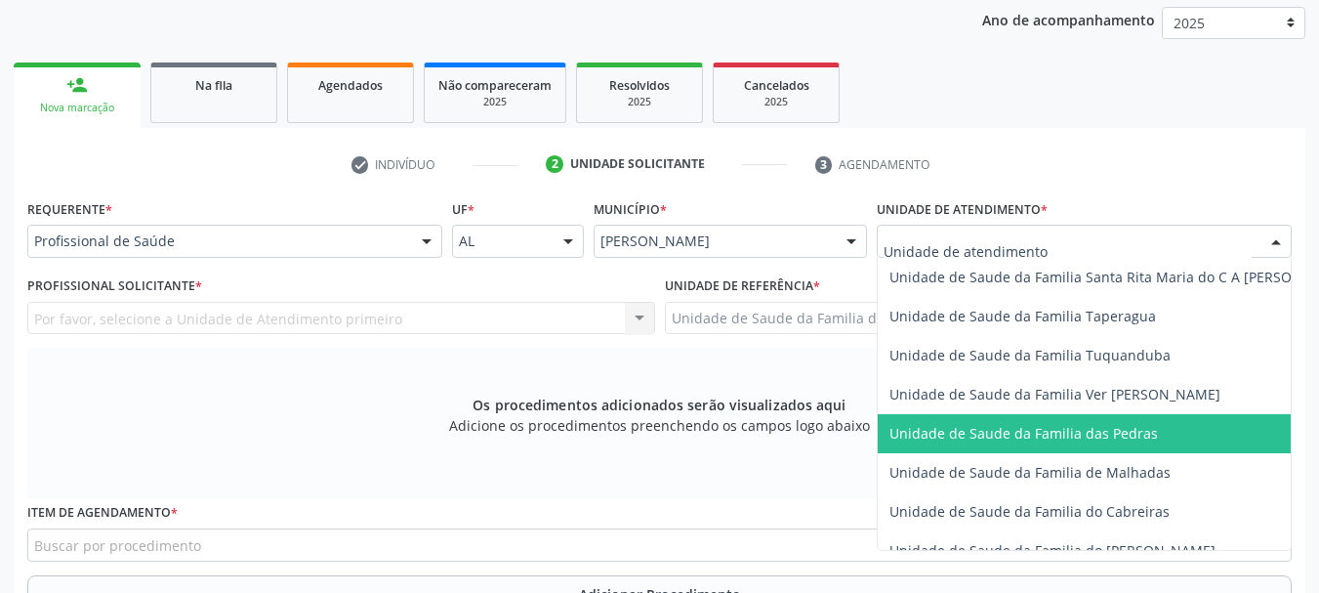
click at [987, 438] on span "Unidade de Saude da Familia das Pedras" at bounding box center [1024, 433] width 269 height 19
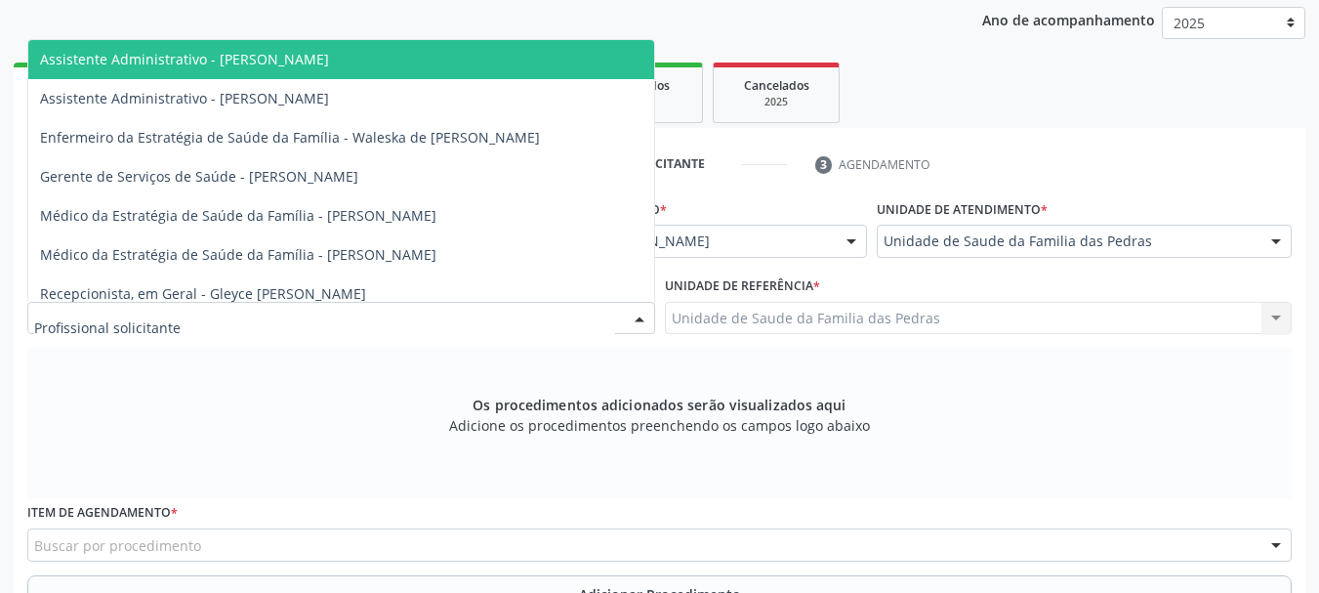
click at [338, 316] on div at bounding box center [341, 318] width 628 height 33
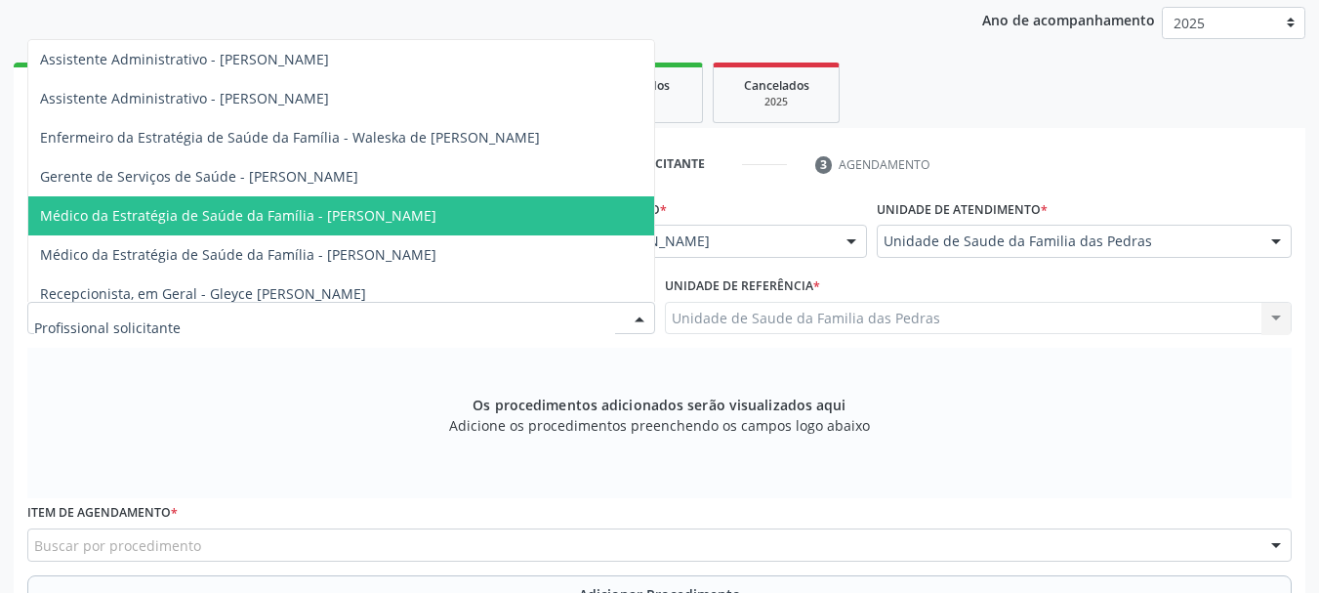
click at [152, 233] on span "Médico da Estratégia de Saúde da Família - [PERSON_NAME]" at bounding box center [341, 215] width 626 height 39
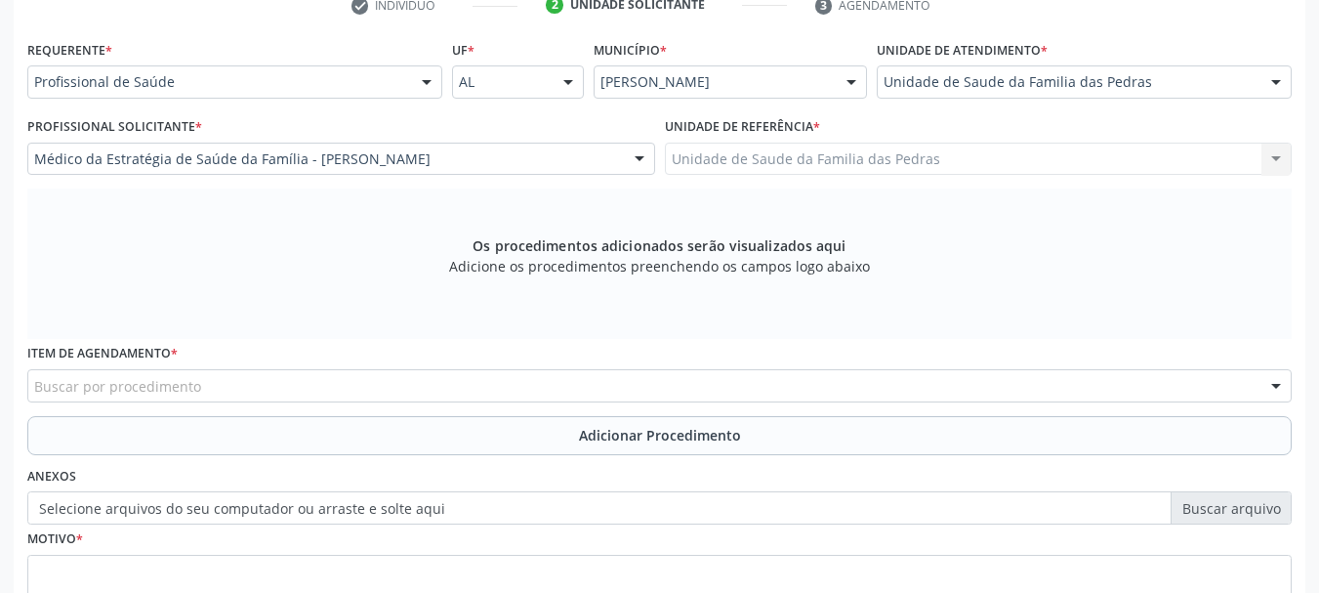
scroll to position [452, 0]
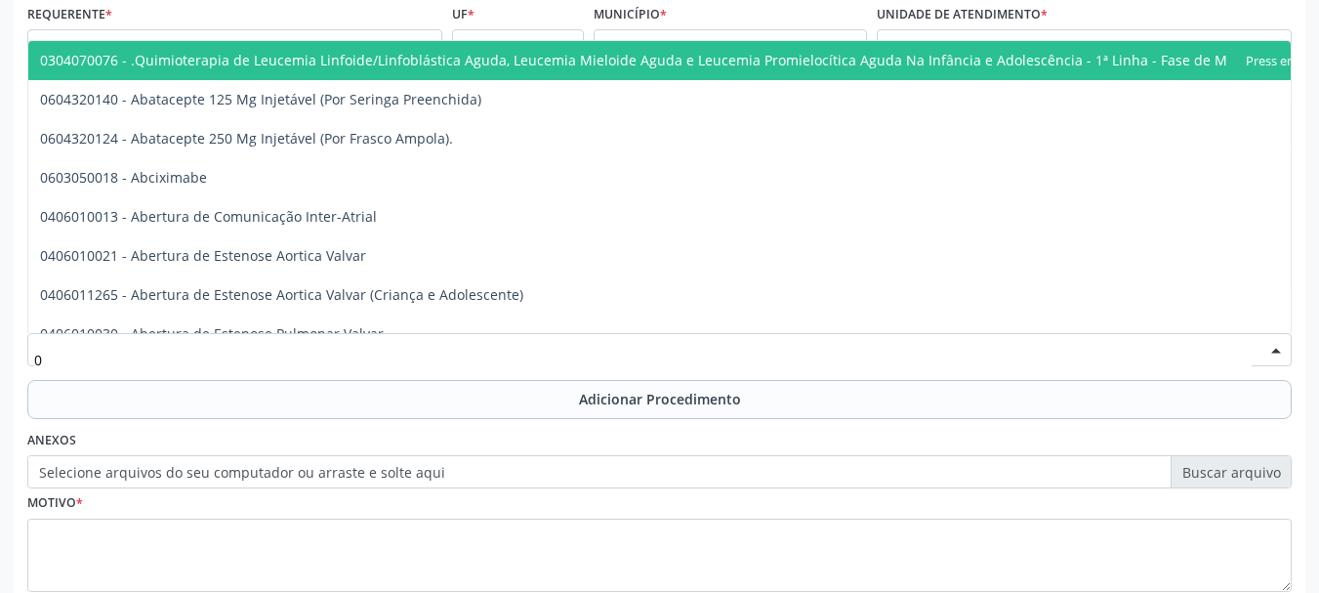
type input "0"
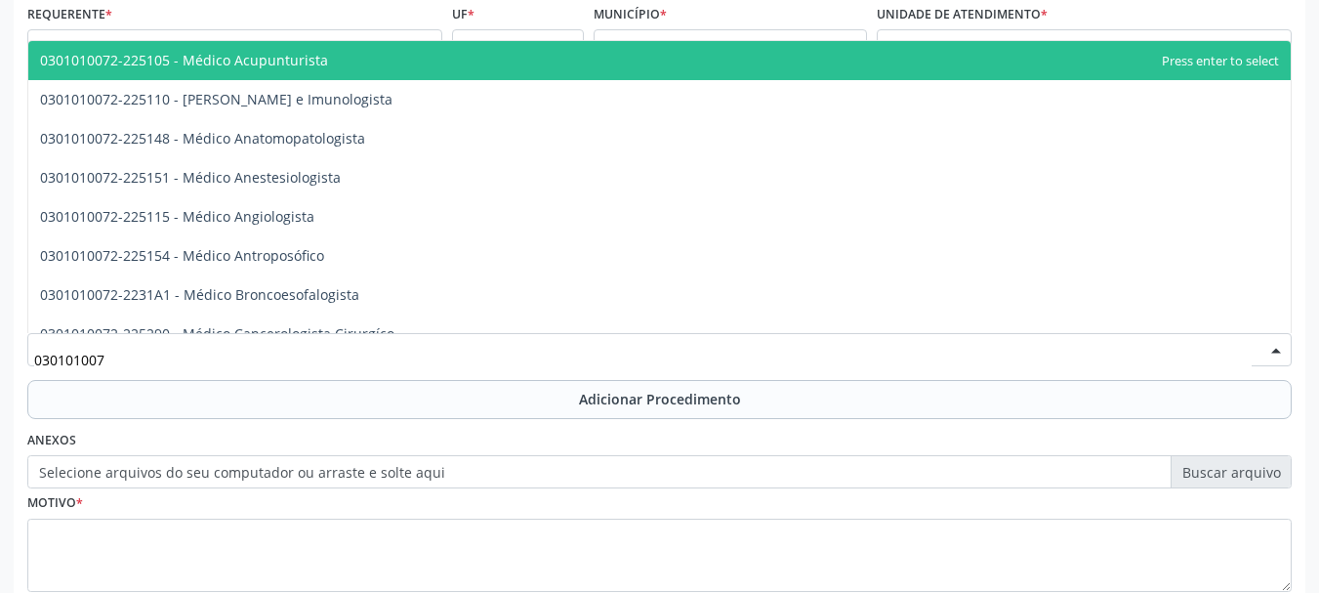
type input "0301010072"
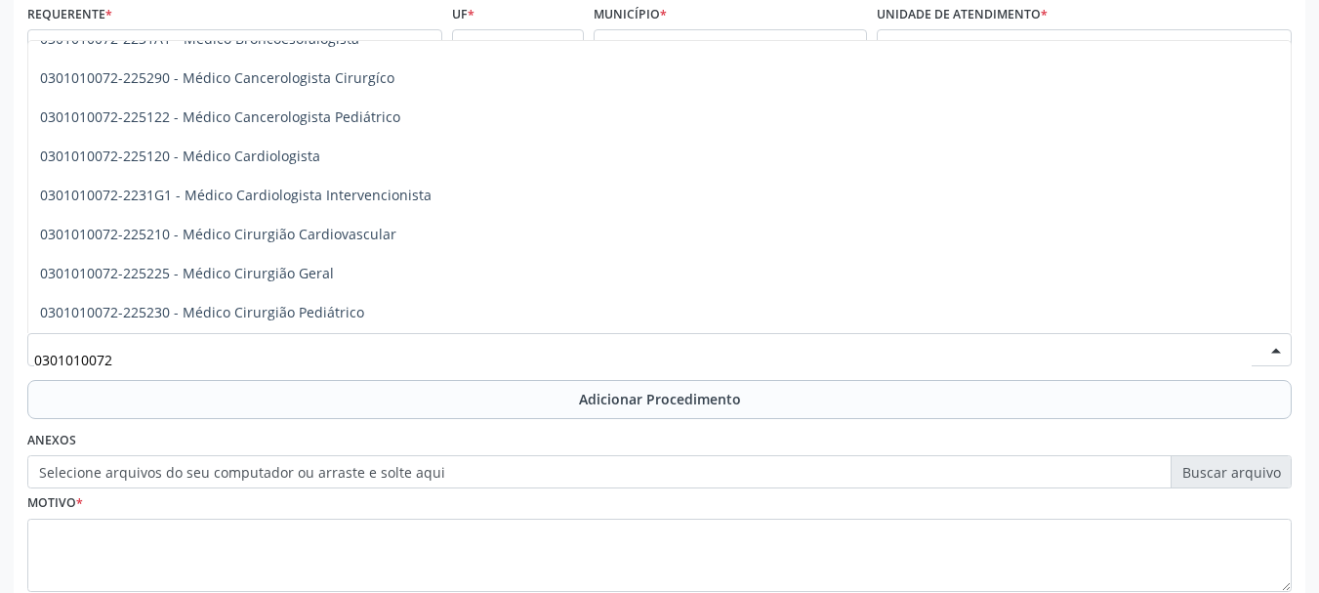
scroll to position [293, 0]
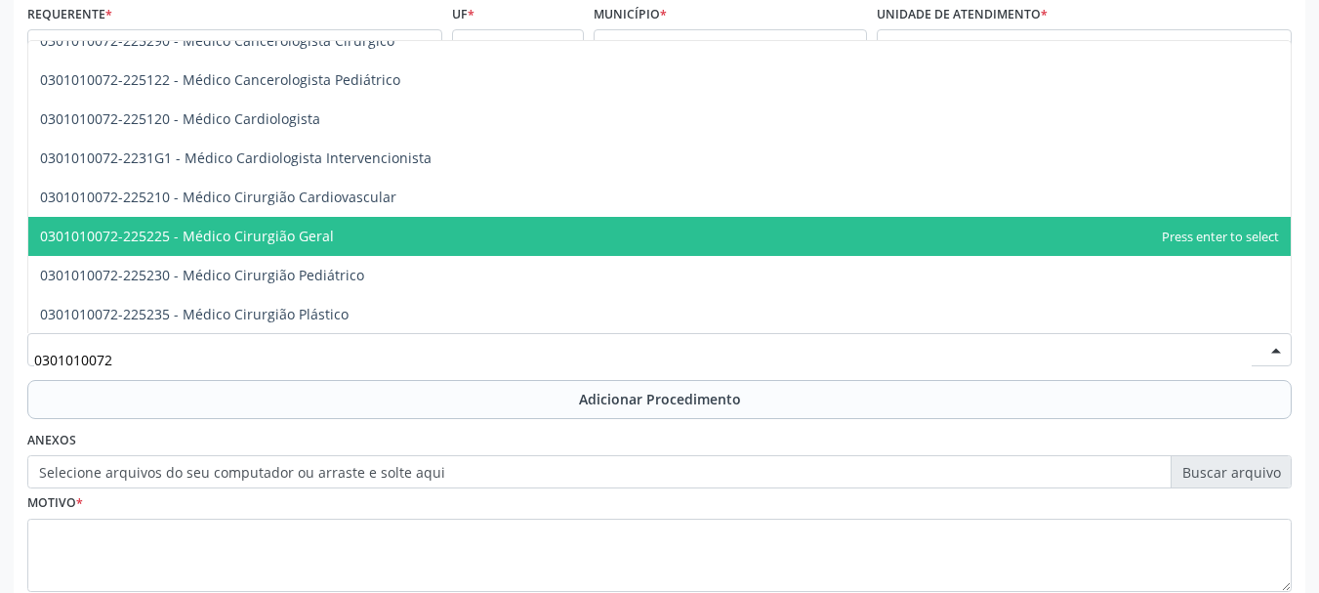
click at [206, 233] on span "0301010072-225225 - Médico Cirurgião Geral" at bounding box center [187, 236] width 294 height 19
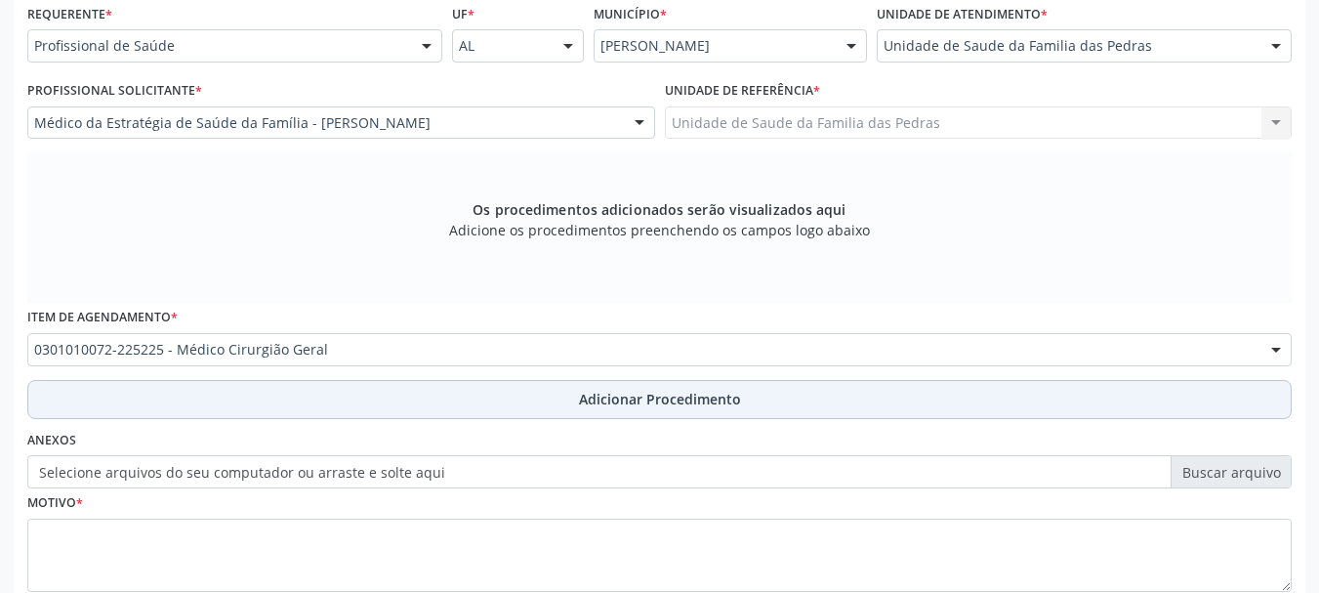
click at [188, 391] on button "Adicionar Procedimento" at bounding box center [659, 399] width 1265 height 39
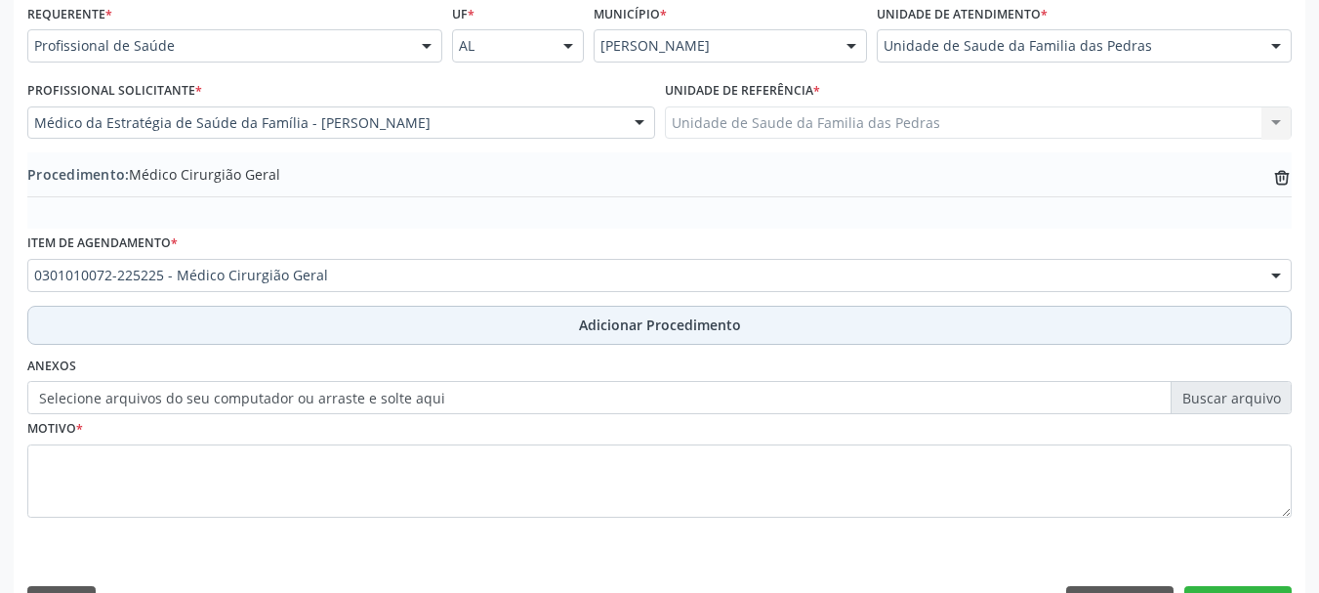
scroll to position [506, 0]
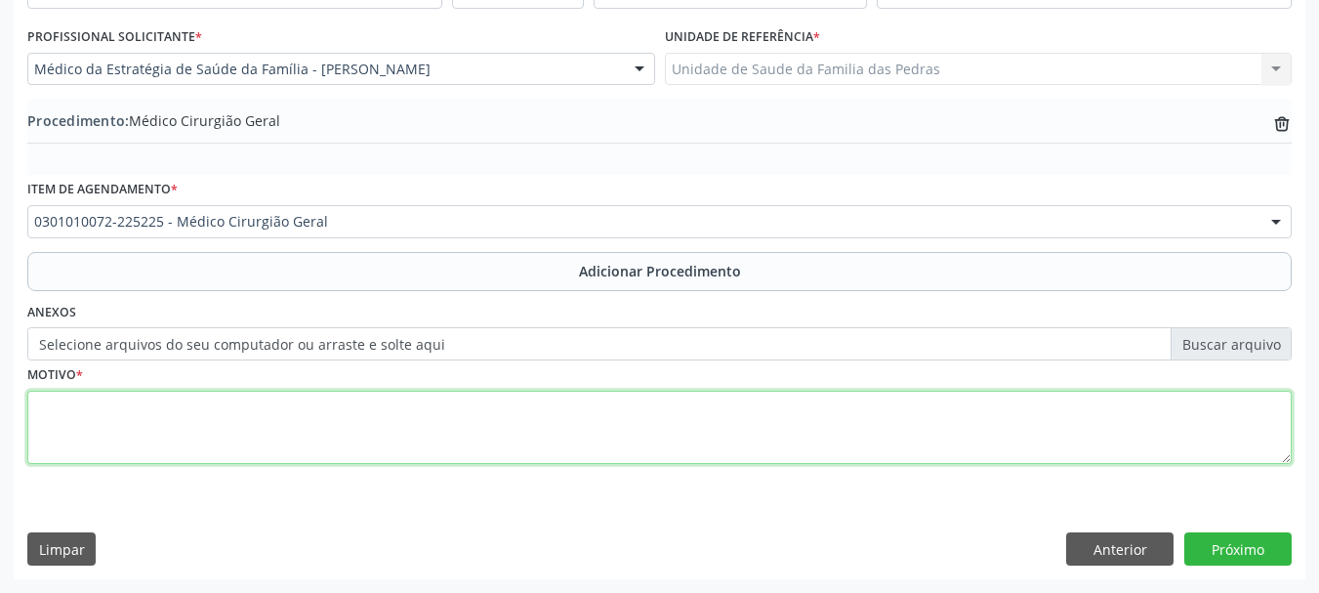
click at [158, 430] on textarea at bounding box center [659, 428] width 1265 height 74
type textarea "CISTO EPIDERMICO REGIÃO DORSAL."
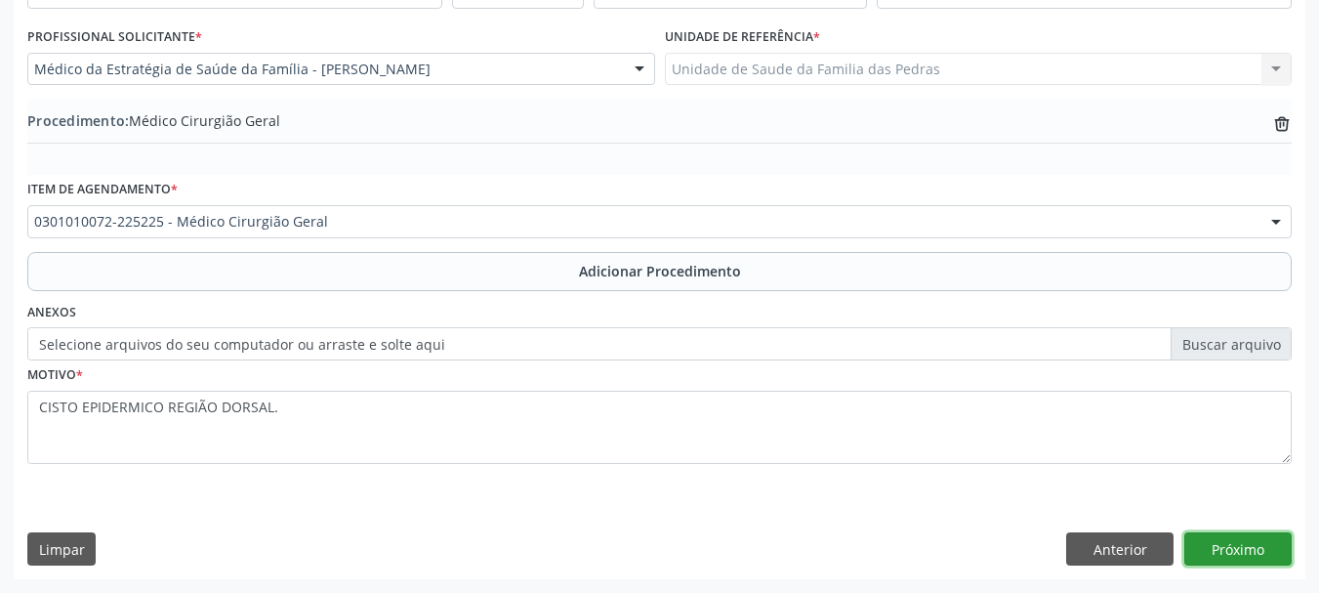
click at [1214, 552] on button "Próximo" at bounding box center [1238, 548] width 107 height 33
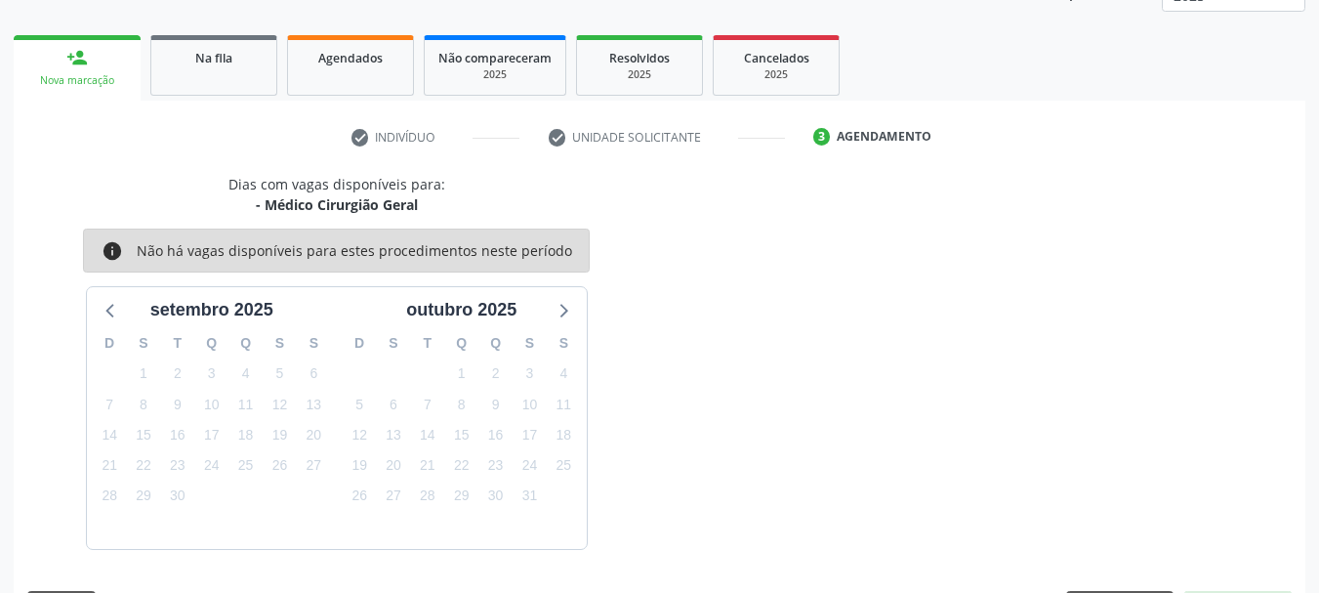
scroll to position [342, 0]
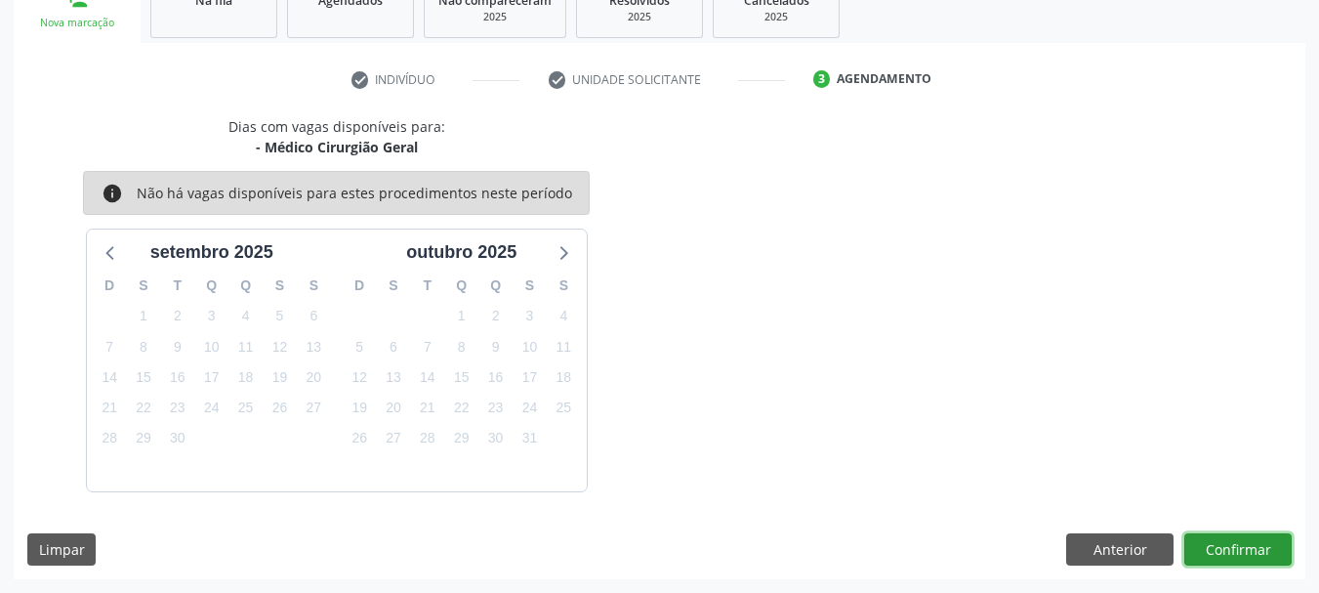
click at [1214, 552] on button "Confirmar" at bounding box center [1238, 549] width 107 height 33
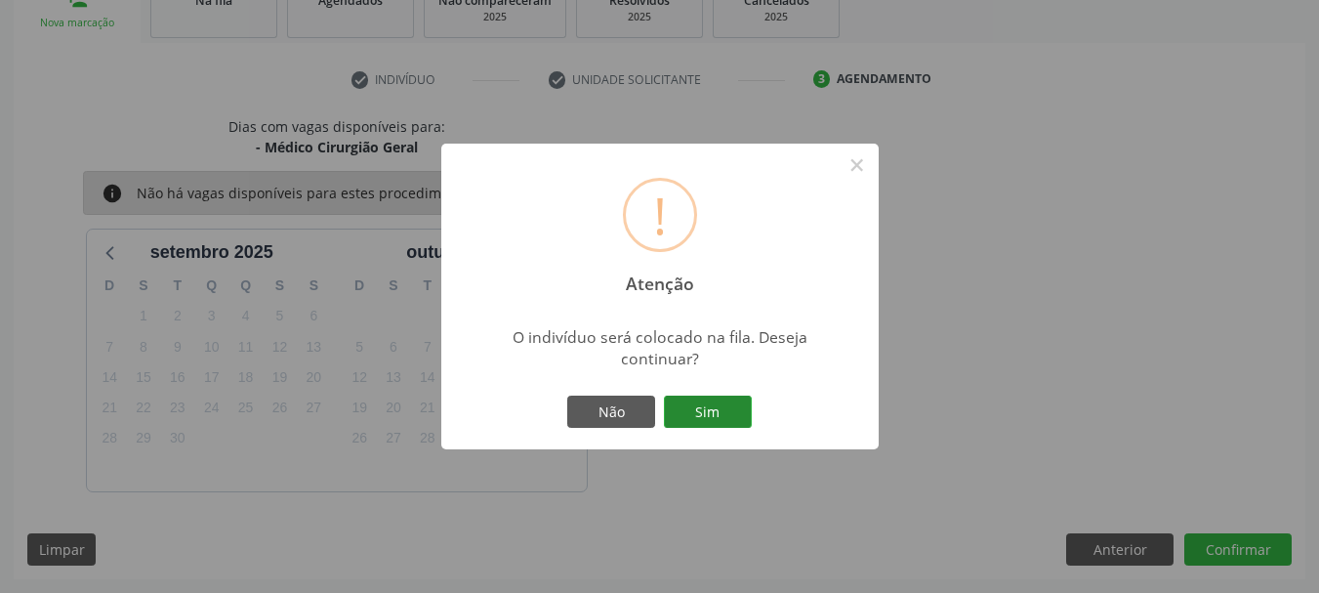
click at [733, 410] on button "Sim" at bounding box center [708, 412] width 88 height 33
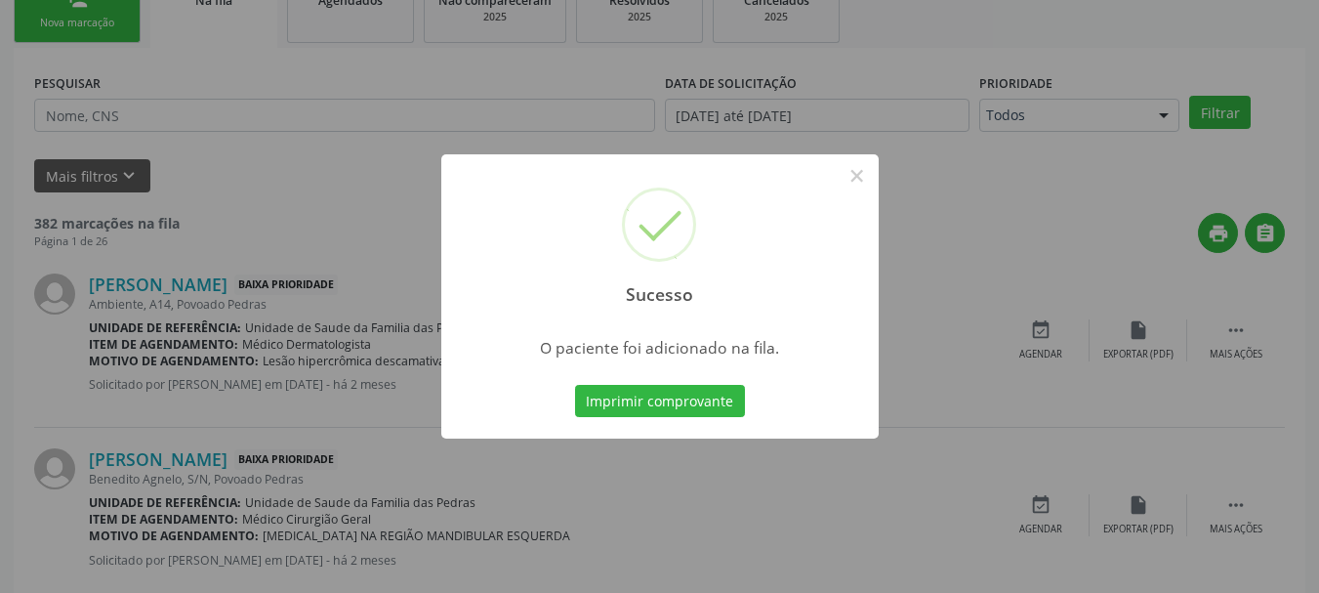
scroll to position [79, 0]
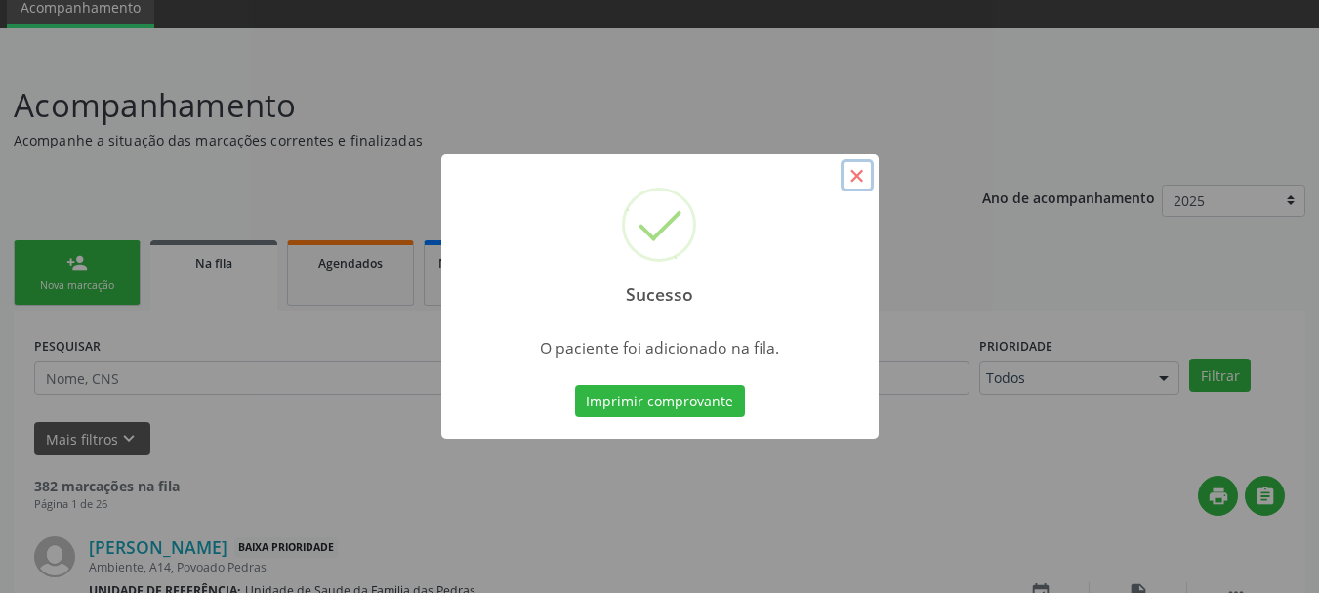
click at [854, 183] on button "×" at bounding box center [857, 175] width 33 height 33
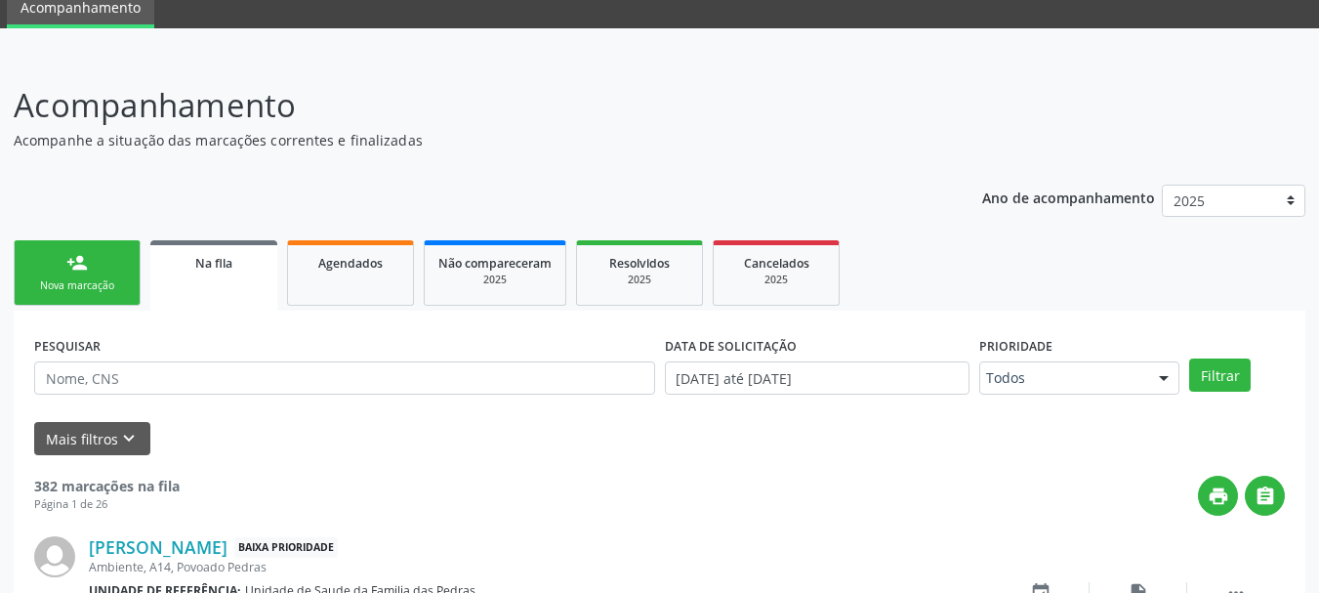
click at [101, 281] on div "Nova marcação" at bounding box center [77, 285] width 98 height 15
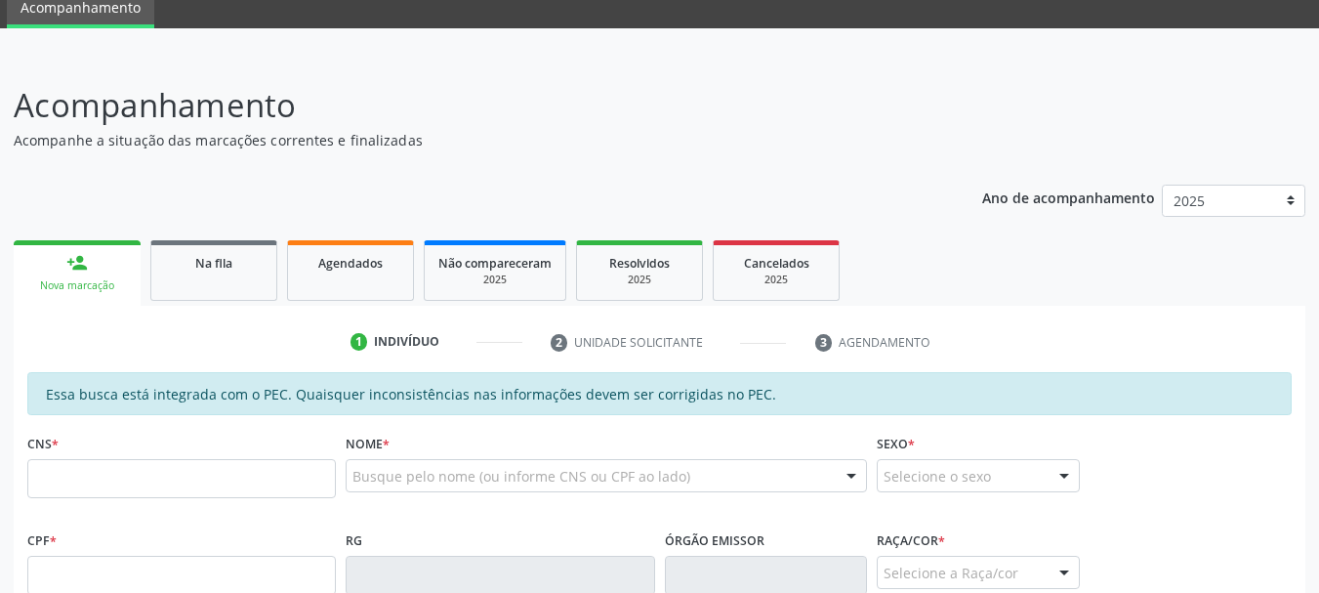
scroll to position [274, 0]
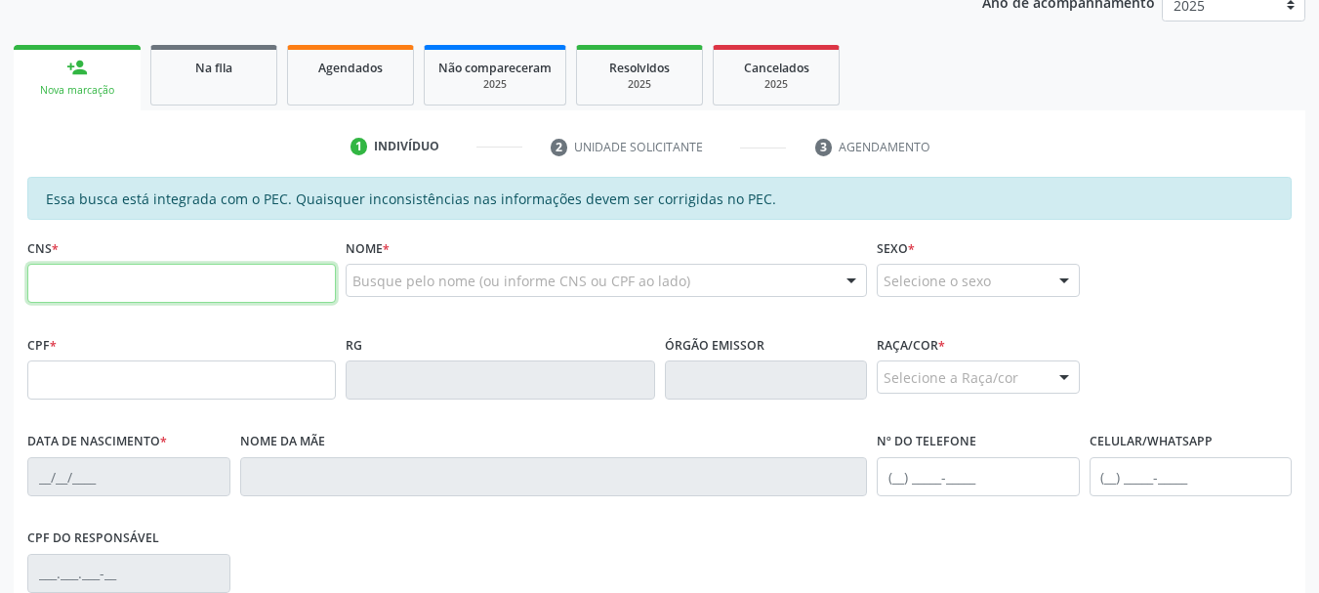
click at [248, 280] on input "text" at bounding box center [181, 283] width 309 height 39
type input "702 0073 9772 3188"
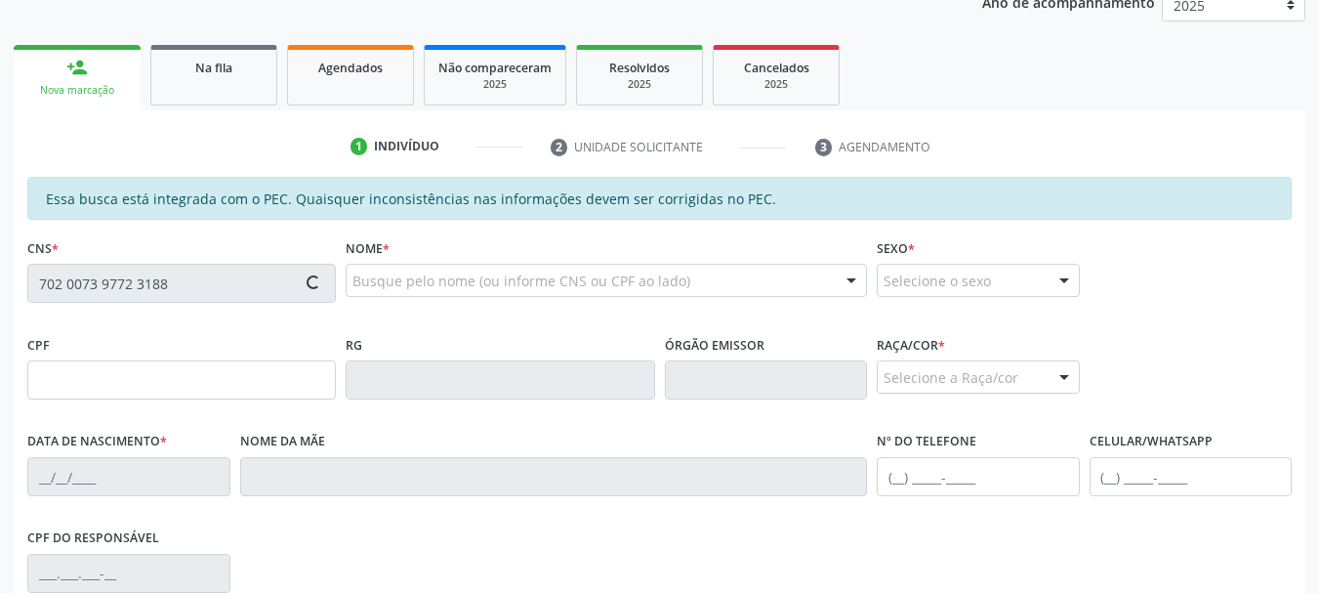
type input "703.099.244-05"
type input "0[DATE]"
type input "[PERSON_NAME] de [DEMOGRAPHIC_DATA]"
type input "[PHONE_NUMBER]"
type input "46"
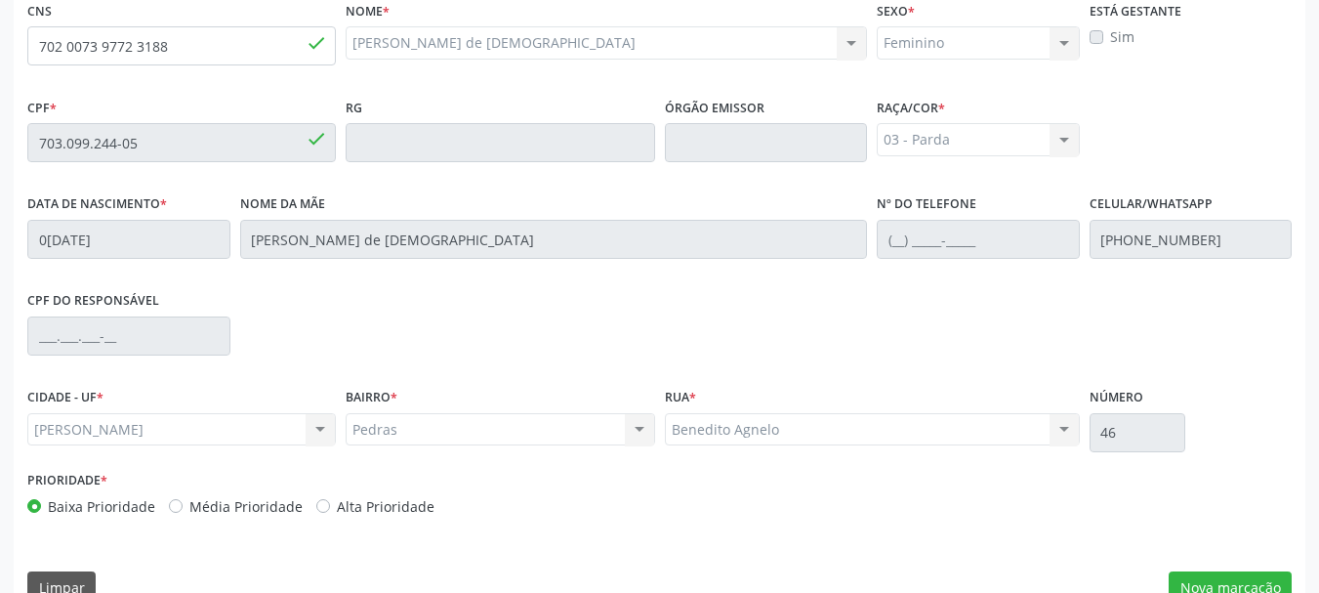
scroll to position [550, 0]
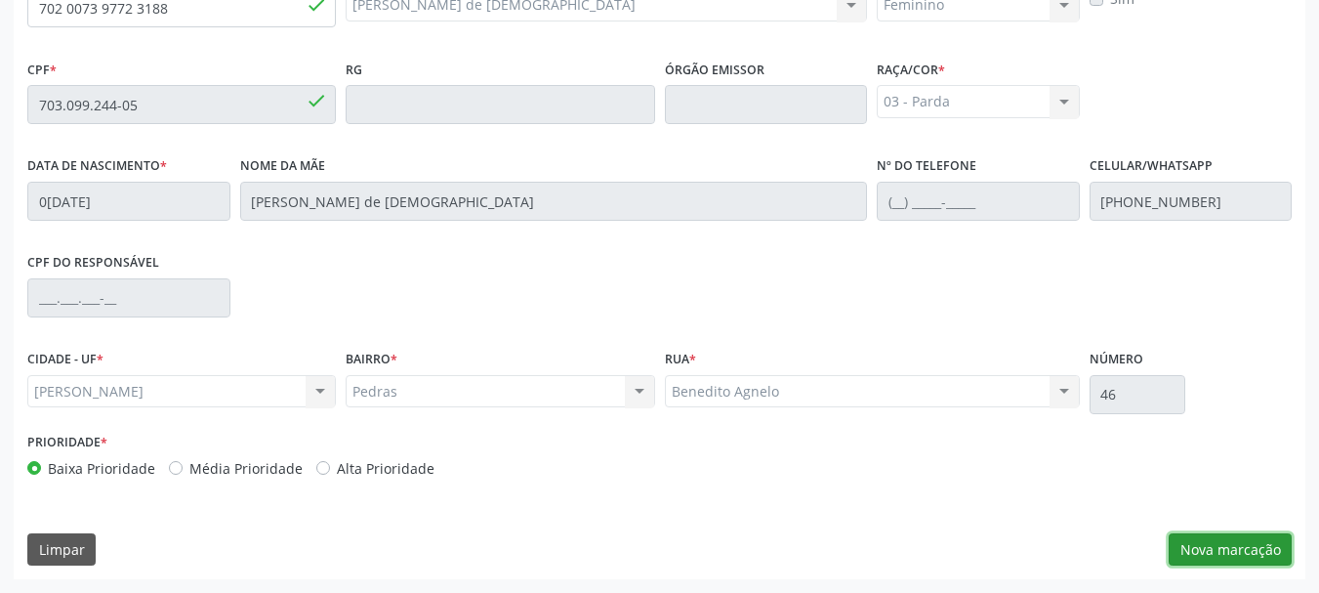
click at [1218, 552] on button "Nova marcação" at bounding box center [1230, 549] width 123 height 33
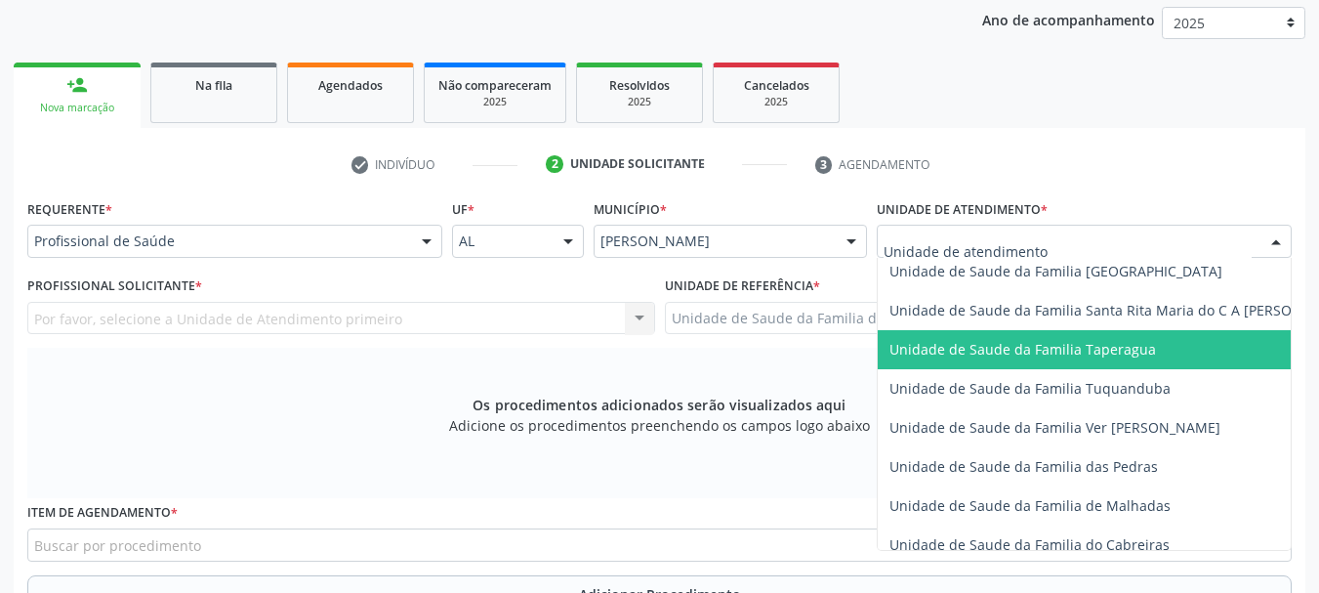
scroll to position [1367, 0]
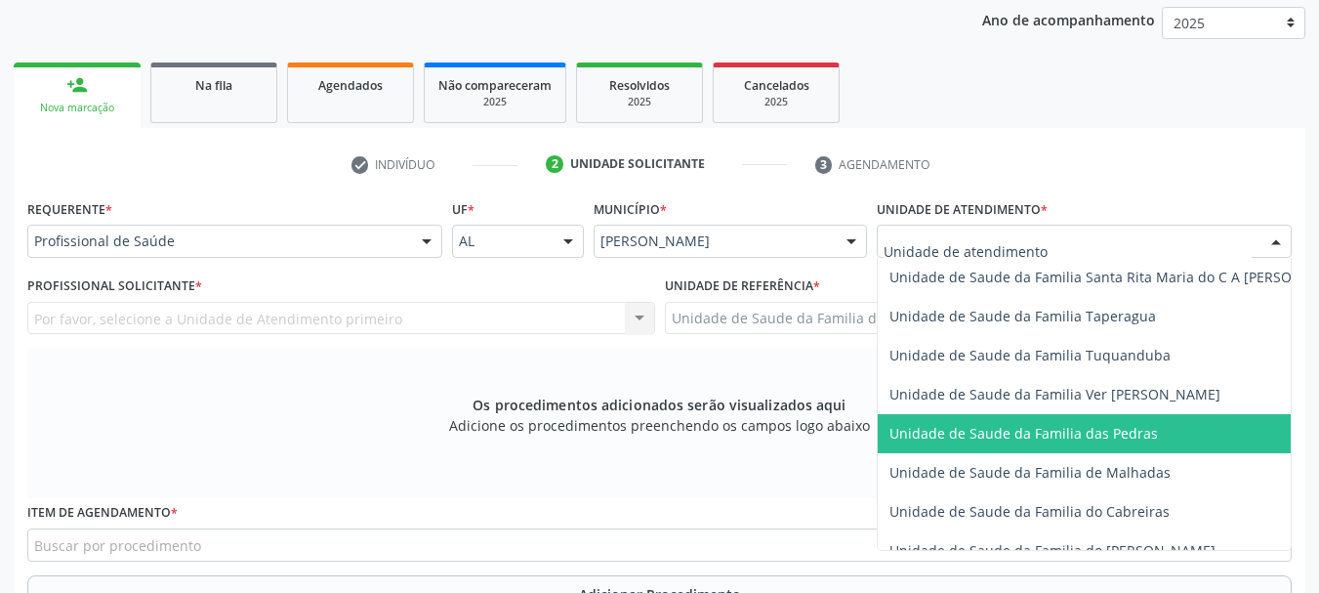
click at [984, 424] on span "Unidade de Saude da Familia das Pedras" at bounding box center [1024, 433] width 269 height 19
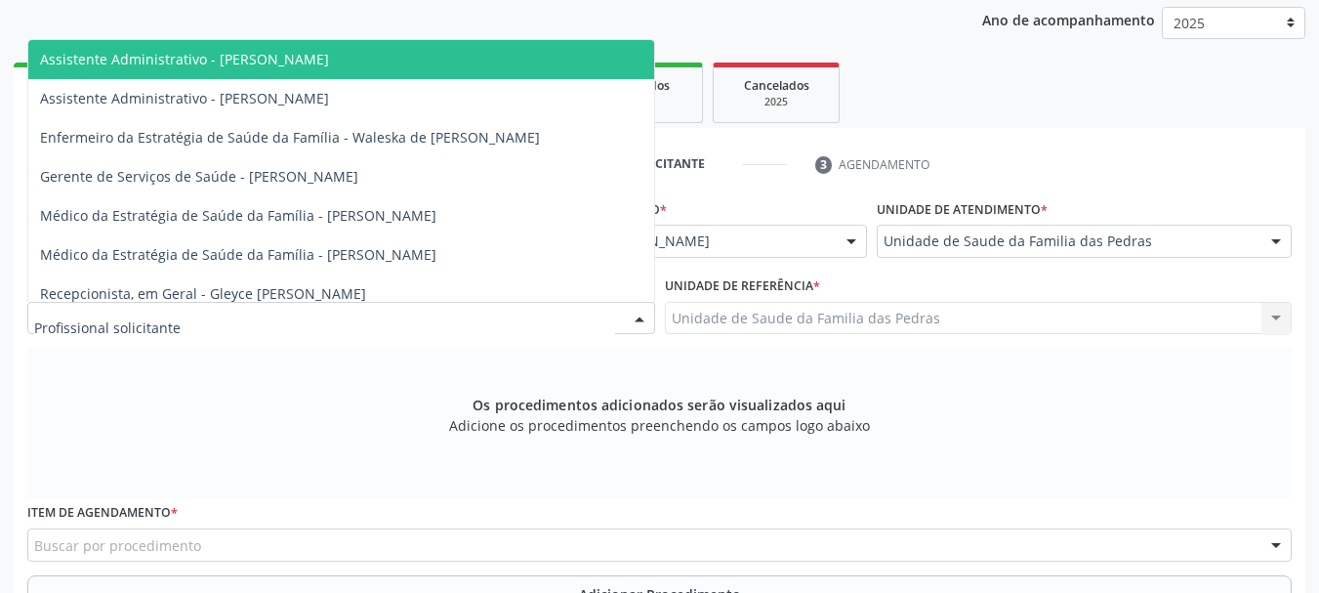
click at [614, 321] on div at bounding box center [341, 318] width 628 height 33
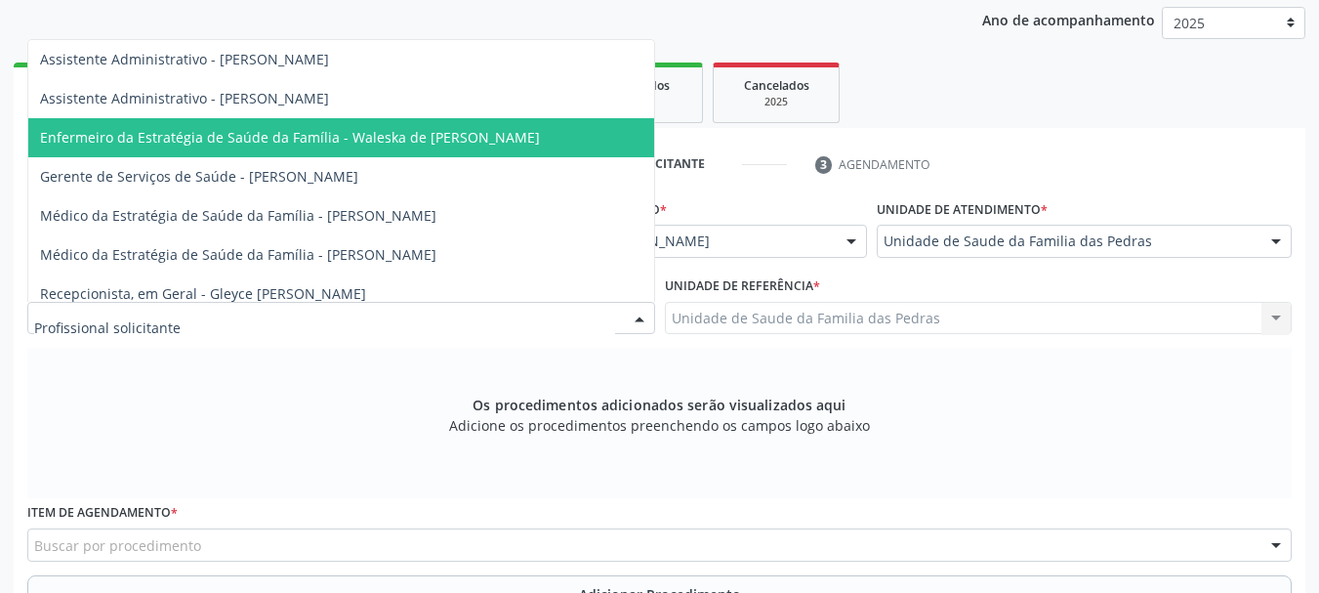
click at [589, 133] on span "Enfermeiro da Estratégia de Saúde da Família - Waleska de [PERSON_NAME]" at bounding box center [341, 137] width 626 height 39
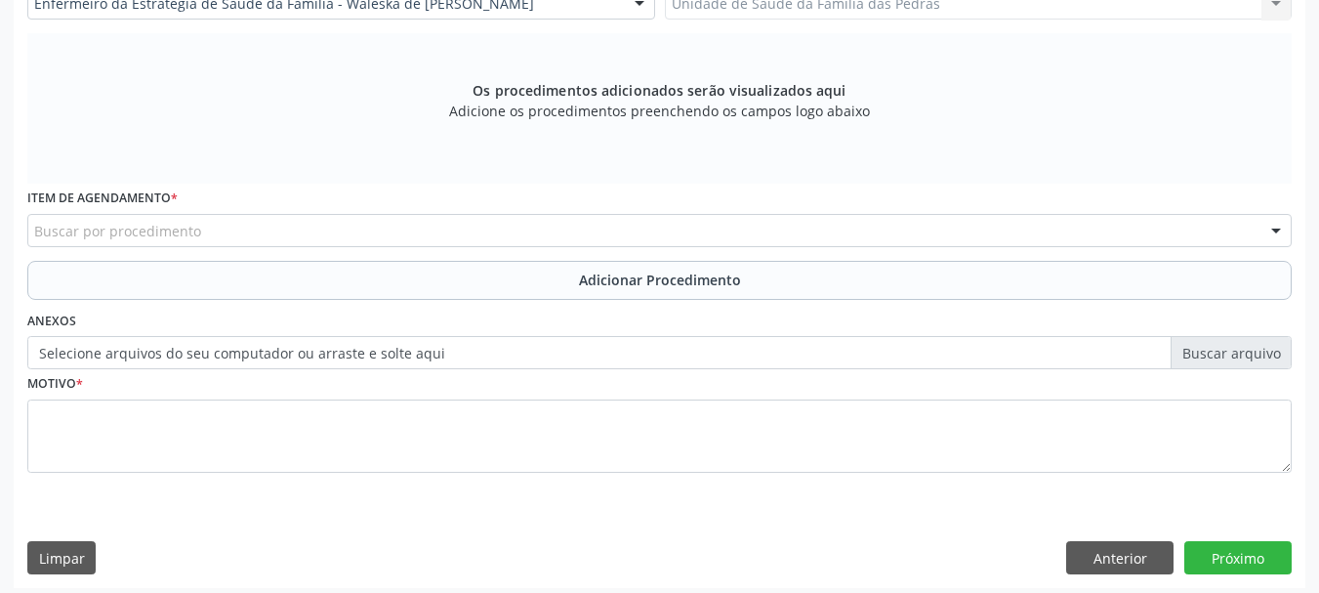
scroll to position [580, 0]
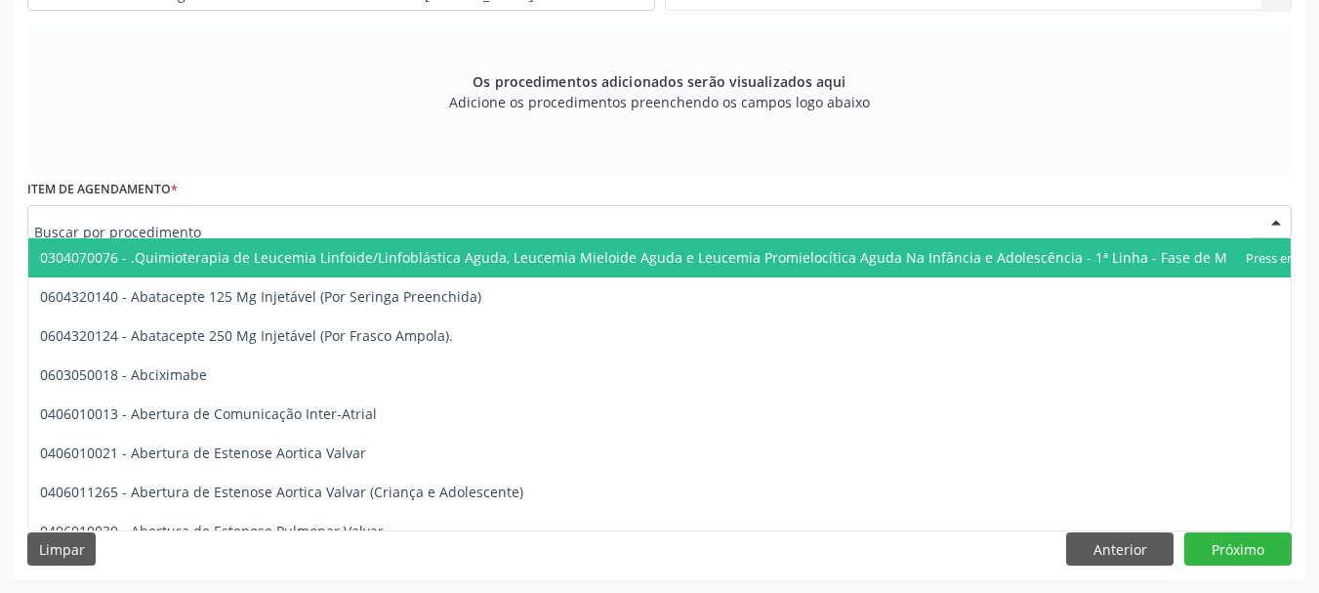
click at [703, 230] on div at bounding box center [659, 221] width 1265 height 33
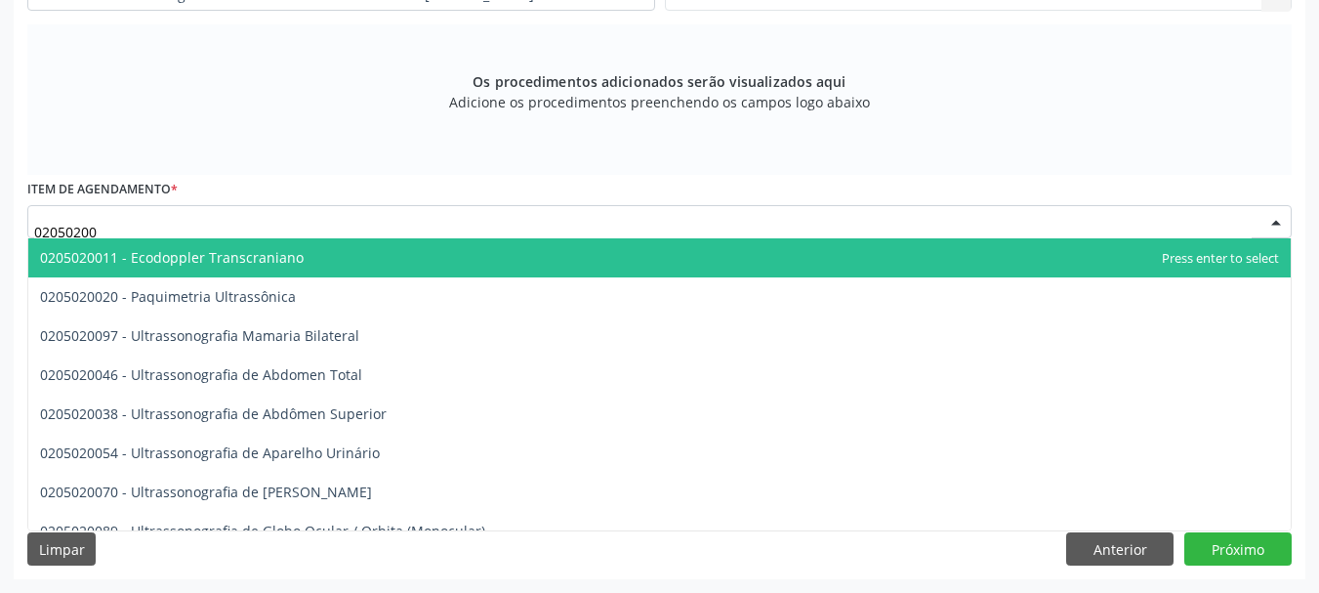
type input "020502004"
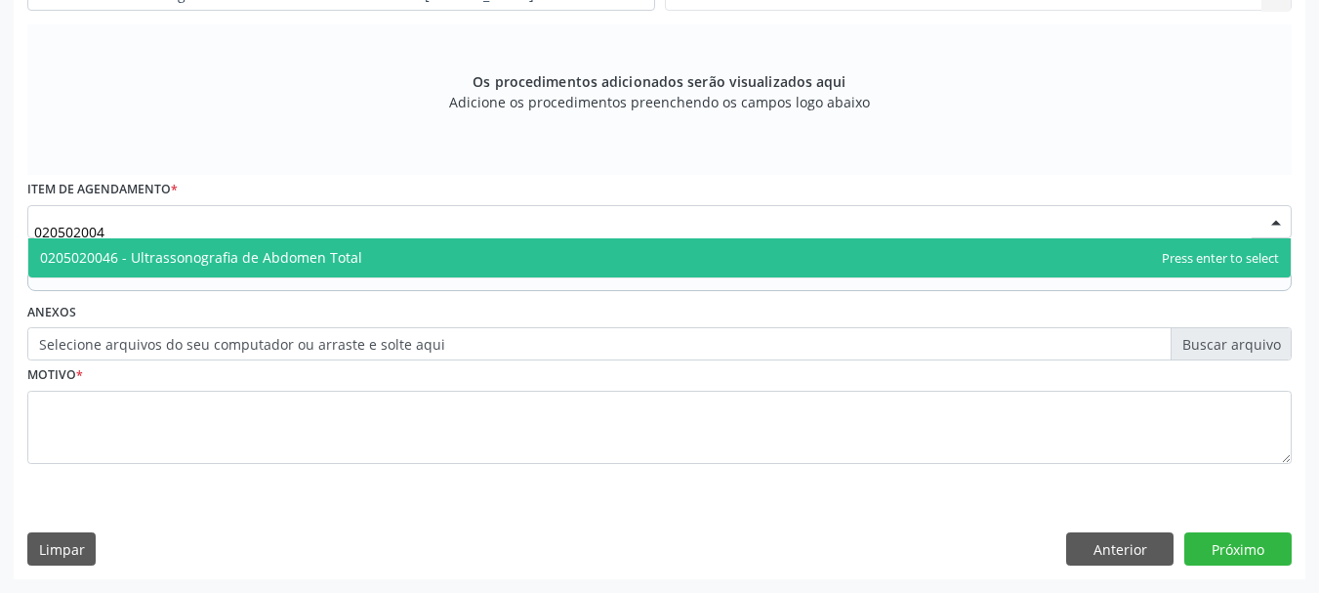
click at [695, 247] on span "0205020046 - Ultrassonografia de Abdomen Total" at bounding box center [659, 257] width 1263 height 39
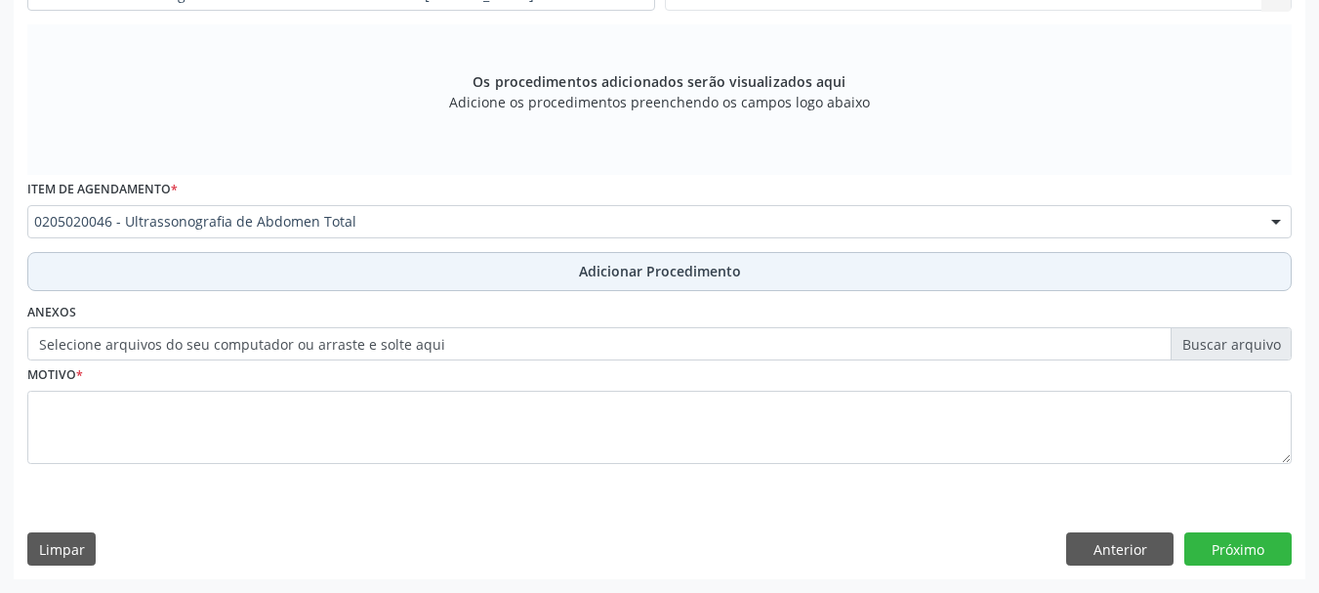
click at [680, 282] on button "Adicionar Procedimento" at bounding box center [659, 271] width 1265 height 39
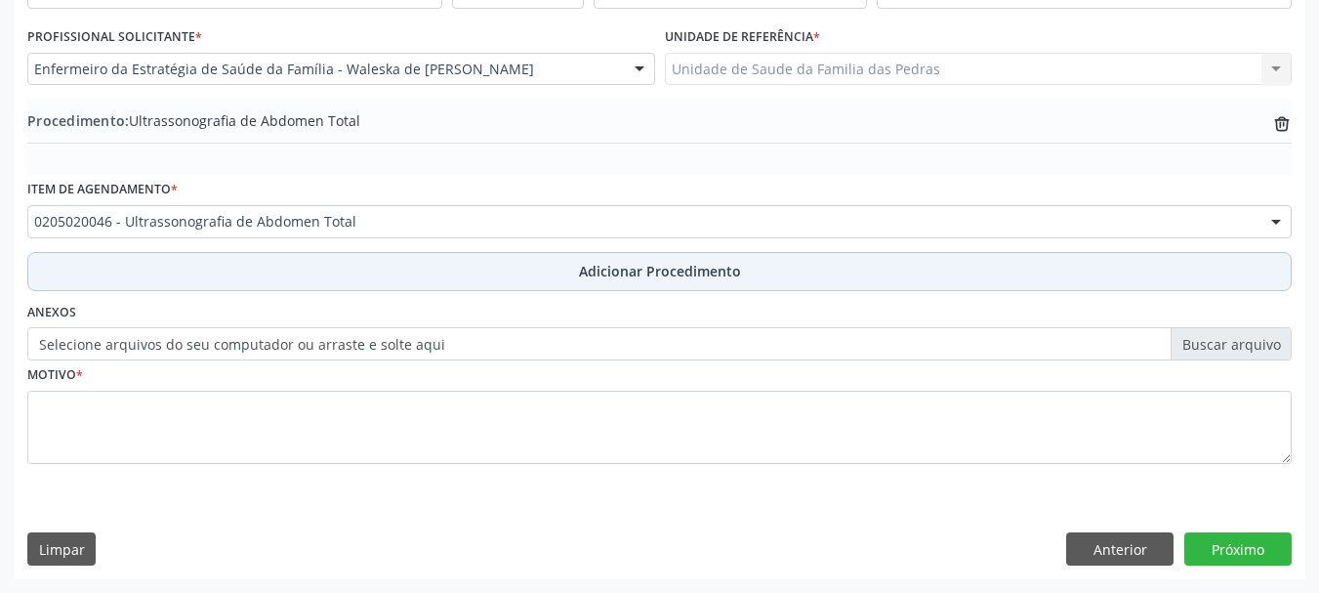
scroll to position [506, 0]
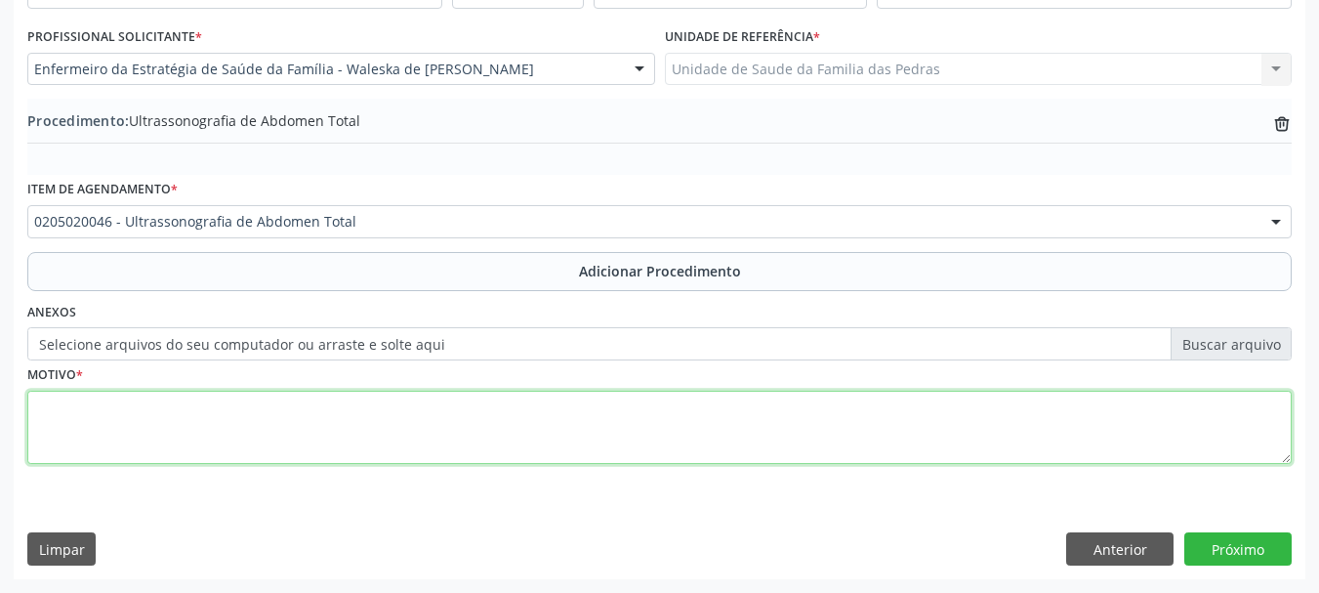
click at [632, 421] on textarea at bounding box center [659, 428] width 1265 height 74
type textarea "REFERE DOR FREQUENTE EM ABDOMEN."
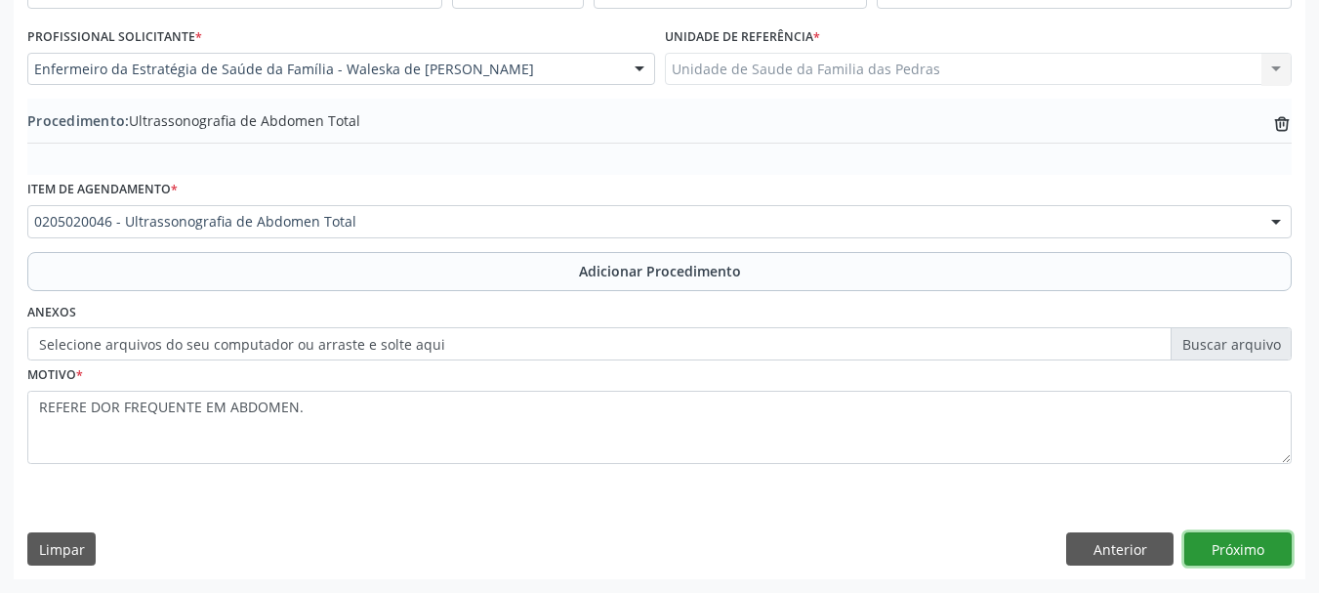
click at [1236, 562] on button "Próximo" at bounding box center [1238, 548] width 107 height 33
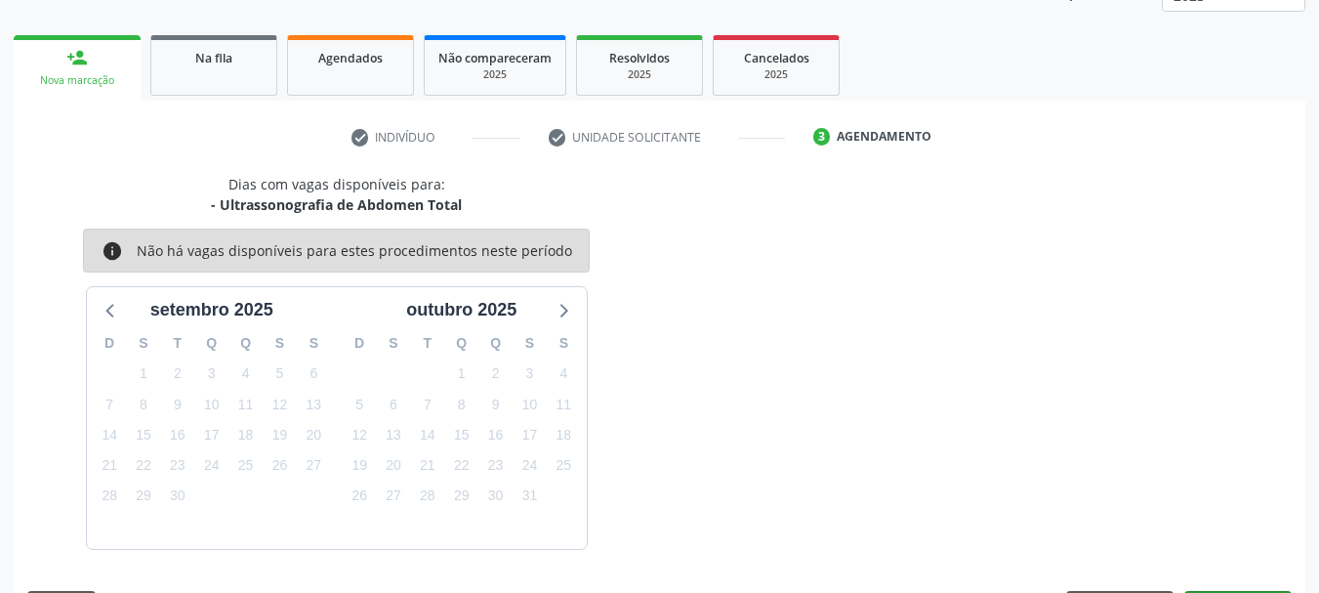
scroll to position [342, 0]
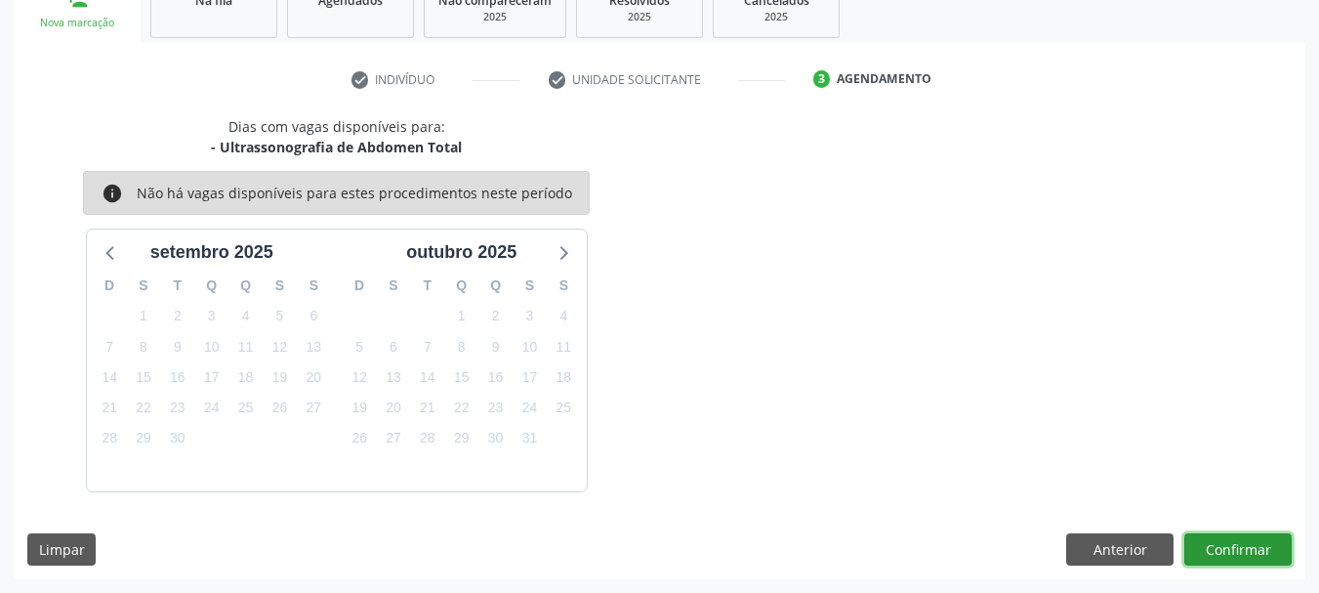
click at [1236, 552] on button "Confirmar" at bounding box center [1238, 549] width 107 height 33
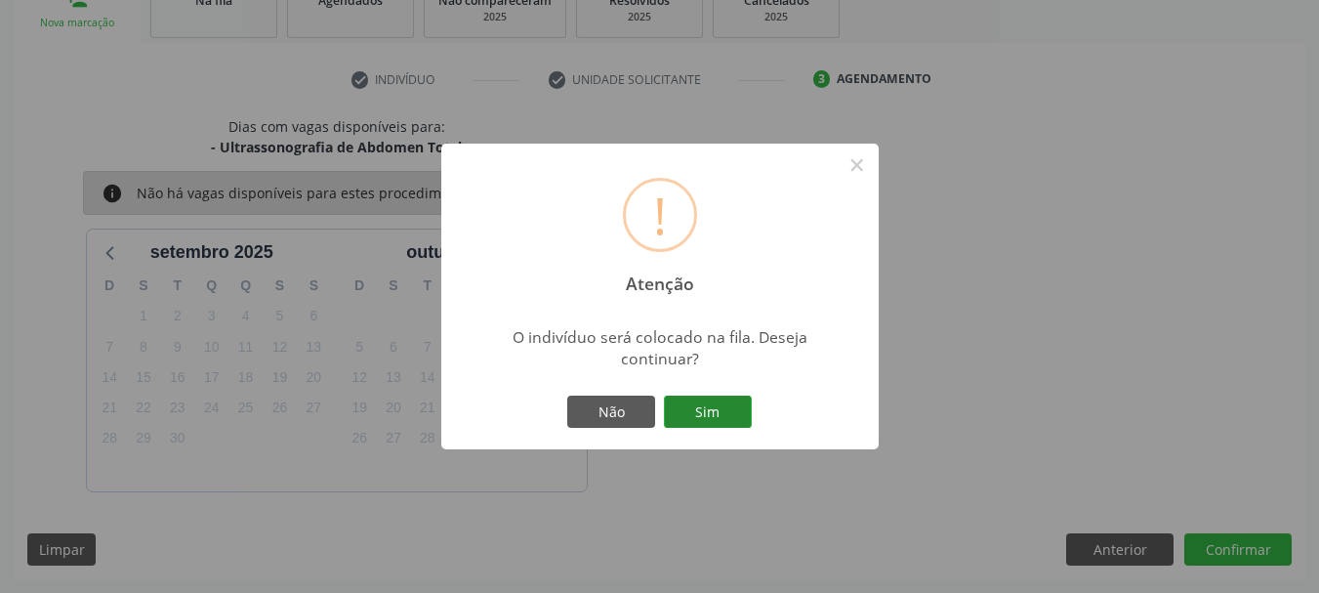
click at [717, 406] on button "Sim" at bounding box center [708, 412] width 88 height 33
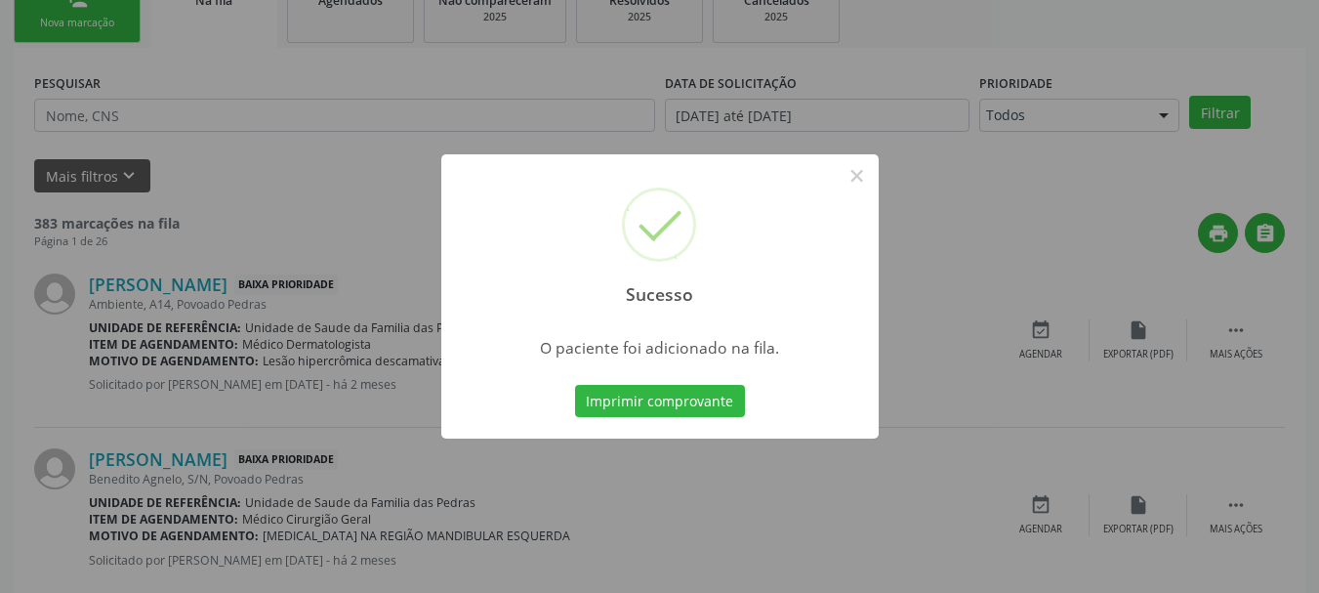
scroll to position [79, 0]
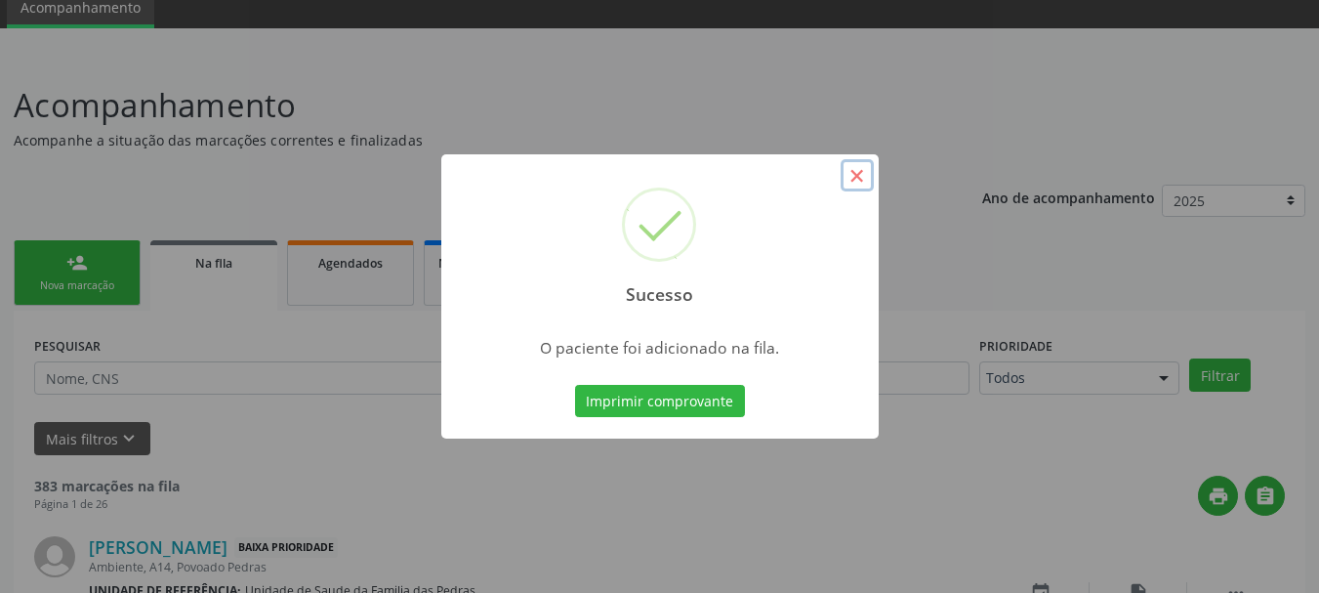
click at [860, 183] on button "×" at bounding box center [857, 175] width 33 height 33
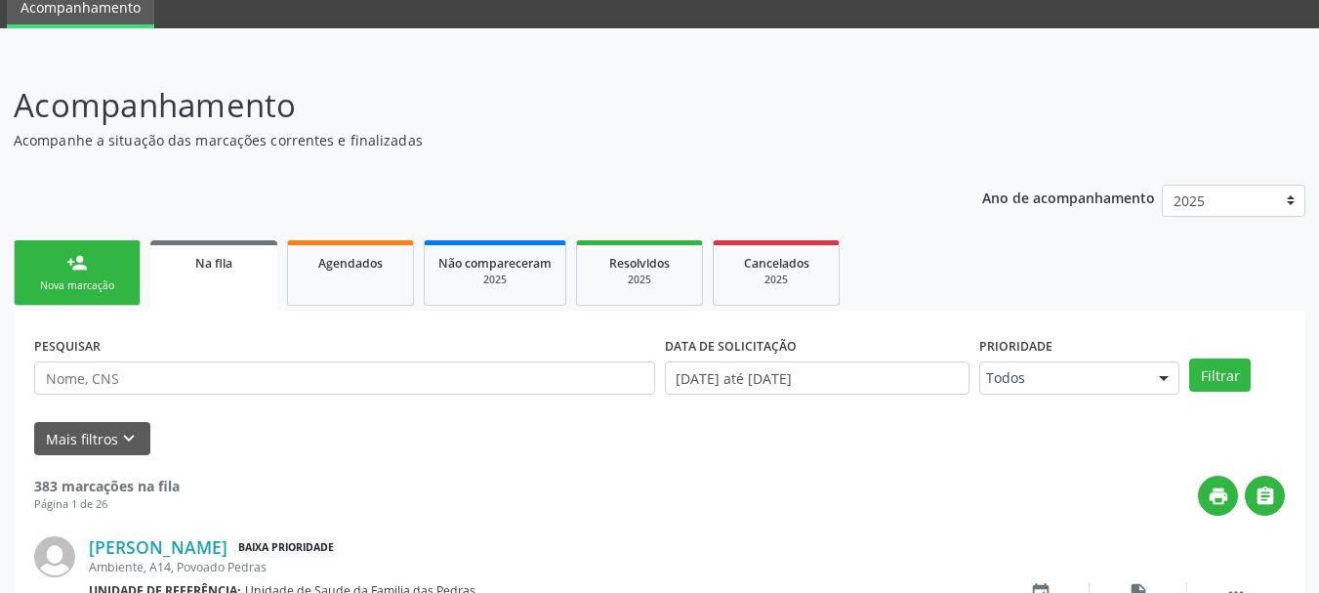
click at [125, 274] on link "person_add Nova marcação" at bounding box center [77, 272] width 127 height 65
